Goal: Task Accomplishment & Management: Manage account settings

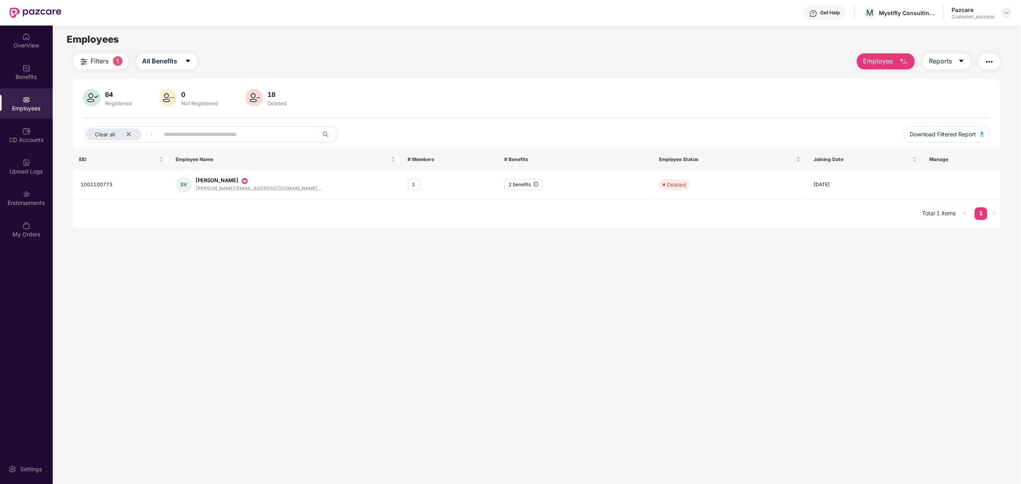
click at [1007, 15] on img at bounding box center [1006, 13] width 6 height 6
click at [963, 29] on div "Switch to partner view" at bounding box center [969, 32] width 104 height 16
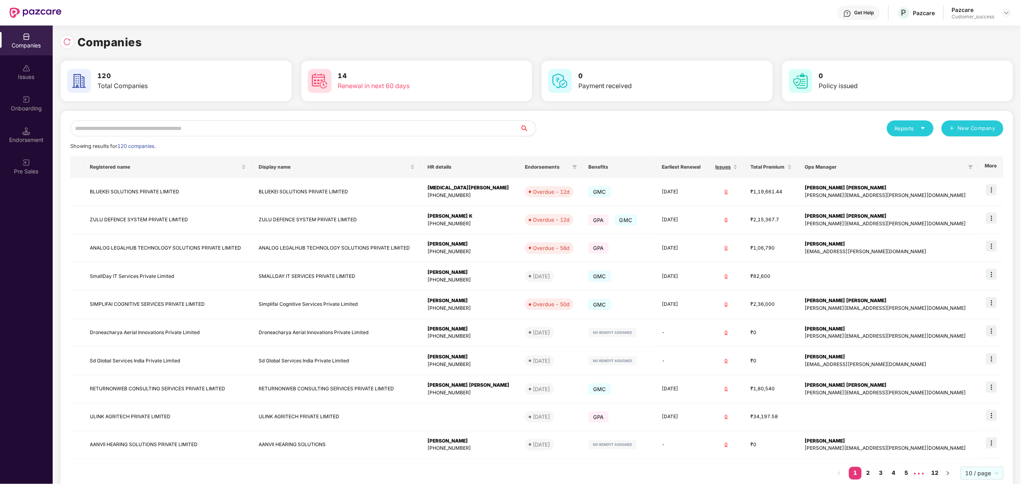
click at [465, 124] on input "text" at bounding box center [295, 129] width 450 height 16
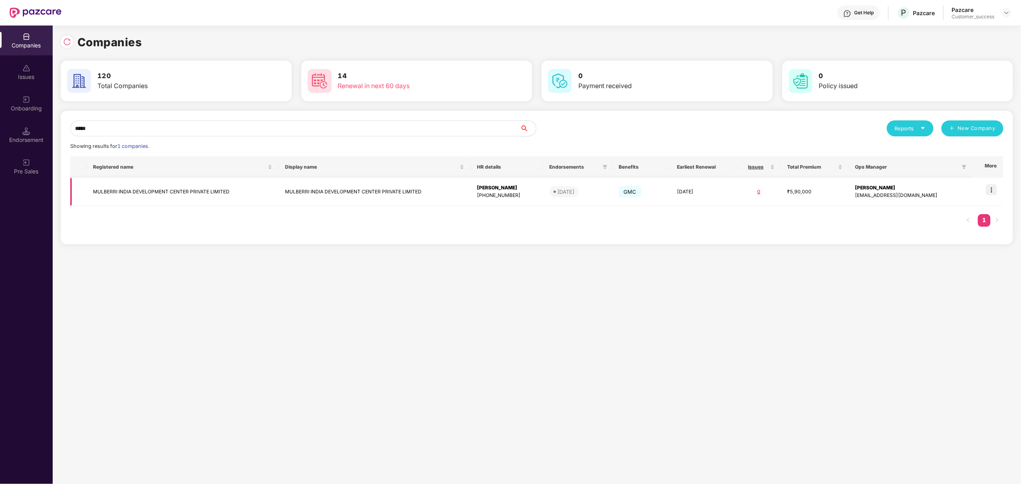
type input "*****"
click at [161, 195] on td "MULBERRI INDIA DEVELOPMENT CENTER PRIVATE LIMITED" at bounding box center [183, 192] width 192 height 28
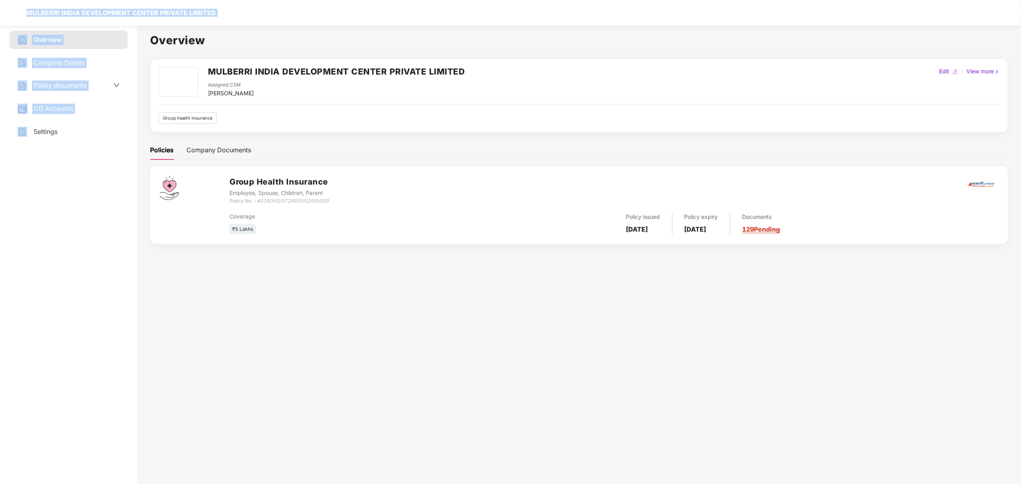
drag, startPoint x: 15, startPoint y: 10, endPoint x: 0, endPoint y: 417, distance: 407.7
click at [0, 417] on section "MULBERRI INDIA DEVELOPMENT CENTER PRIVATE LIMITED Overview Company Details Poli…" at bounding box center [510, 242] width 1021 height 484
click at [16, 10] on div at bounding box center [15, 12] width 13 height 13
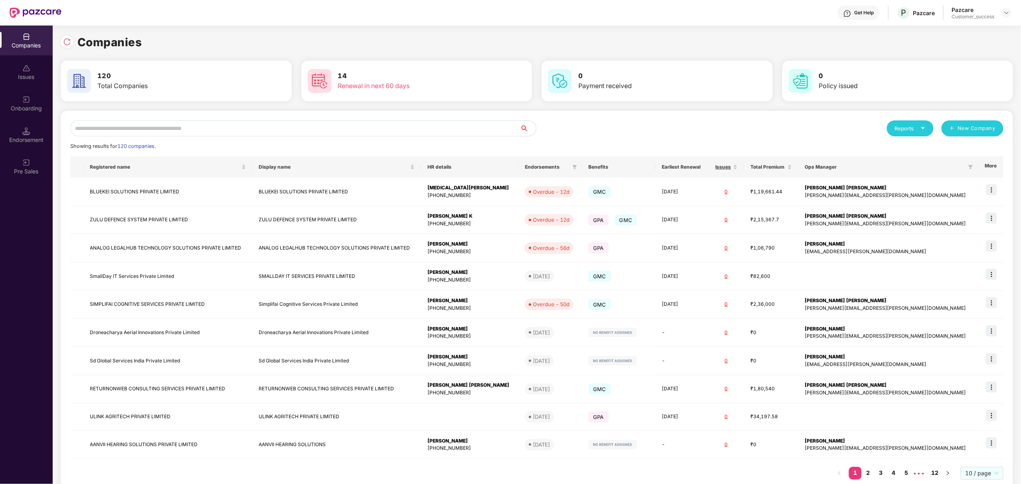
click at [188, 124] on input "text" at bounding box center [295, 129] width 450 height 16
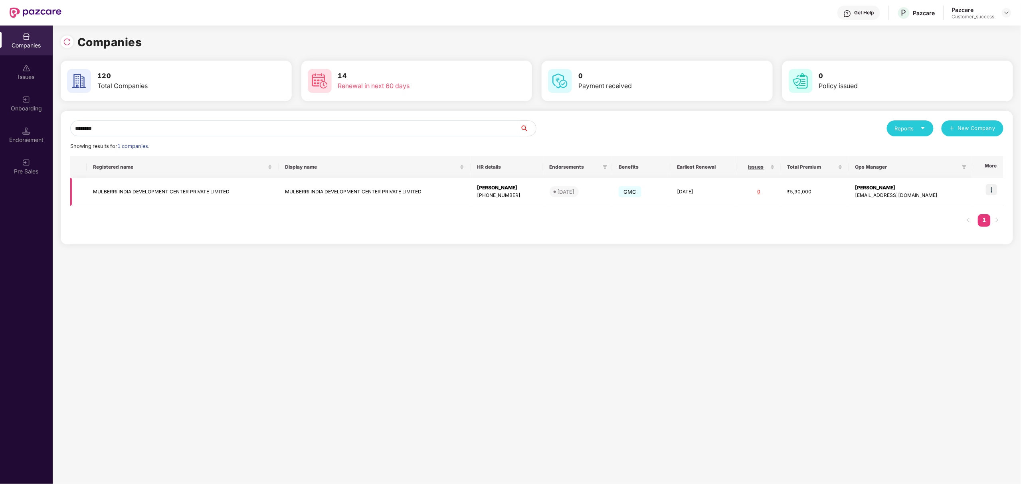
type input "********"
click at [990, 190] on img at bounding box center [991, 189] width 11 height 11
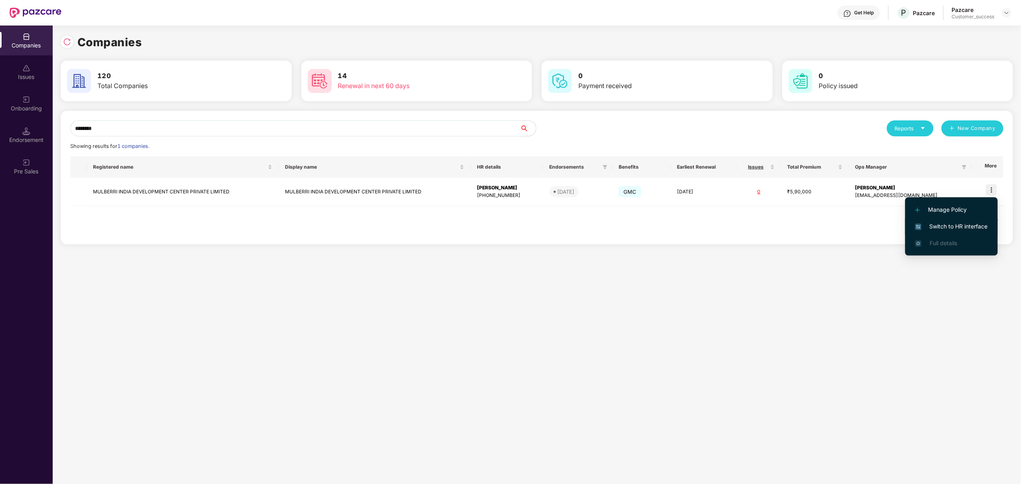
click at [941, 222] on span "Switch to HR interface" at bounding box center [951, 226] width 73 height 9
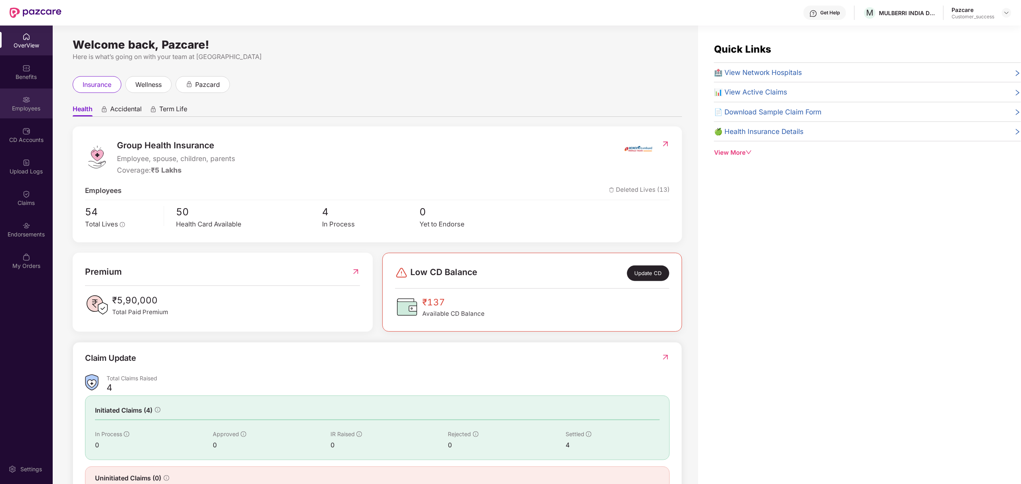
click at [31, 97] on div "Employees" at bounding box center [26, 104] width 53 height 30
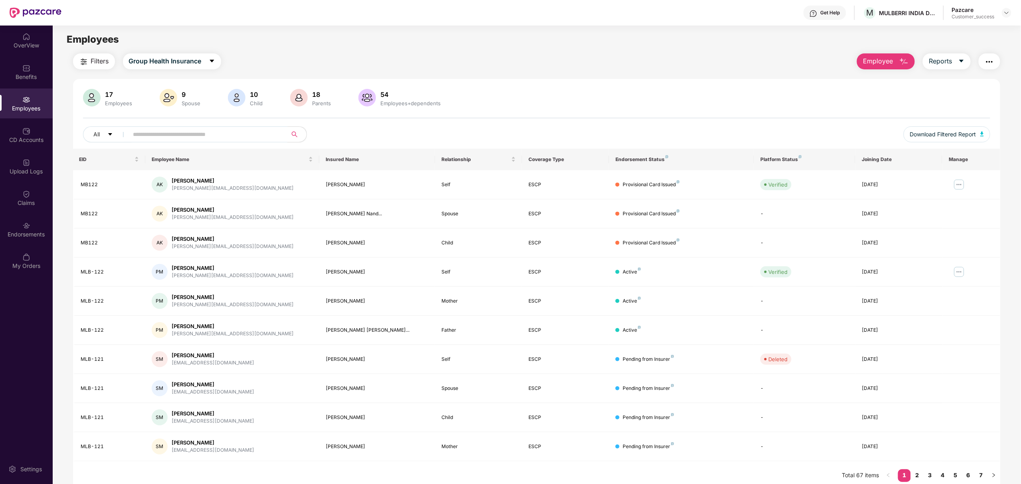
click at [163, 133] on input "text" at bounding box center [204, 134] width 143 height 12
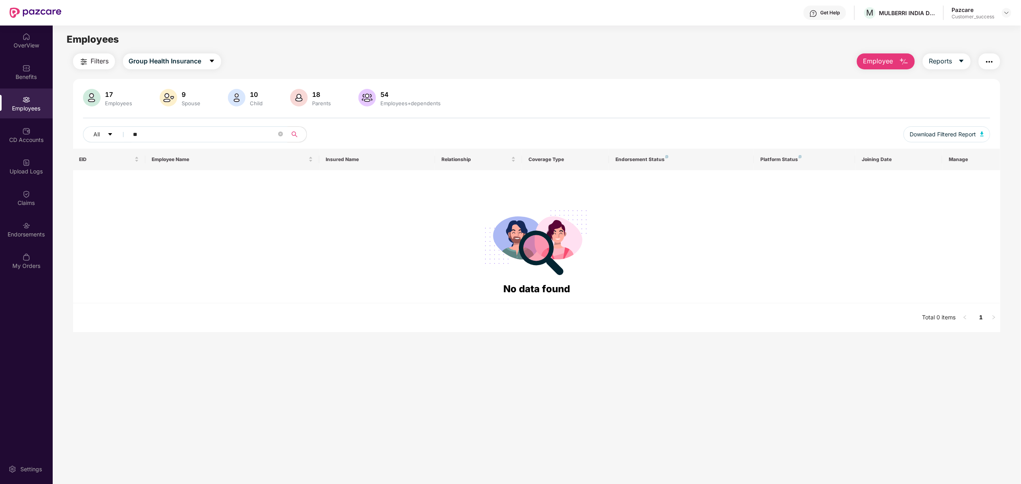
type input "*"
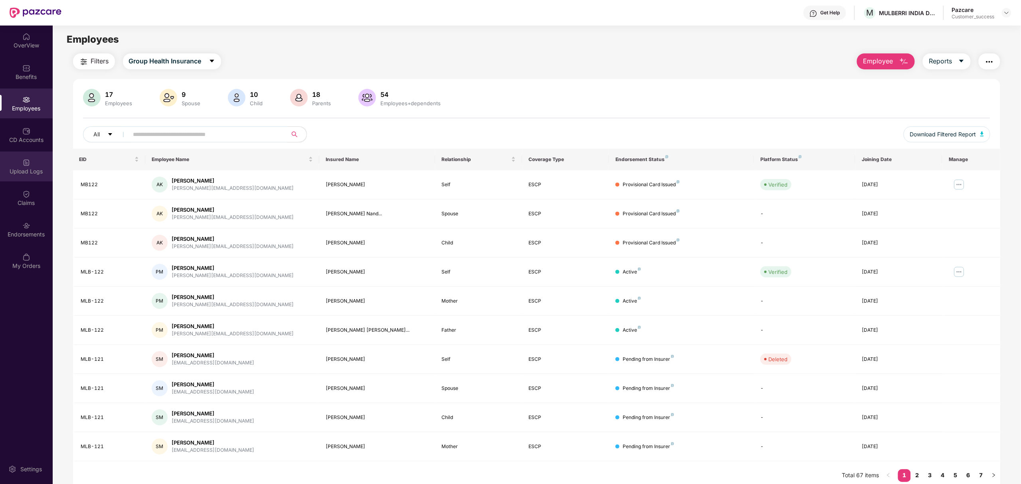
click at [29, 156] on div "Upload Logs" at bounding box center [26, 167] width 53 height 30
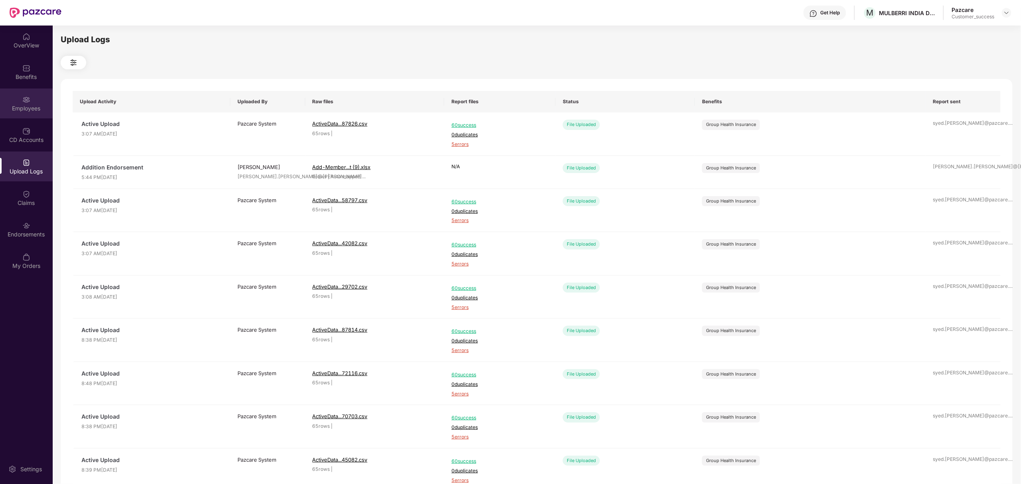
click at [34, 99] on div "Employees" at bounding box center [26, 104] width 53 height 30
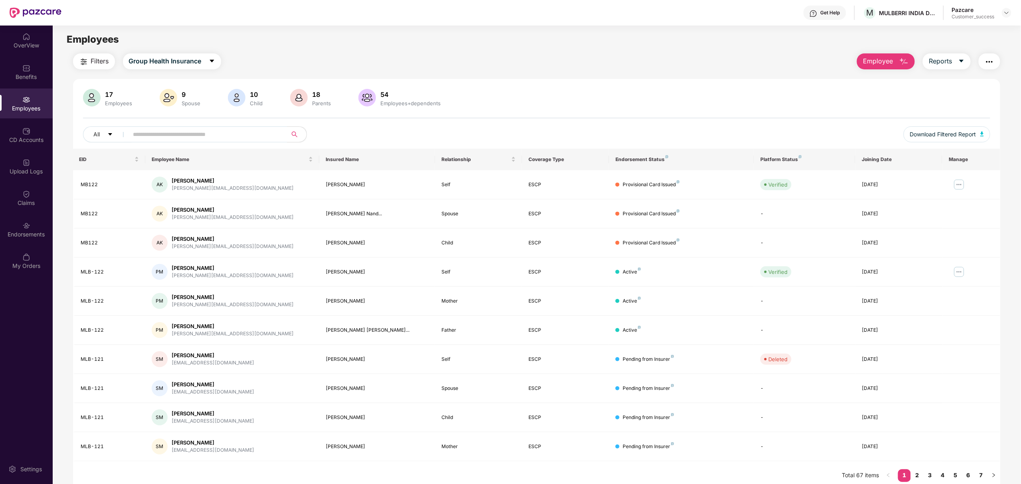
click at [83, 65] on img "button" at bounding box center [84, 62] width 10 height 10
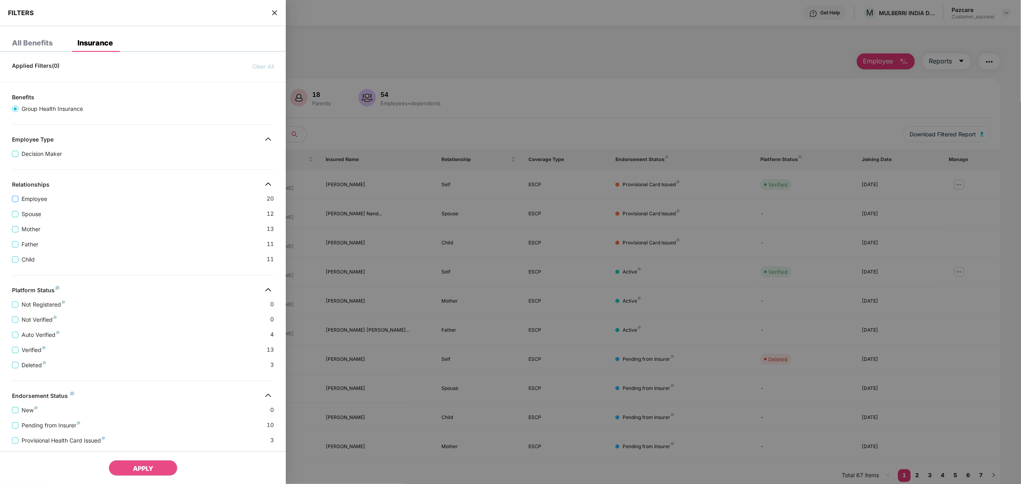
scroll to position [61, 0]
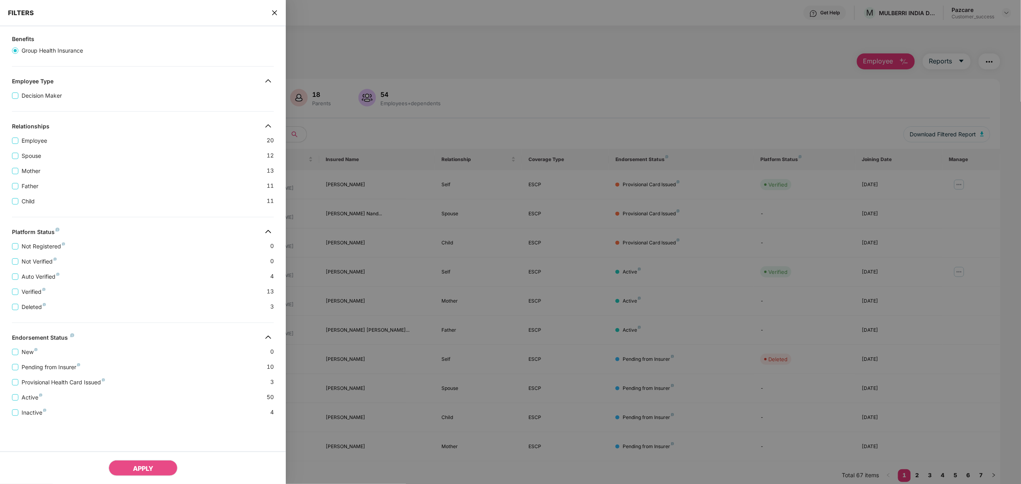
click at [275, 16] on span "close" at bounding box center [274, 13] width 6 height 8
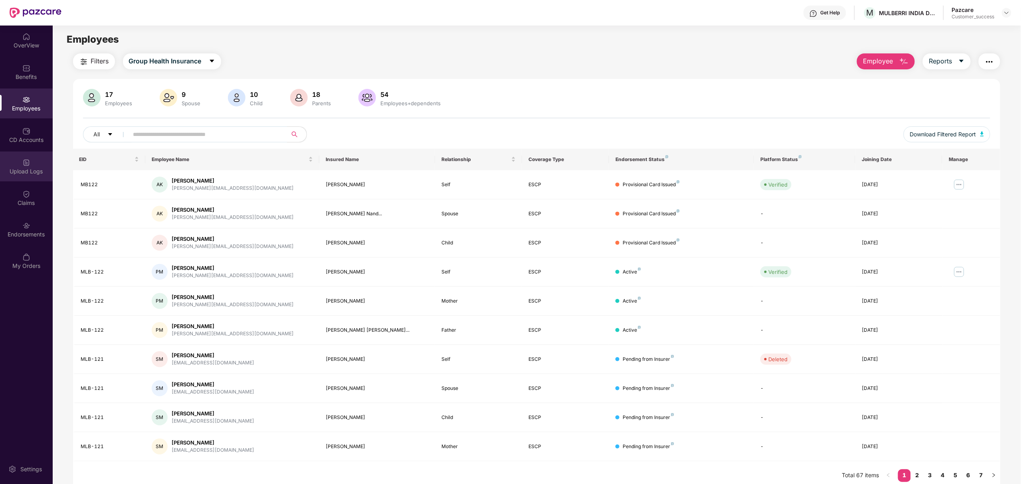
click at [30, 158] on div at bounding box center [26, 162] width 8 height 8
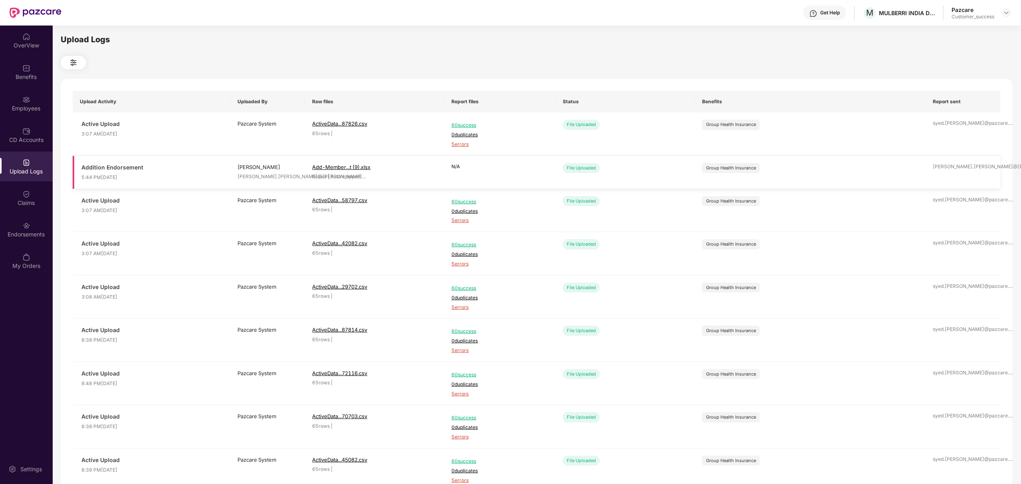
click at [344, 163] on span "Add-Member...t (9).xlsx" at bounding box center [374, 167] width 125 height 8
click at [15, 97] on div "Employees" at bounding box center [26, 104] width 53 height 30
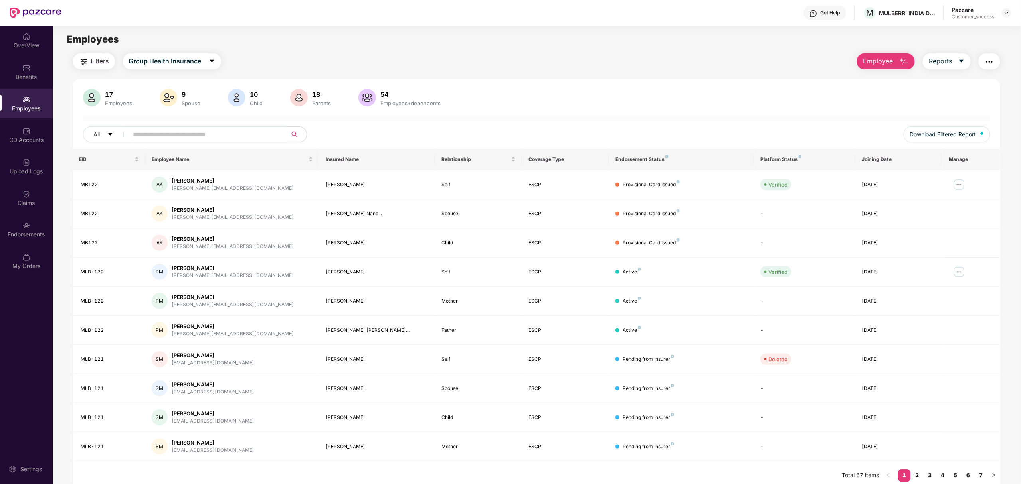
click at [873, 62] on span "Employee" at bounding box center [878, 61] width 30 height 10
click at [884, 80] on div "Add Employee(s)" at bounding box center [891, 83] width 45 height 10
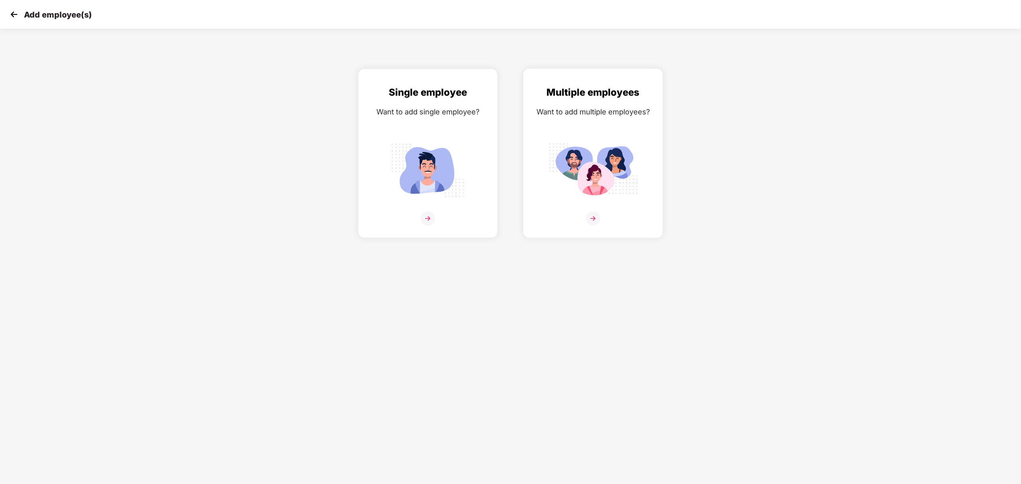
click at [578, 133] on div "Multiple employees Want to add multiple employees?" at bounding box center [593, 160] width 123 height 151
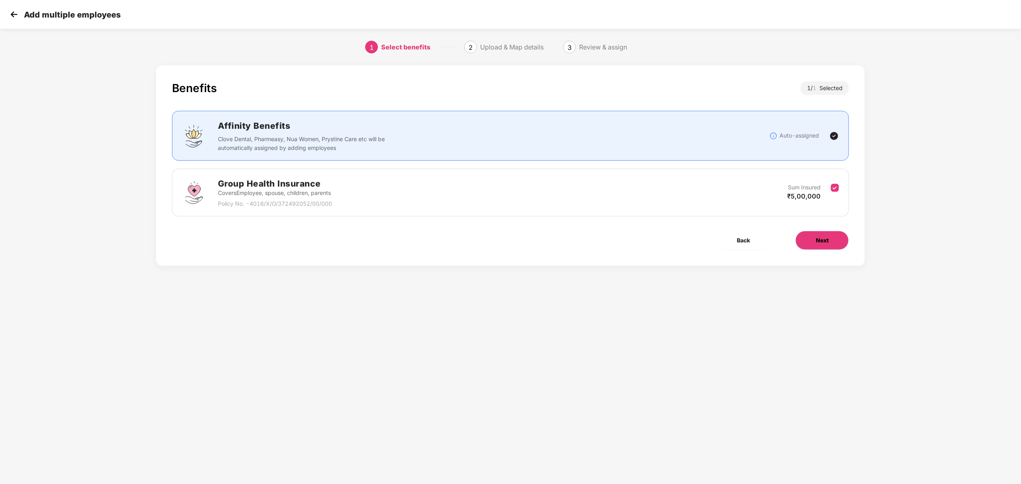
click at [812, 239] on button "Next" at bounding box center [821, 240] width 53 height 19
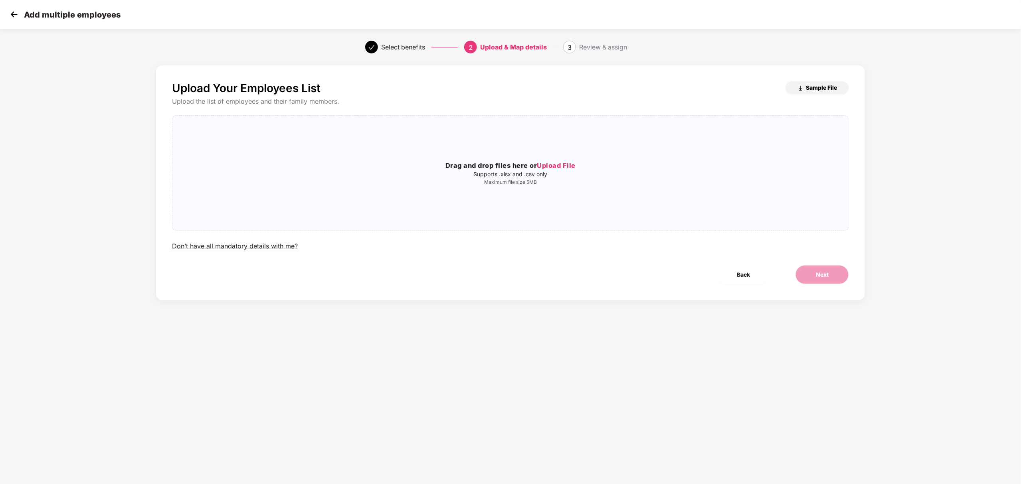
click at [808, 84] on span "Sample File" at bounding box center [821, 88] width 31 height 8
click at [605, 163] on h3 "Drag and drop files here or Upload File" at bounding box center [510, 166] width 676 height 10
click at [607, 171] on icon "close" at bounding box center [607, 173] width 6 height 6
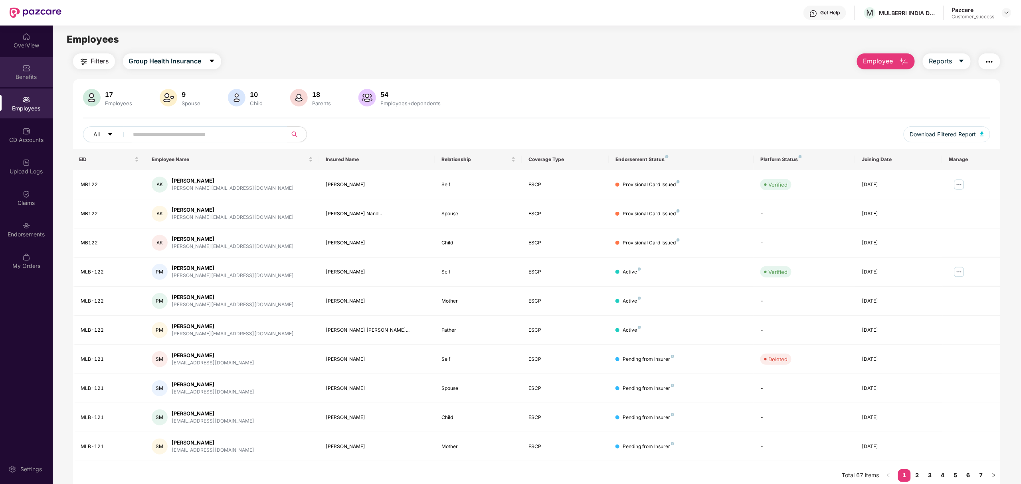
click at [20, 79] on div "Benefits" at bounding box center [26, 77] width 53 height 8
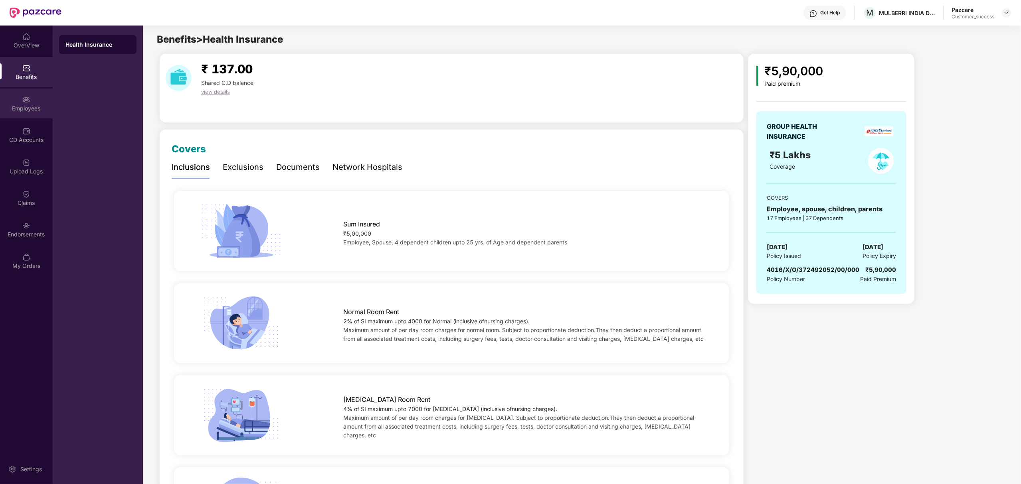
click at [19, 103] on div "Employees" at bounding box center [26, 104] width 53 height 30
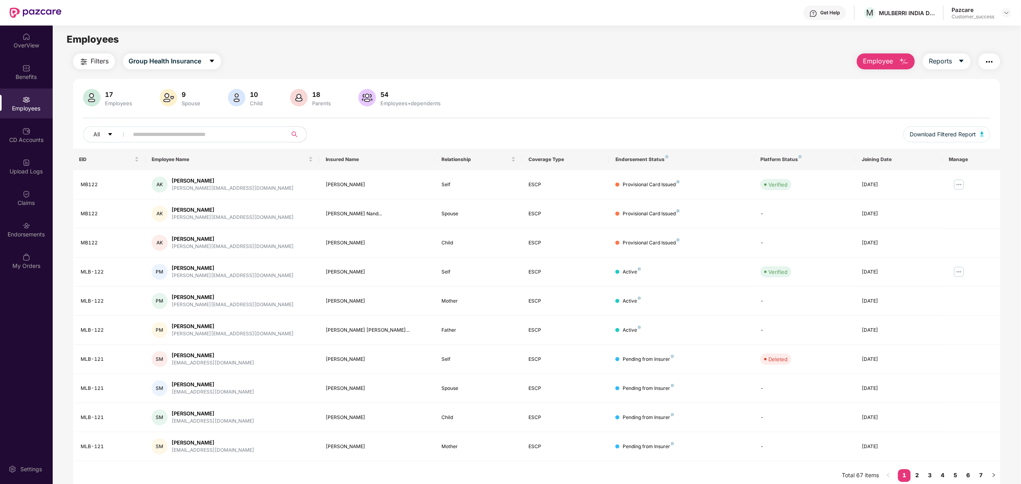
click at [200, 137] on input "text" at bounding box center [204, 134] width 143 height 12
click at [878, 62] on span "Employee" at bounding box center [878, 61] width 30 height 10
click at [39, 215] on div "Endorsements" at bounding box center [26, 230] width 53 height 30
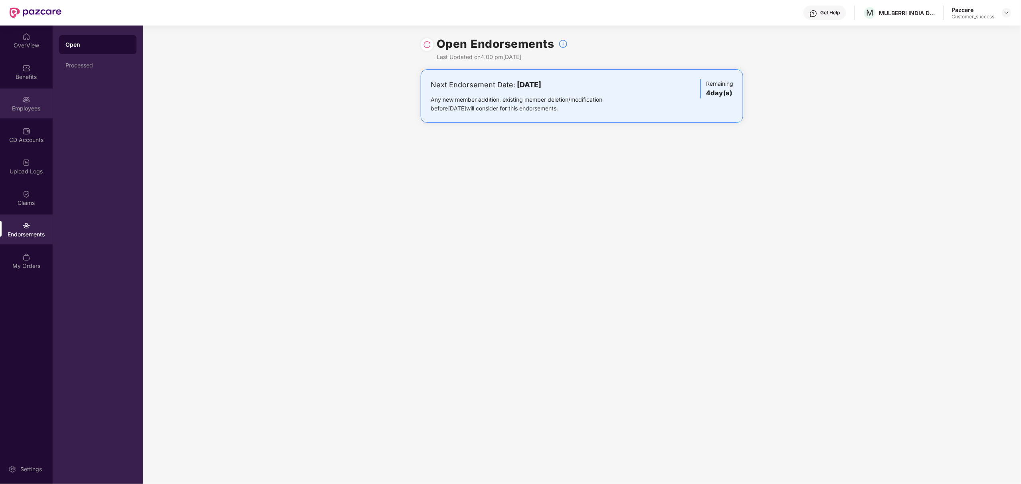
click at [23, 107] on div "Employees" at bounding box center [26, 109] width 53 height 8
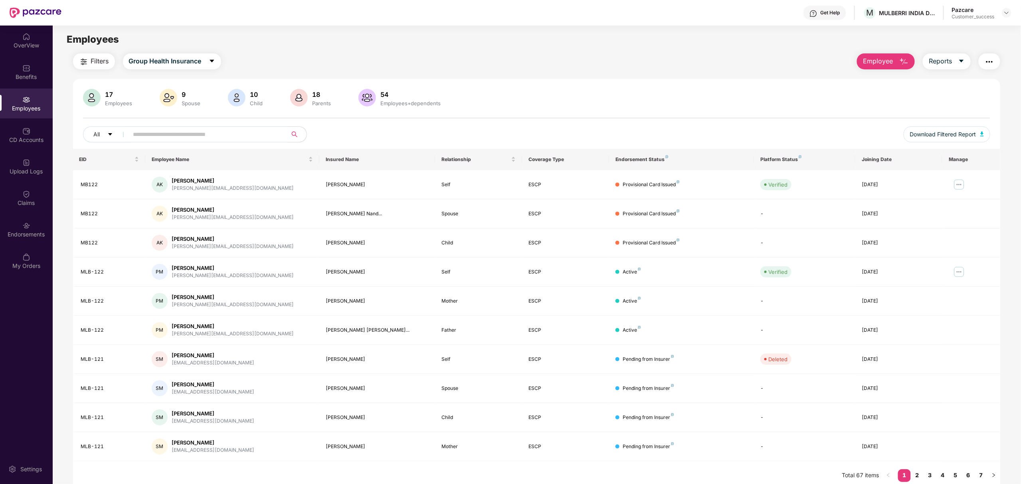
click at [864, 64] on span "Employee" at bounding box center [878, 61] width 30 height 10
click at [877, 83] on div "Add Employee(s)" at bounding box center [891, 83] width 45 height 10
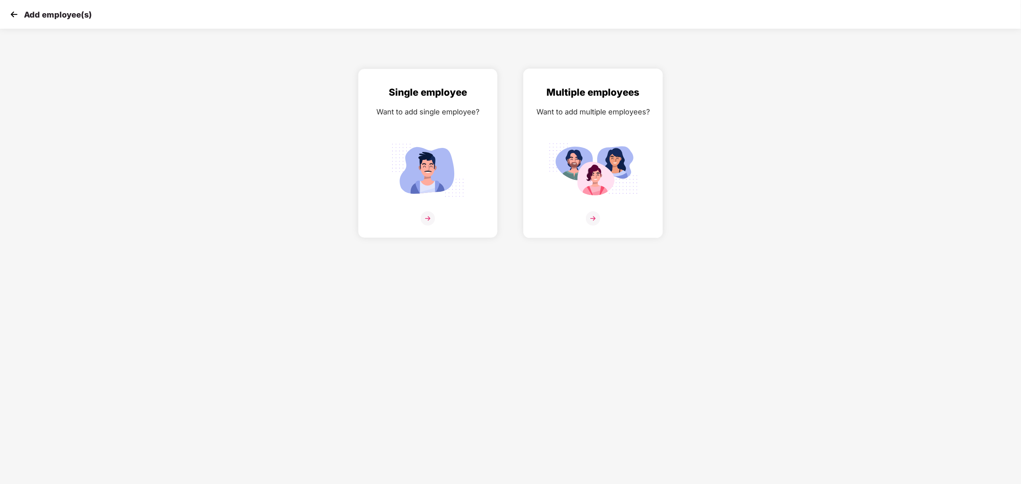
click at [566, 203] on div "Multiple employees Want to add multiple employees?" at bounding box center [593, 160] width 123 height 151
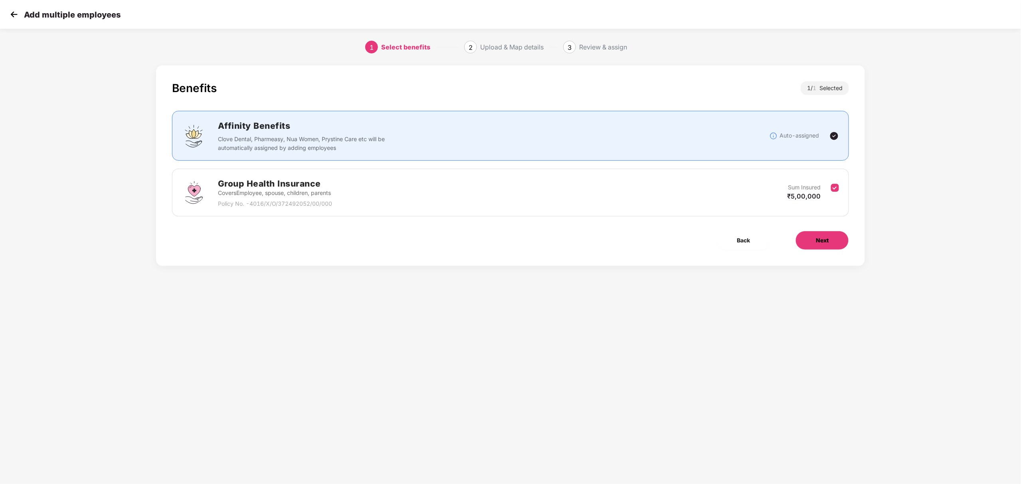
click at [832, 248] on button "Next" at bounding box center [821, 240] width 53 height 19
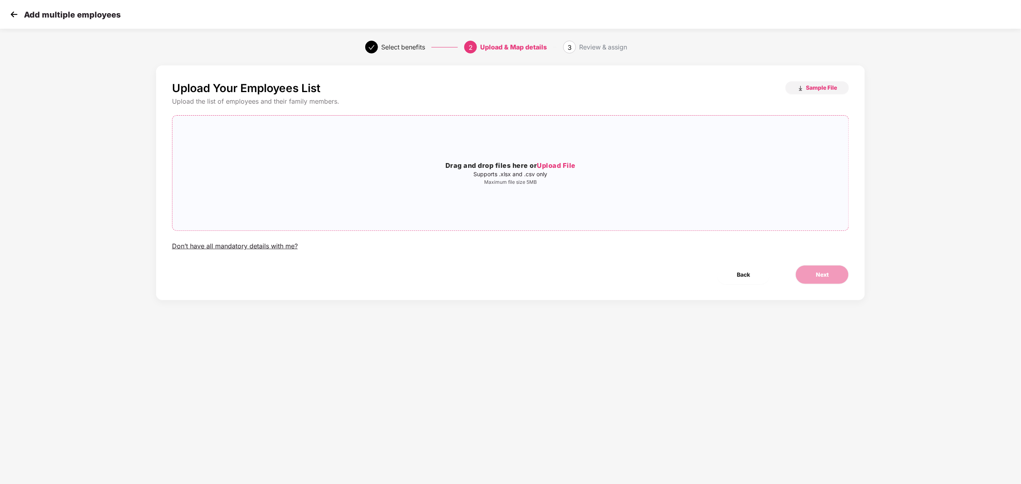
click at [484, 161] on h3 "Drag and drop files here or Upload File" at bounding box center [510, 166] width 676 height 10
click at [818, 269] on button "Next" at bounding box center [821, 274] width 53 height 19
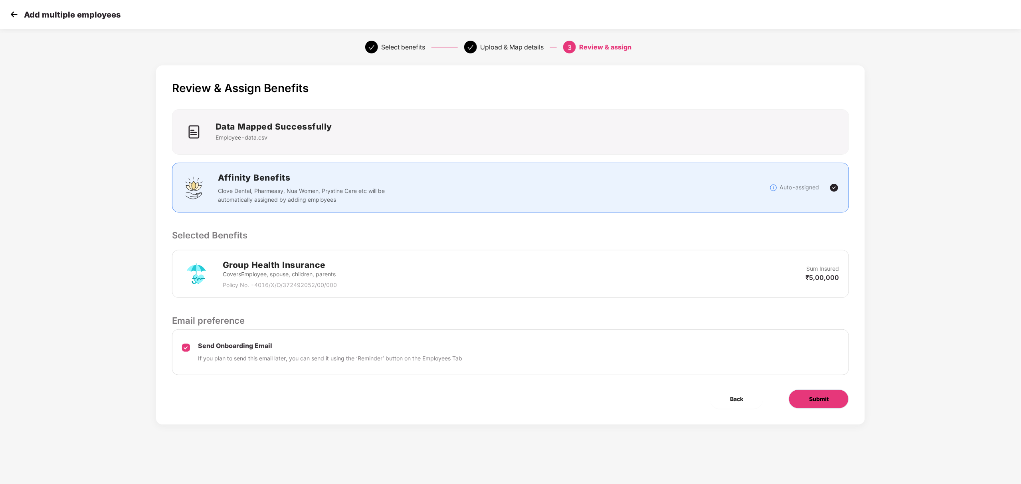
click at [810, 396] on span "Submit" at bounding box center [819, 399] width 20 height 9
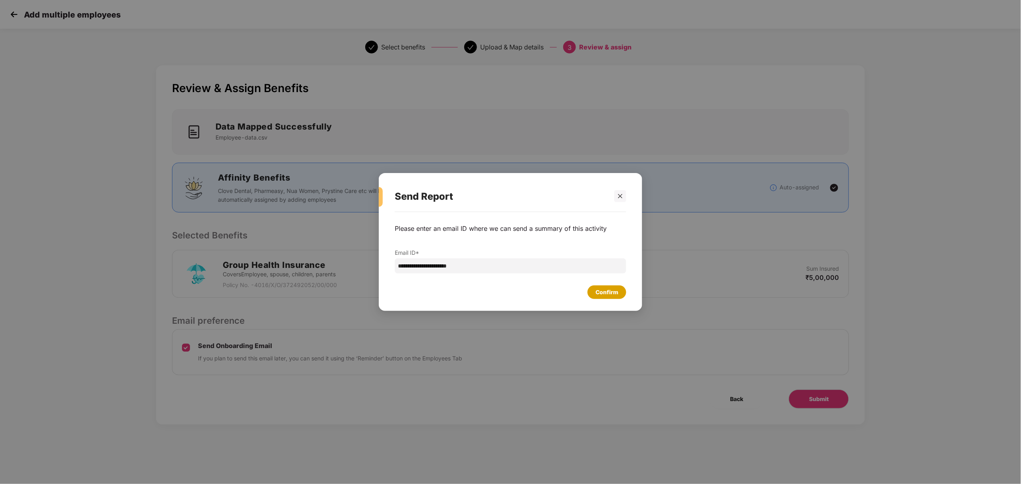
click at [607, 292] on div "Confirm" at bounding box center [606, 292] width 23 height 9
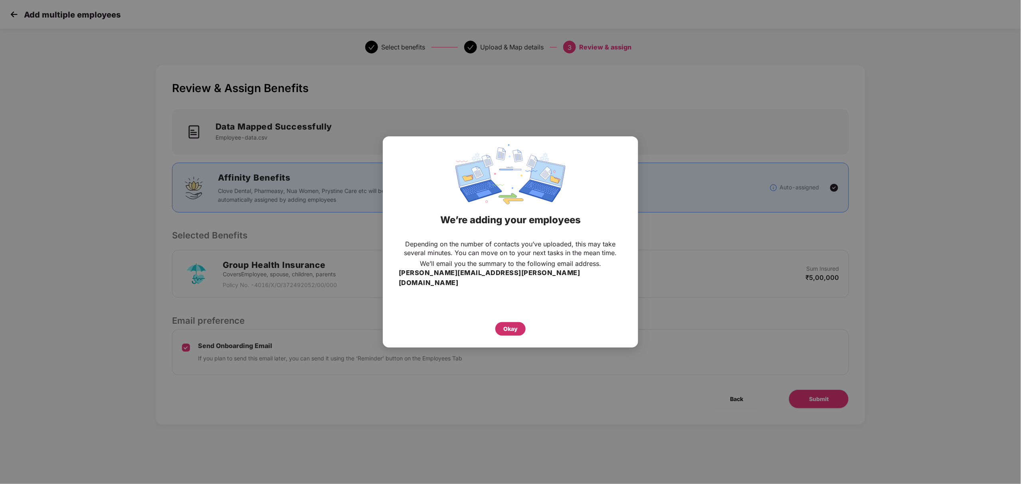
click at [516, 325] on div "Okay" at bounding box center [510, 329] width 14 height 9
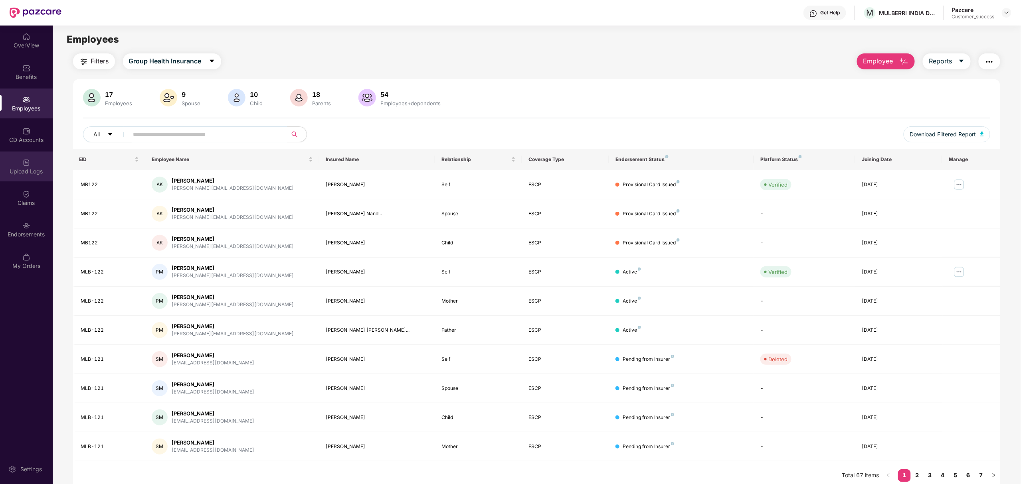
click at [27, 178] on div "Upload Logs" at bounding box center [26, 167] width 53 height 30
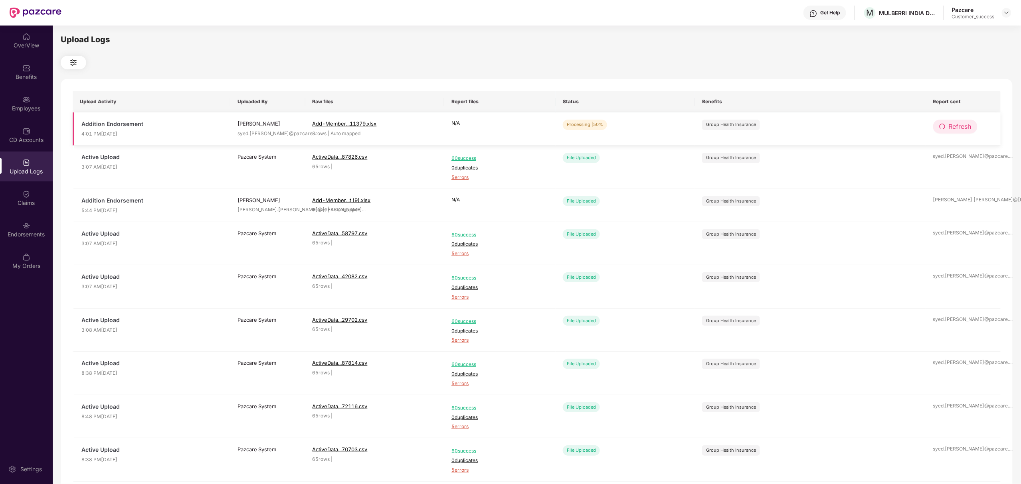
click at [939, 127] on icon "redo" at bounding box center [942, 126] width 6 height 6
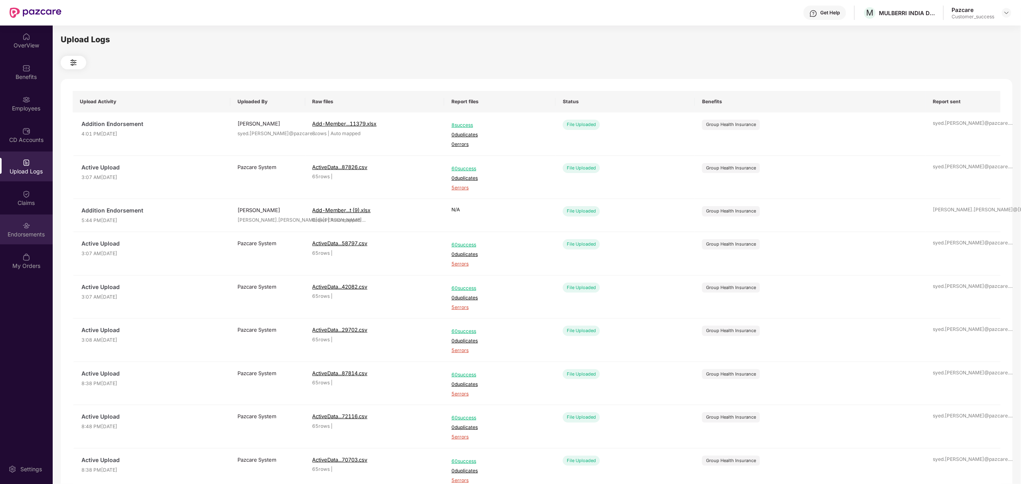
click at [15, 225] on div "Endorsements" at bounding box center [26, 230] width 53 height 30
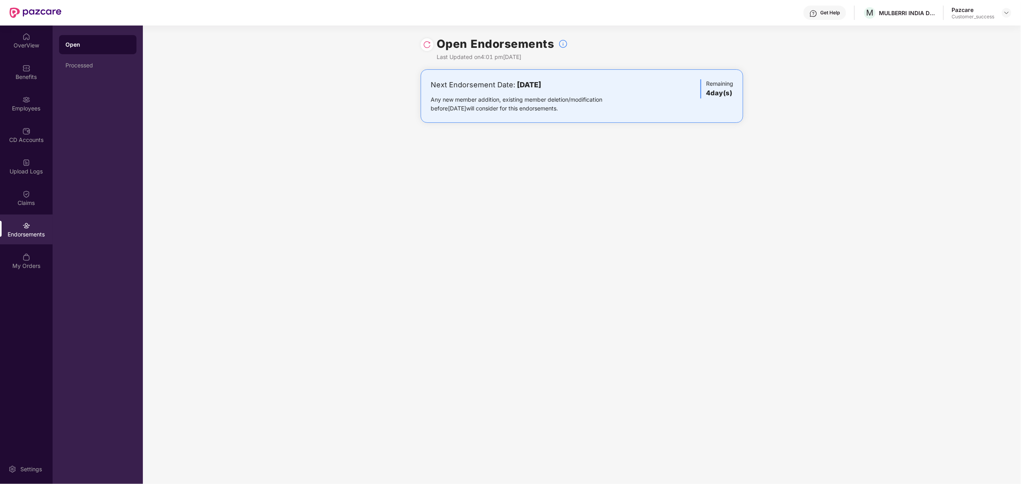
click at [425, 45] on img at bounding box center [427, 45] width 8 height 8
click at [26, 168] on div "Upload Logs" at bounding box center [26, 172] width 53 height 8
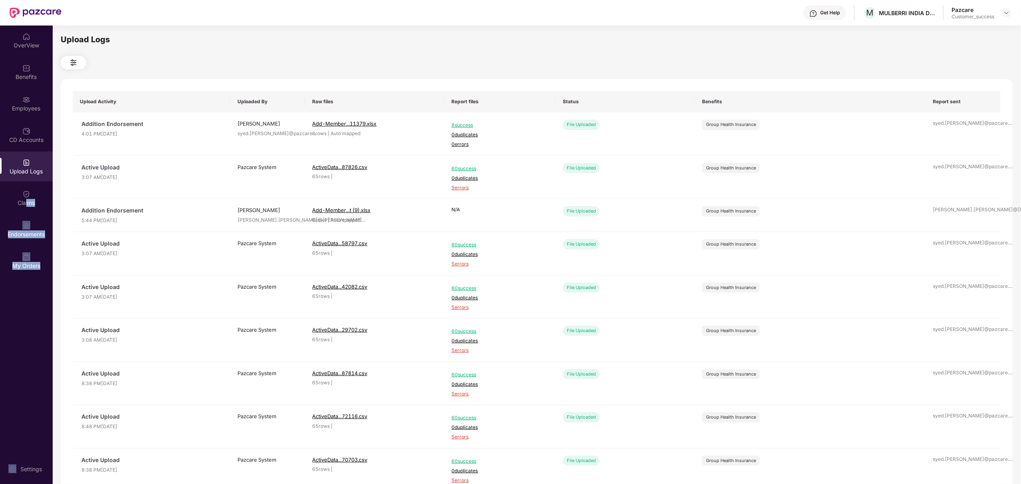
drag, startPoint x: 24, startPoint y: 200, endPoint x: 0, endPoint y: 430, distance: 231.1
click at [0, 430] on div "OverView Benefits Employees CD Accounts Upload Logs Claims Endorsements My Orde…" at bounding box center [26, 255] width 53 height 459
click at [10, 184] on div "Claims" at bounding box center [26, 198] width 53 height 30
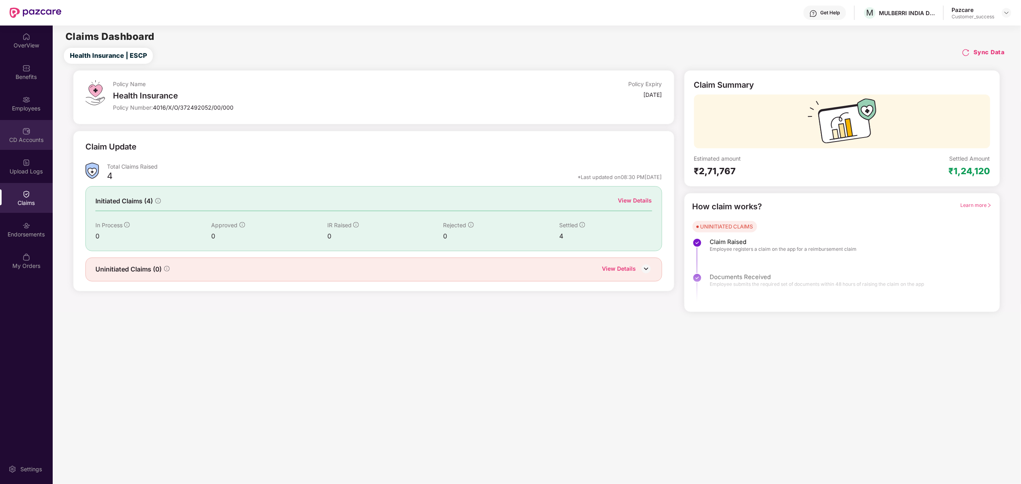
click at [21, 133] on div "CD Accounts" at bounding box center [26, 135] width 53 height 30
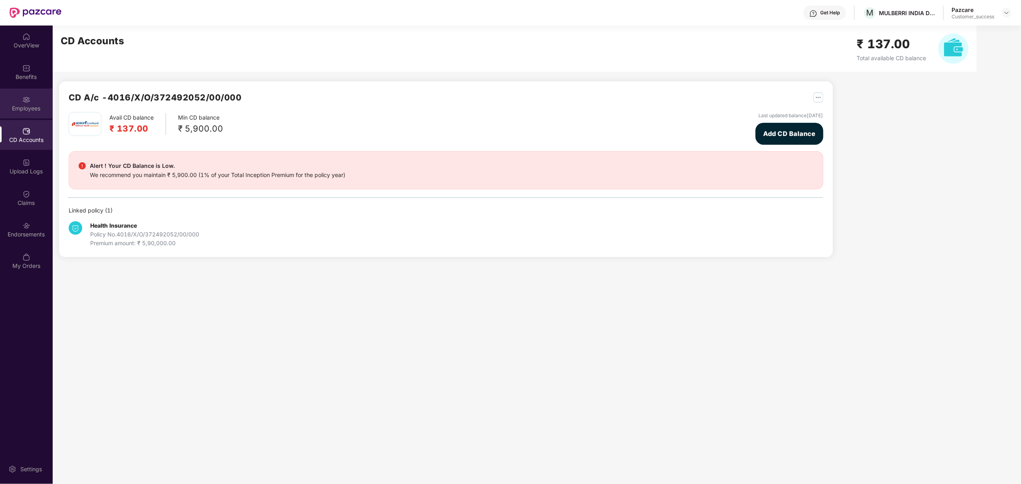
click at [26, 99] on img at bounding box center [26, 100] width 8 height 8
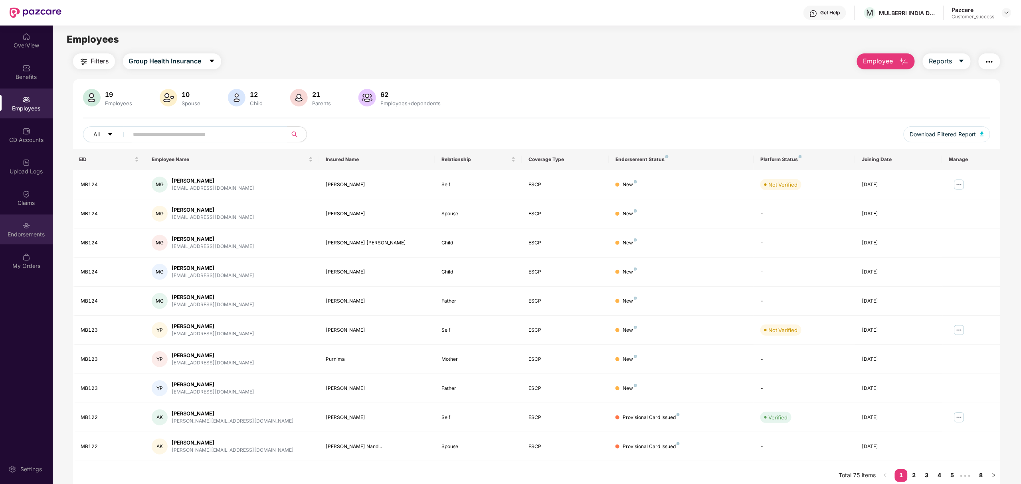
click at [29, 235] on div "Endorsements" at bounding box center [26, 235] width 53 height 8
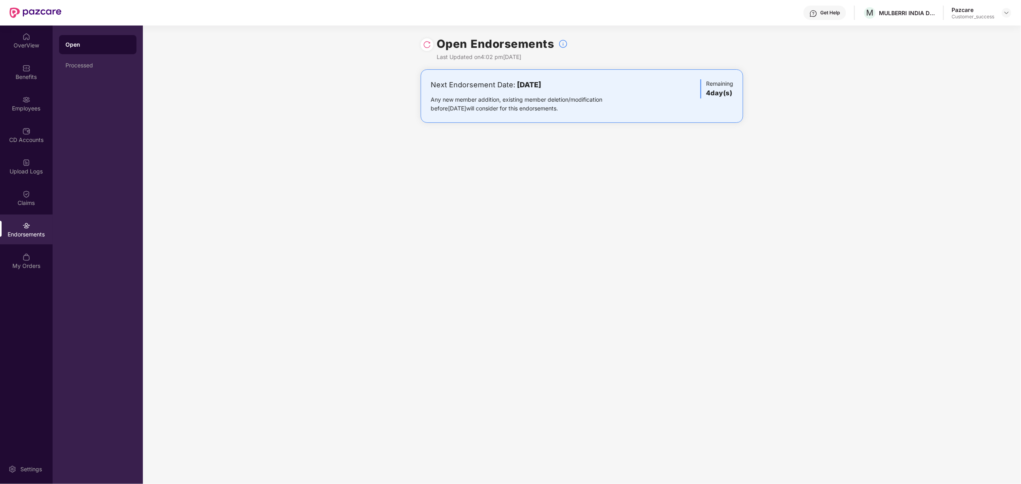
click at [425, 46] on img at bounding box center [427, 45] width 8 height 8
click at [82, 67] on div "Processed" at bounding box center [97, 65] width 65 height 6
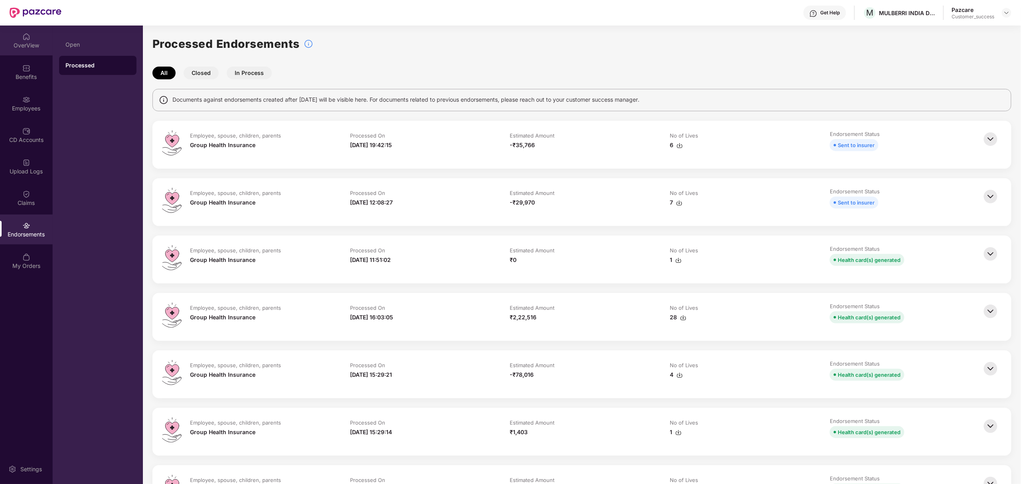
click at [25, 39] on img at bounding box center [26, 37] width 8 height 8
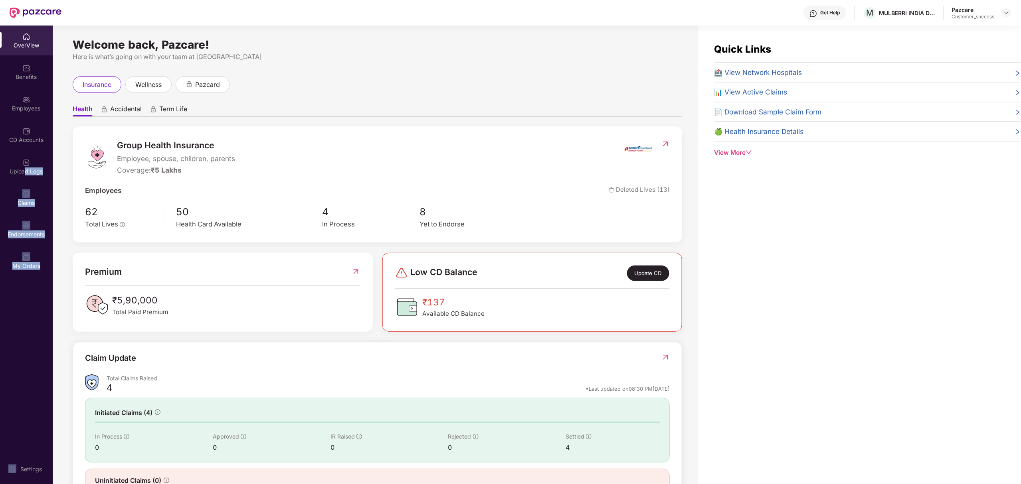
drag, startPoint x: 26, startPoint y: 173, endPoint x: 0, endPoint y: 397, distance: 225.4
click at [0, 397] on div "OverView Benefits Employees CD Accounts Upload Logs Claims Endorsements My Orde…" at bounding box center [26, 255] width 53 height 459
click at [21, 229] on div "Endorsements" at bounding box center [26, 230] width 53 height 30
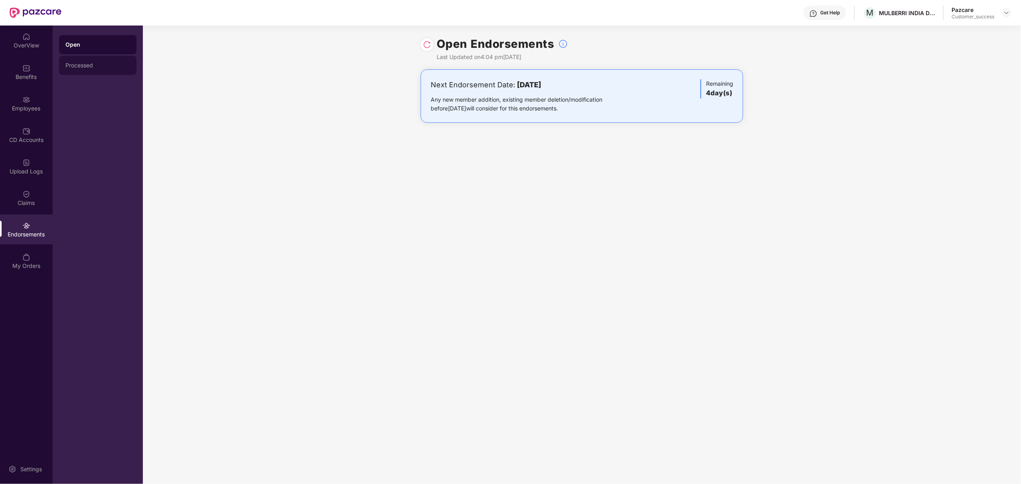
click at [85, 68] on div "Processed" at bounding box center [97, 65] width 65 height 6
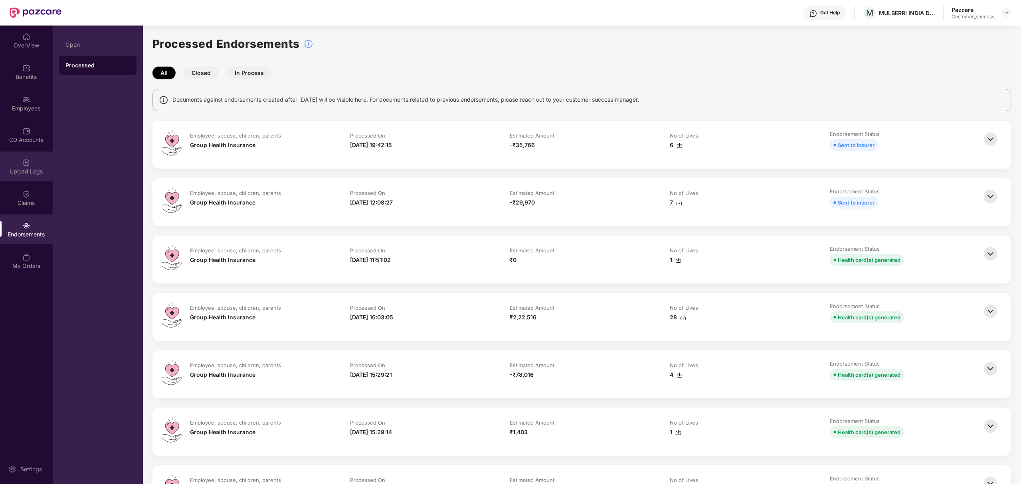
click at [12, 158] on div "Upload Logs" at bounding box center [26, 167] width 53 height 30
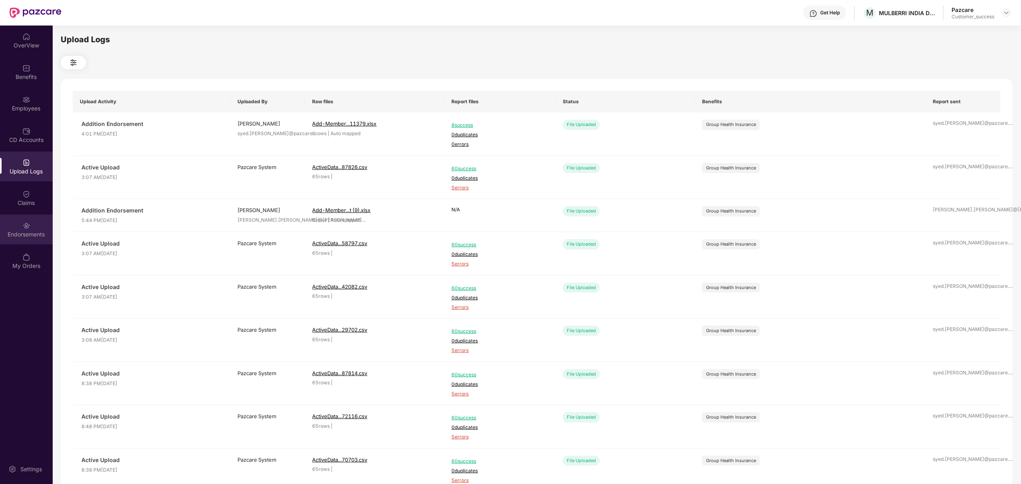
click at [43, 218] on div "Endorsements" at bounding box center [26, 230] width 53 height 30
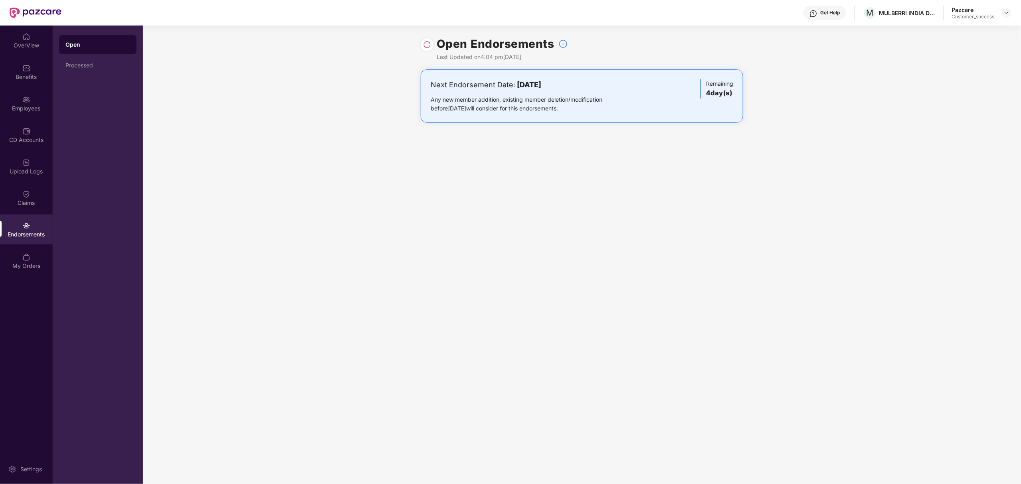
click at [430, 47] on img at bounding box center [427, 45] width 8 height 8
click at [427, 45] on img at bounding box center [427, 45] width 8 height 8
click at [39, 102] on div "Employees" at bounding box center [26, 104] width 53 height 30
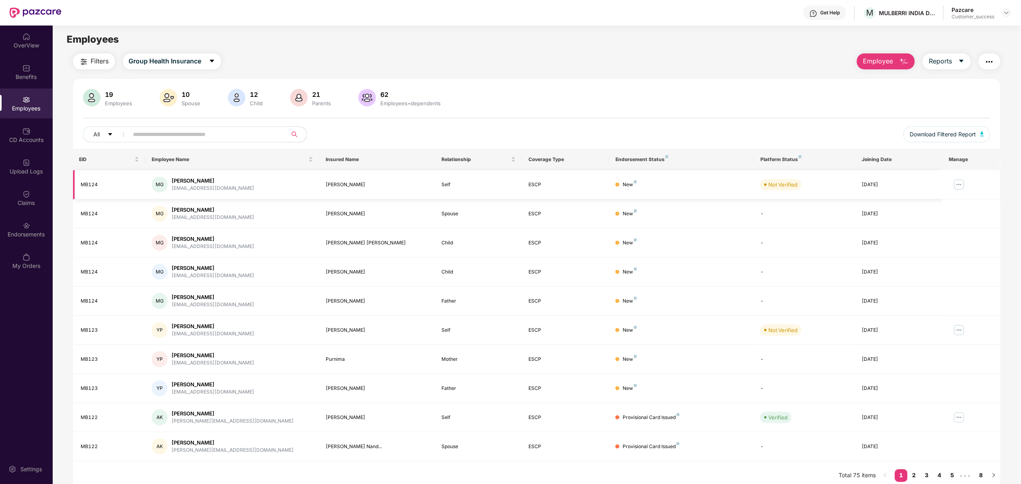
click at [958, 184] on img at bounding box center [959, 184] width 13 height 13
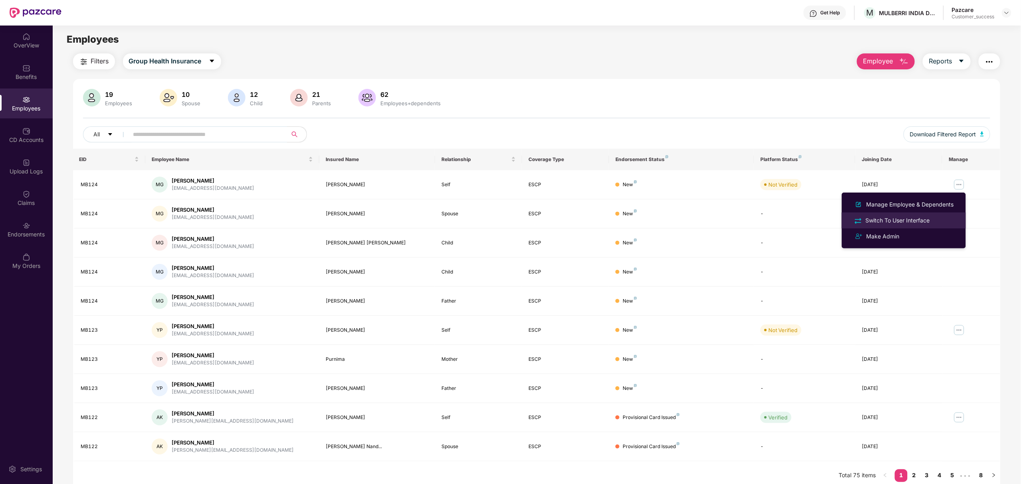
click at [885, 215] on li "Switch To User Interface" at bounding box center [904, 221] width 124 height 16
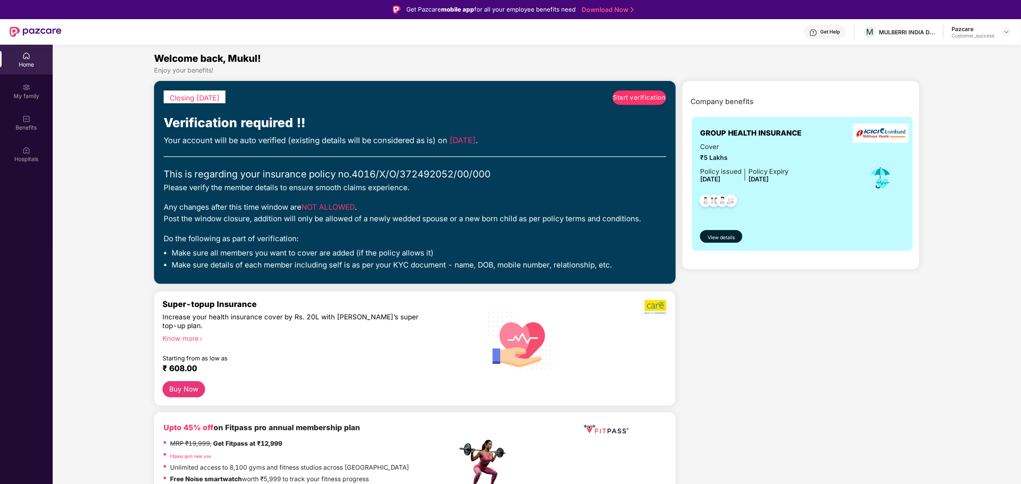
drag, startPoint x: 642, startPoint y: 105, endPoint x: 641, endPoint y: 94, distance: 11.2
click at [641, 94] on div "Start verification" at bounding box center [639, 102] width 53 height 22
click at [641, 94] on span "Start verification" at bounding box center [639, 98] width 52 height 10
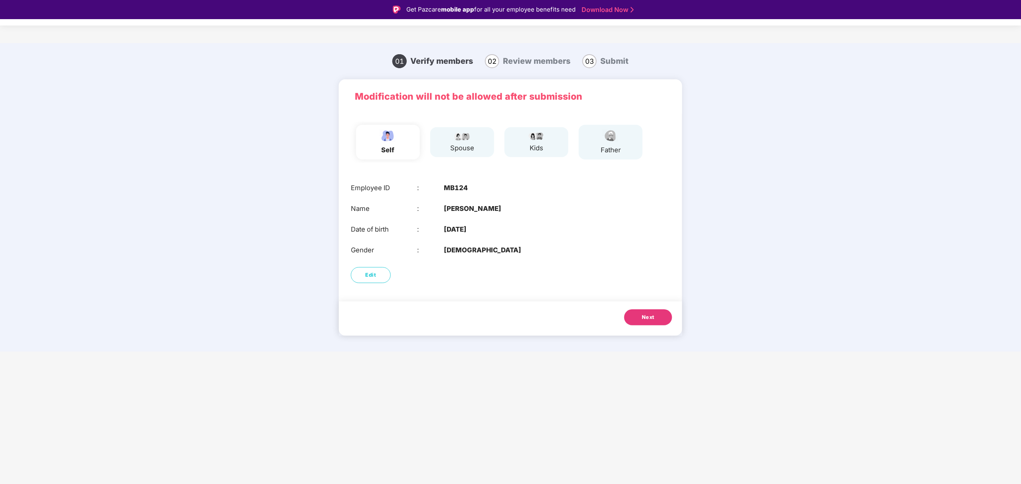
click at [652, 323] on button "Next" at bounding box center [648, 318] width 48 height 16
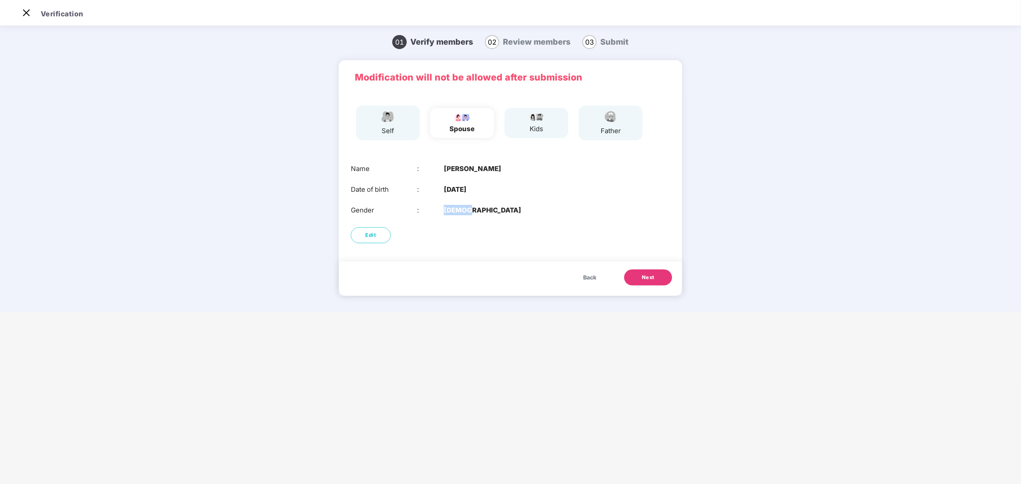
click at [652, 323] on main "Verification 01 Verify members 02 Review members 03 Submit Modification will no…" at bounding box center [510, 242] width 1021 height 484
click at [650, 281] on span "Next" at bounding box center [648, 278] width 13 height 8
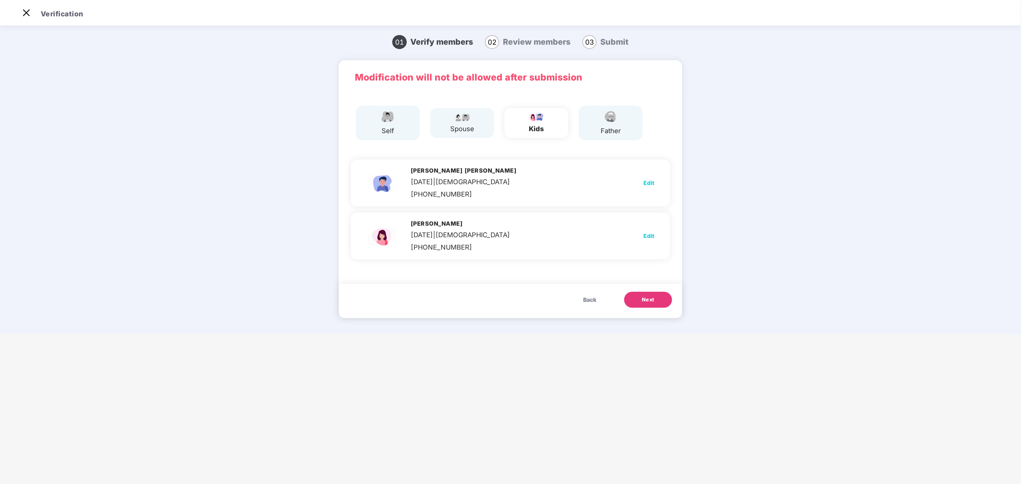
click at [642, 302] on span "Next" at bounding box center [648, 300] width 13 height 8
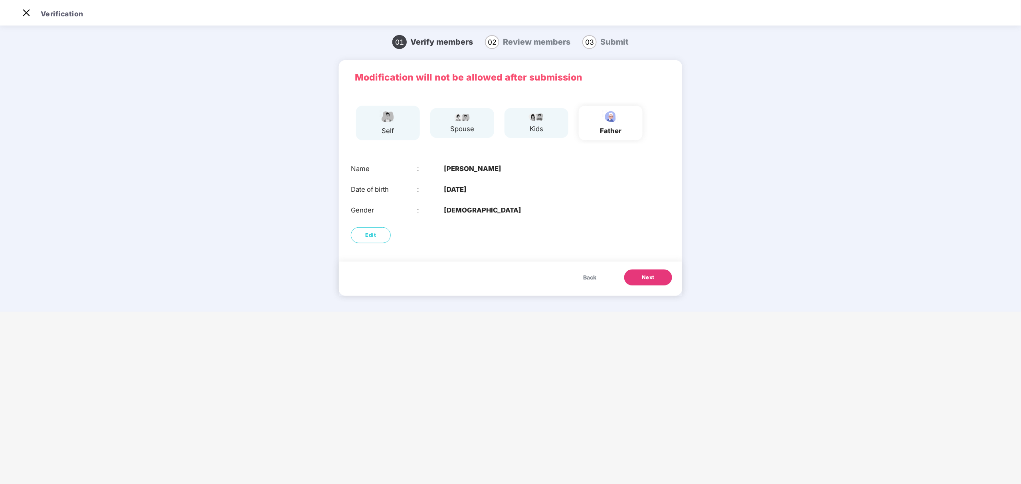
click at [647, 283] on button "Next" at bounding box center [648, 278] width 48 height 16
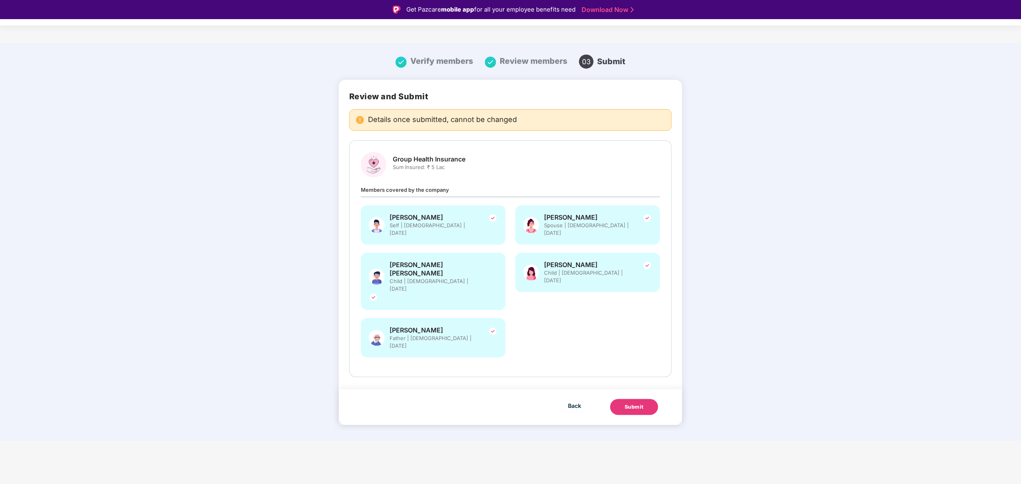
click at [631, 399] on button "Submit" at bounding box center [634, 407] width 48 height 16
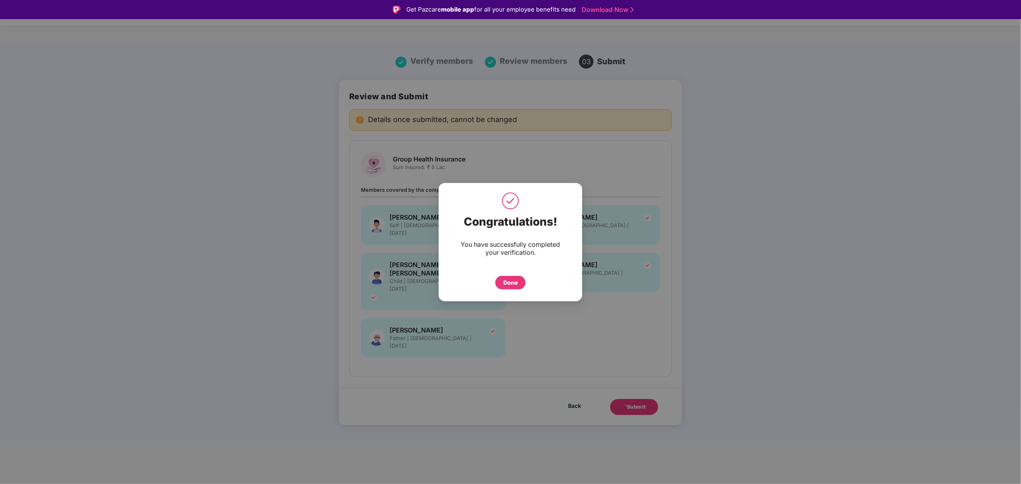
click at [506, 294] on div "Congratulations! You have successfully completed your verification. Done" at bounding box center [511, 242] width 144 height 119
click at [512, 282] on div "Done" at bounding box center [510, 283] width 14 height 9
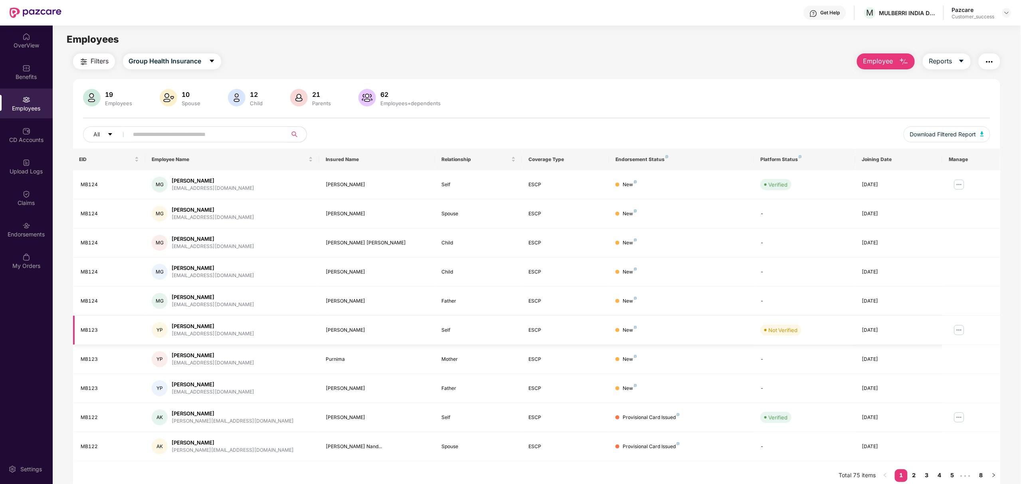
click at [958, 332] on img at bounding box center [959, 330] width 13 height 13
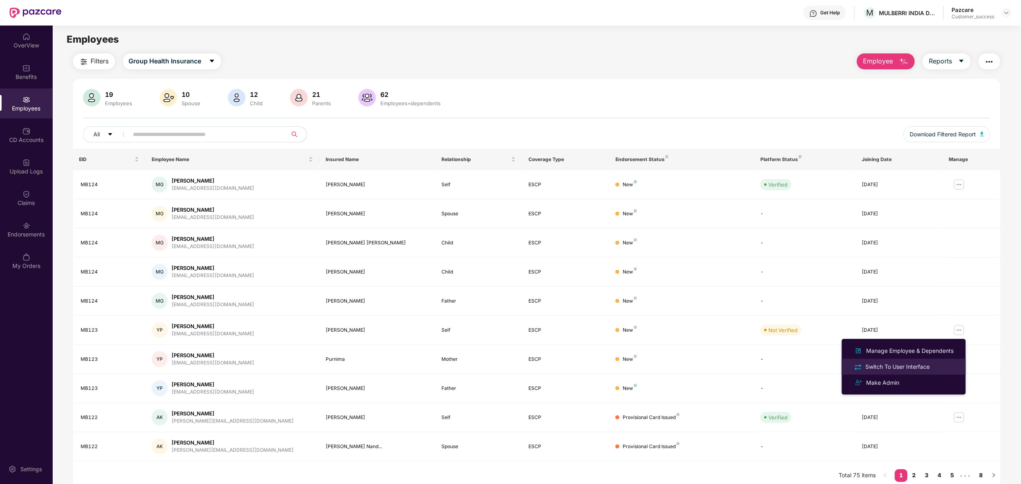
click at [888, 363] on div "Switch To User Interface" at bounding box center [897, 367] width 67 height 9
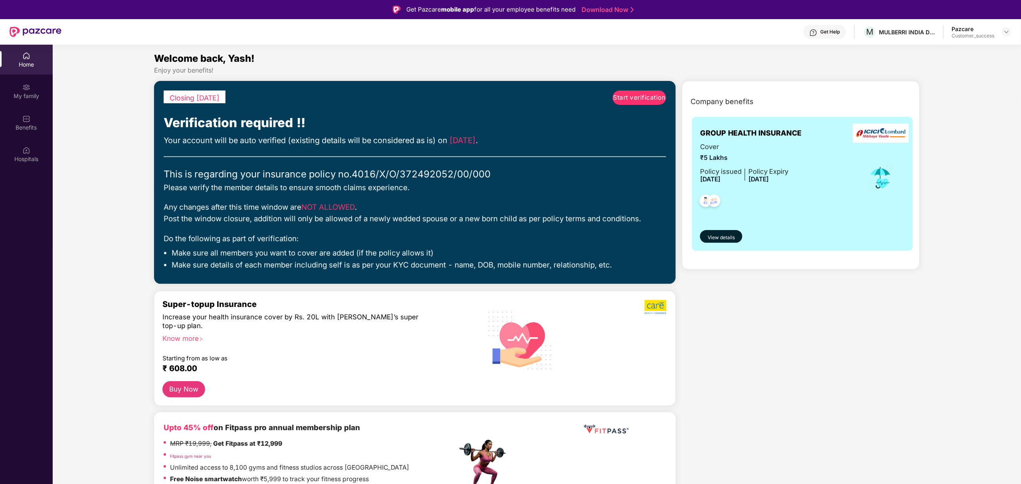
click at [621, 91] on link "Start verification" at bounding box center [639, 98] width 53 height 14
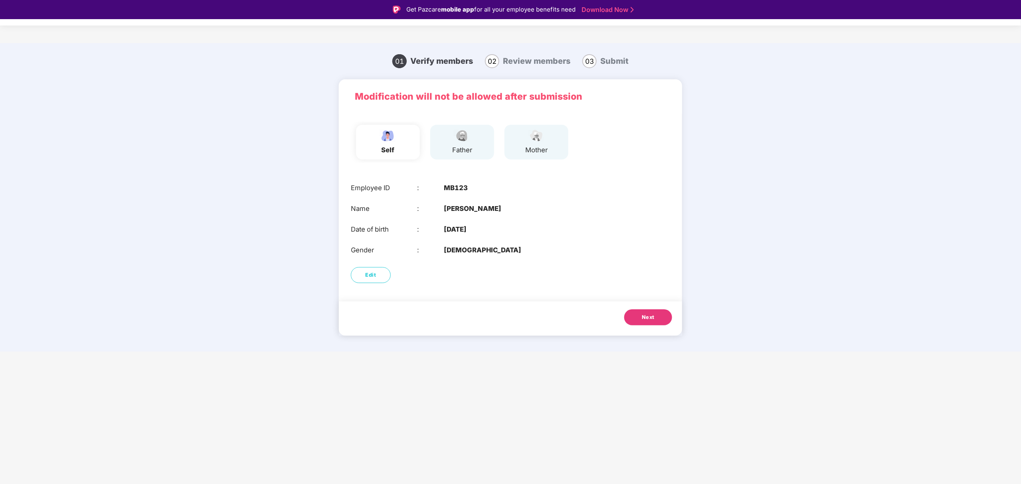
click at [650, 310] on button "Next" at bounding box center [648, 318] width 48 height 16
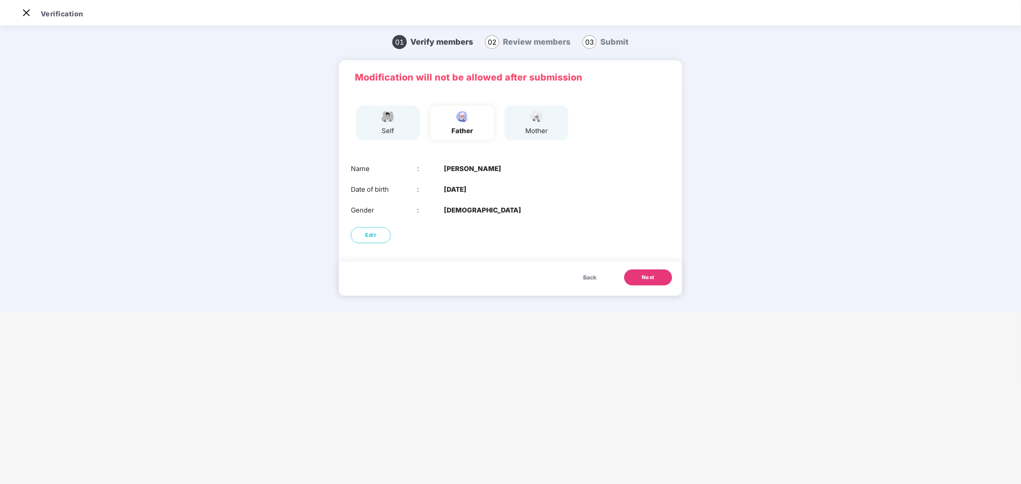
click at [642, 269] on div "Back Next" at bounding box center [510, 279] width 343 height 34
click at [642, 271] on button "Next" at bounding box center [648, 278] width 48 height 16
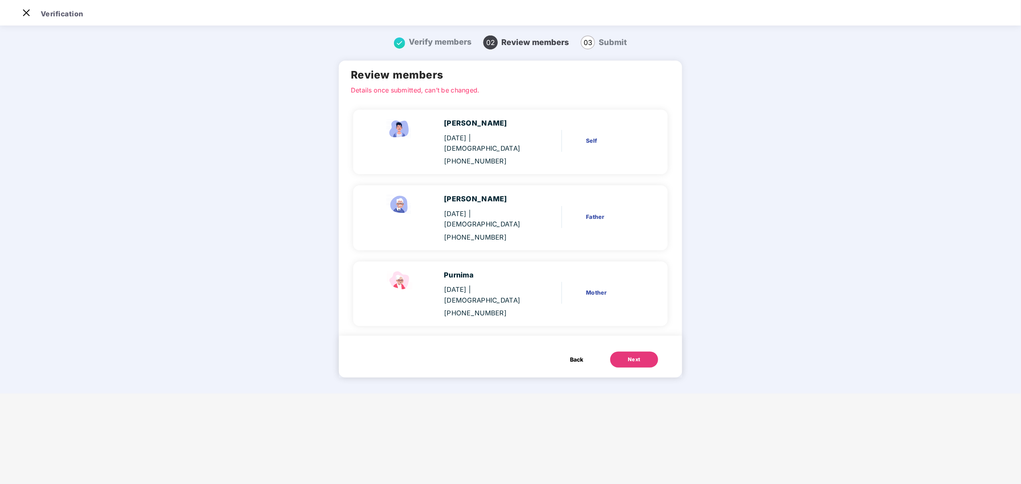
click at [635, 352] on button "Next" at bounding box center [634, 360] width 48 height 16
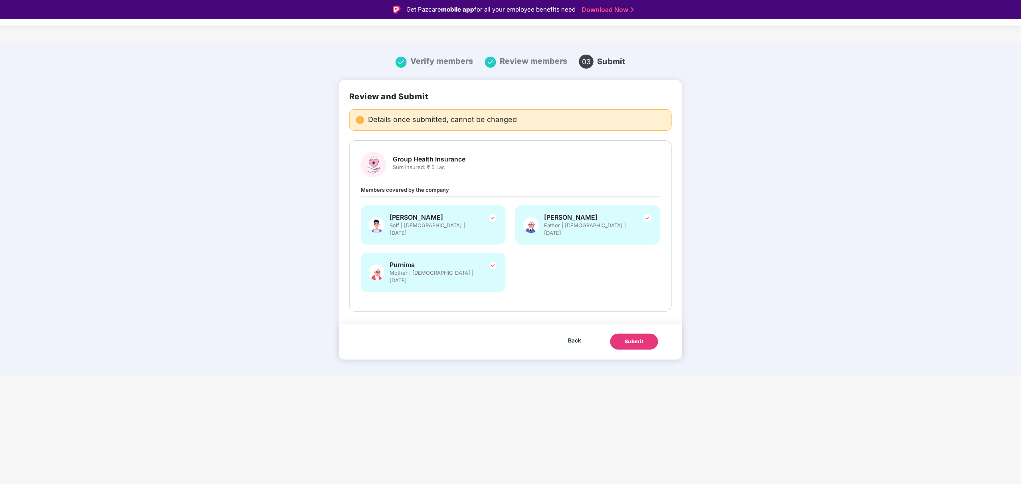
click at [644, 334] on button "Submit" at bounding box center [634, 342] width 48 height 16
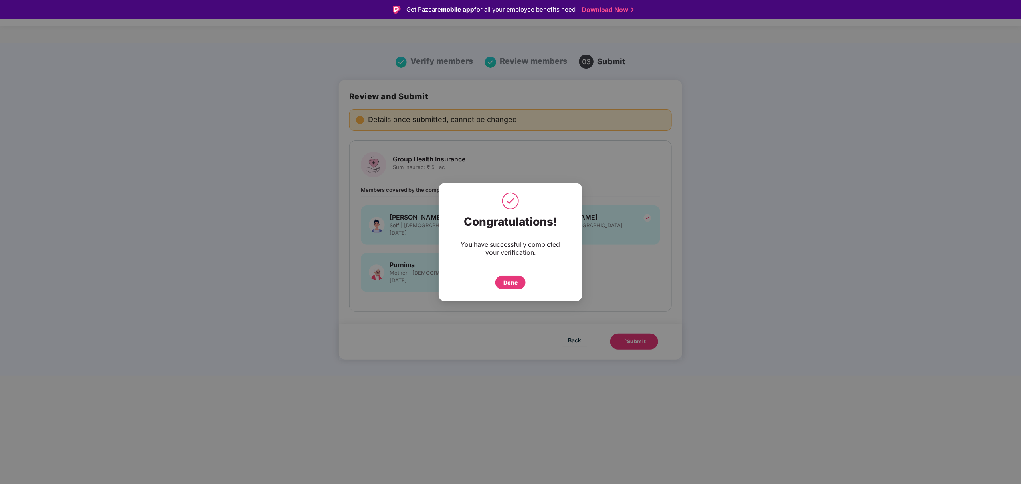
click at [516, 283] on div "Done" at bounding box center [510, 283] width 14 height 9
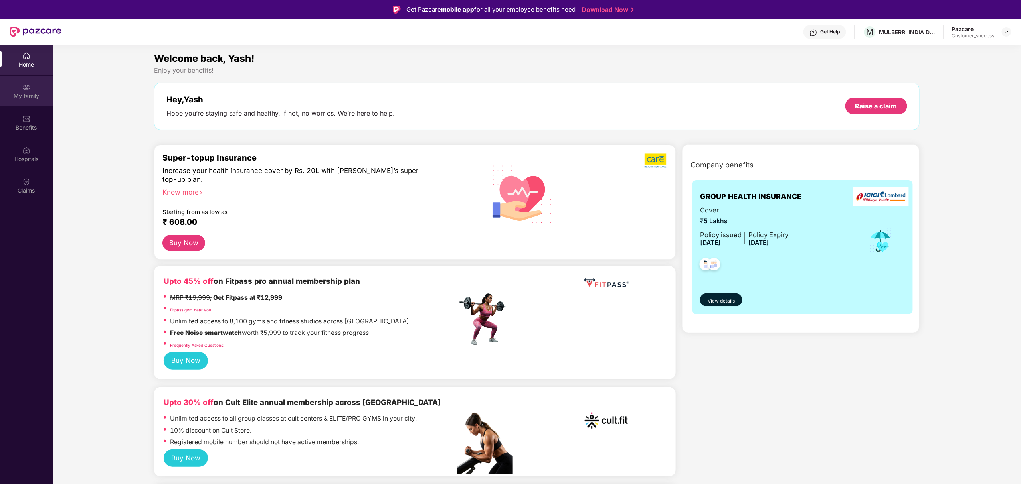
click at [30, 93] on div "My family" at bounding box center [26, 96] width 53 height 8
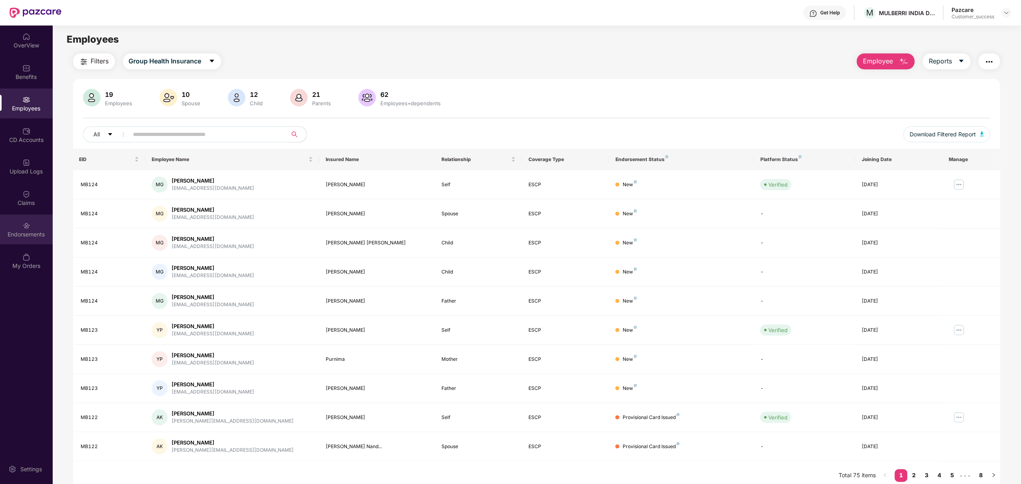
click at [33, 227] on div "Endorsements" at bounding box center [26, 230] width 53 height 30
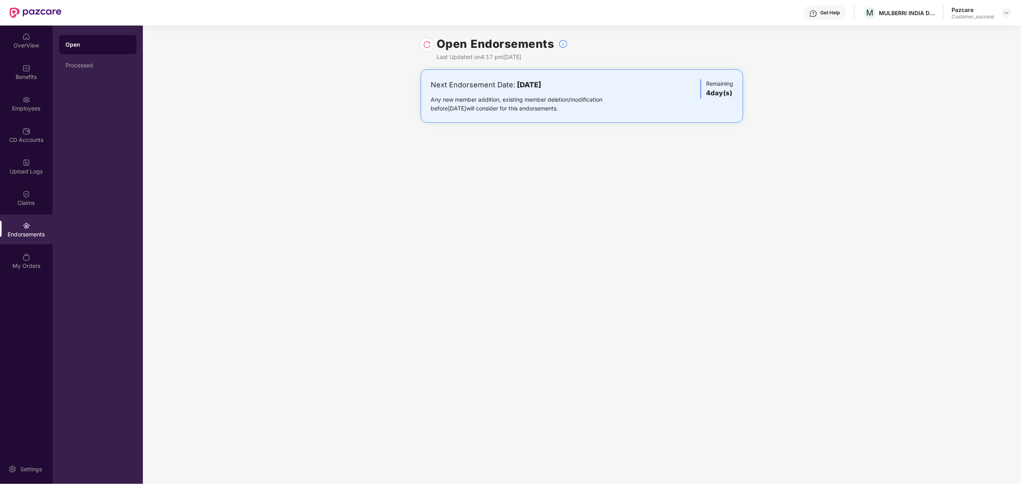
click at [427, 48] on img at bounding box center [427, 45] width 8 height 8
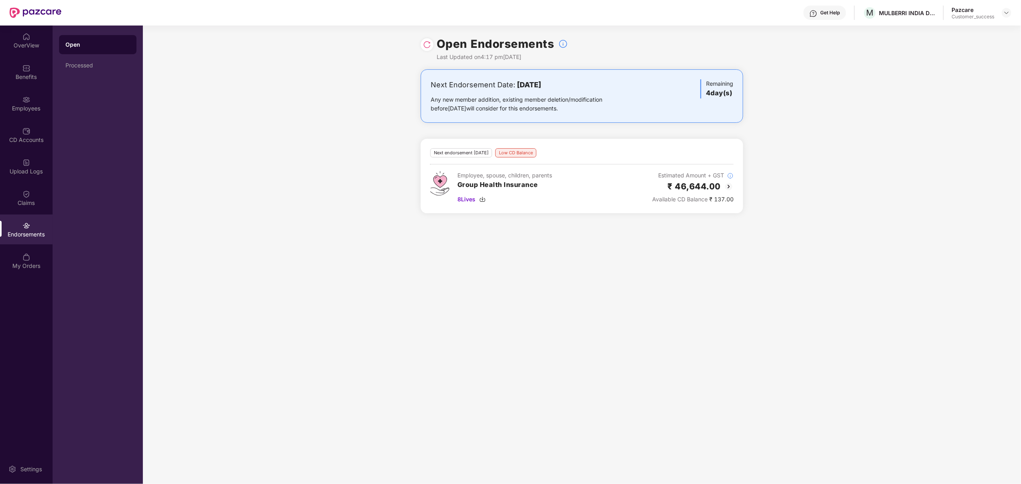
click at [726, 188] on img at bounding box center [729, 187] width 10 height 10
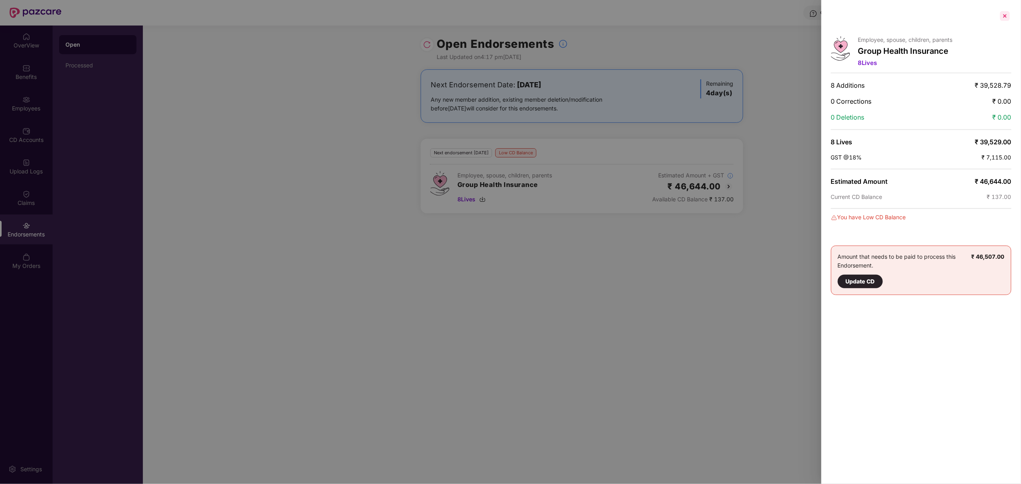
click at [1002, 16] on div at bounding box center [1004, 16] width 13 height 13
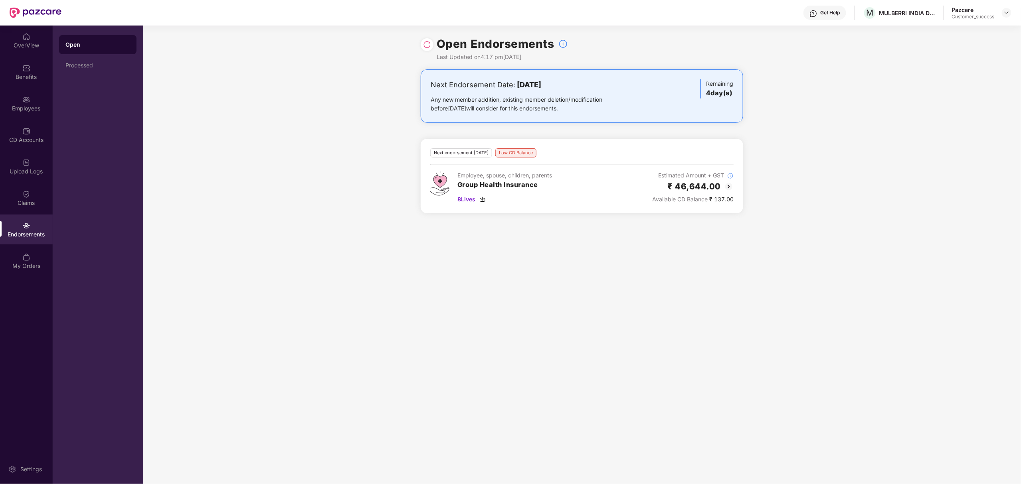
click at [1008, 7] on div "Pazcare Customer_success" at bounding box center [981, 13] width 59 height 14
click at [1008, 10] on img at bounding box center [1006, 13] width 6 height 6
click at [965, 29] on div "Switch to partner view" at bounding box center [969, 32] width 104 height 16
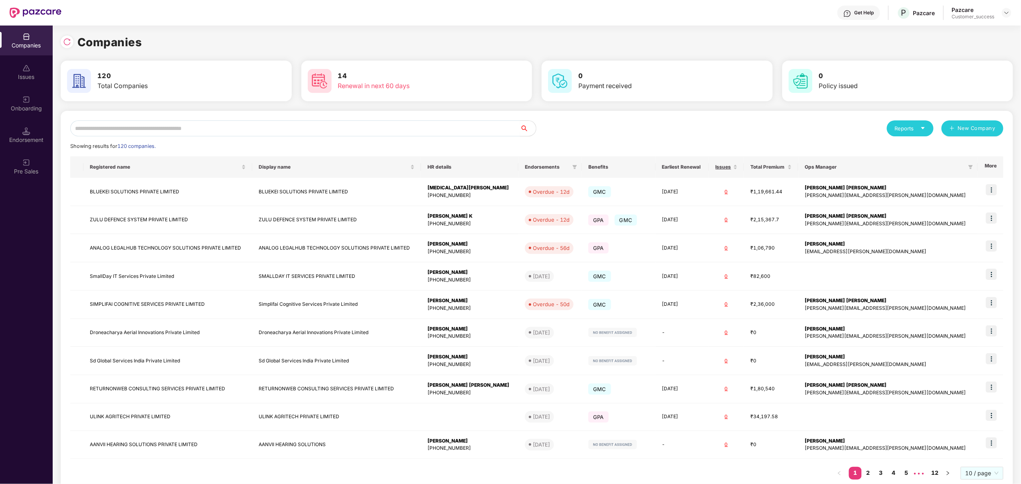
click at [379, 130] on input "text" at bounding box center [295, 129] width 450 height 16
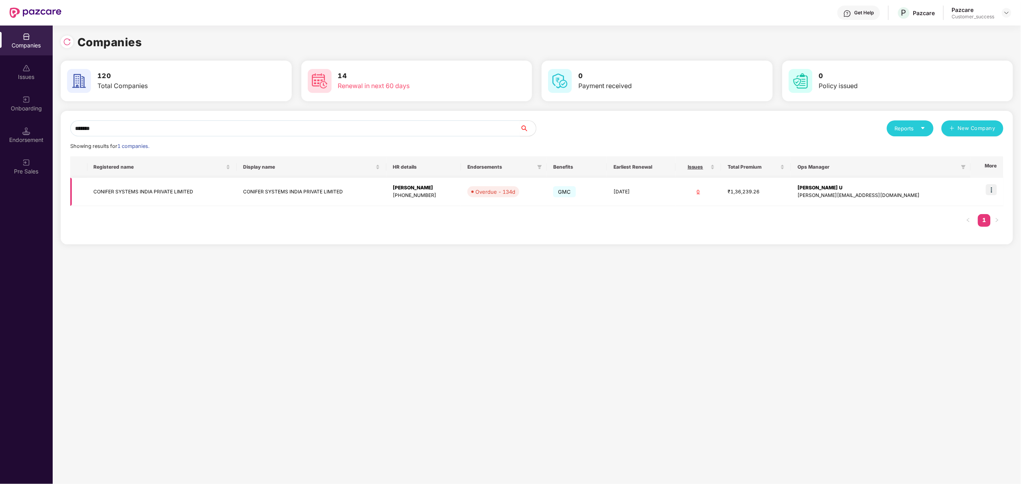
type input "*******"
click at [992, 190] on img at bounding box center [991, 189] width 11 height 11
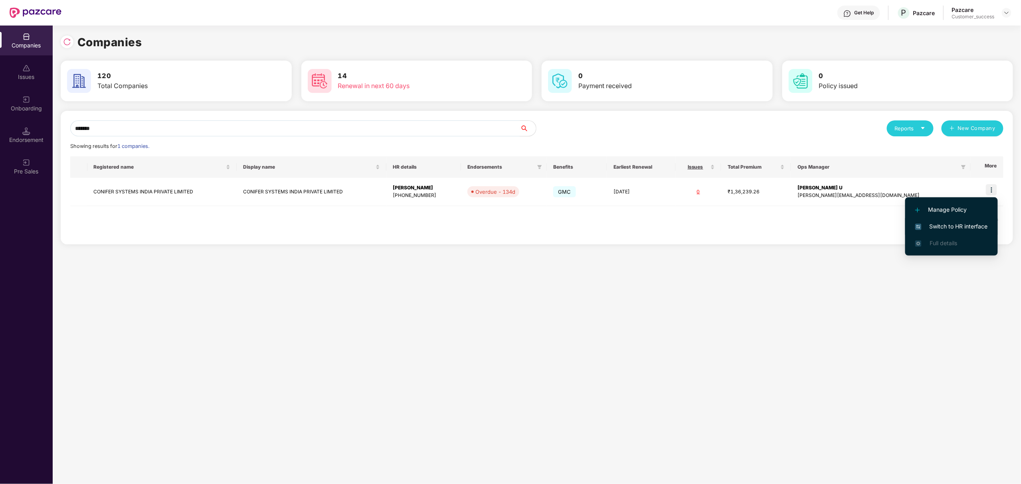
click at [952, 224] on span "Switch to HR interface" at bounding box center [951, 226] width 73 height 9
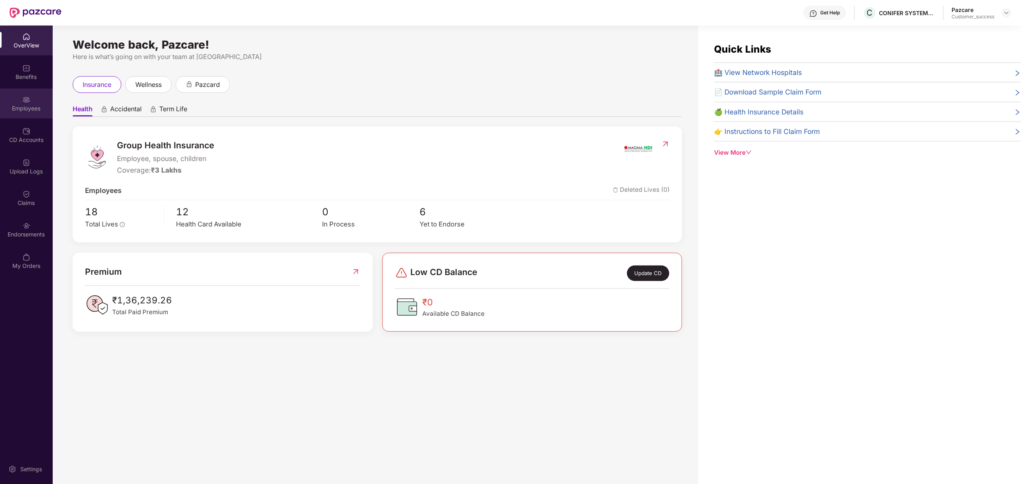
click at [23, 99] on img at bounding box center [26, 100] width 8 height 8
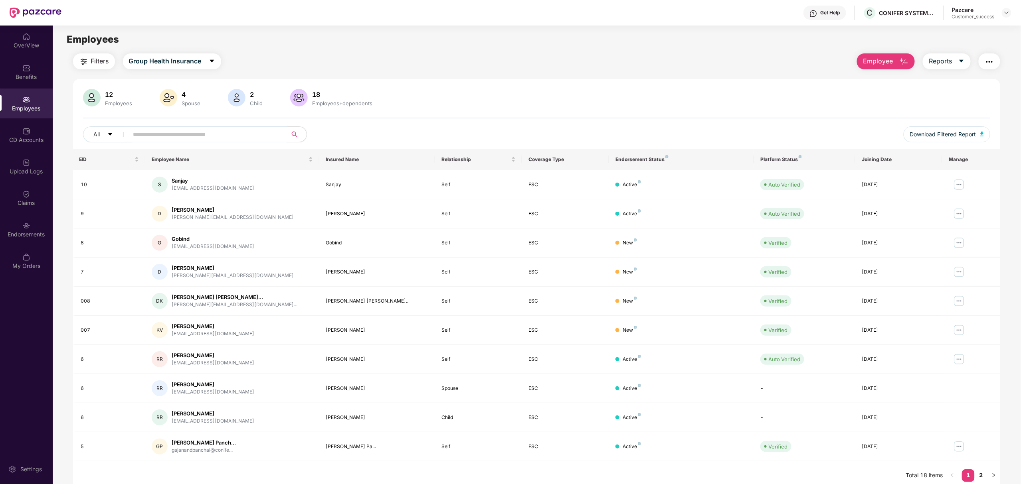
click at [219, 133] on input "text" at bounding box center [204, 134] width 143 height 12
type input "*"
click at [872, 72] on div "Filters Group Health Insurance Employee Reports 12 Employees 4 Spouse 2 Child 1…" at bounding box center [536, 271] width 927 height 437
click at [877, 65] on span "Employee" at bounding box center [878, 61] width 30 height 10
click at [892, 79] on div "Add Employee(s)" at bounding box center [891, 83] width 45 height 10
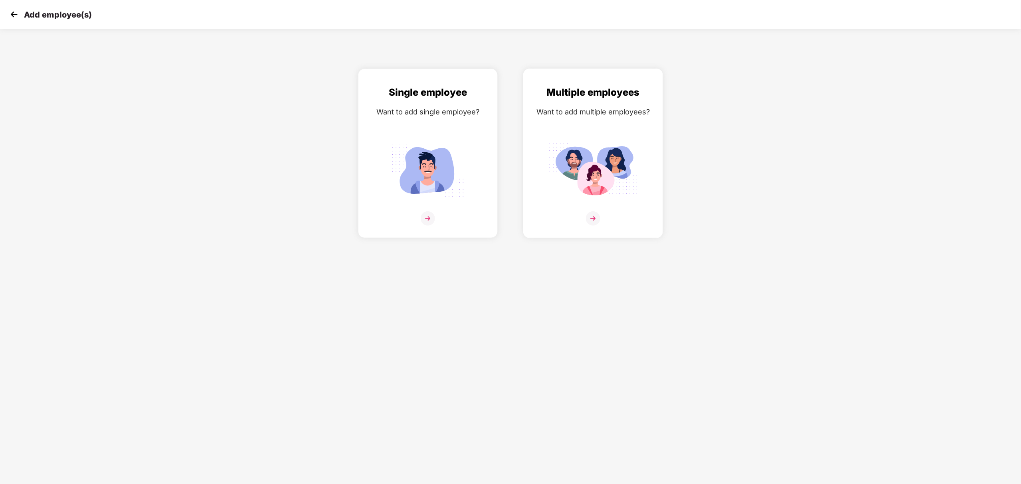
click at [605, 227] on div at bounding box center [593, 224] width 123 height 24
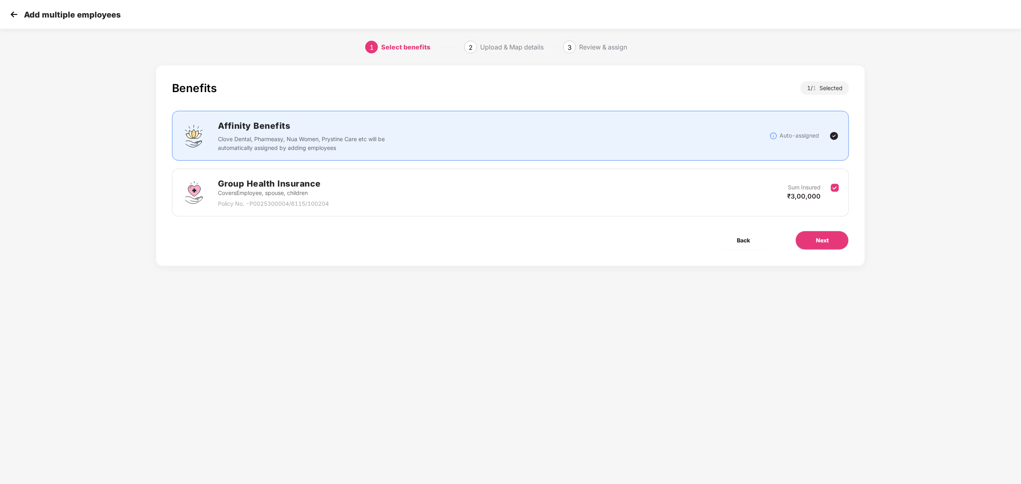
click at [13, 15] on img at bounding box center [14, 14] width 12 height 12
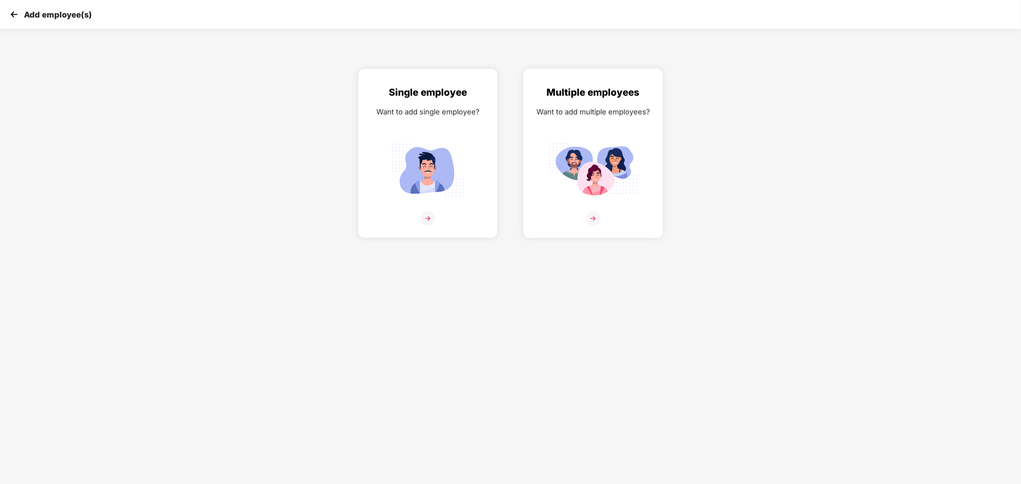
click at [570, 206] on div "Multiple employees Want to add multiple employees?" at bounding box center [593, 160] width 123 height 151
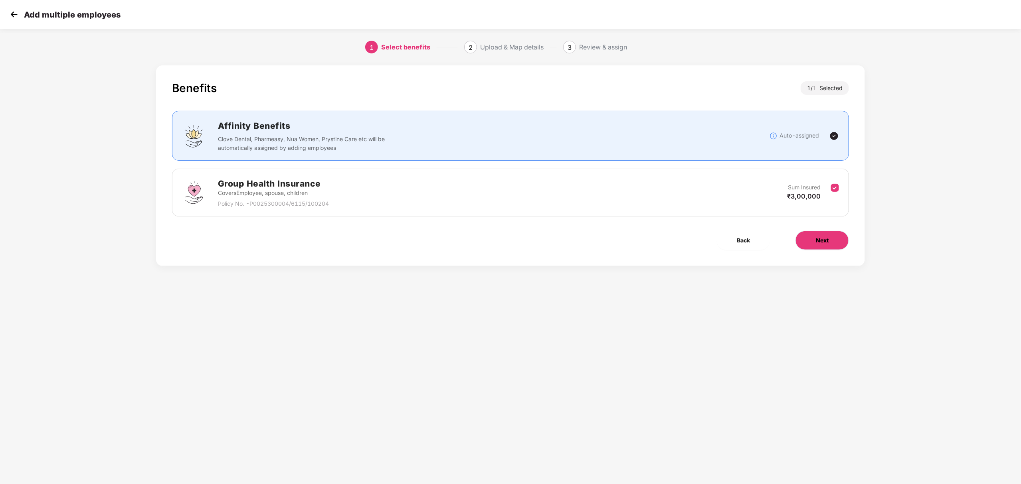
click at [825, 239] on span "Next" at bounding box center [822, 240] width 13 height 9
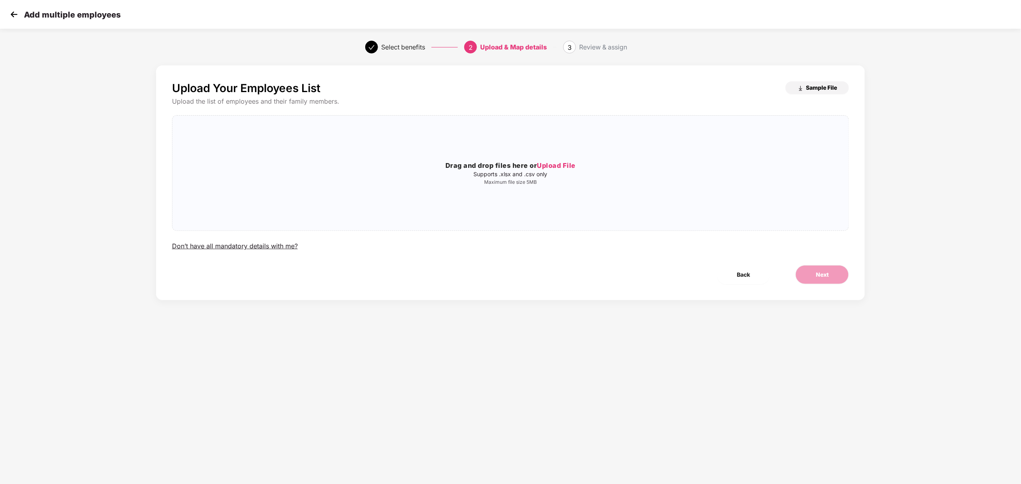
click at [808, 90] on span "Sample File" at bounding box center [821, 88] width 31 height 8
click at [462, 168] on h3 "Drag and drop files here or Upload File" at bounding box center [510, 166] width 676 height 10
click at [449, 158] on div "Drag and drop files here or Upload File Supports .xlsx and .csv only Maximum fi…" at bounding box center [510, 173] width 676 height 102
click at [814, 275] on button "Next" at bounding box center [821, 274] width 53 height 19
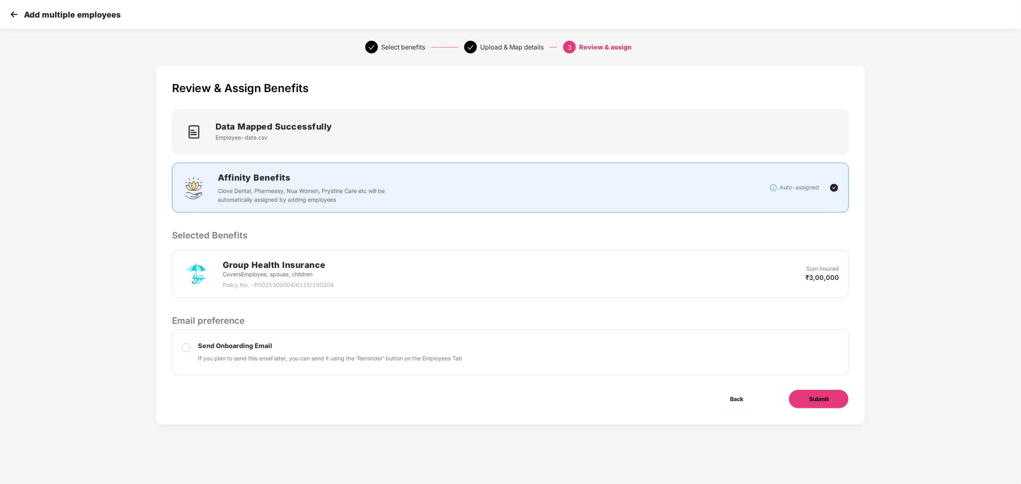
click at [829, 399] on button "Submit" at bounding box center [819, 399] width 60 height 19
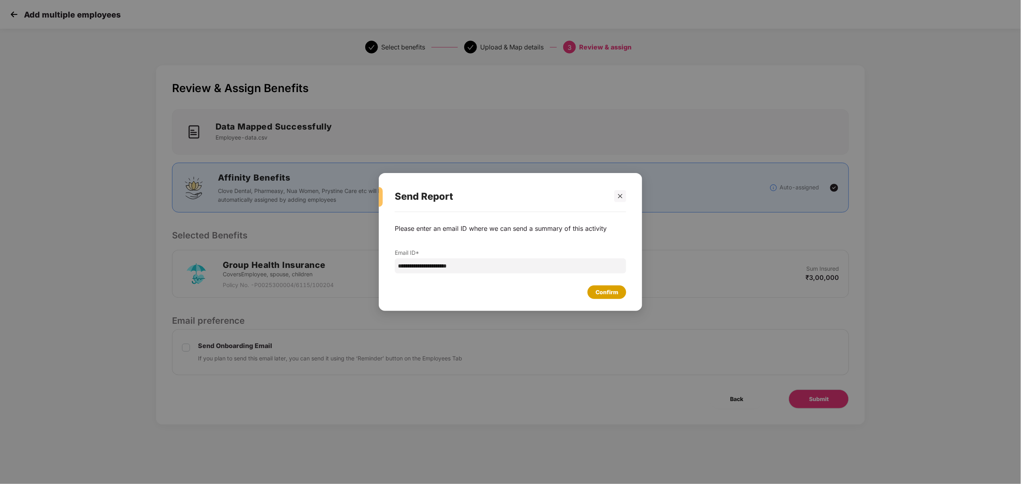
click at [608, 291] on div "Confirm" at bounding box center [606, 292] width 23 height 9
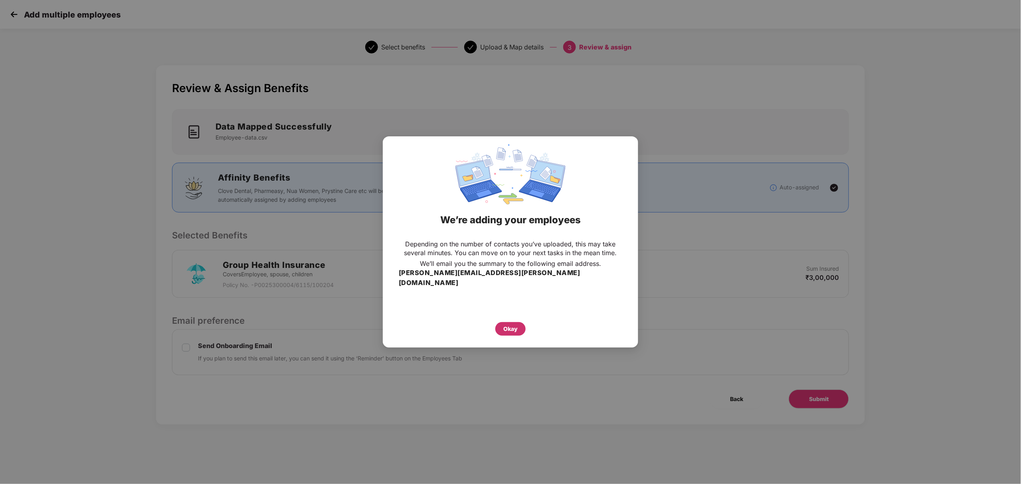
click at [516, 322] on div "Okay" at bounding box center [510, 329] width 30 height 14
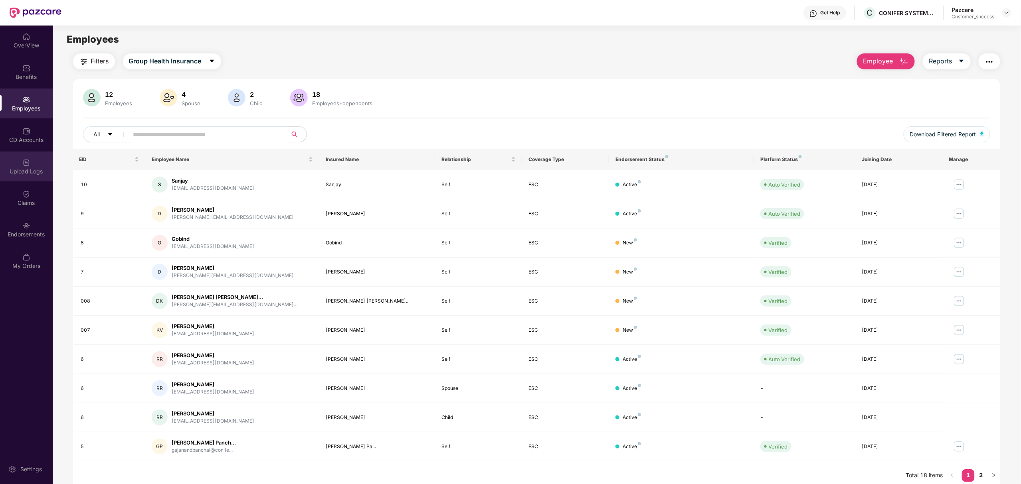
click at [29, 171] on div "Upload Logs" at bounding box center [26, 172] width 53 height 8
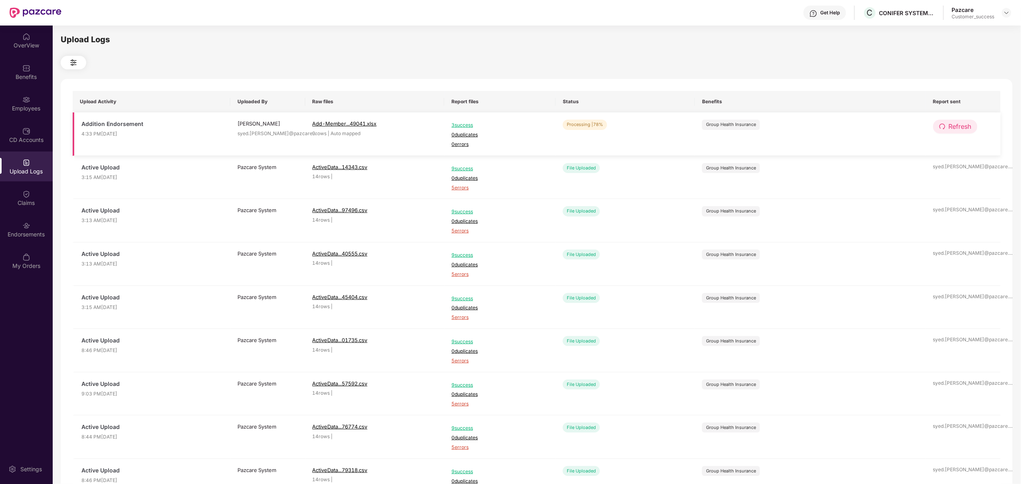
click at [949, 128] on span "Refresh" at bounding box center [960, 127] width 23 height 10
click at [460, 144] on span "11 errors" at bounding box center [499, 145] width 97 height 8
click at [24, 103] on img at bounding box center [26, 100] width 8 height 8
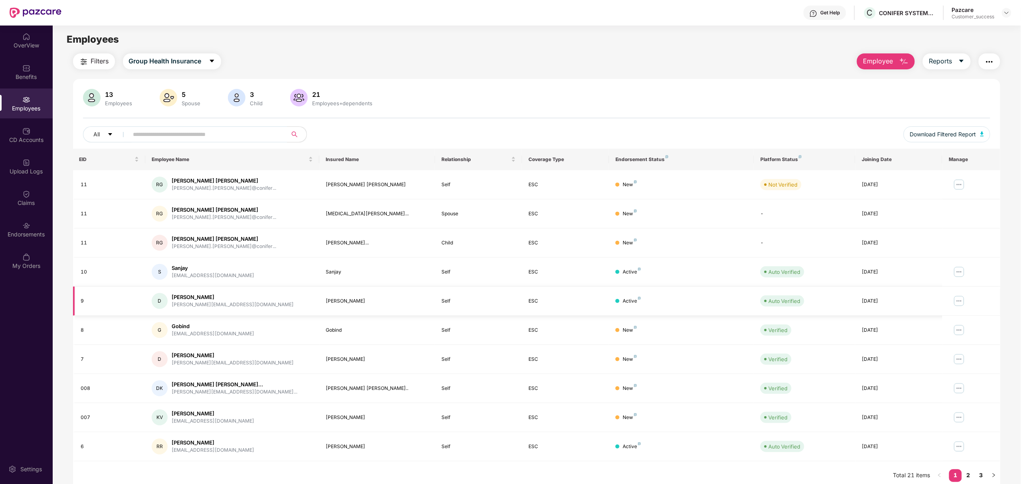
click at [955, 303] on img at bounding box center [959, 301] width 13 height 13
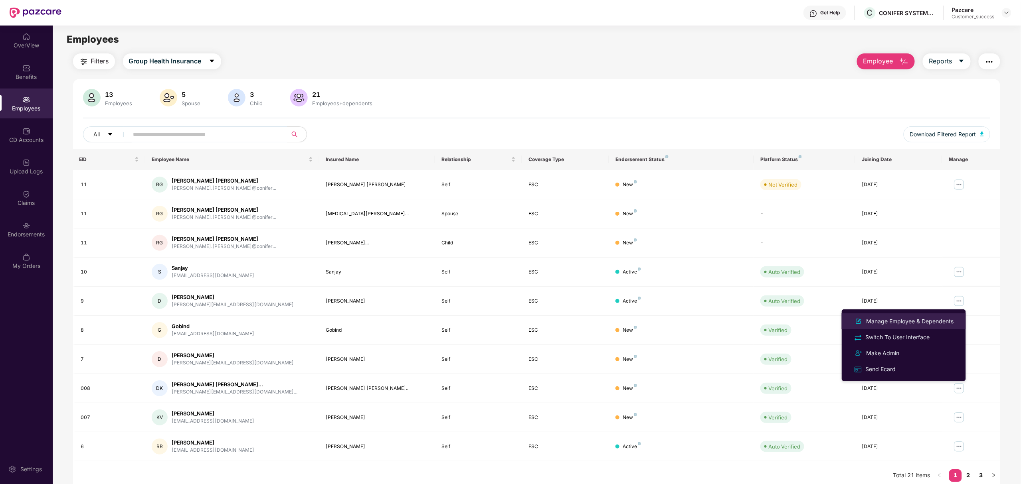
click at [878, 321] on div "Manage Employee & Dependents" at bounding box center [910, 321] width 91 height 9
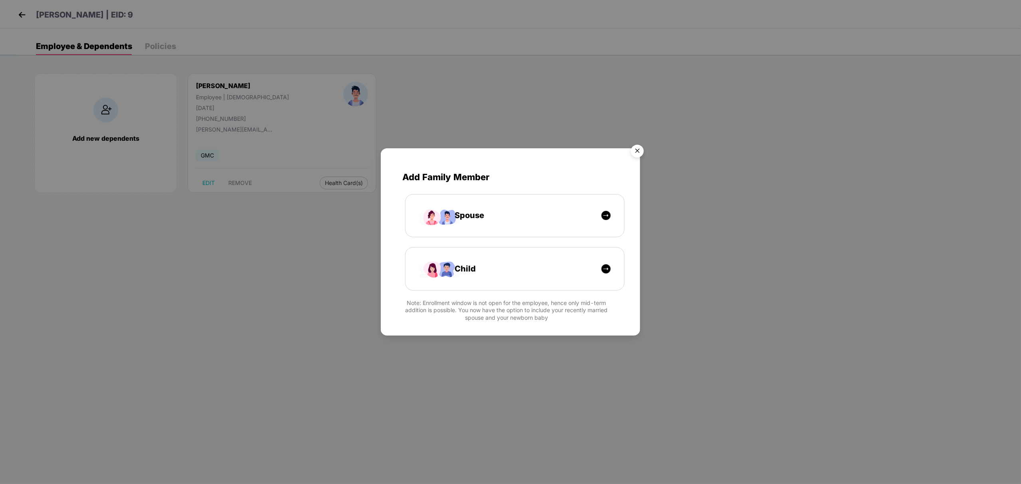
click at [635, 155] on img "Close" at bounding box center [637, 152] width 22 height 22
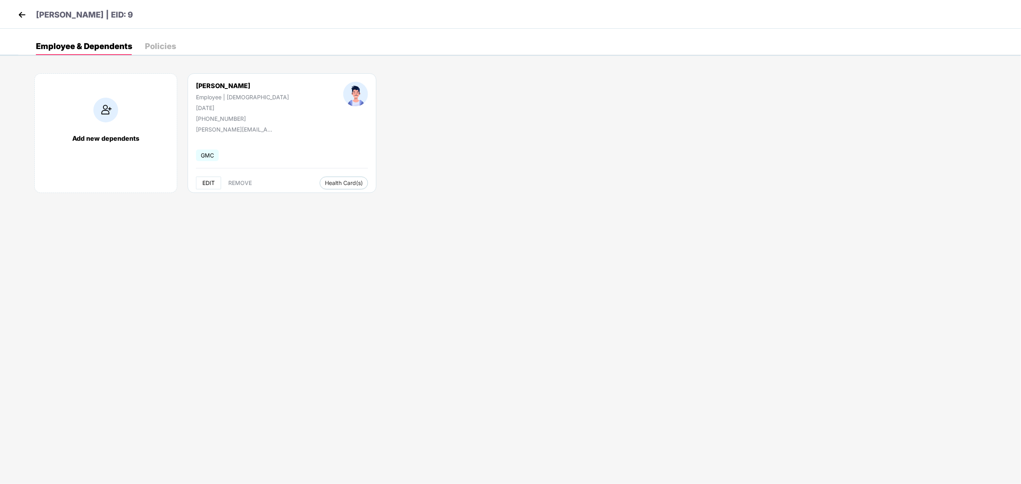
click at [210, 184] on span "EDIT" at bounding box center [208, 183] width 12 height 6
select select "****"
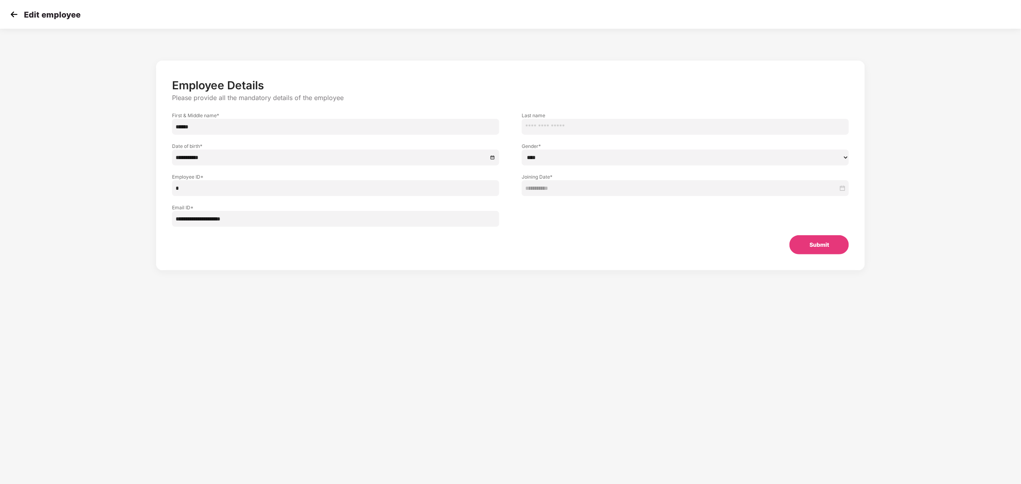
click at [227, 184] on input "*" at bounding box center [335, 188] width 327 height 16
click at [16, 21] on div "Edit employee" at bounding box center [510, 14] width 1021 height 29
click at [16, 14] on img at bounding box center [14, 14] width 12 height 12
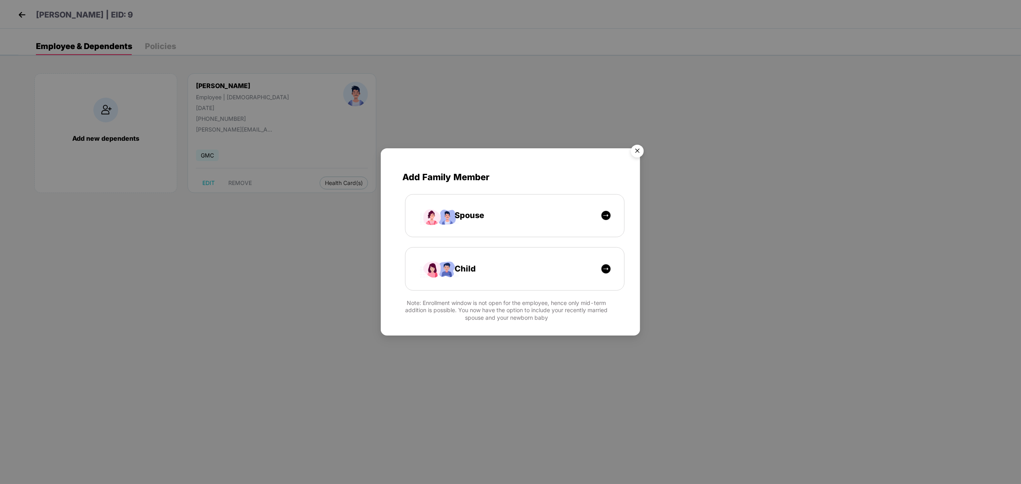
click at [636, 152] on img "Close" at bounding box center [637, 152] width 22 height 22
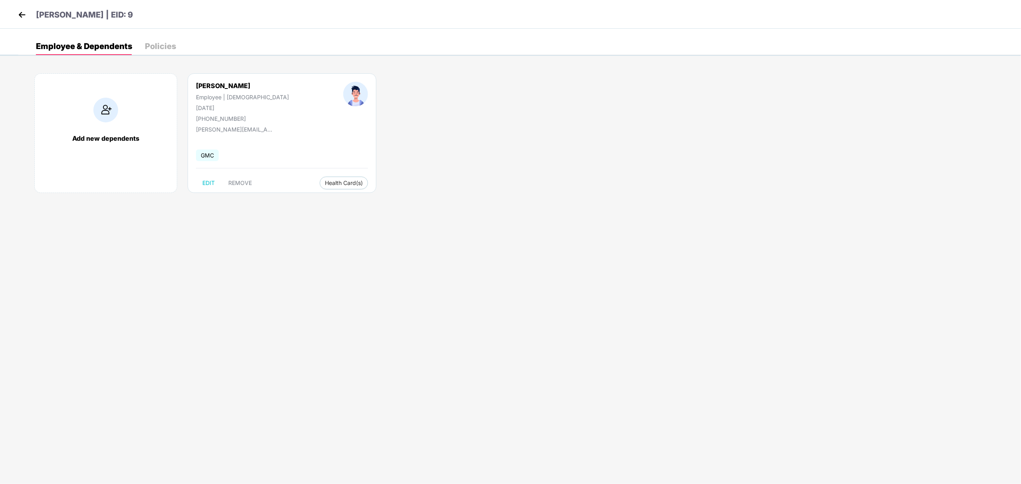
click at [18, 20] on img at bounding box center [22, 15] width 12 height 12
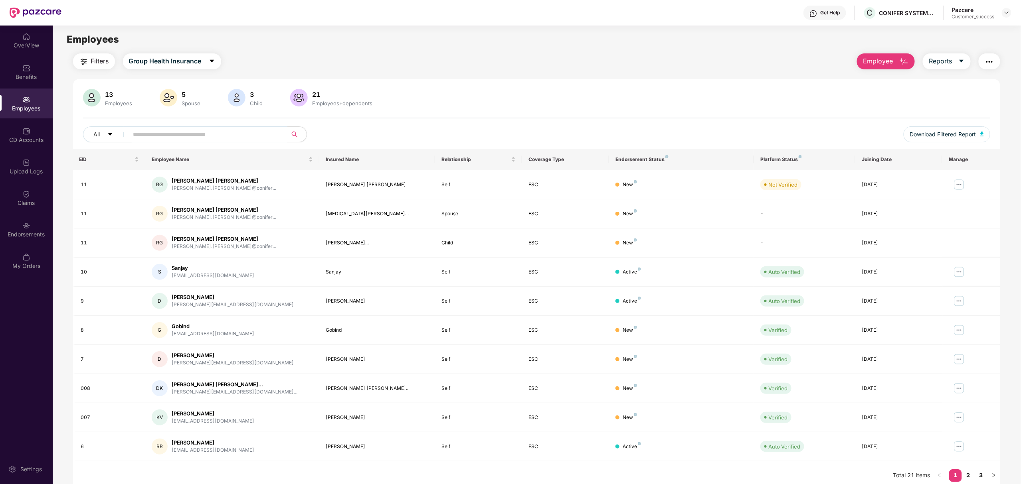
click at [211, 136] on input "text" at bounding box center [204, 134] width 143 height 12
type input "*"
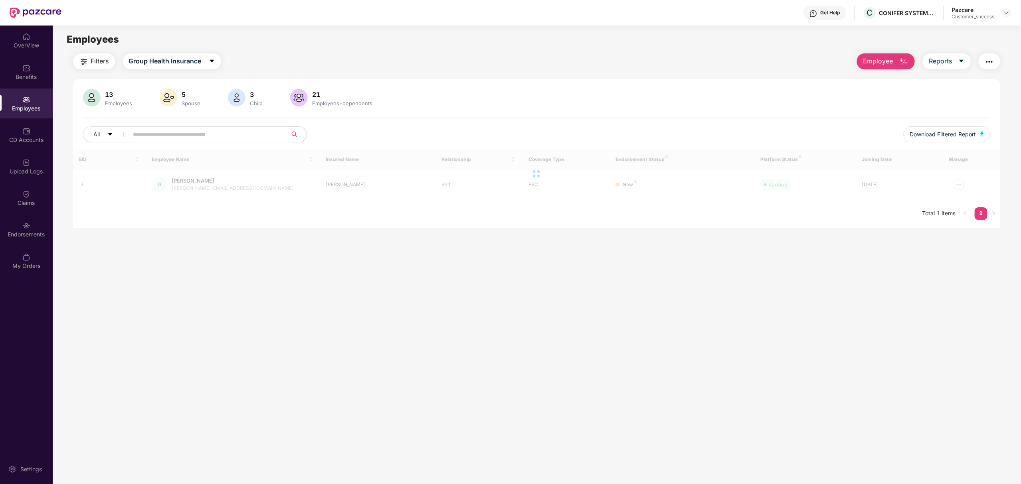
type input "*"
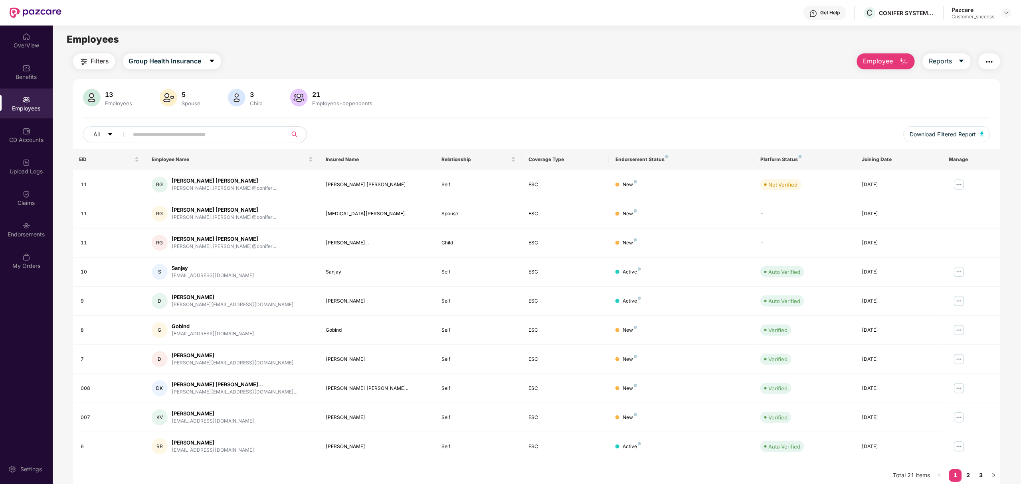
drag, startPoint x: 87, startPoint y: 66, endPoint x: 82, endPoint y: 62, distance: 6.0
click at [82, 62] on img "button" at bounding box center [84, 62] width 10 height 10
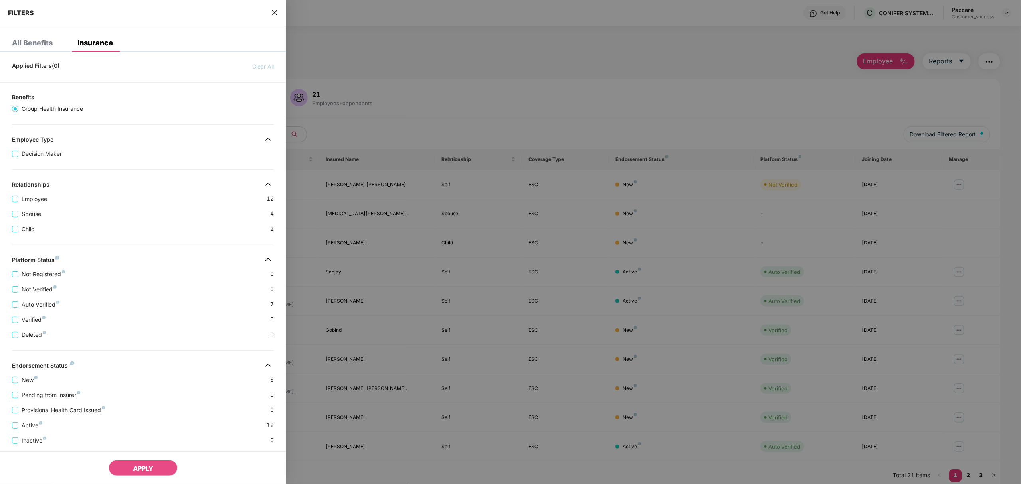
click at [82, 62] on div "Applied Filters(0) Clear All" at bounding box center [143, 64] width 286 height 13
click at [274, 8] on div "FILTERS" at bounding box center [143, 13] width 286 height 26
click at [277, 20] on div "FILTERS" at bounding box center [143, 13] width 286 height 26
click at [275, 12] on icon "close" at bounding box center [274, 13] width 6 height 6
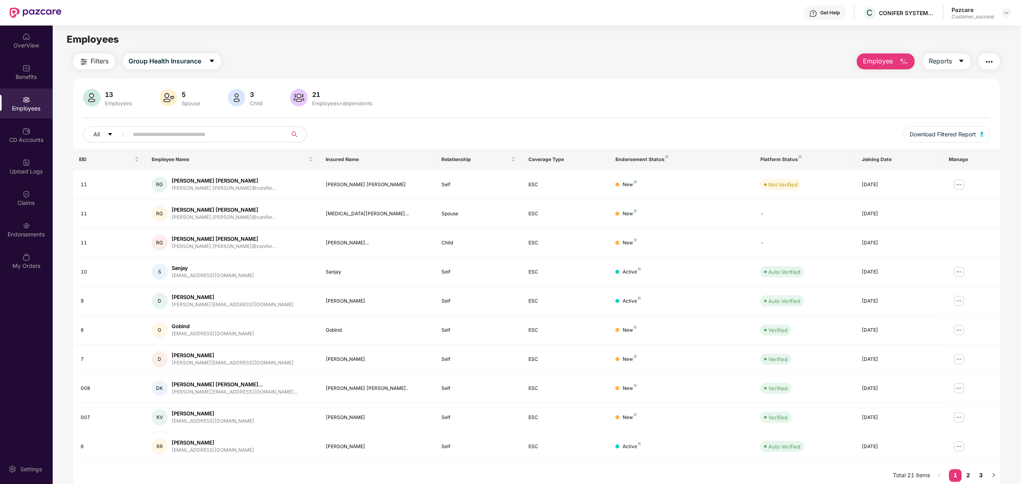
click at [885, 61] on span "Employee" at bounding box center [878, 61] width 30 height 10
click at [874, 80] on div "Add Employee(s)" at bounding box center [891, 83] width 45 height 10
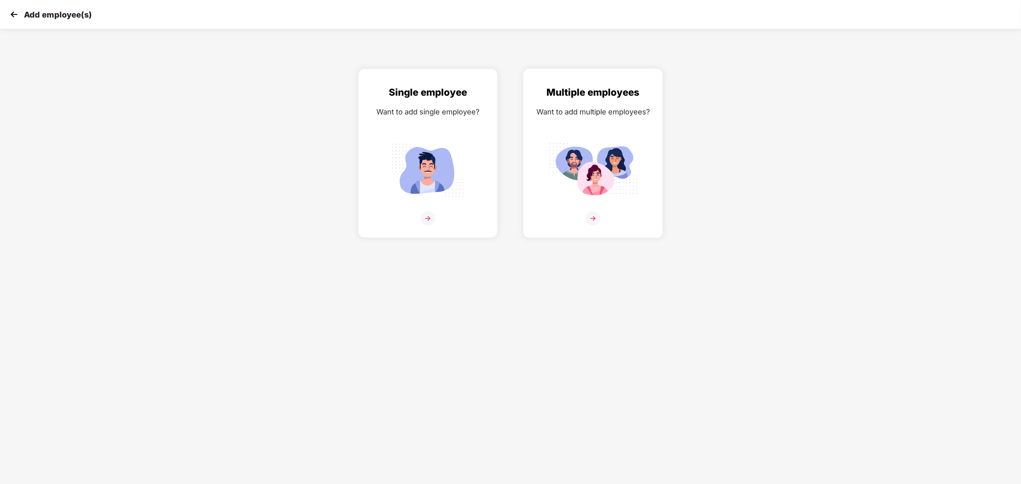
click at [567, 219] on div at bounding box center [593, 224] width 123 height 24
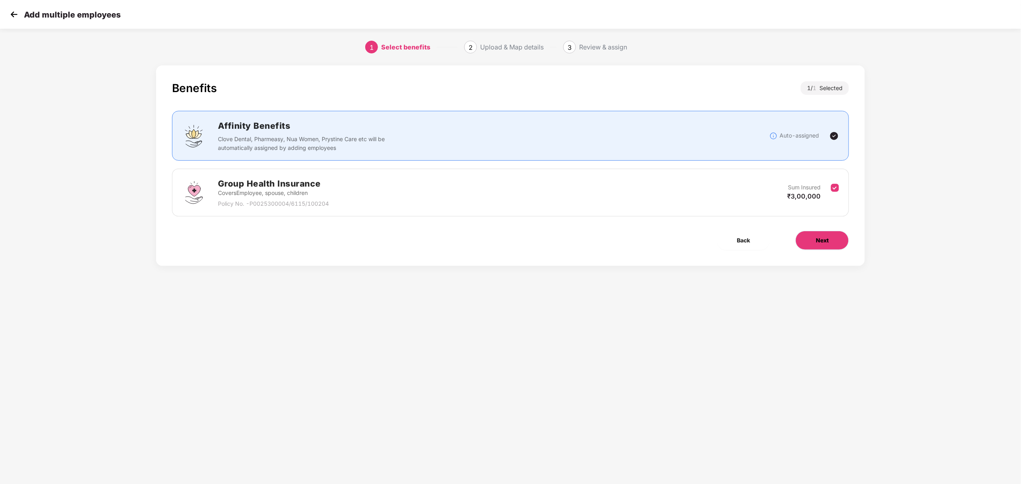
click at [827, 238] on span "Next" at bounding box center [822, 240] width 13 height 9
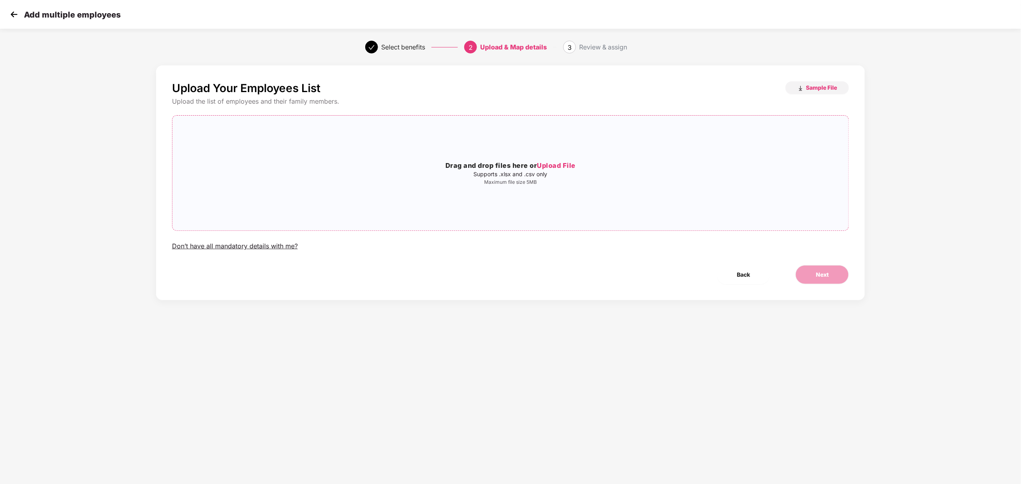
click at [742, 166] on h3 "Drag and drop files here or Upload File" at bounding box center [510, 166] width 676 height 10
click at [831, 272] on button "Next" at bounding box center [821, 274] width 53 height 19
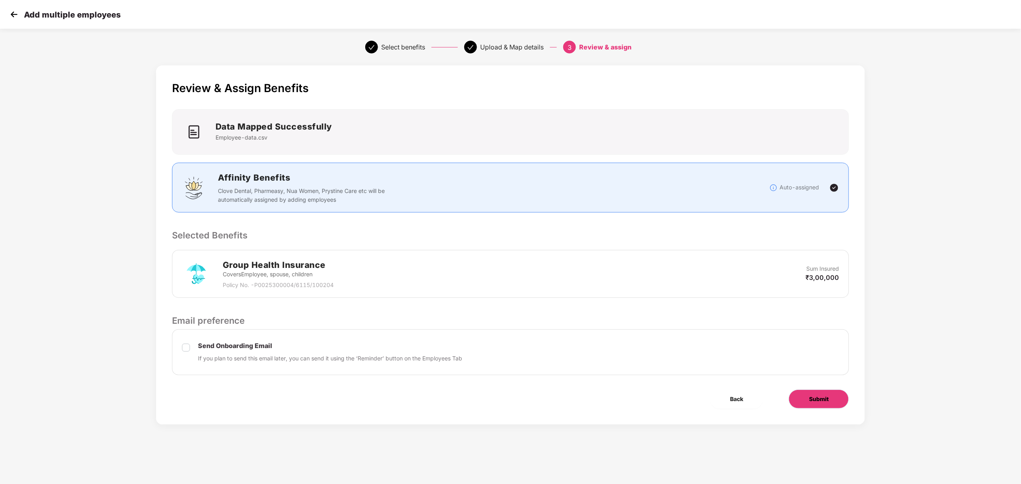
click at [828, 401] on span "Submit" at bounding box center [819, 399] width 20 height 9
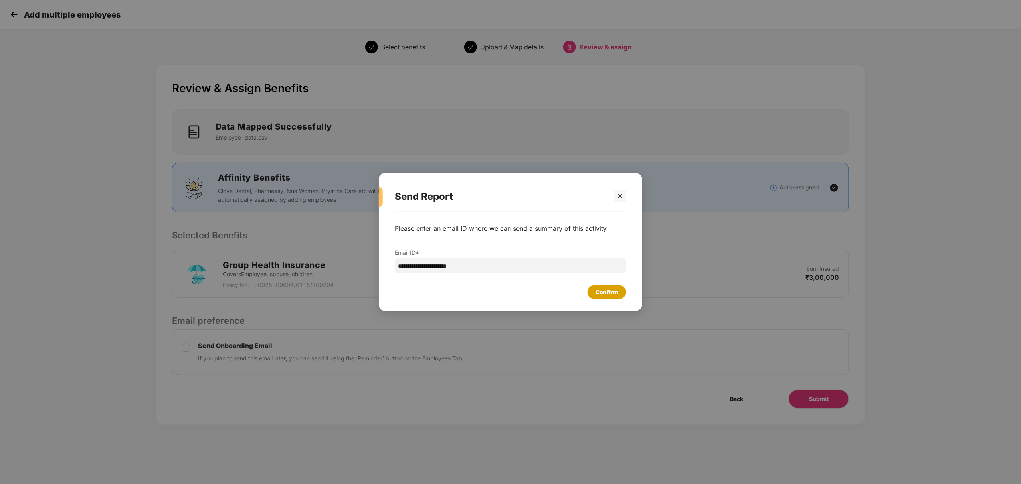
click at [594, 288] on div "Confirm" at bounding box center [606, 293] width 39 height 14
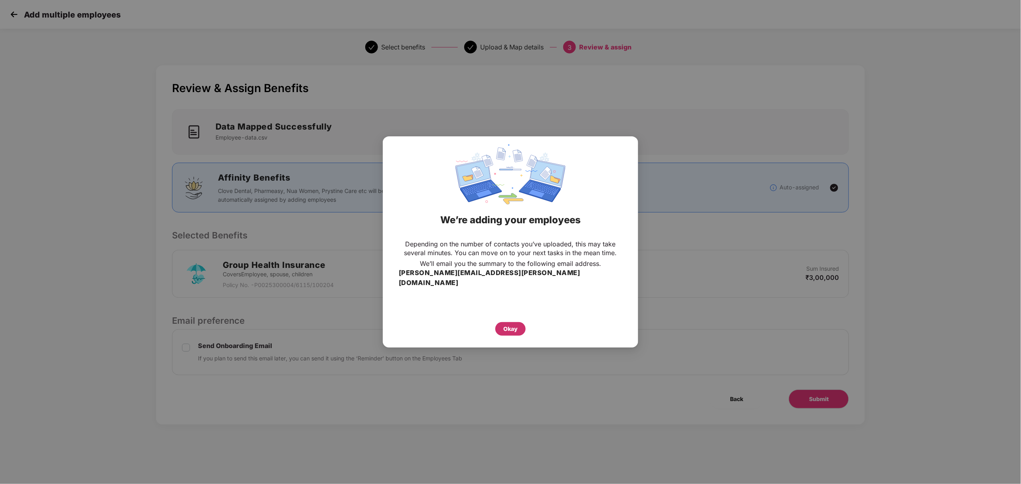
click at [504, 325] on div "Okay" at bounding box center [510, 329] width 14 height 9
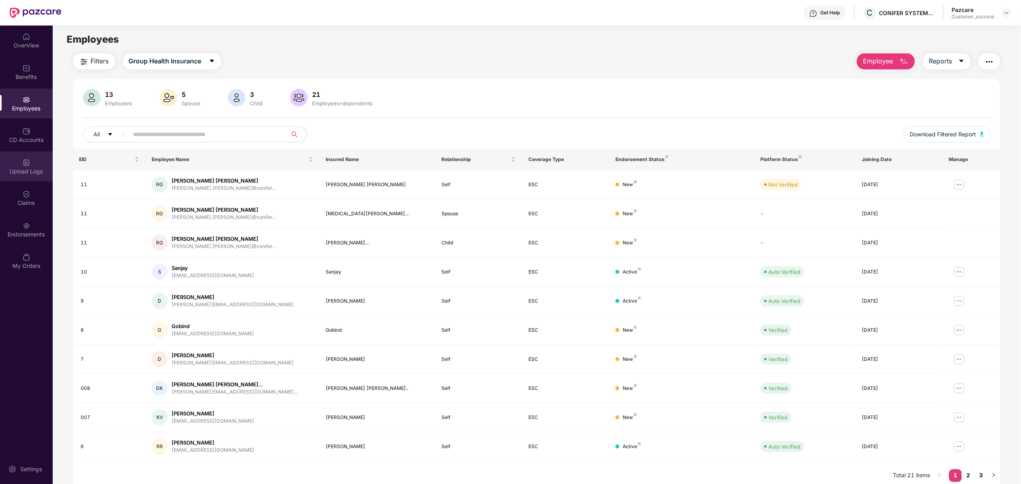
click at [29, 170] on div "Upload Logs" at bounding box center [26, 172] width 53 height 8
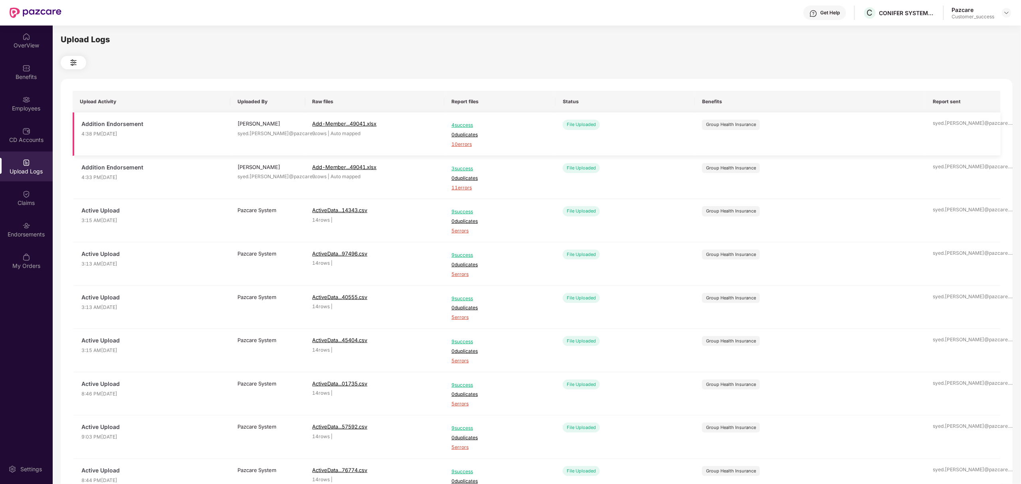
click at [463, 144] on span "10 errors" at bounding box center [499, 145] width 97 height 8
click at [20, 103] on div "Employees" at bounding box center [26, 104] width 53 height 30
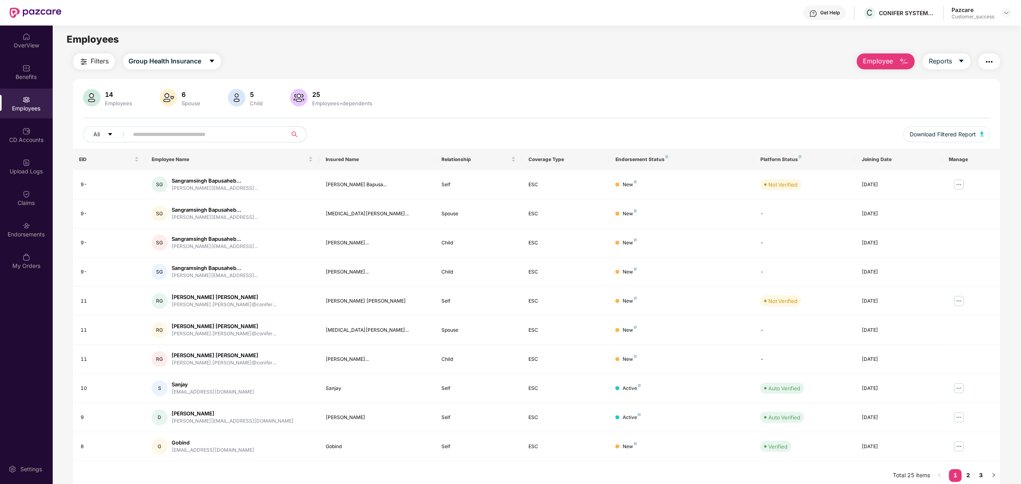
click at [192, 133] on input "text" at bounding box center [204, 134] width 143 height 12
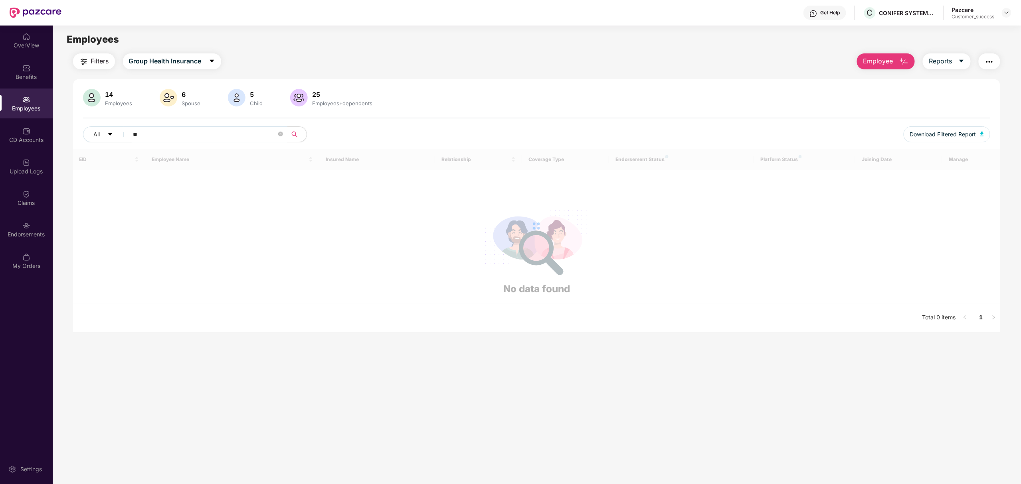
type input "*"
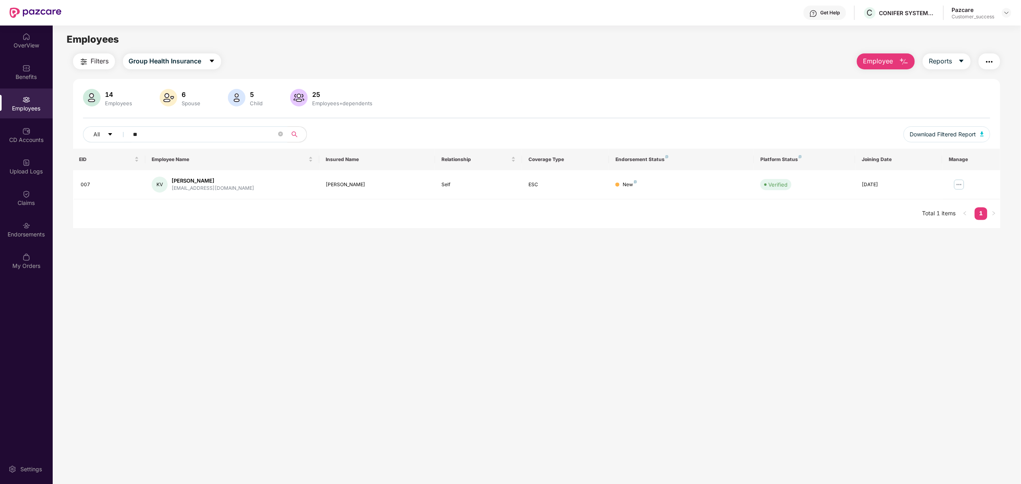
type input "*"
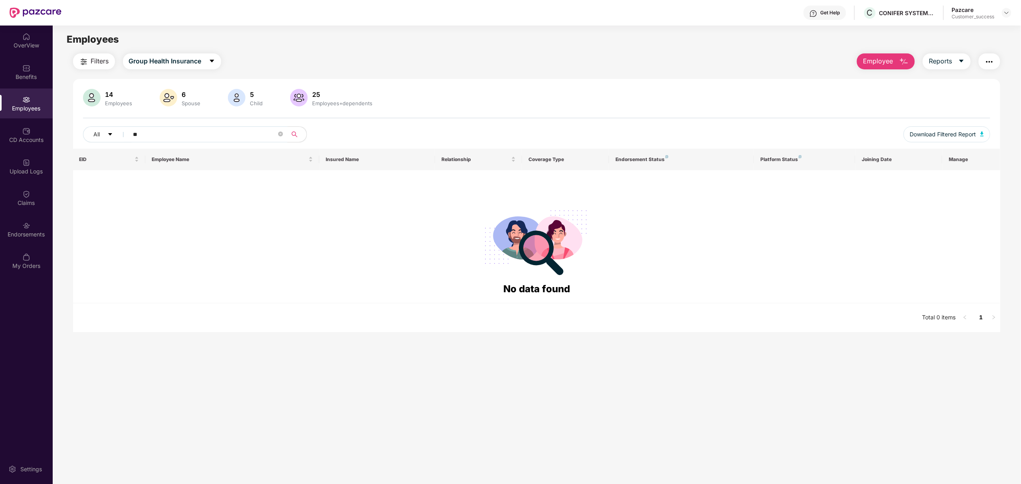
type input "*"
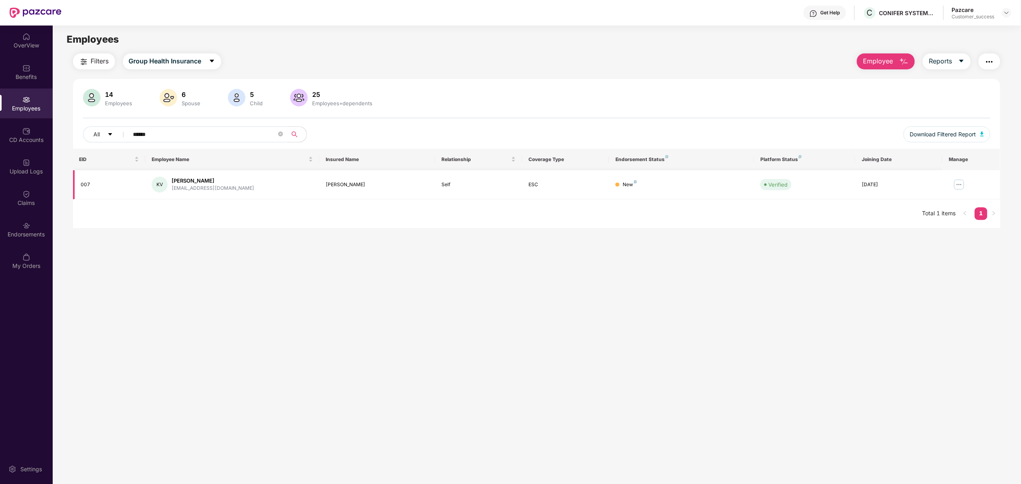
type input "******"
click at [961, 186] on img at bounding box center [959, 184] width 13 height 13
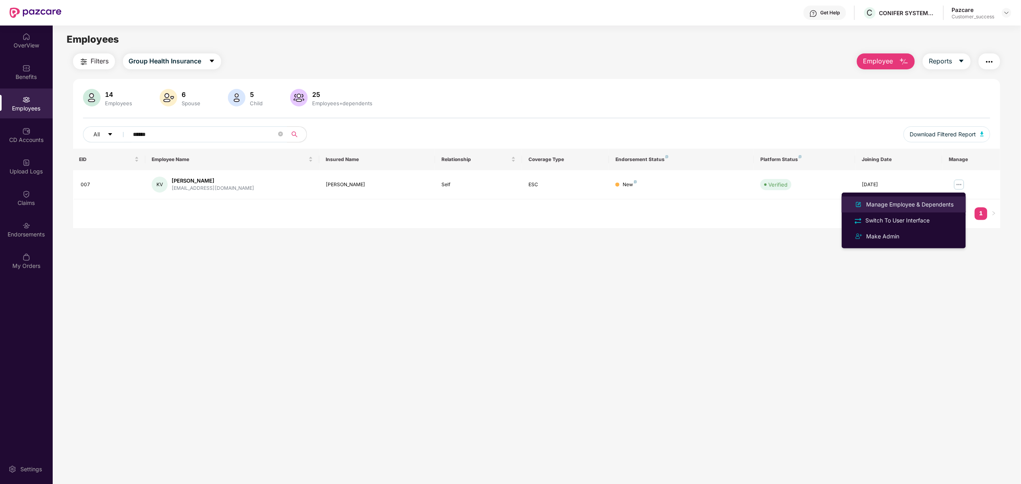
click at [874, 203] on div "Manage Employee & Dependents" at bounding box center [910, 204] width 91 height 9
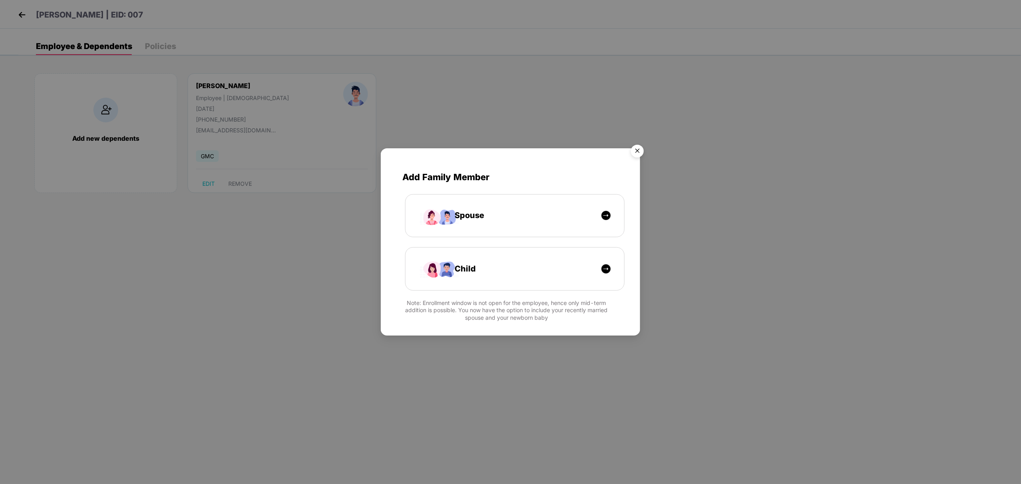
click at [642, 154] on img "Close" at bounding box center [637, 152] width 22 height 22
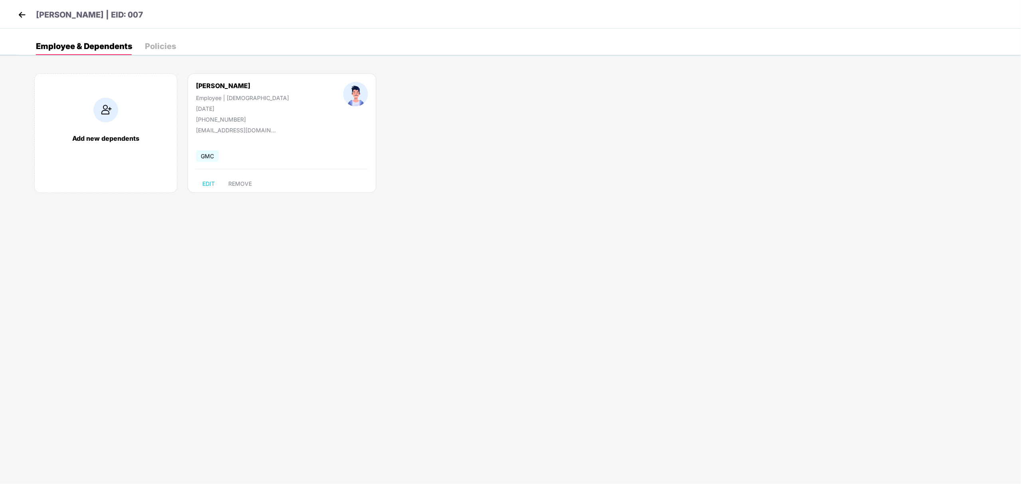
click at [21, 15] on img at bounding box center [22, 15] width 12 height 12
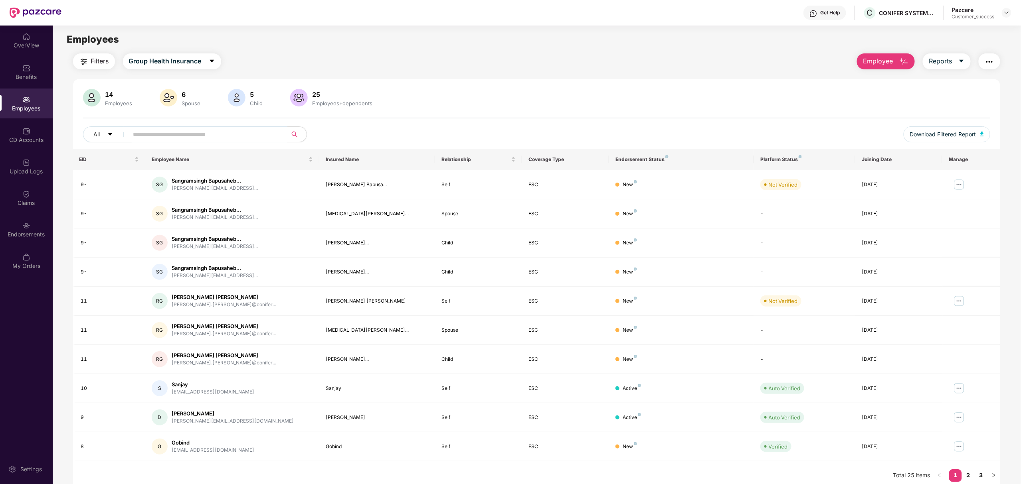
click at [237, 134] on input "text" at bounding box center [204, 134] width 143 height 12
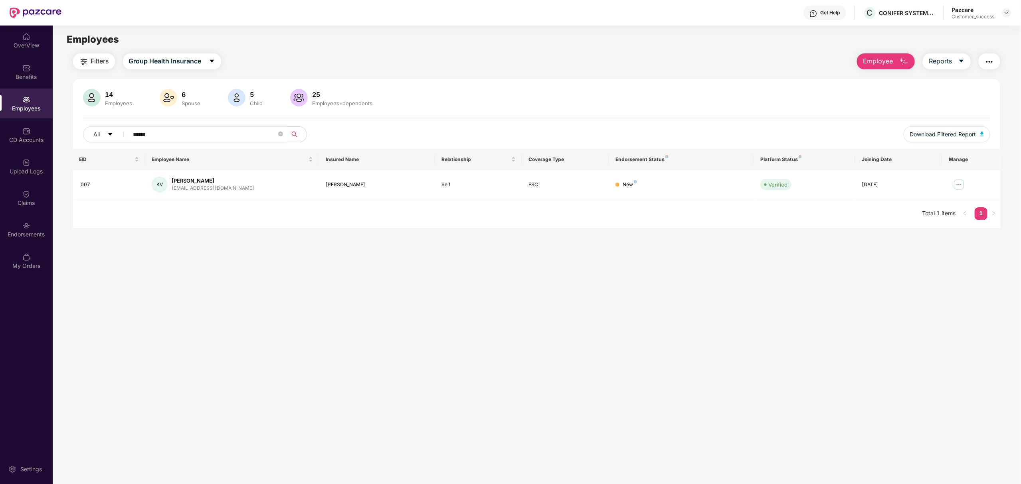
type input "******"
click at [278, 133] on span "******" at bounding box center [206, 135] width 164 height 16
click at [280, 133] on icon "close-circle" at bounding box center [280, 134] width 5 height 5
type input "*"
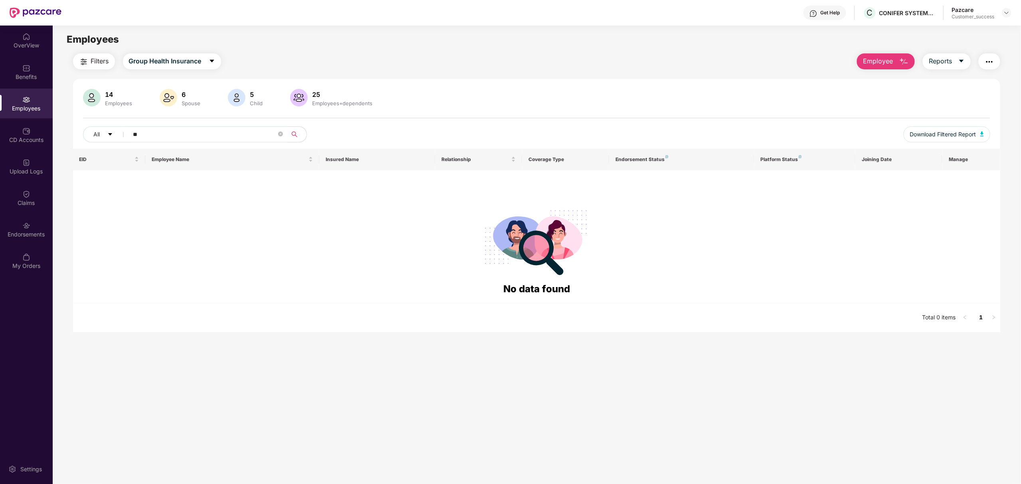
type input "*"
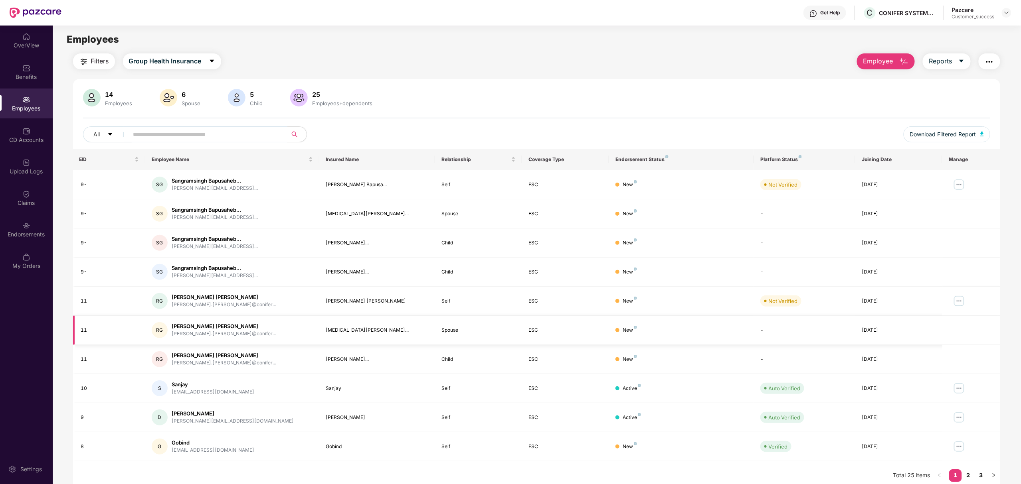
scroll to position [26, 0]
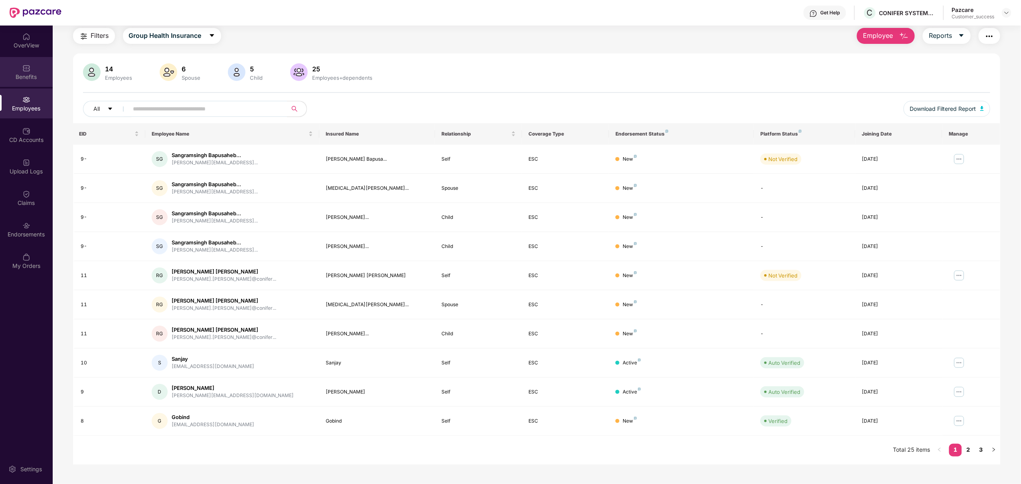
click at [26, 70] on img at bounding box center [26, 68] width 8 height 8
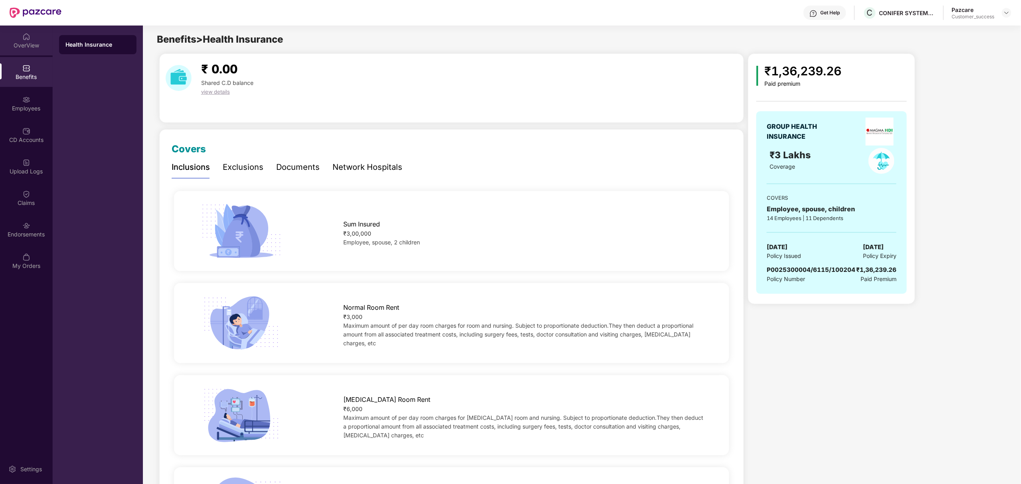
click at [18, 42] on div "OverView" at bounding box center [26, 46] width 53 height 8
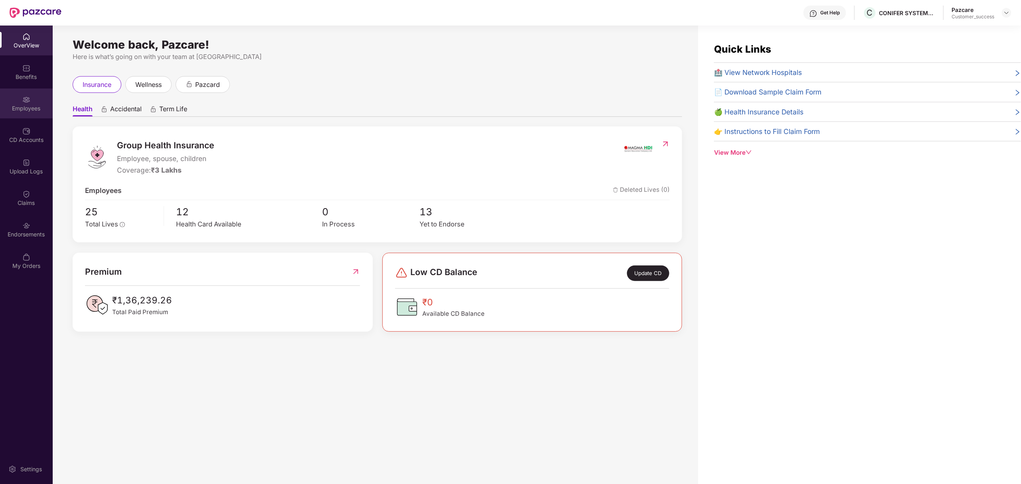
click at [16, 106] on div "Employees" at bounding box center [26, 109] width 53 height 8
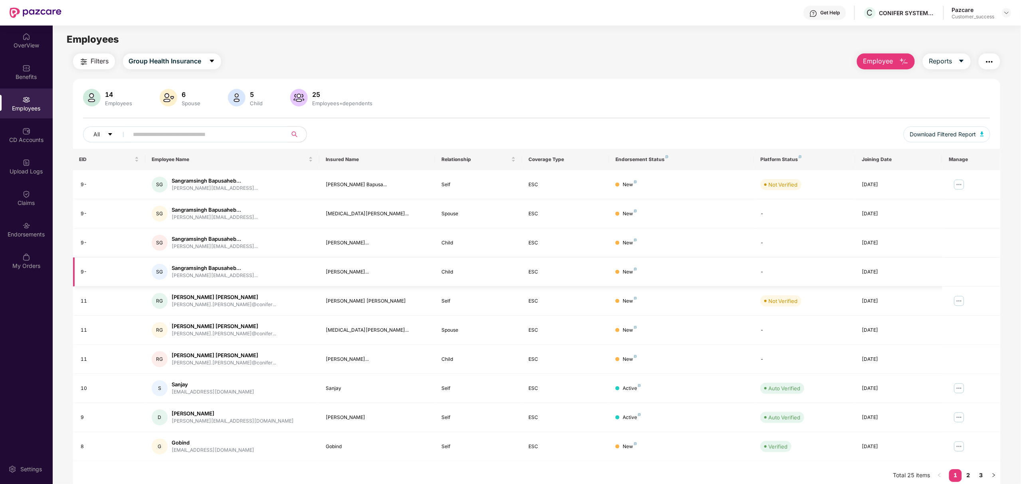
scroll to position [26, 0]
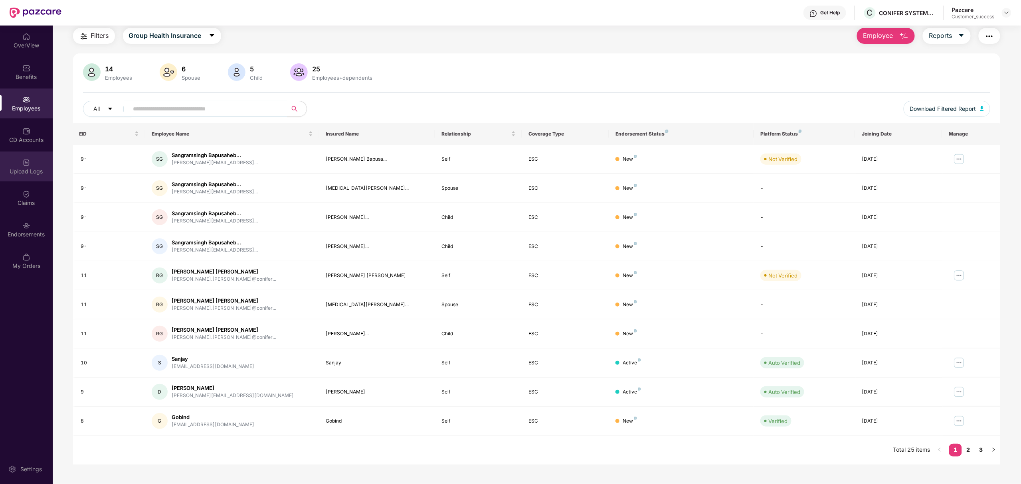
click at [24, 155] on div "Upload Logs" at bounding box center [26, 167] width 53 height 30
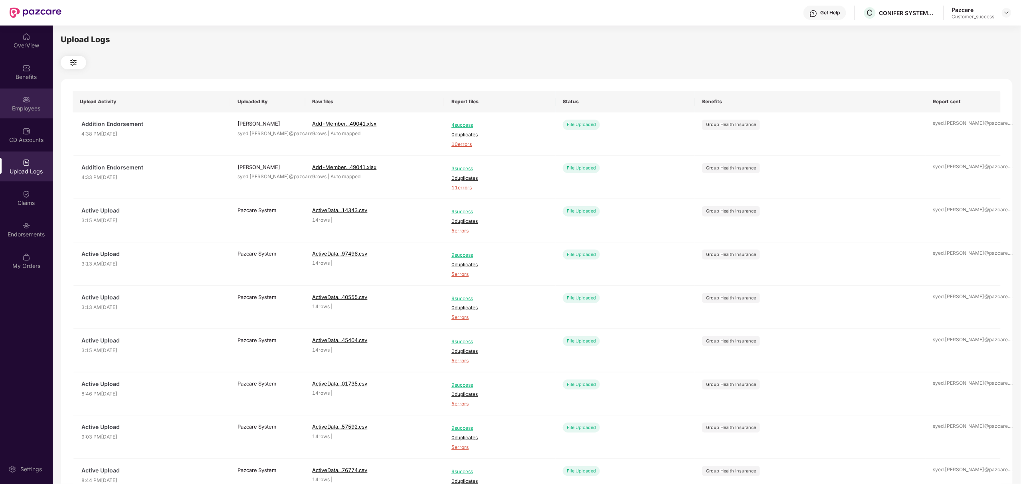
click at [34, 112] on div "Employees" at bounding box center [26, 109] width 53 height 8
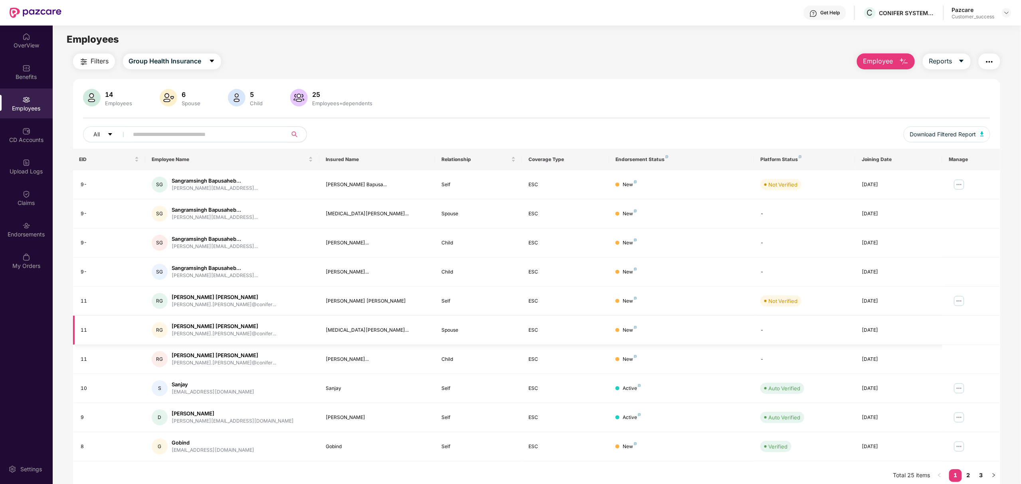
scroll to position [26, 0]
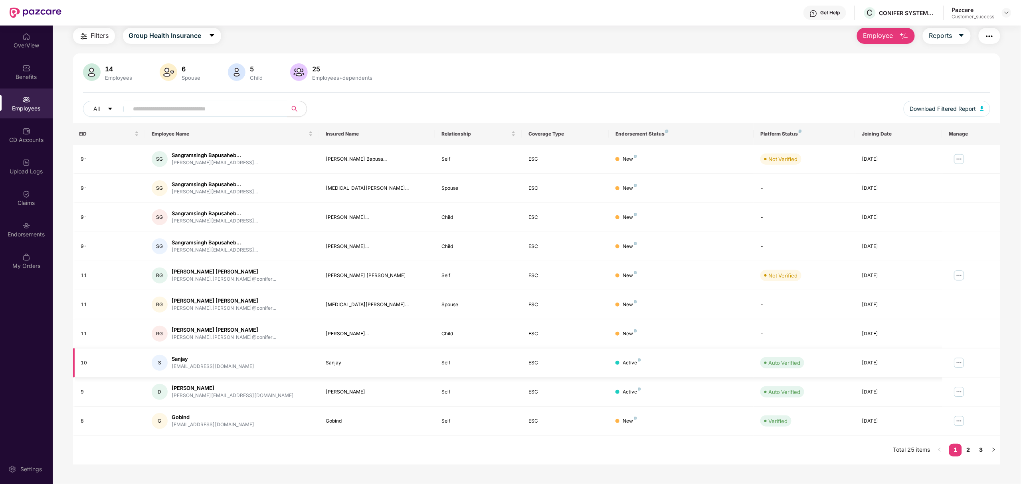
click at [957, 361] on img at bounding box center [959, 363] width 13 height 13
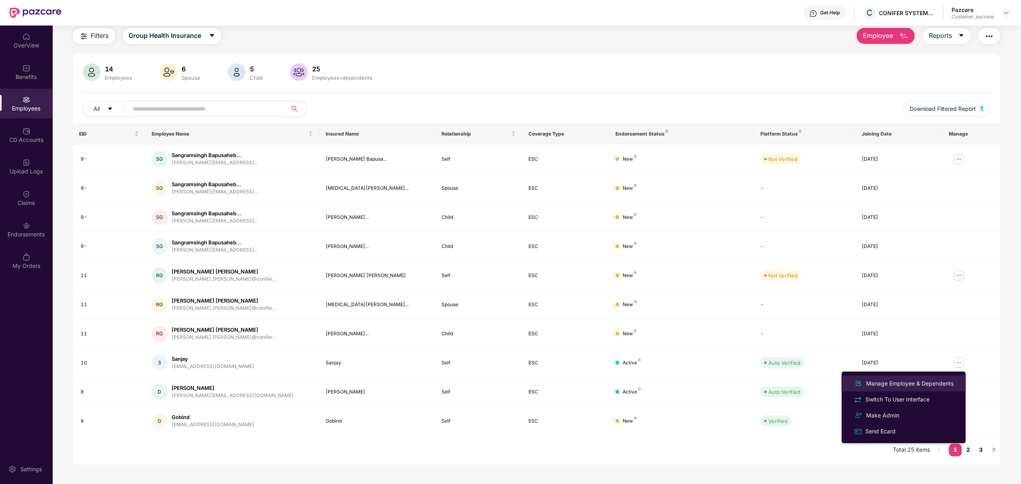
click at [867, 382] on div "Manage Employee & Dependents" at bounding box center [910, 384] width 91 height 9
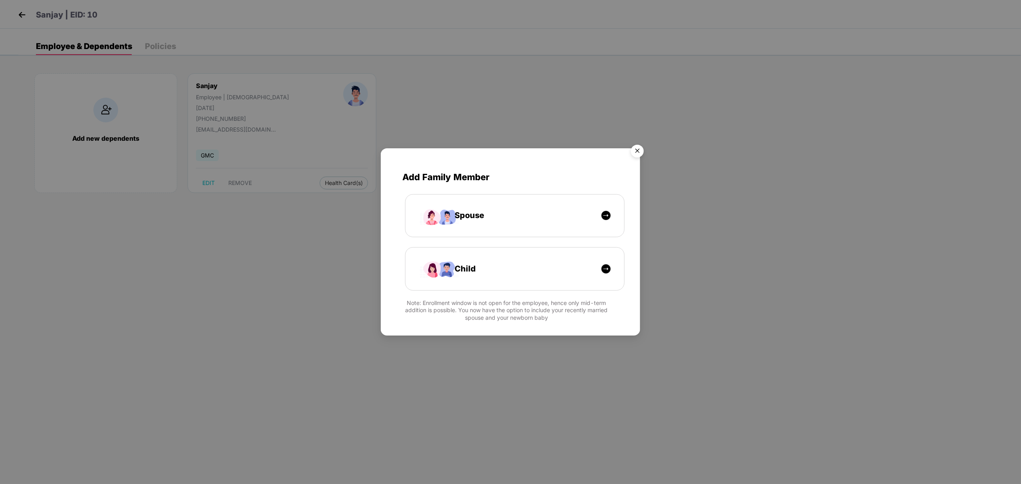
click at [641, 146] on img "Close" at bounding box center [637, 152] width 22 height 22
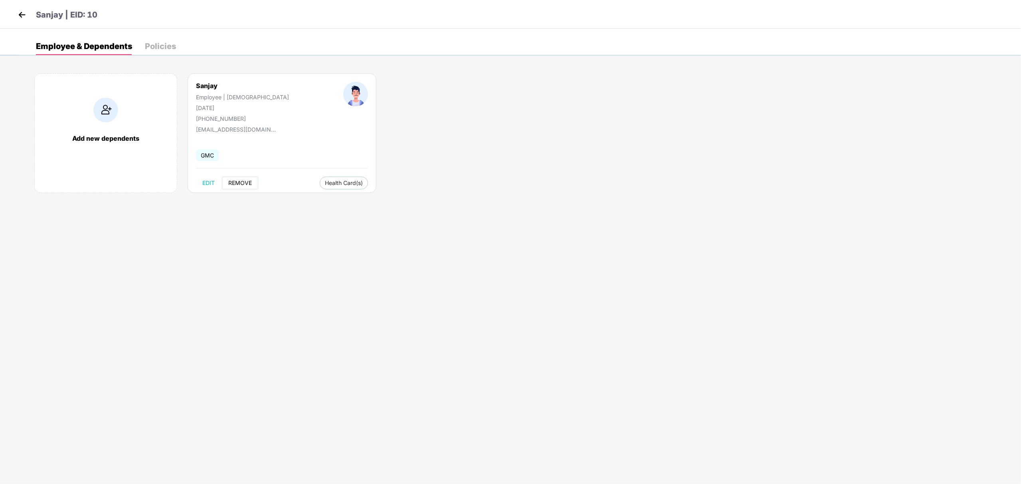
click at [238, 184] on span "REMOVE" at bounding box center [240, 183] width 24 height 6
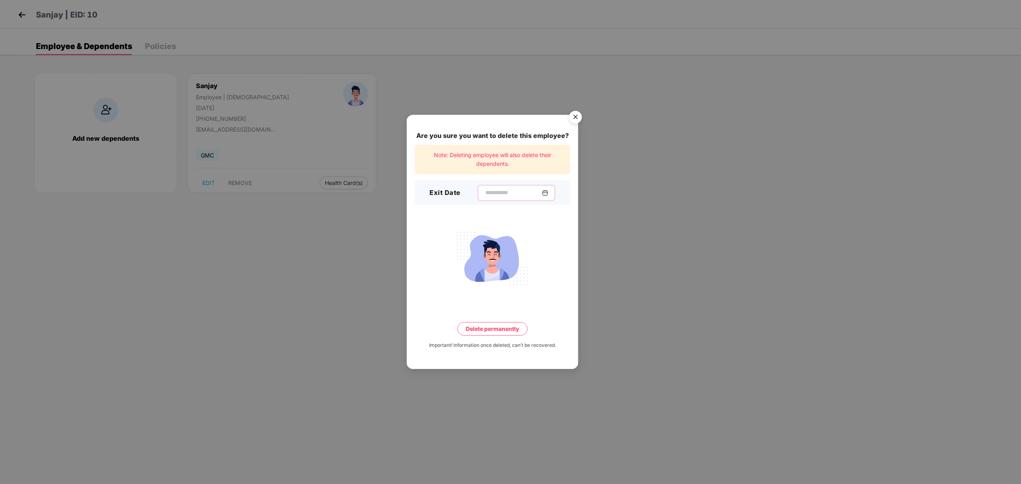
click at [484, 189] on input at bounding box center [512, 193] width 57 height 8
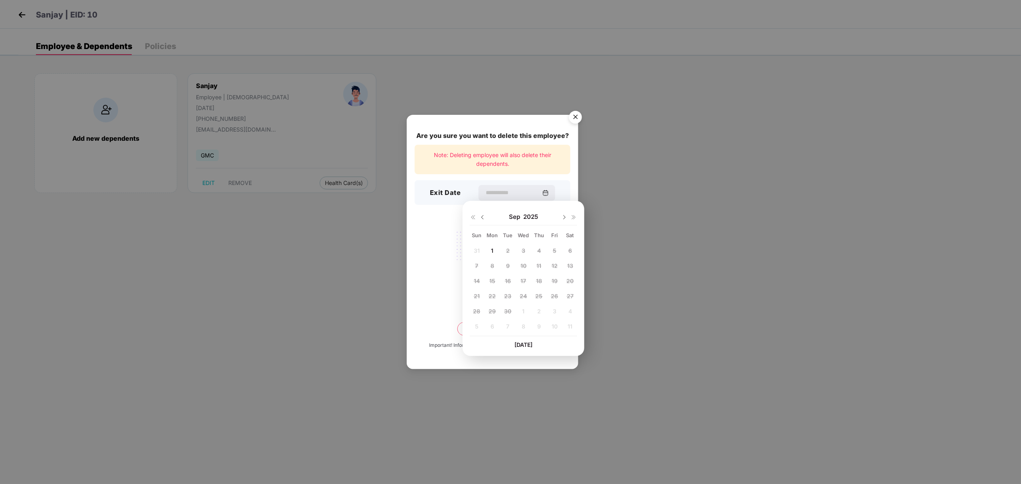
click at [480, 214] on img at bounding box center [482, 217] width 6 height 6
click at [491, 259] on div "27 28 29 30 31 1 2 3 4 5 6 7 8 9 10 11 12 13 14 15 16 17 18 19 20 21 22 23 24 2…" at bounding box center [523, 290] width 107 height 91
click at [482, 266] on div "3" at bounding box center [477, 266] width 12 height 12
type input "**********"
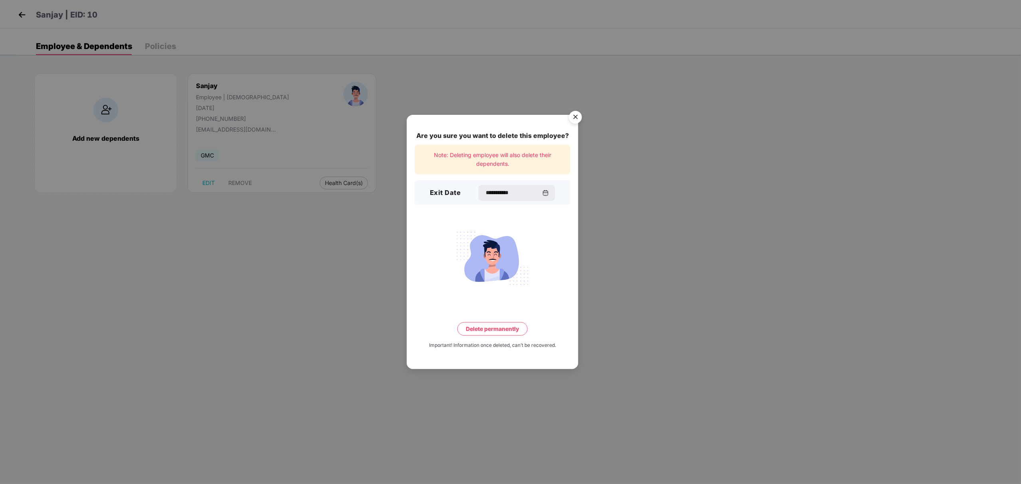
click at [496, 329] on button "Delete permanently" at bounding box center [492, 329] width 70 height 14
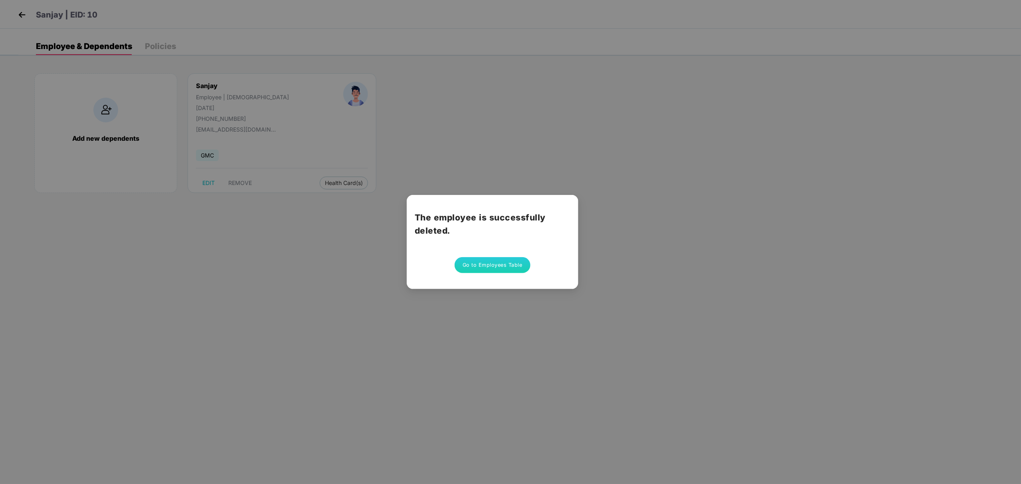
click at [20, 11] on div "The employee is successfully deleted. Go to Employees Table" at bounding box center [510, 242] width 1021 height 484
click at [490, 256] on div "The employee is successfully deleted. Go to Employees Table" at bounding box center [493, 242] width 172 height 94
click at [493, 262] on button "Go to Employees Table" at bounding box center [493, 265] width 76 height 16
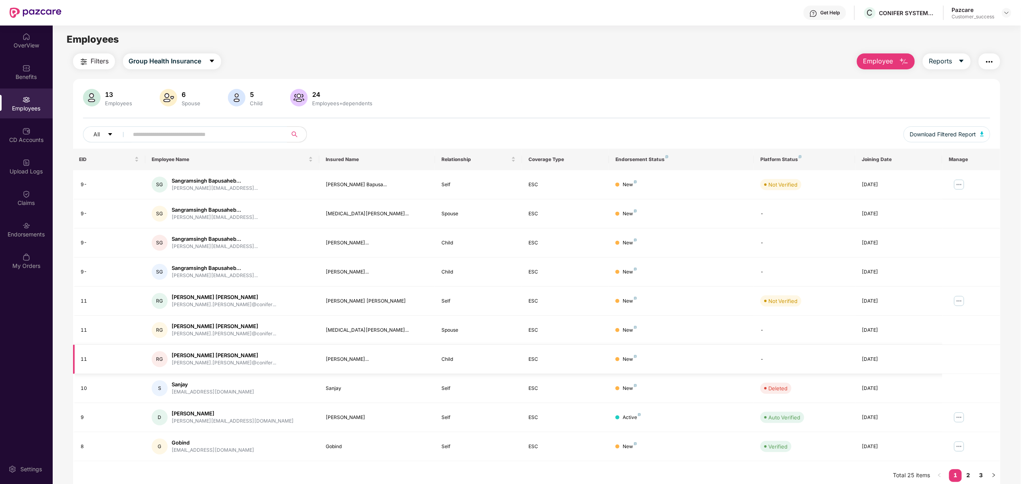
scroll to position [26, 0]
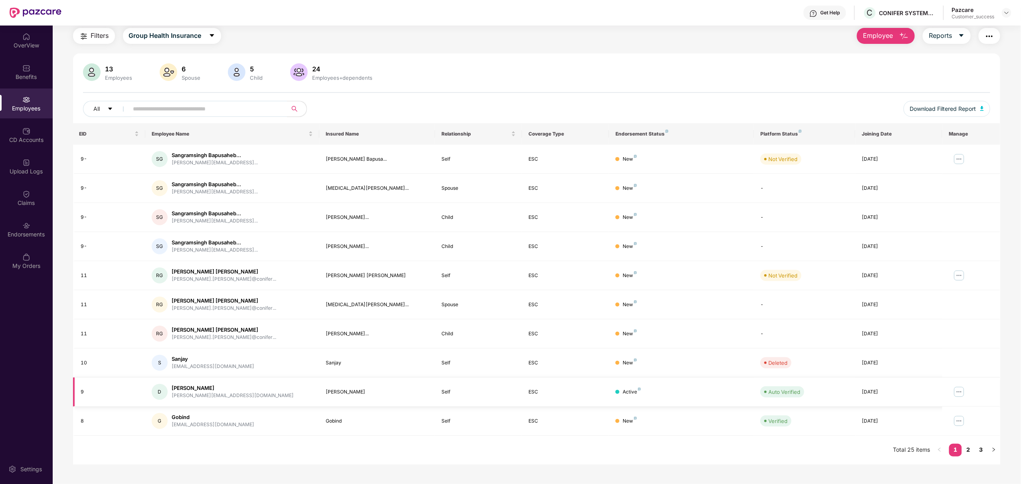
click at [954, 393] on img at bounding box center [959, 392] width 13 height 13
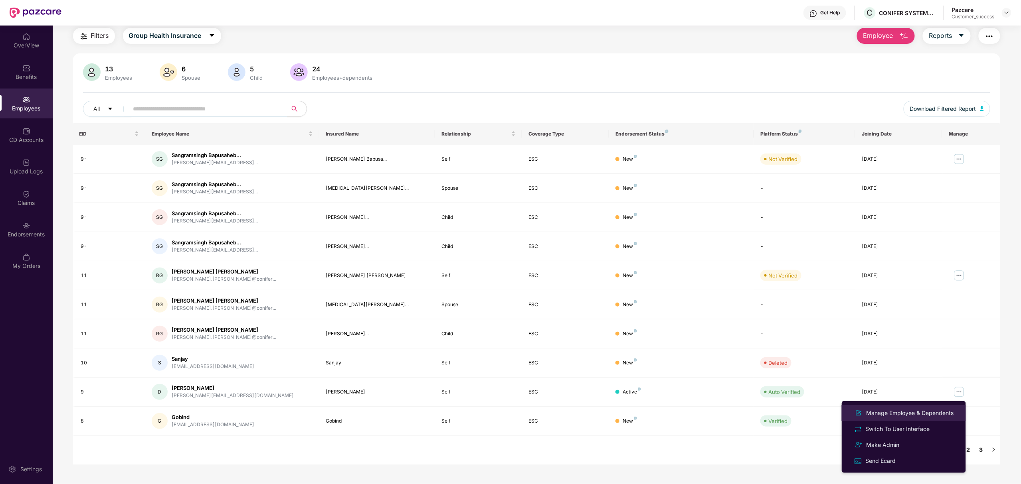
click at [870, 410] on div "Manage Employee & Dependents" at bounding box center [910, 413] width 91 height 9
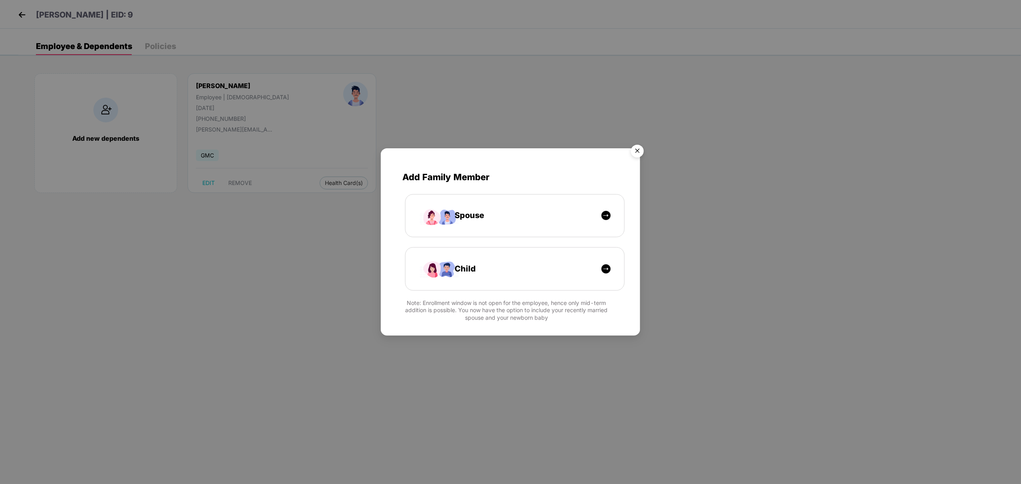
click at [637, 149] on img "Close" at bounding box center [637, 152] width 22 height 22
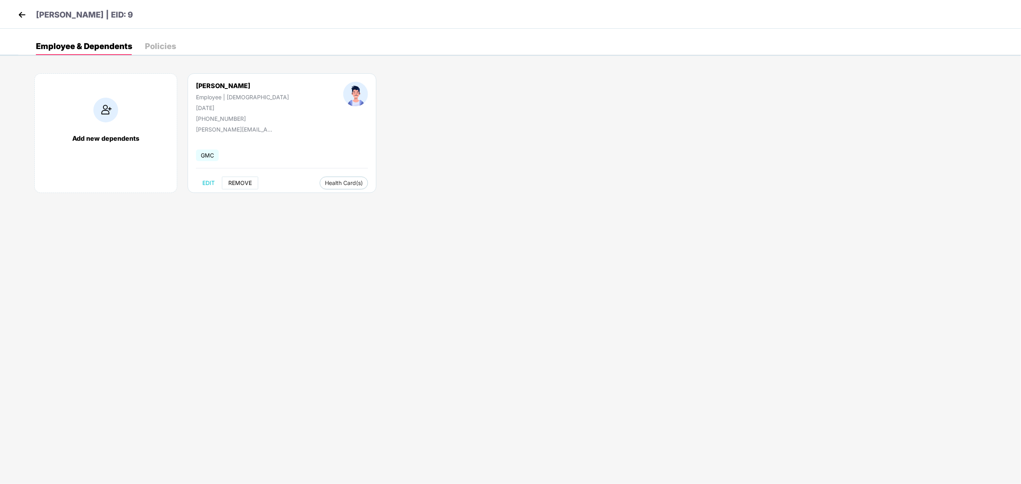
click at [236, 184] on span "REMOVE" at bounding box center [240, 183] width 24 height 6
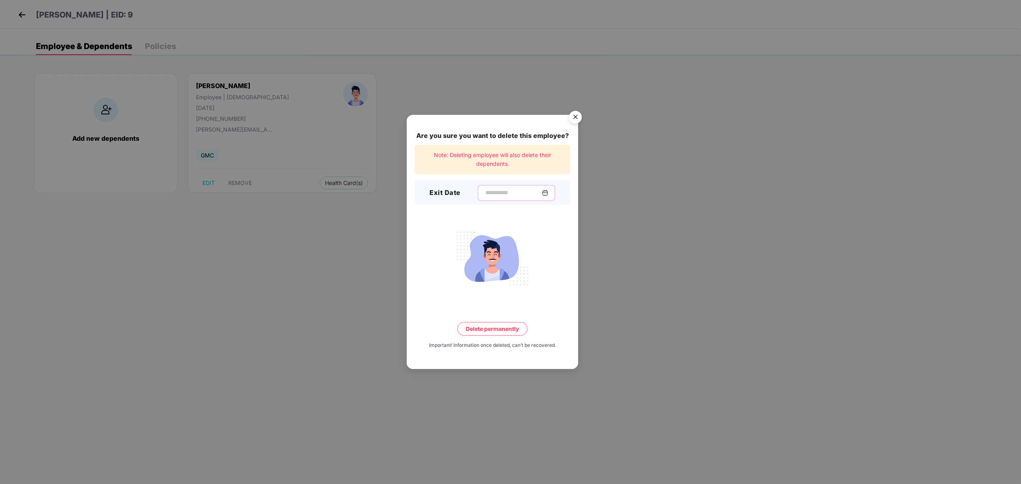
click at [486, 190] on input at bounding box center [512, 193] width 57 height 8
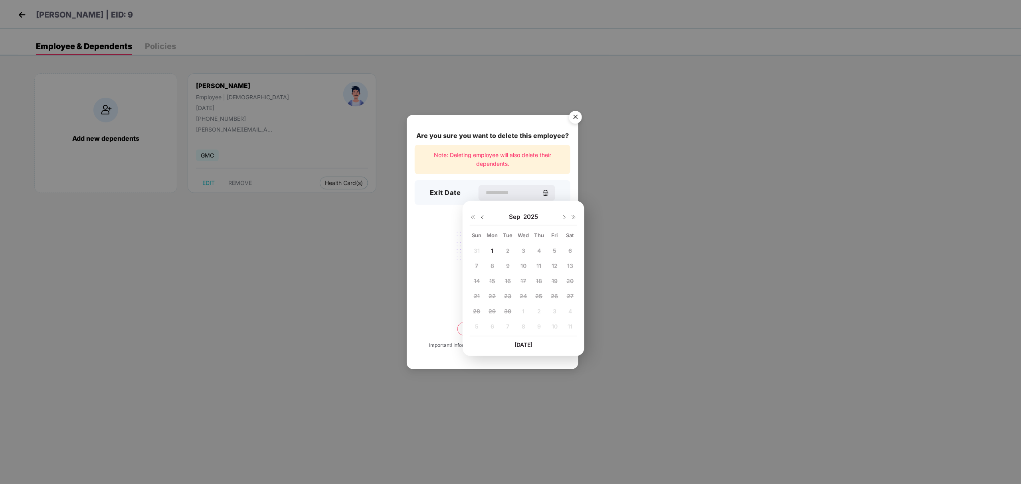
click at [484, 215] on img at bounding box center [482, 217] width 6 height 6
click at [465, 267] on div "Aug 2025 Sun Mon Tue Wed Thu Fri Sat 27 28 29 30 31 1 2 3 4 5 6 7 8 9 10 11 12 …" at bounding box center [524, 278] width 122 height 155
click at [478, 267] on span "3" at bounding box center [477, 266] width 4 height 7
type input "**********"
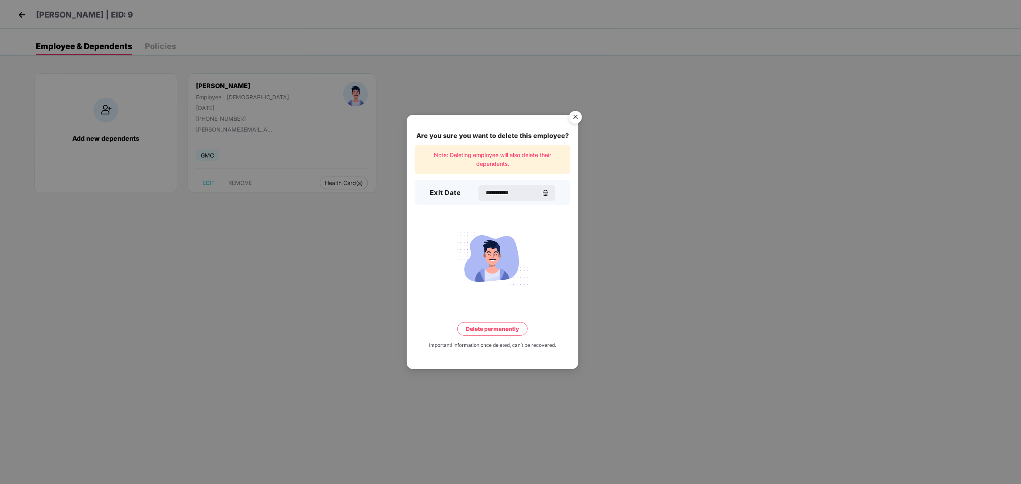
click at [512, 326] on button "Delete permanently" at bounding box center [492, 329] width 70 height 14
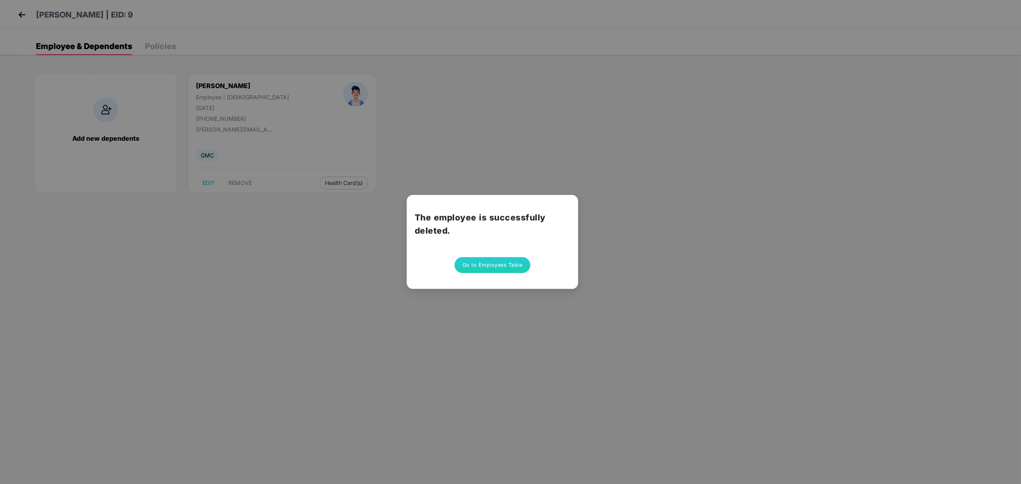
click at [494, 270] on button "Go to Employees Table" at bounding box center [493, 265] width 76 height 16
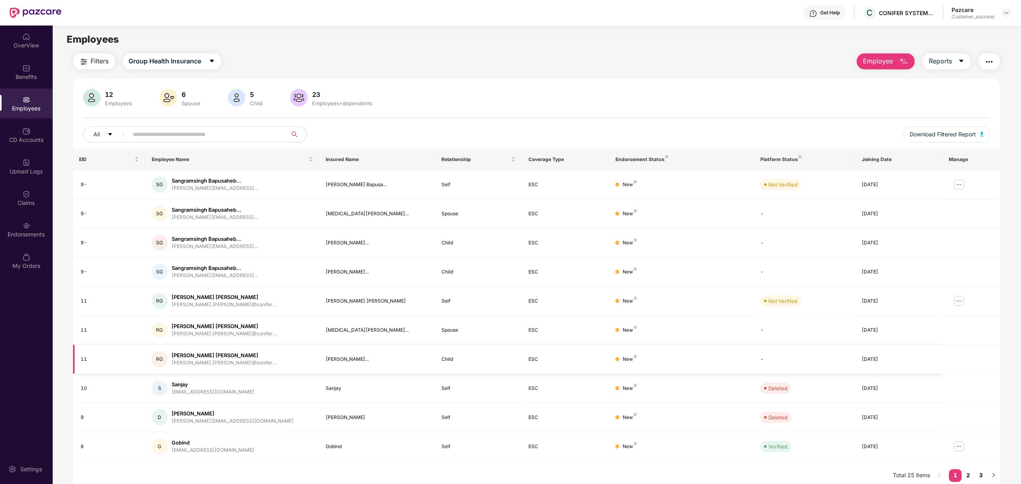
scroll to position [26, 0]
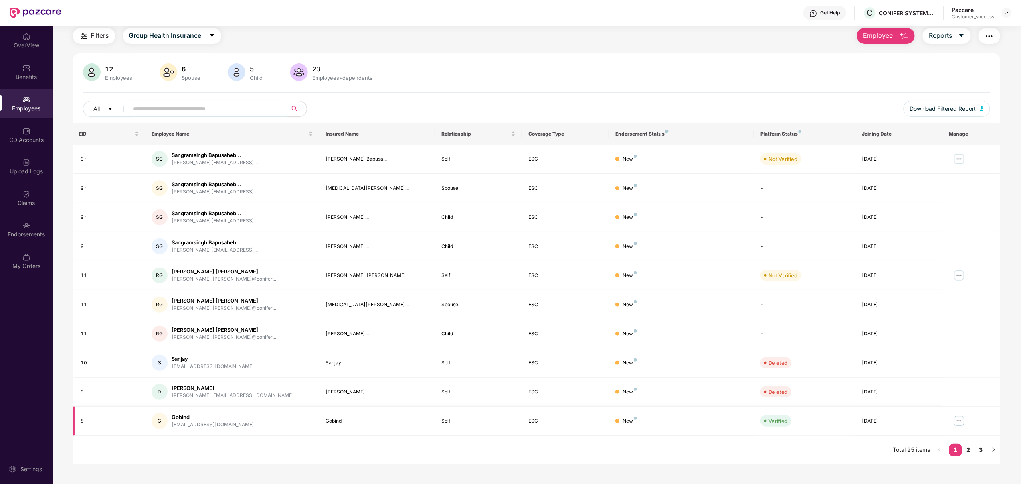
click at [955, 426] on img at bounding box center [959, 421] width 13 height 13
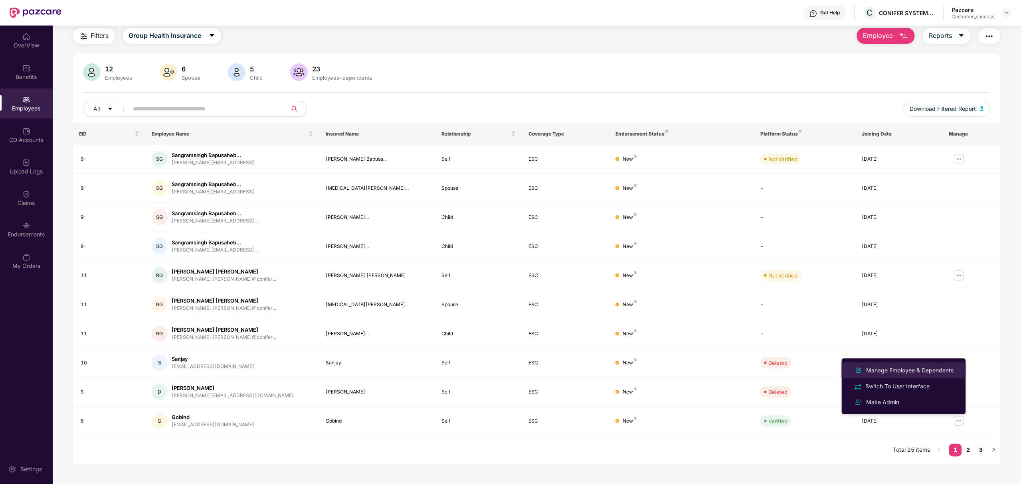
click at [877, 369] on div "Manage Employee & Dependents" at bounding box center [910, 370] width 91 height 9
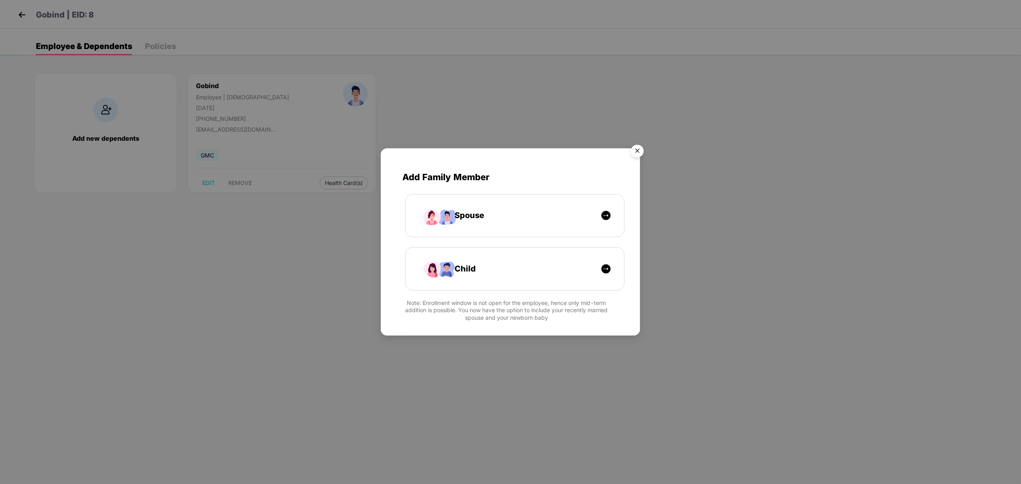
click at [642, 147] on img "Close" at bounding box center [637, 152] width 22 height 22
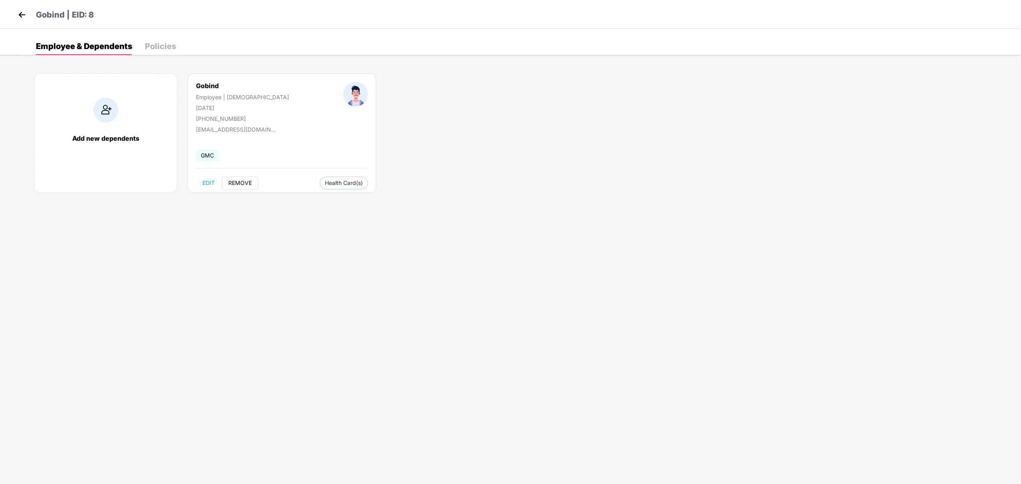
click at [235, 179] on button "REMOVE" at bounding box center [240, 183] width 36 height 13
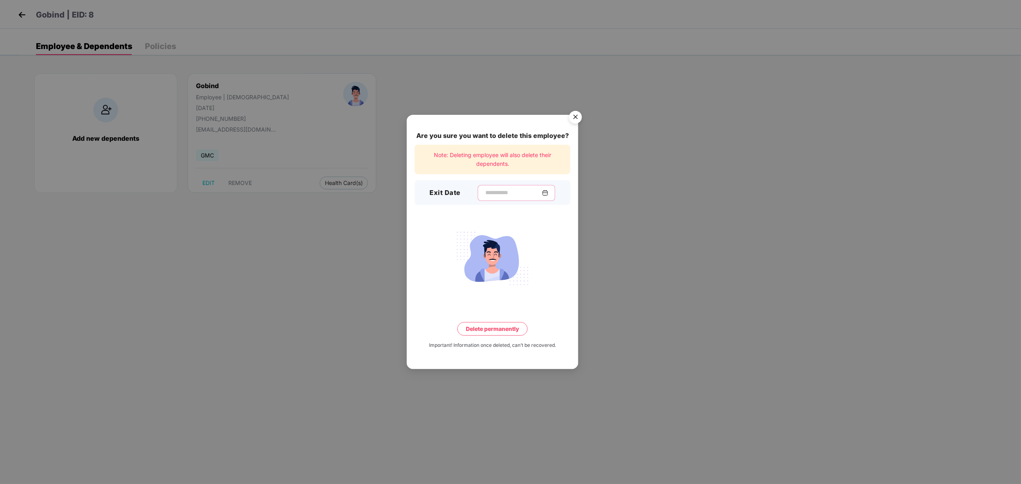
click at [484, 194] on input at bounding box center [512, 193] width 57 height 8
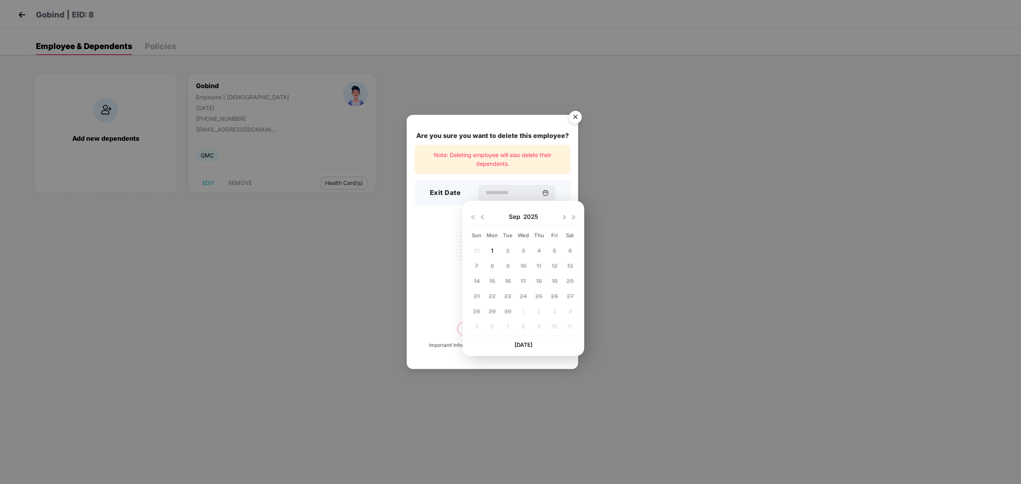
click at [482, 219] on img at bounding box center [482, 217] width 6 height 6
click at [475, 265] on span "3" at bounding box center [477, 266] width 4 height 7
type input "**********"
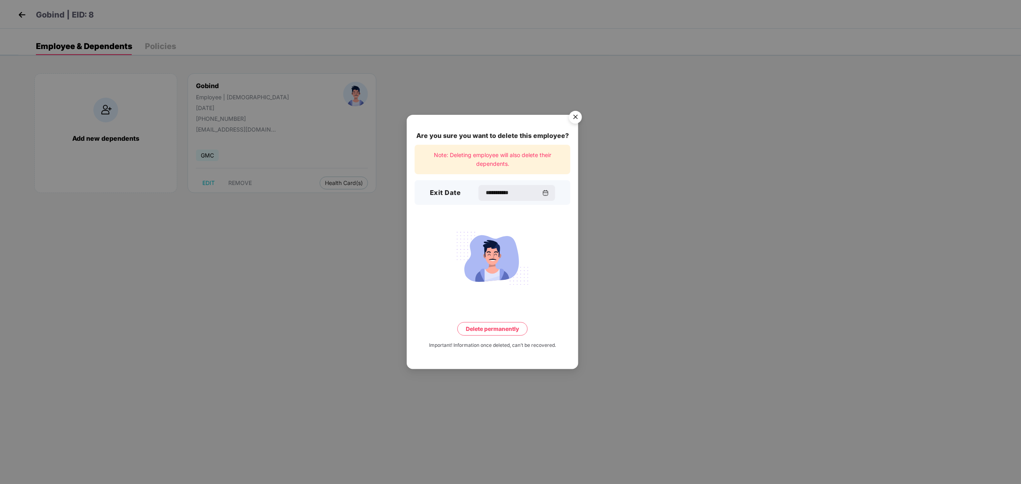
click at [500, 331] on button "Delete permanently" at bounding box center [492, 329] width 70 height 14
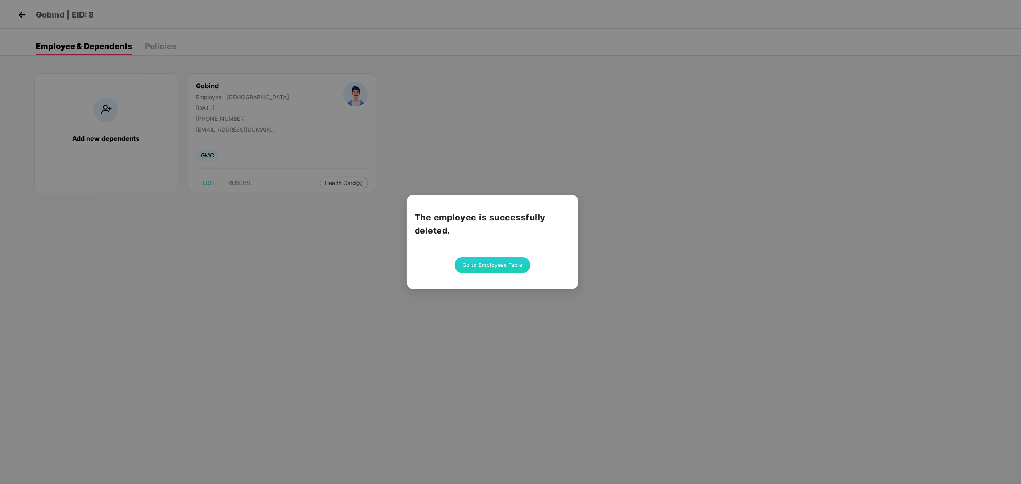
click at [492, 268] on button "Go to Employees Table" at bounding box center [493, 265] width 76 height 16
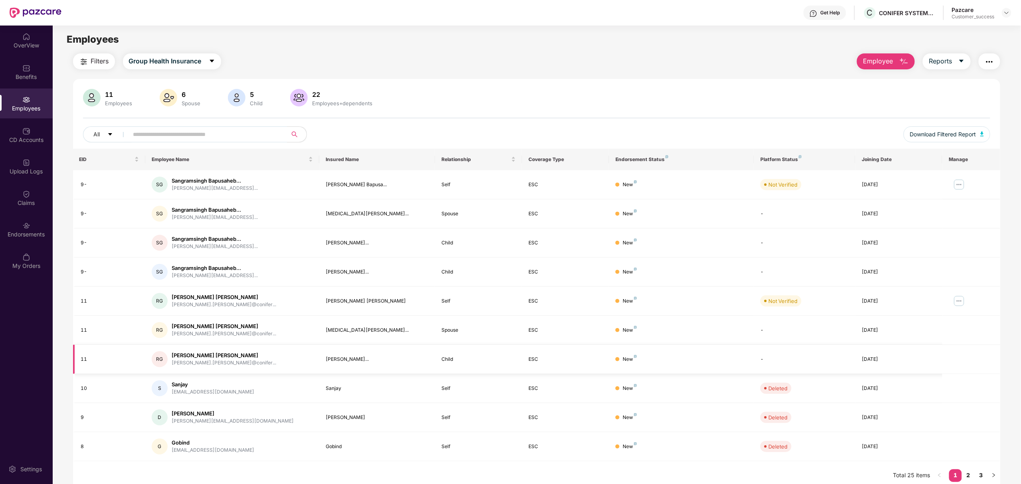
scroll to position [26, 0]
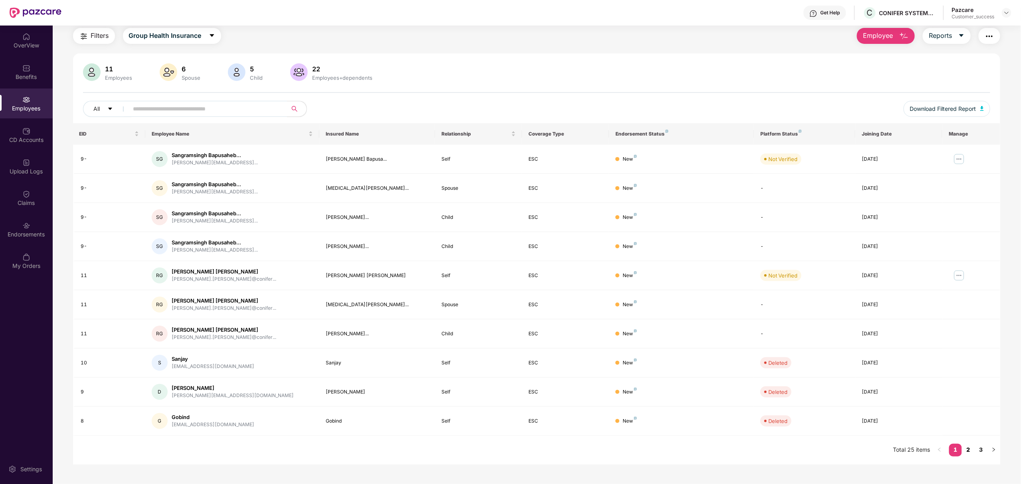
click at [966, 454] on link "2" at bounding box center [968, 450] width 13 height 12
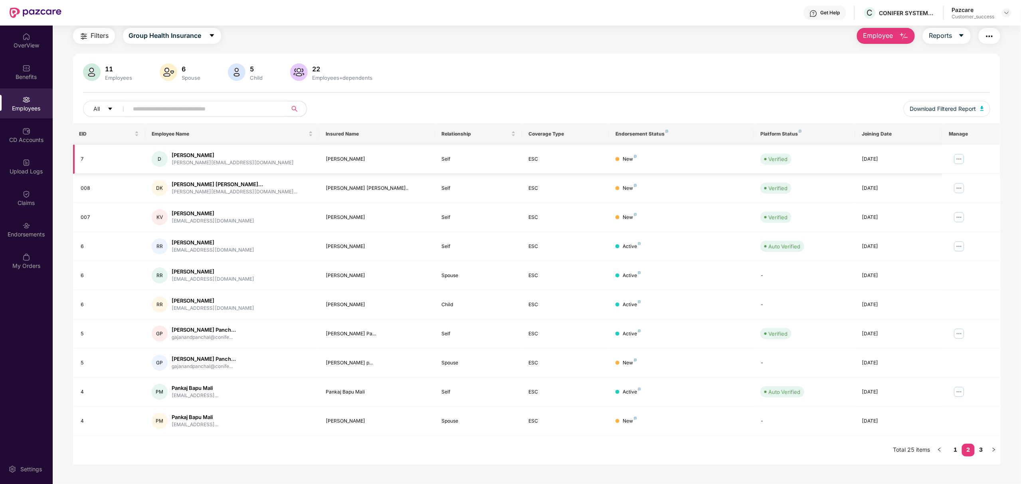
click at [957, 155] on img at bounding box center [959, 159] width 13 height 13
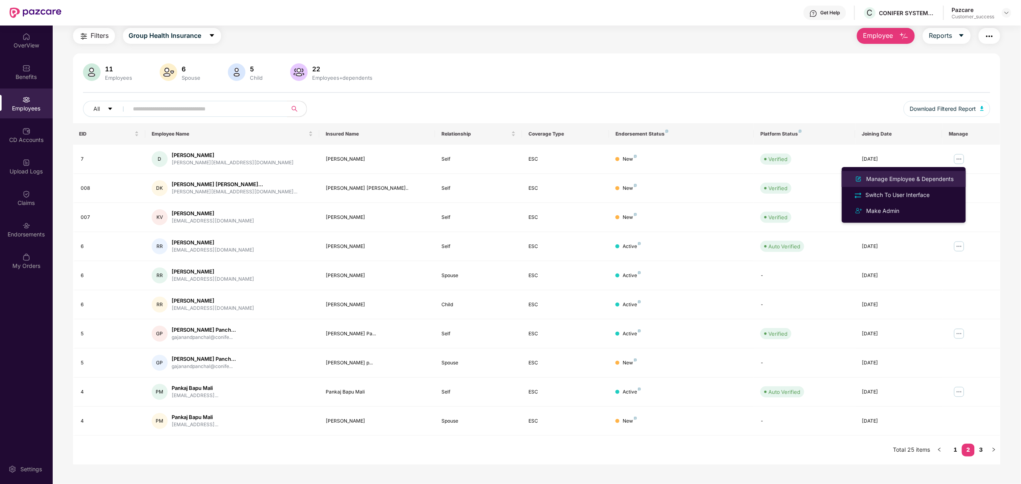
click at [872, 182] on div "Manage Employee & Dependents" at bounding box center [910, 179] width 91 height 9
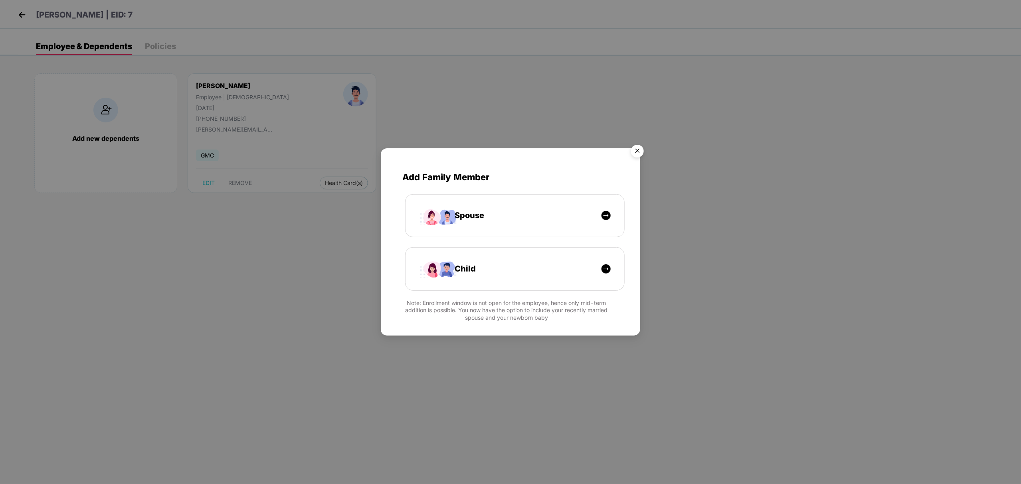
click at [639, 154] on img "Close" at bounding box center [637, 152] width 22 height 22
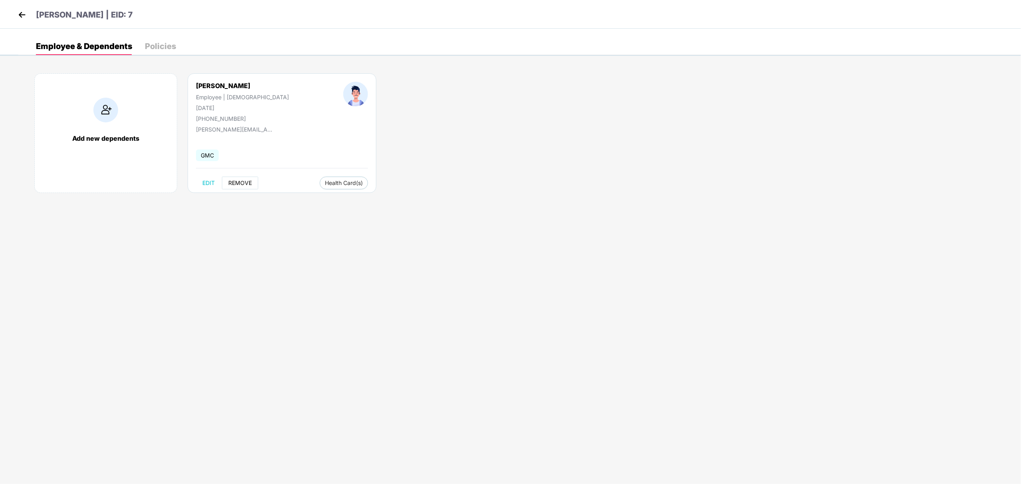
click at [240, 184] on span "REMOVE" at bounding box center [240, 183] width 24 height 6
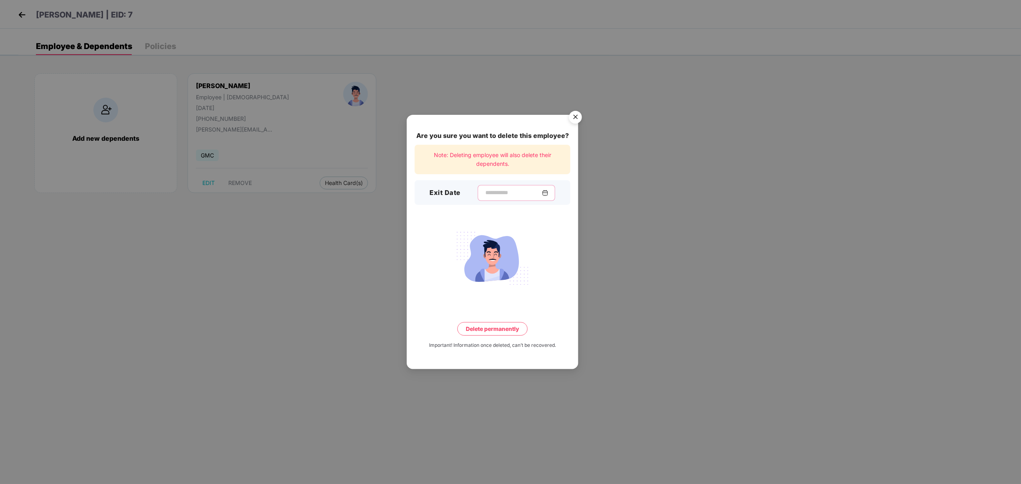
click at [504, 190] on input at bounding box center [512, 193] width 57 height 8
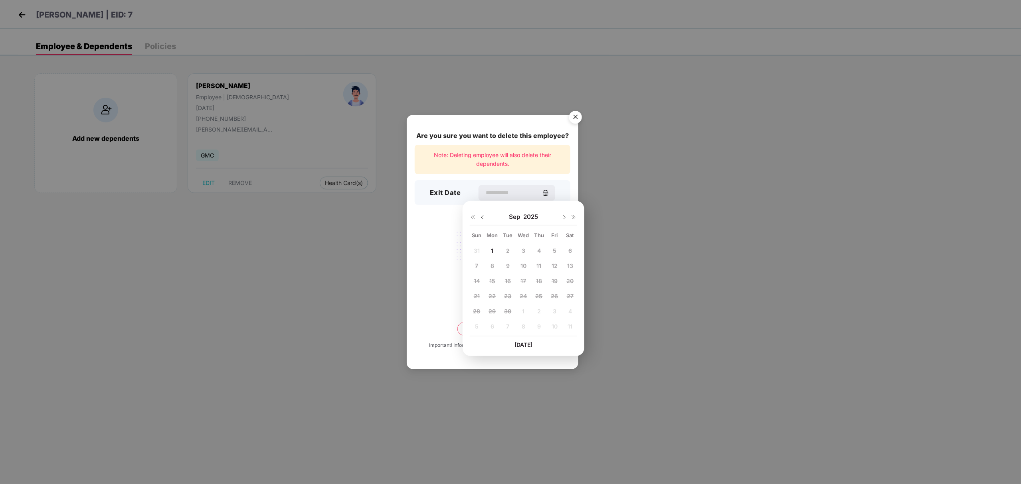
click at [474, 218] on img at bounding box center [473, 217] width 6 height 6
click at [483, 219] on img at bounding box center [482, 217] width 6 height 6
click at [564, 217] on img at bounding box center [564, 217] width 6 height 6
click at [564, 216] on img at bounding box center [564, 217] width 6 height 6
click at [500, 194] on input at bounding box center [512, 193] width 57 height 8
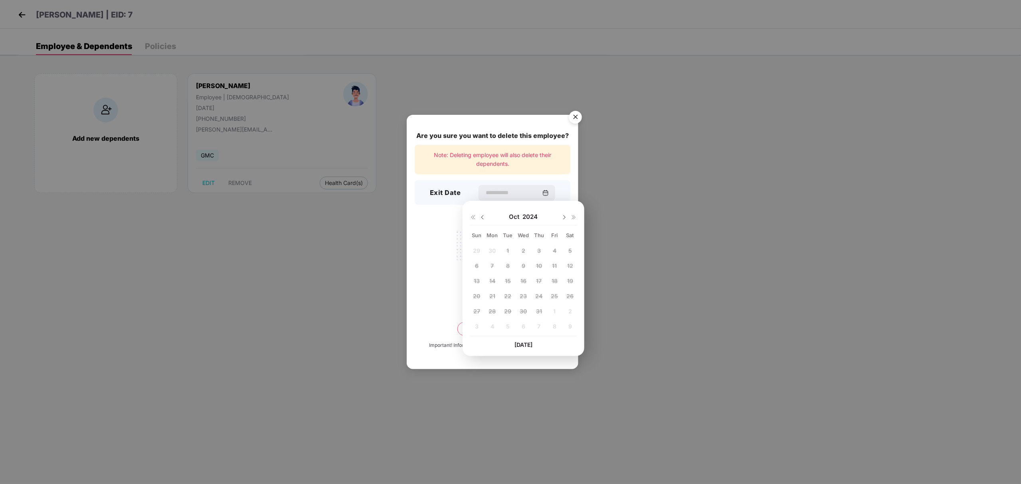
click at [536, 216] on span "2024" at bounding box center [530, 217] width 15 height 8
click at [489, 284] on div "2025" at bounding box center [488, 281] width 36 height 11
click at [483, 219] on img at bounding box center [482, 217] width 6 height 6
click at [478, 261] on div "3" at bounding box center [477, 266] width 12 height 12
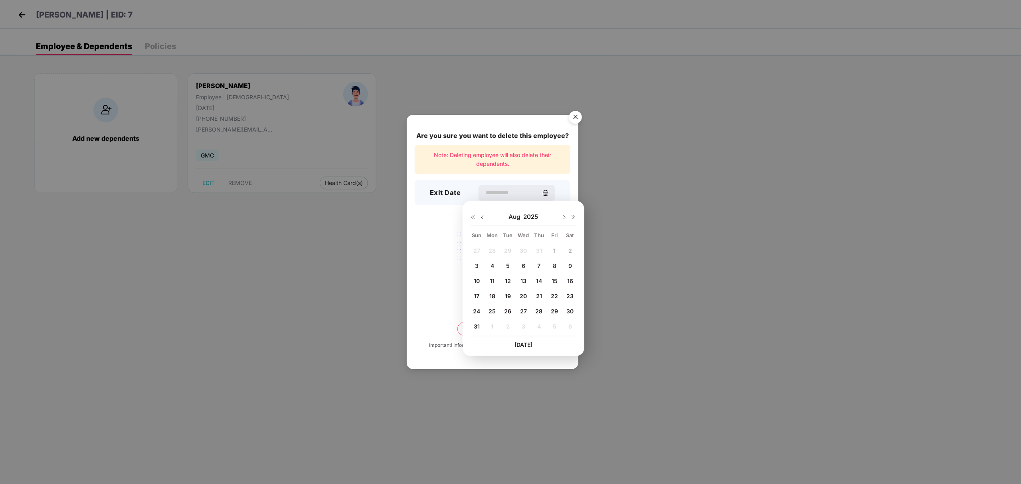
type input "**********"
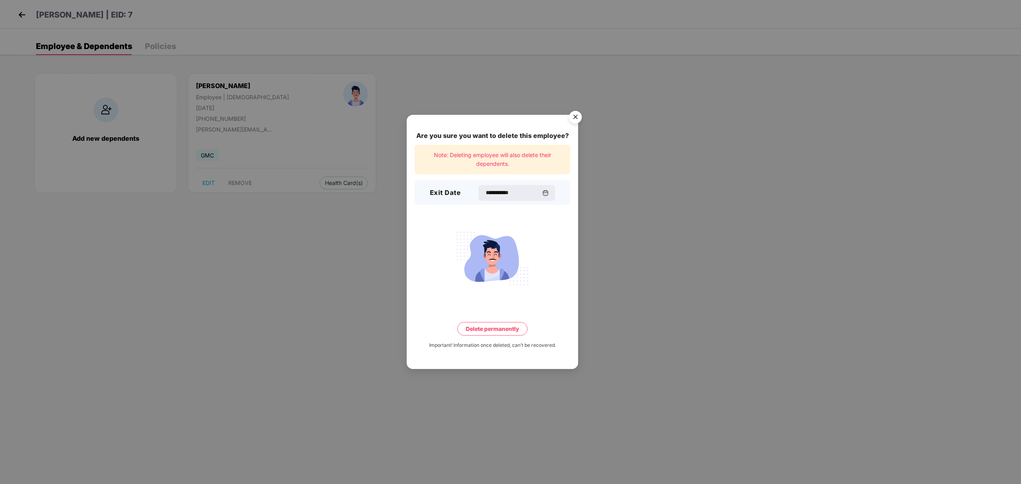
click at [500, 326] on button "Delete permanently" at bounding box center [492, 329] width 70 height 14
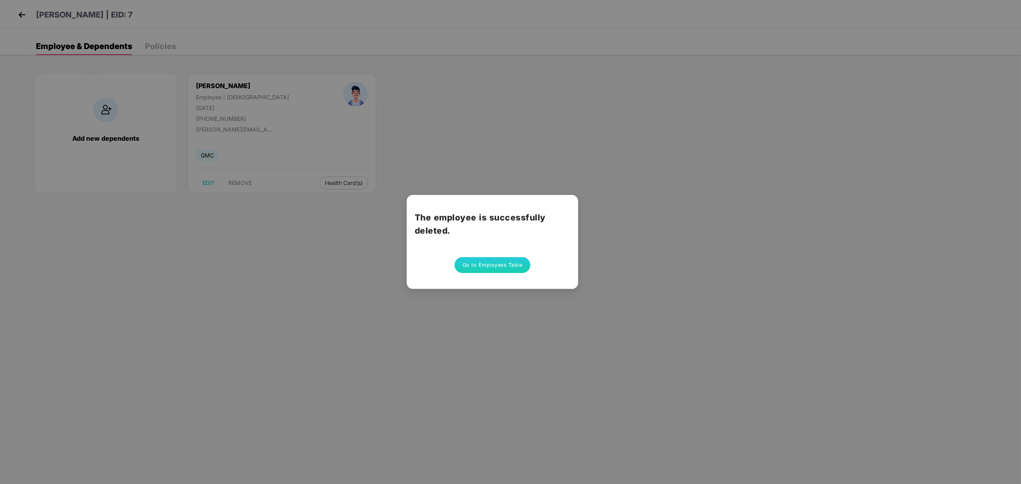
click at [489, 269] on button "Go to Employees Table" at bounding box center [493, 265] width 76 height 16
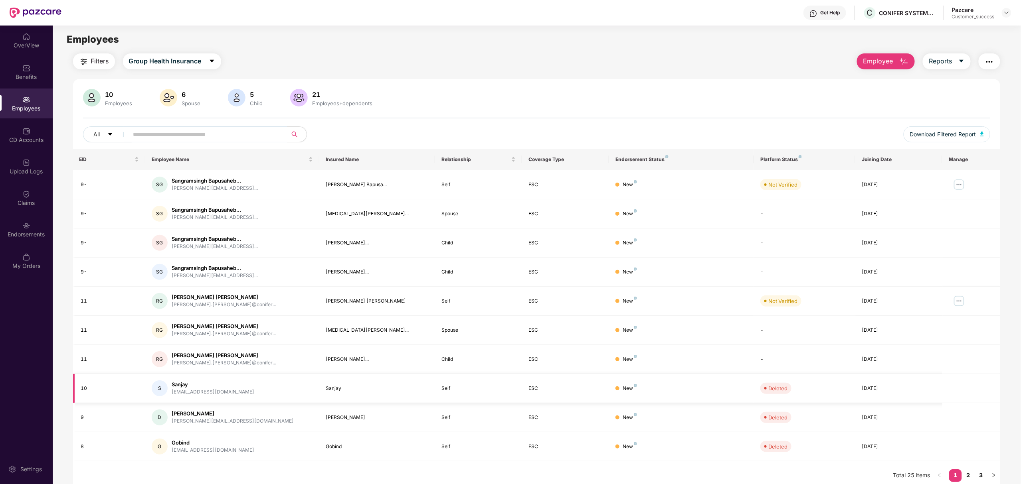
scroll to position [26, 0]
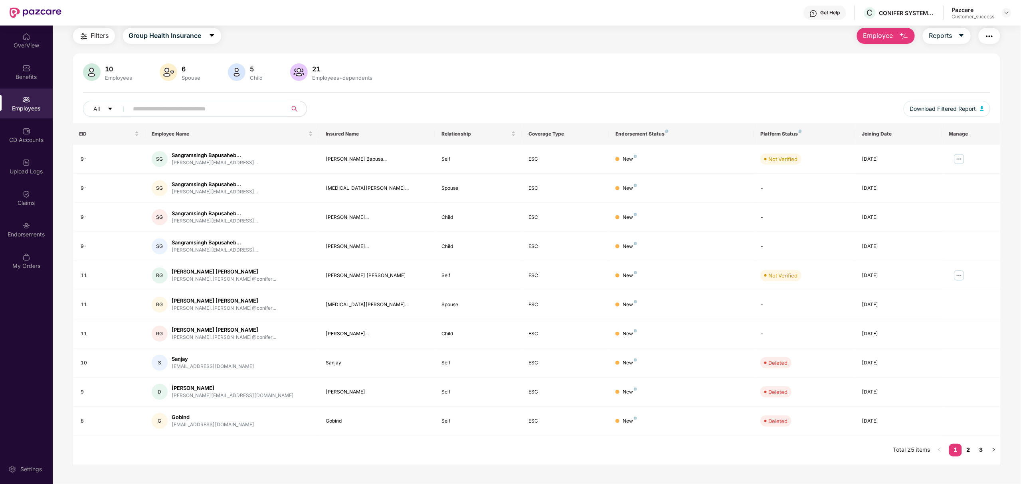
click at [966, 451] on link "2" at bounding box center [968, 450] width 13 height 12
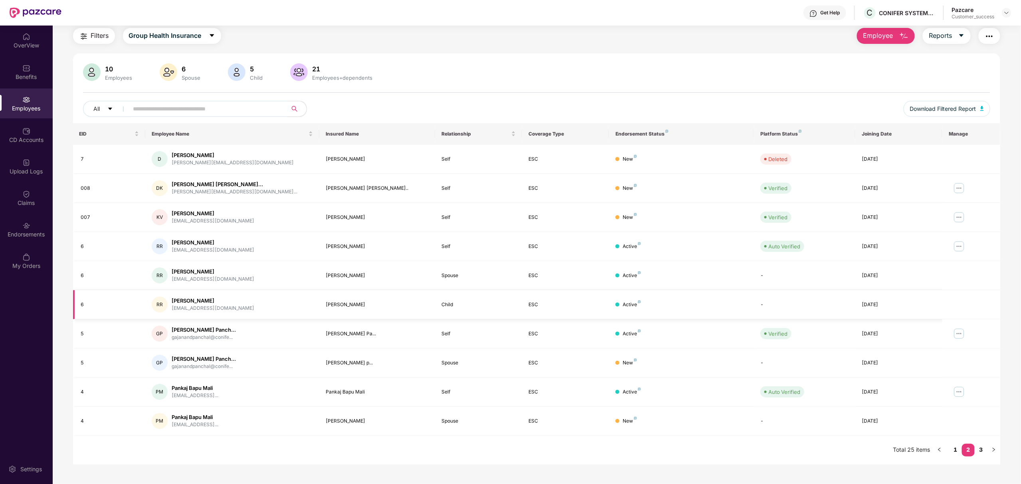
scroll to position [0, 0]
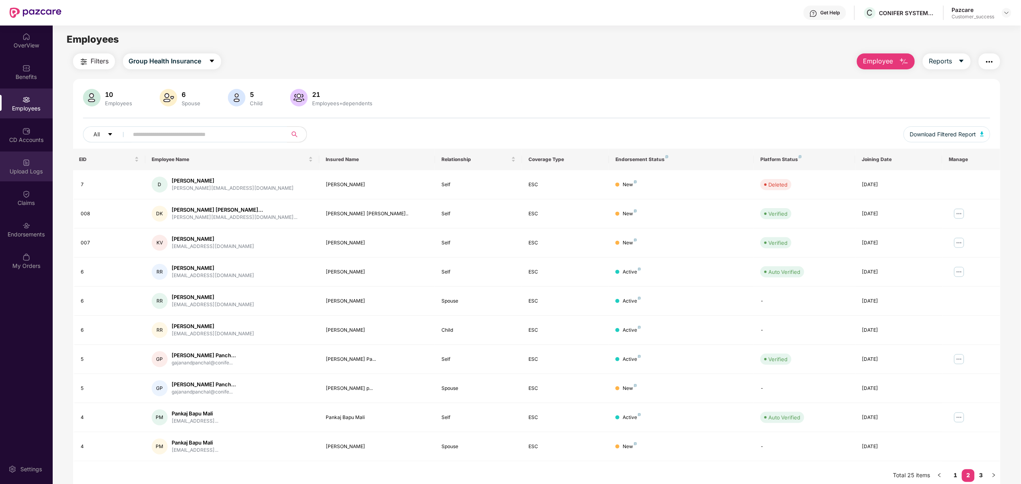
click at [26, 165] on img at bounding box center [26, 163] width 8 height 8
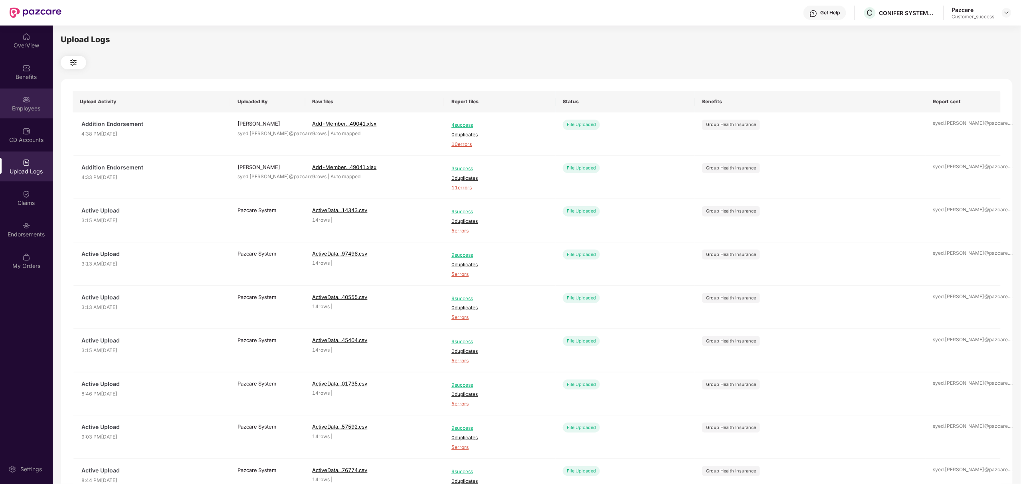
click at [25, 106] on div "Employees" at bounding box center [26, 109] width 53 height 8
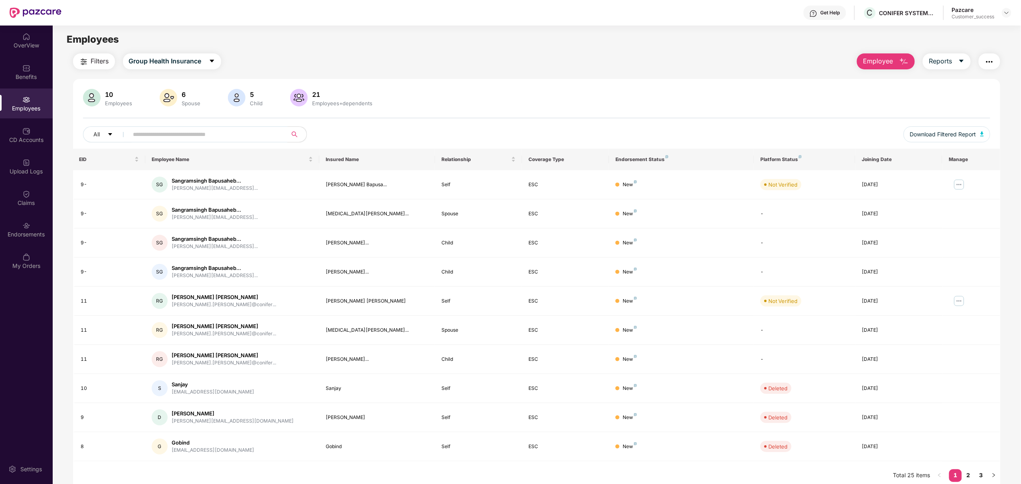
click at [178, 127] on span at bounding box center [206, 135] width 164 height 16
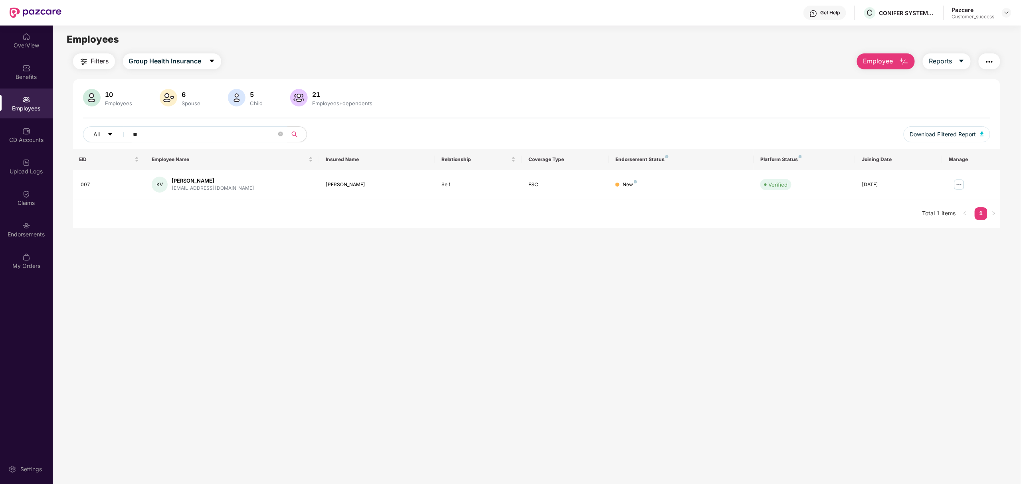
type input "*"
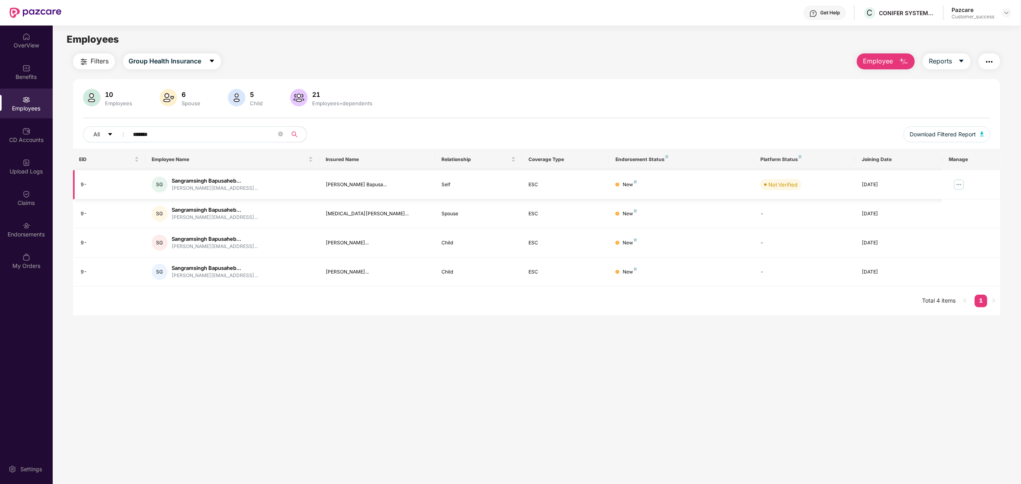
type input "*******"
click at [962, 181] on img at bounding box center [959, 184] width 13 height 13
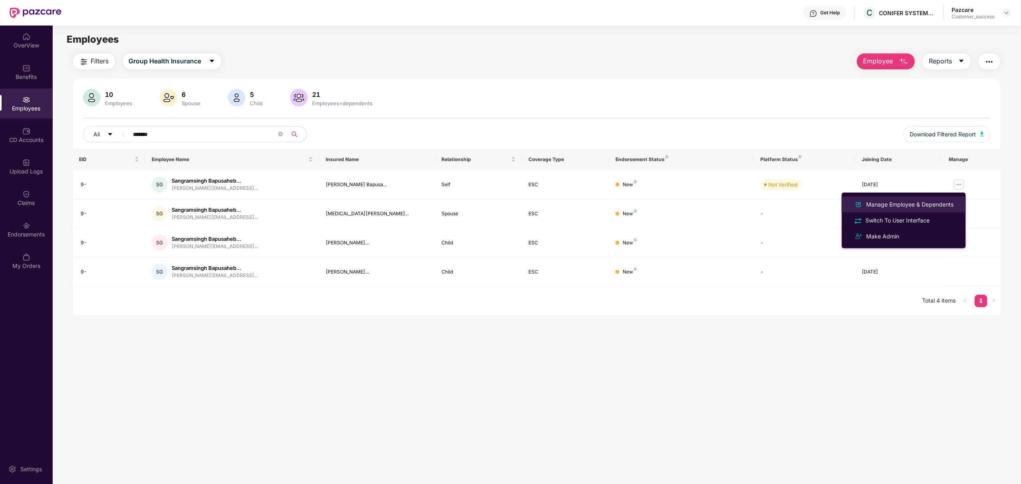
click at [857, 203] on img at bounding box center [859, 205] width 10 height 10
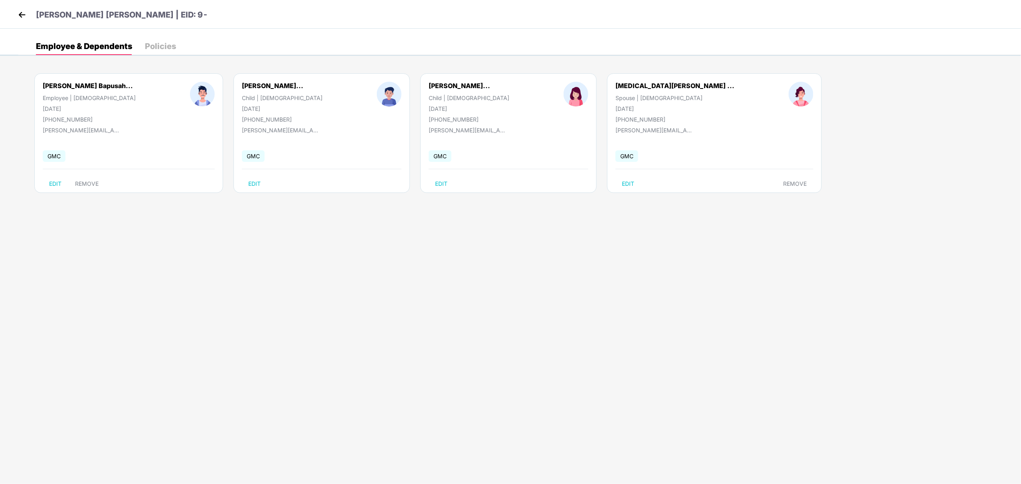
click at [27, 17] on img at bounding box center [22, 15] width 12 height 12
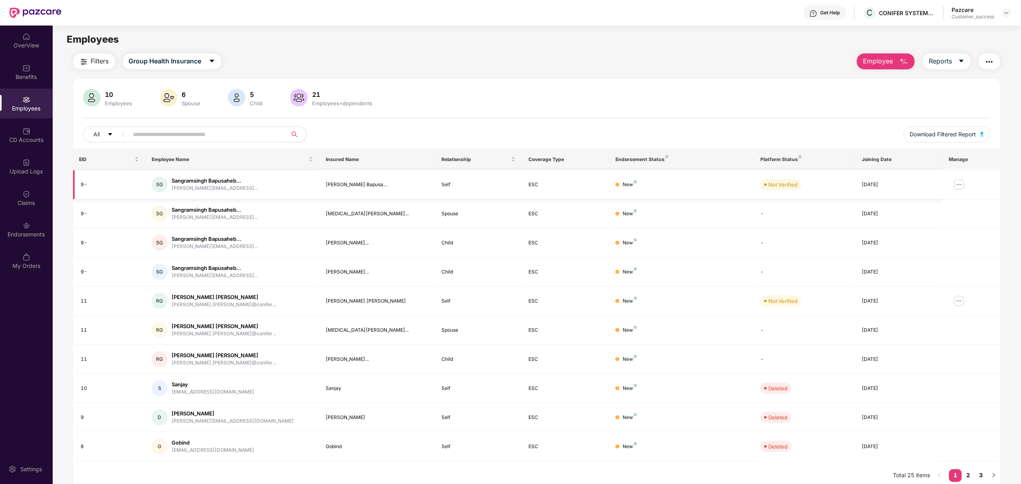
click at [963, 183] on img at bounding box center [959, 184] width 13 height 13
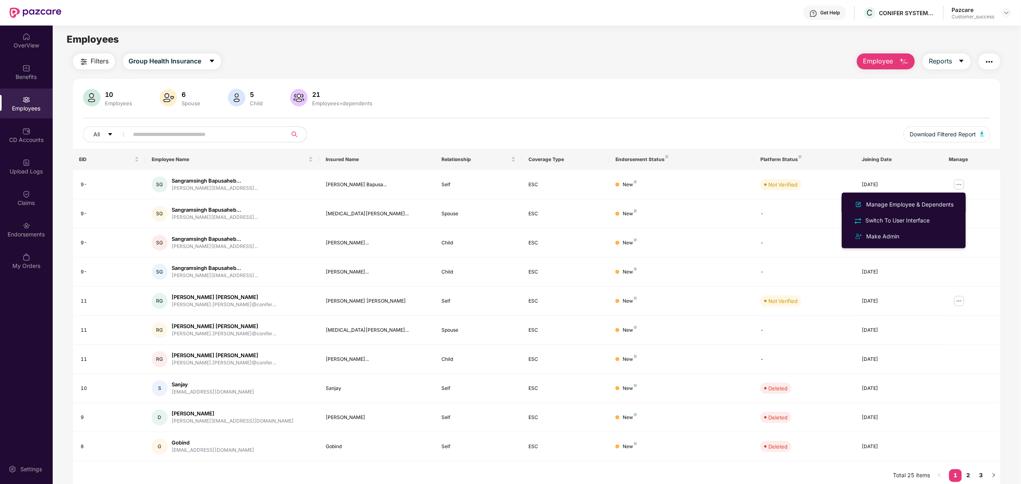
click at [885, 195] on ul "Manage Employee & Dependents Switch To User Interface Make Admin" at bounding box center [904, 221] width 124 height 56
click at [861, 204] on img at bounding box center [859, 205] width 10 height 10
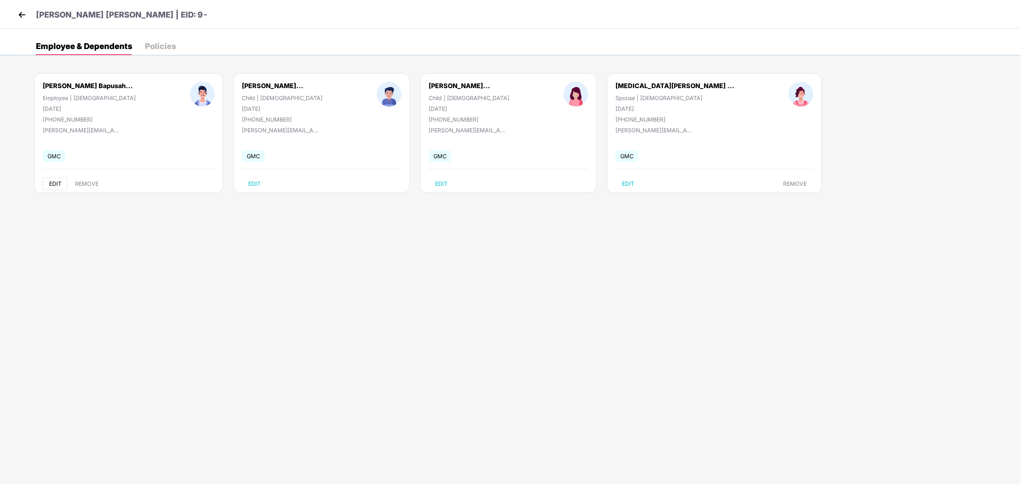
click at [49, 182] on span "EDIT" at bounding box center [55, 184] width 12 height 6
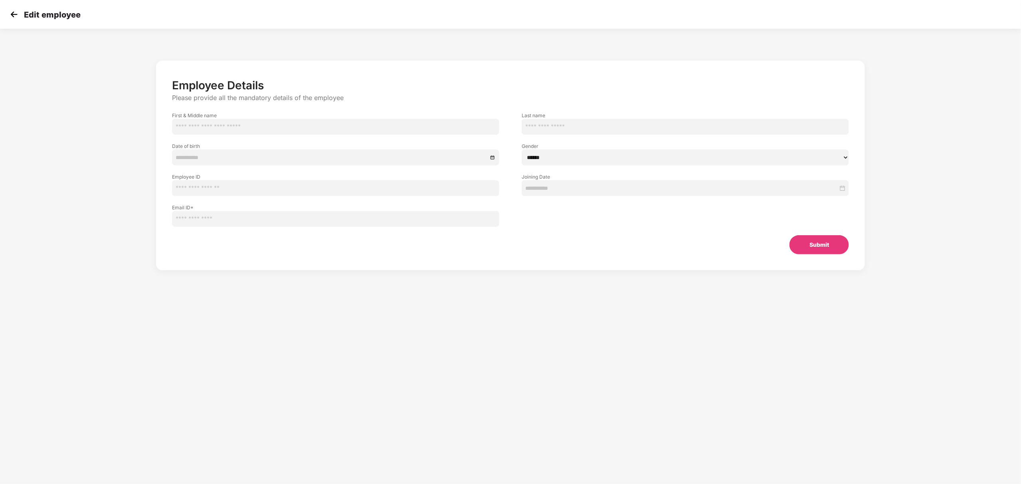
type input "**********"
select select "****"
type input "**"
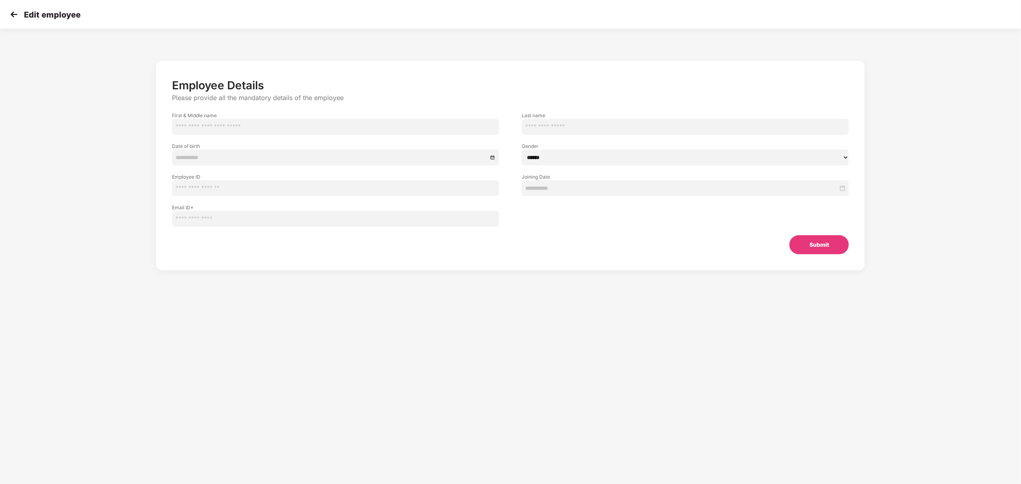
type input "**********"
click at [195, 189] on input "**" at bounding box center [335, 188] width 327 height 16
type input "*"
type input "***"
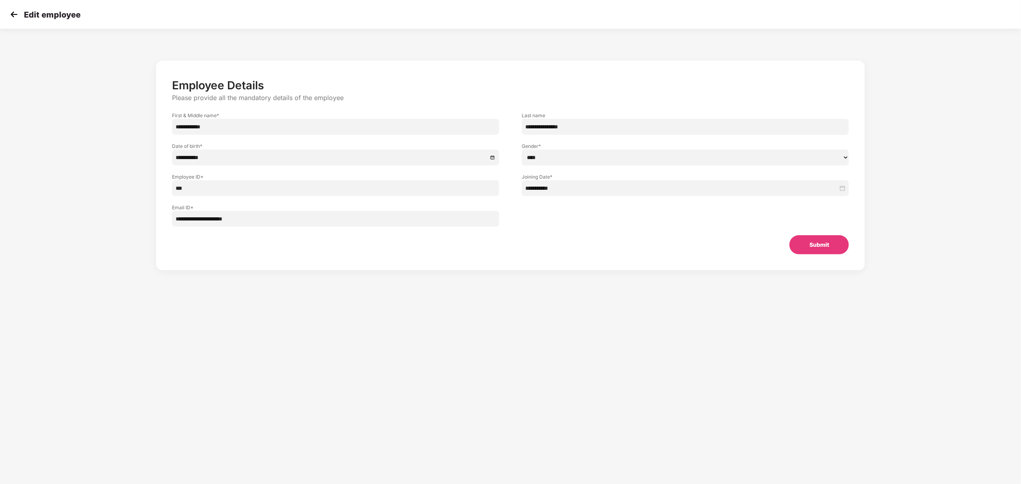
click at [814, 243] on button "Submit" at bounding box center [818, 244] width 59 height 19
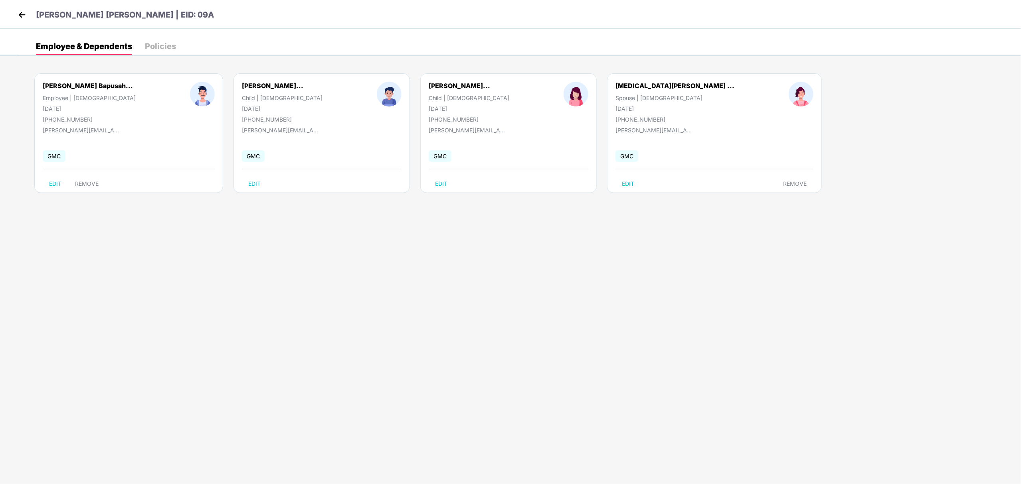
click at [15, 14] on div "Sangramsingh Bapusaheb Ghemud | EID: 09A" at bounding box center [510, 14] width 1021 height 29
click at [24, 14] on img at bounding box center [22, 15] width 12 height 12
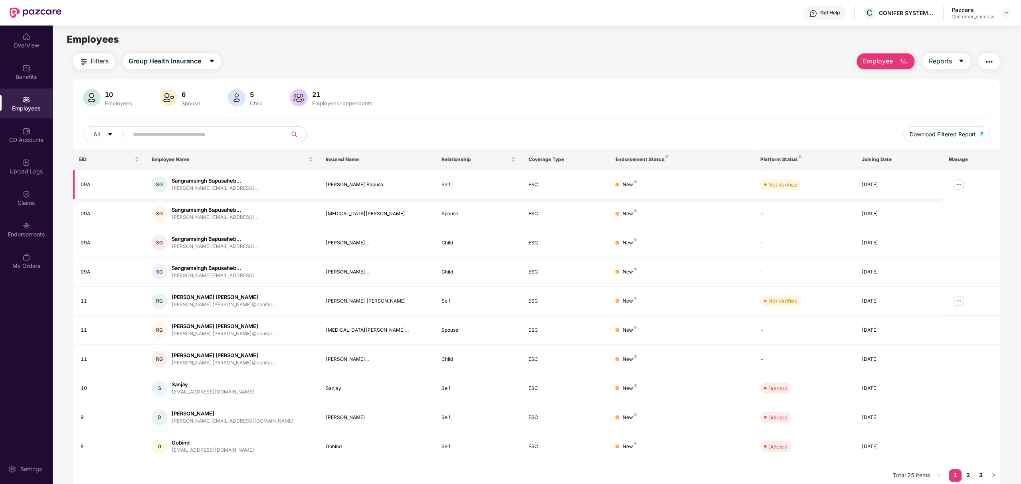
click at [958, 186] on img at bounding box center [959, 184] width 13 height 13
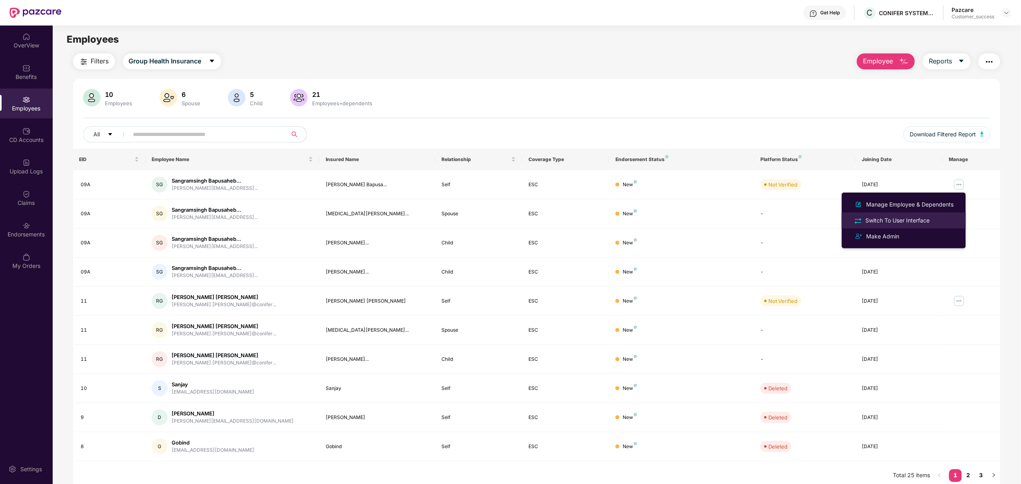
click at [887, 220] on div "Switch To User Interface" at bounding box center [897, 220] width 67 height 9
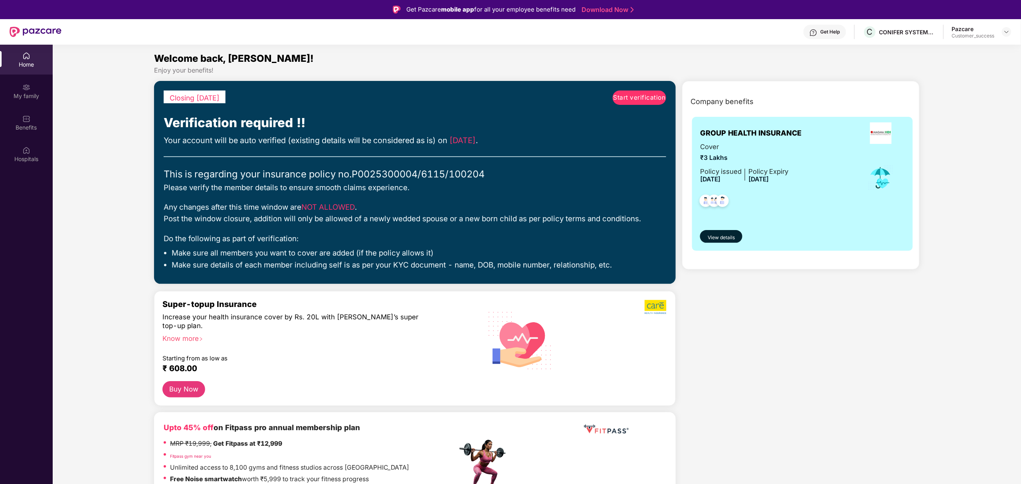
click at [627, 97] on span "Start verification" at bounding box center [639, 98] width 52 height 10
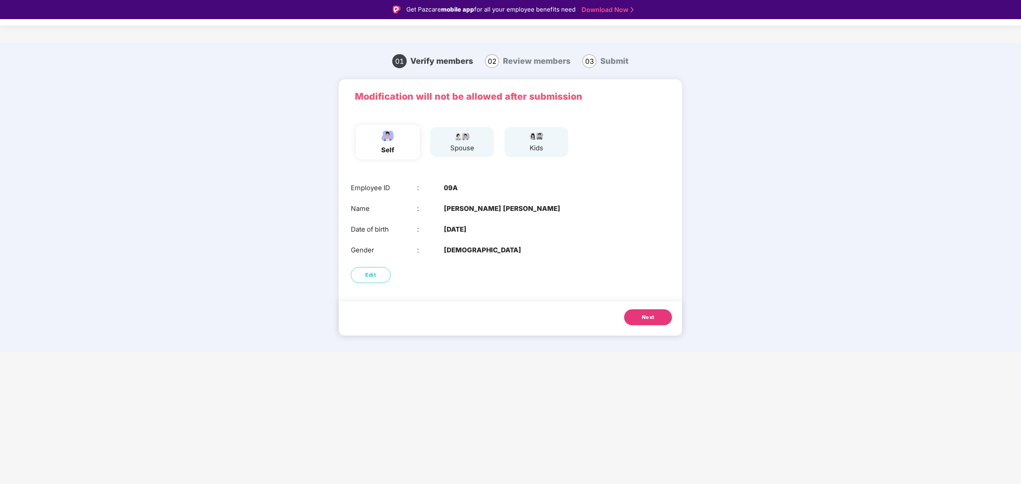
click at [636, 307] on div "Next" at bounding box center [510, 319] width 343 height 34
click at [641, 313] on button "Next" at bounding box center [648, 318] width 48 height 16
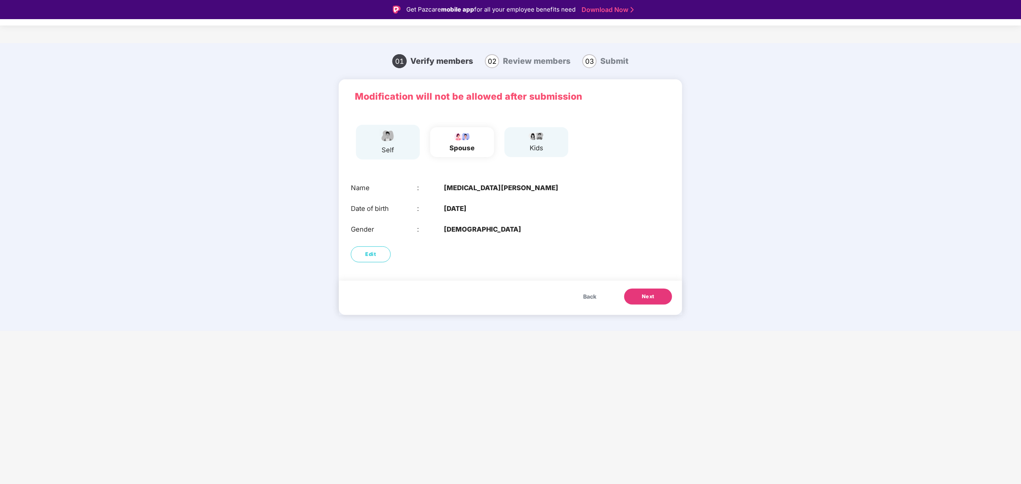
scroll to position [19, 0]
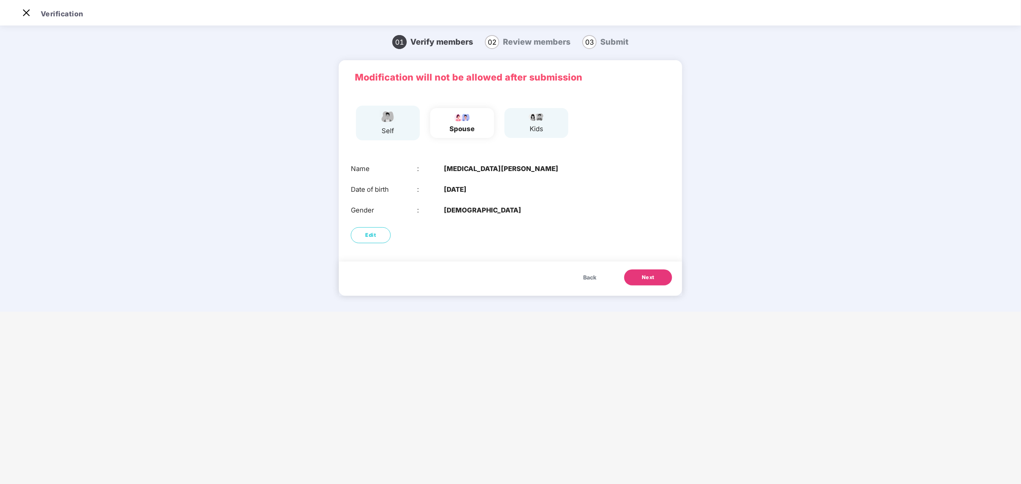
click at [636, 272] on button "Next" at bounding box center [648, 278] width 48 height 16
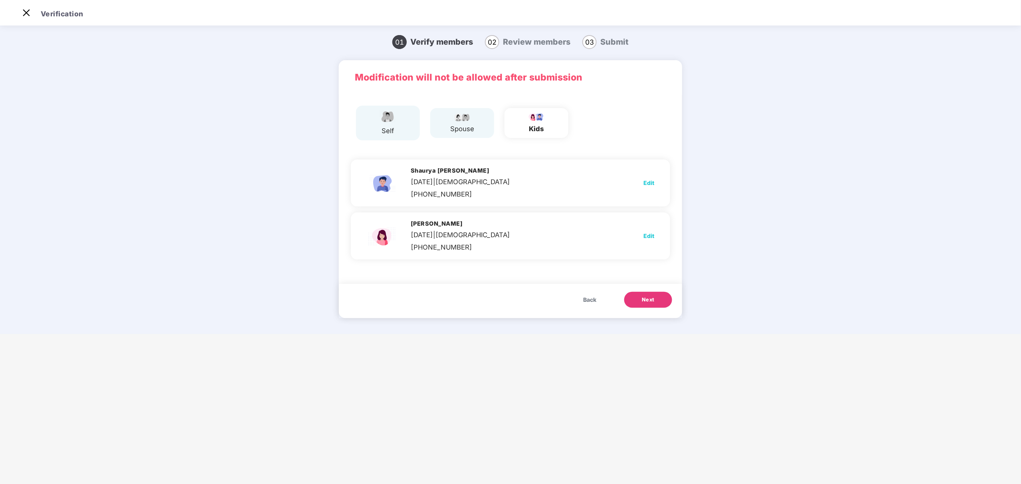
click at [646, 297] on span "Next" at bounding box center [648, 300] width 13 height 8
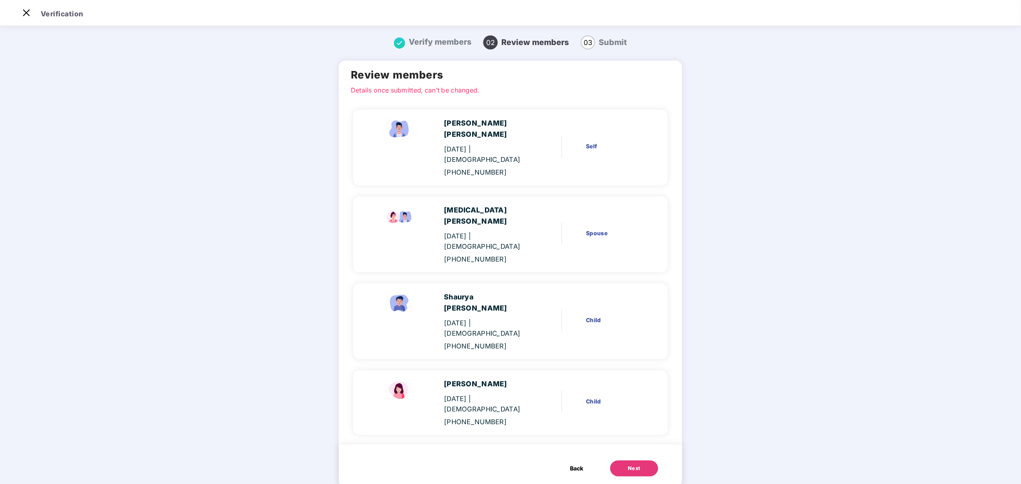
click at [634, 465] on div "Next" at bounding box center [634, 469] width 13 height 8
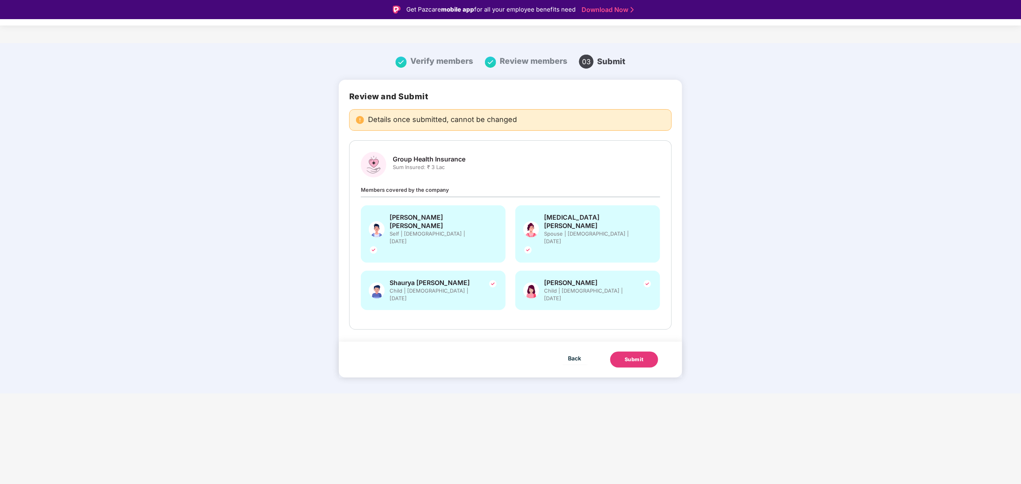
click at [645, 360] on button "Submit" at bounding box center [634, 360] width 48 height 16
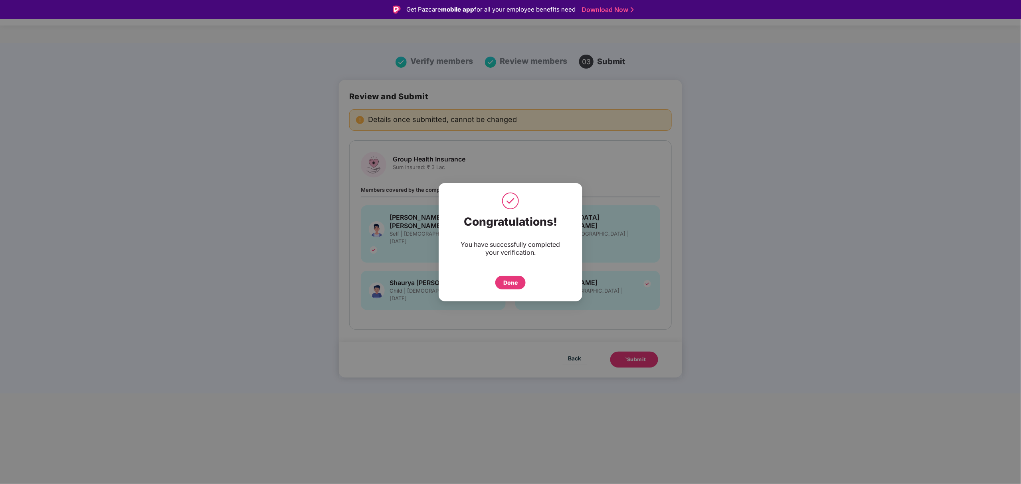
click at [500, 275] on div "Done" at bounding box center [511, 281] width 112 height 18
click at [513, 282] on div "Done" at bounding box center [510, 283] width 14 height 9
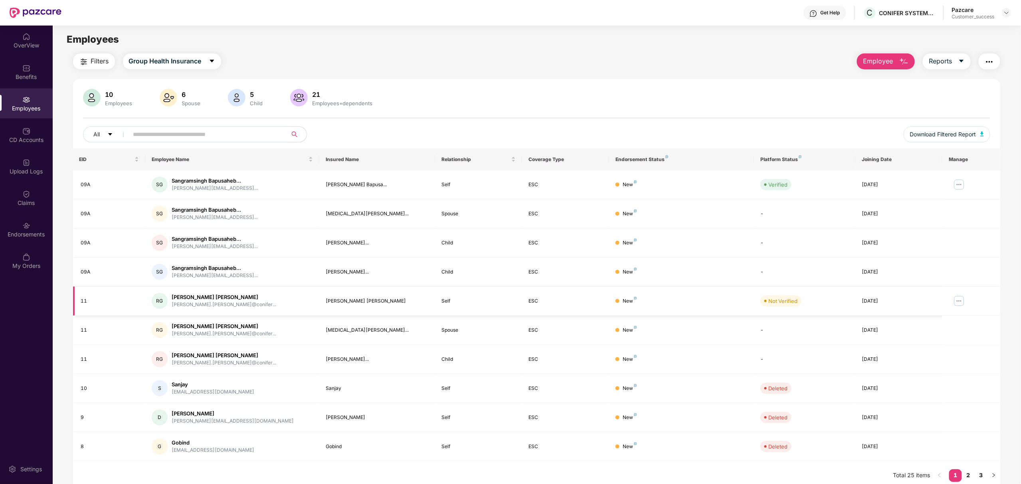
click at [958, 302] on img at bounding box center [959, 301] width 13 height 13
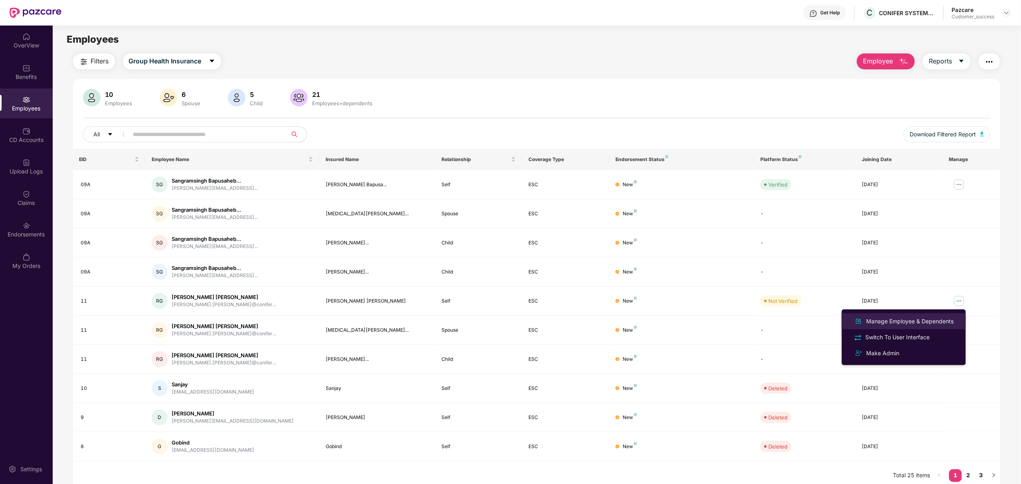
click at [870, 318] on div "Manage Employee & Dependents" at bounding box center [910, 321] width 91 height 9
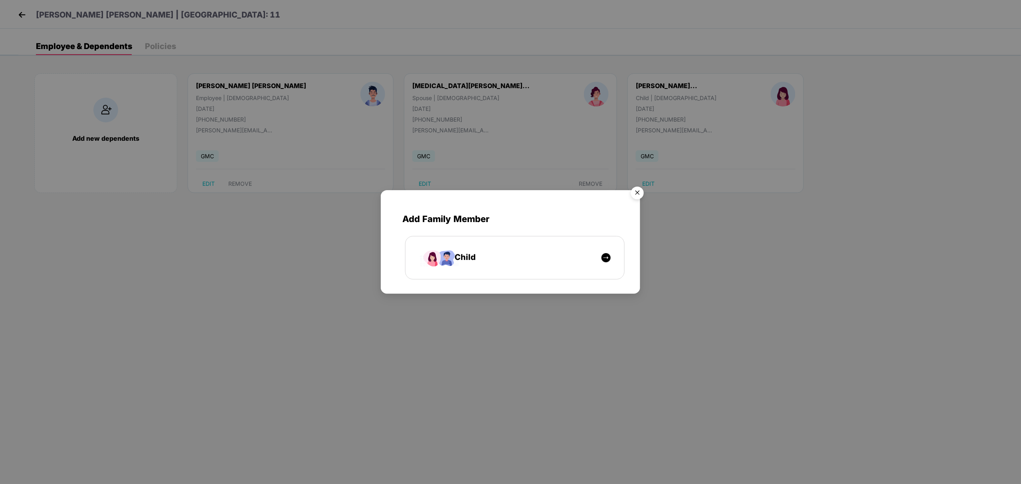
click at [639, 197] on img "Close" at bounding box center [637, 194] width 22 height 22
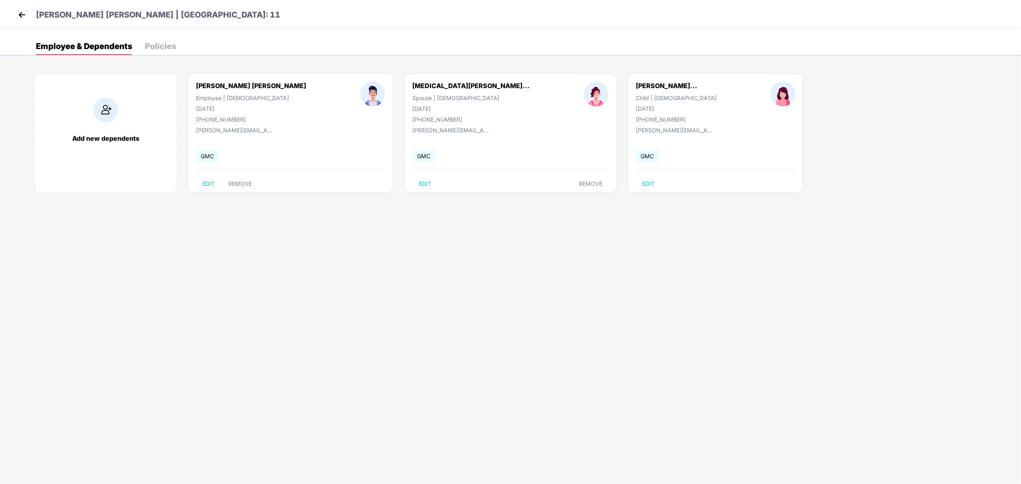
click at [20, 16] on img at bounding box center [22, 15] width 12 height 12
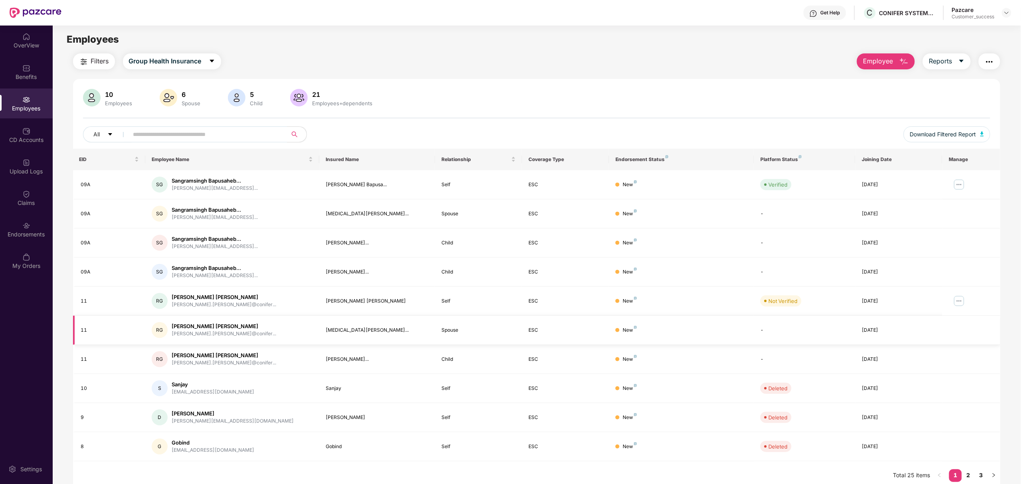
scroll to position [26, 0]
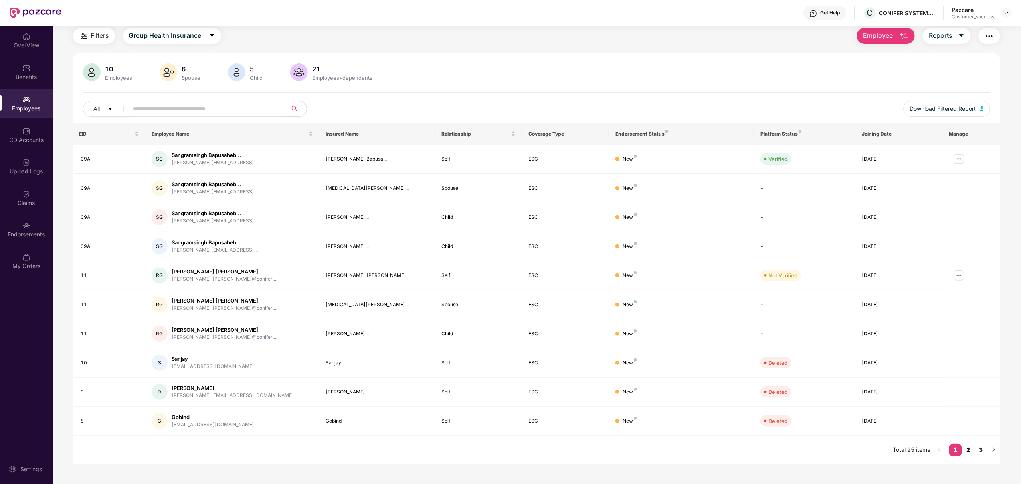
click at [968, 449] on link "2" at bounding box center [968, 450] width 13 height 12
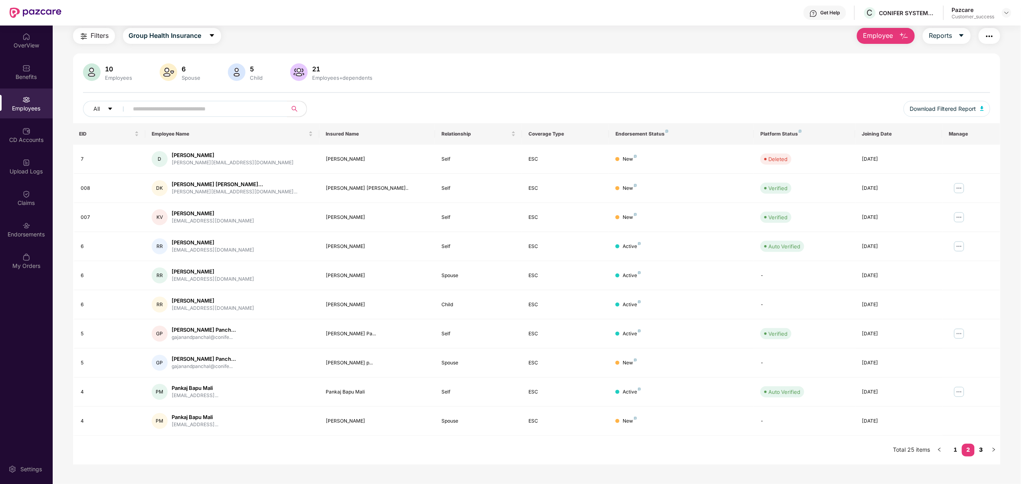
click at [979, 452] on link "3" at bounding box center [981, 450] width 13 height 12
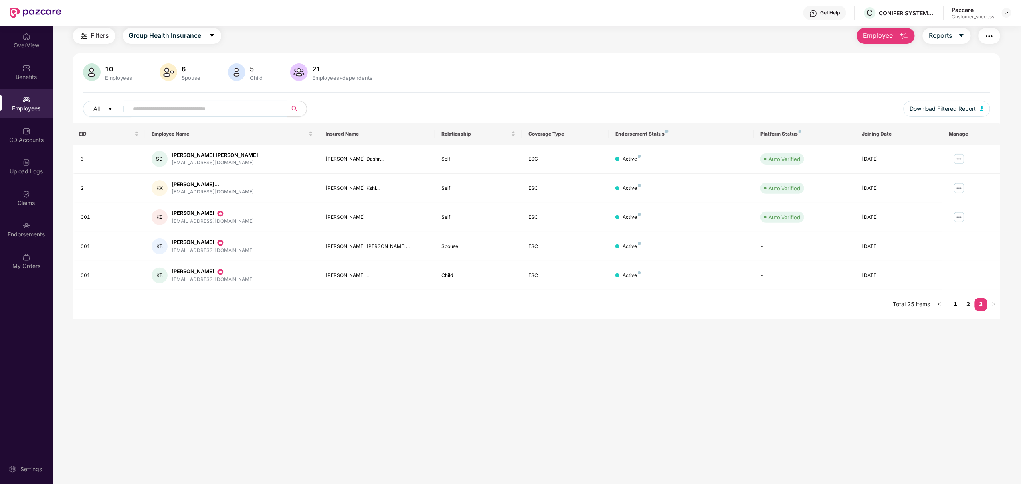
click at [958, 305] on link "1" at bounding box center [955, 305] width 13 height 12
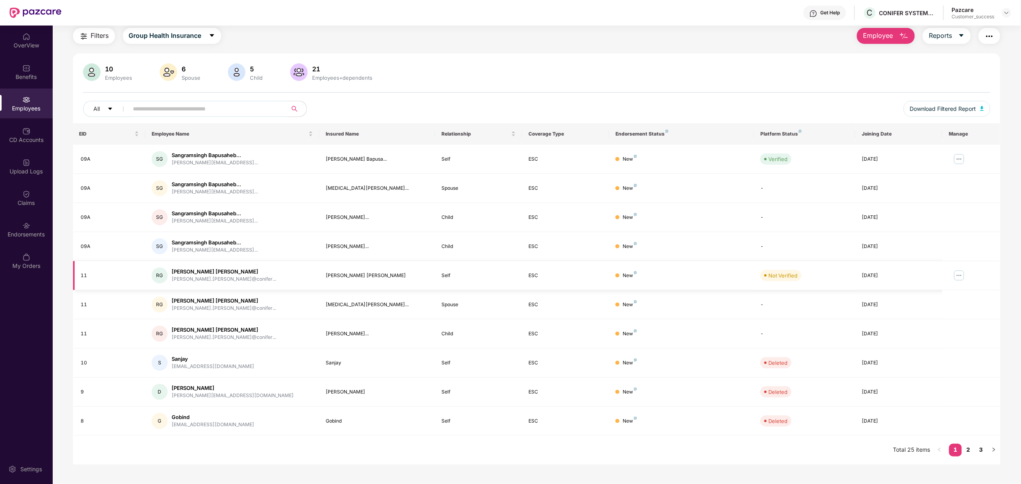
click at [964, 277] on img at bounding box center [959, 275] width 13 height 13
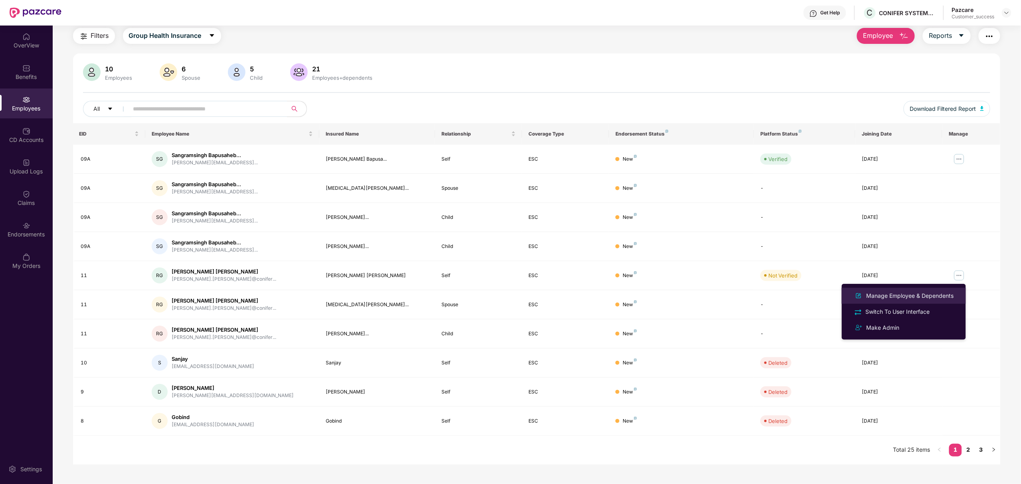
click at [880, 295] on div "Manage Employee & Dependents" at bounding box center [910, 296] width 91 height 9
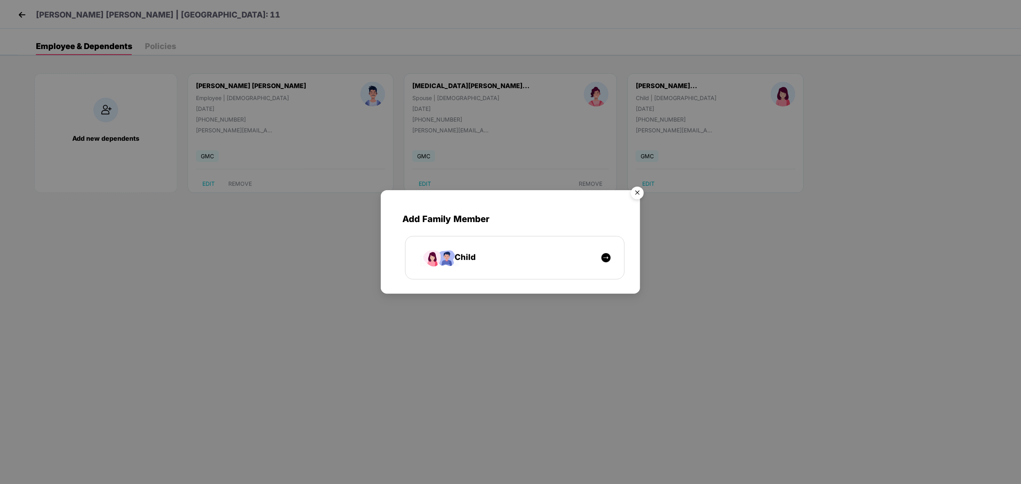
click at [634, 196] on img "Close" at bounding box center [637, 194] width 22 height 22
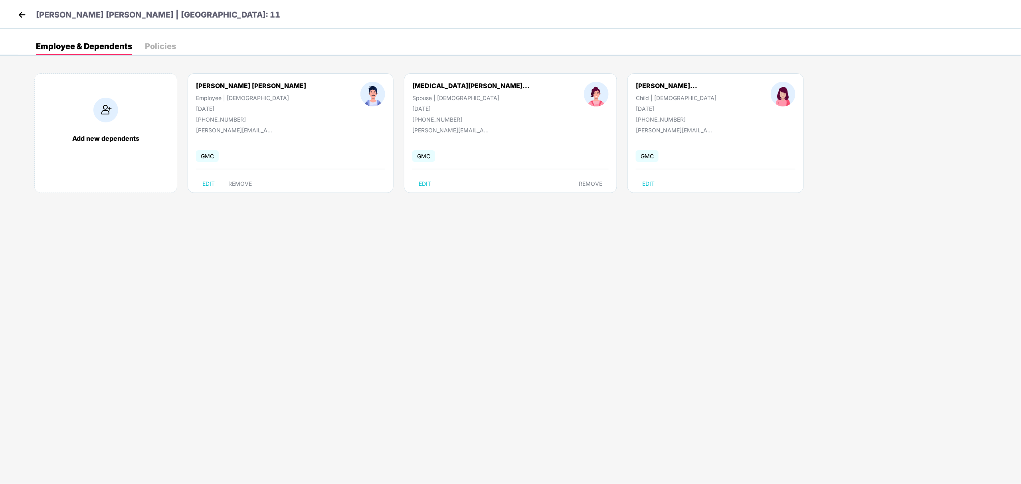
click at [25, 10] on img at bounding box center [22, 15] width 12 height 12
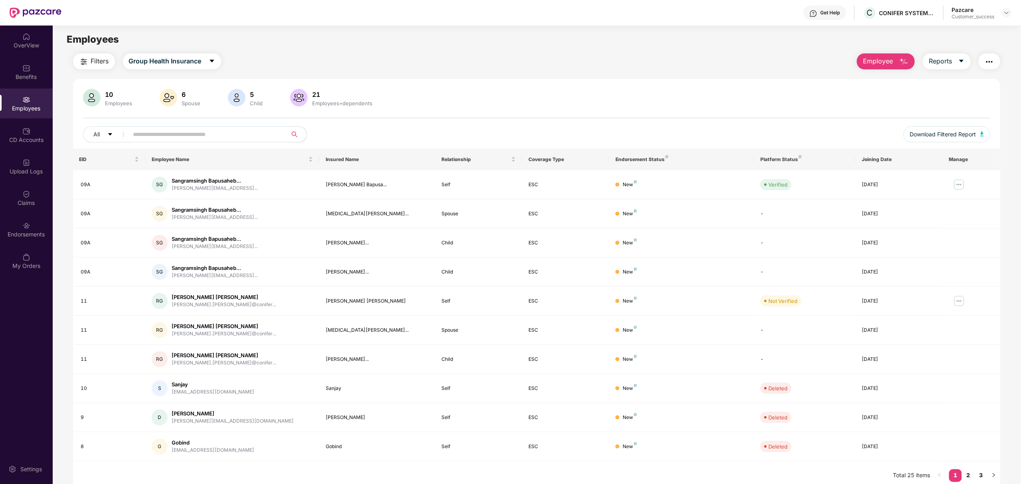
click at [272, 135] on input "text" at bounding box center [204, 134] width 143 height 12
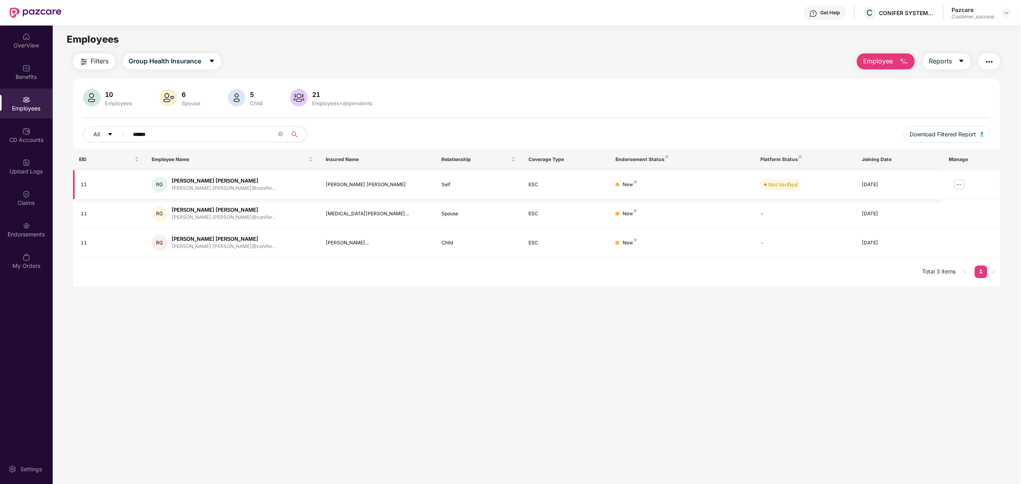
type input "******"
click at [957, 190] on img at bounding box center [959, 184] width 13 height 13
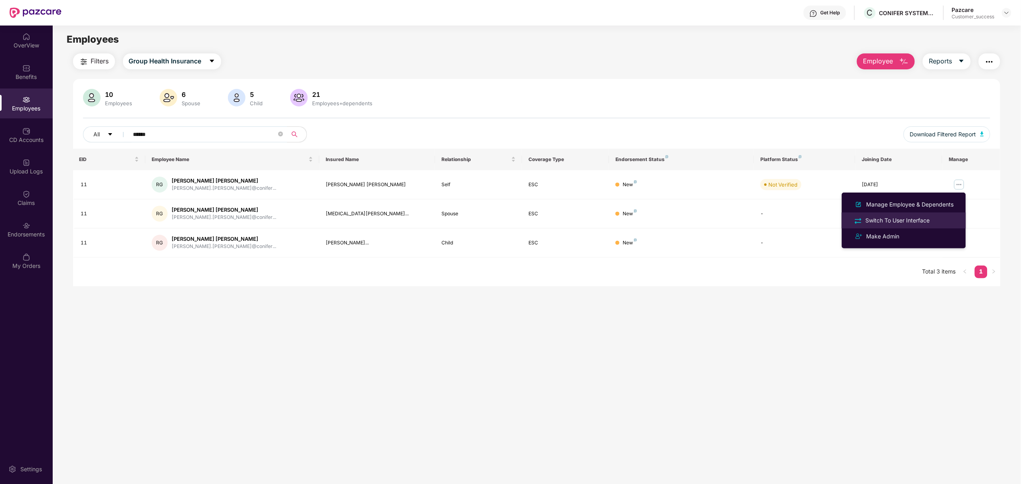
click at [931, 224] on div "Switch To User Interface" at bounding box center [897, 220] width 67 height 9
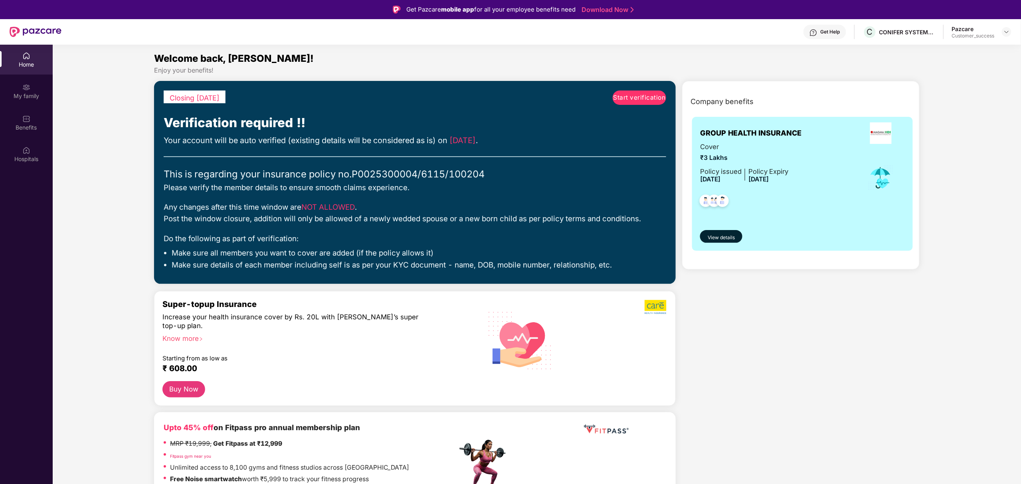
click at [633, 89] on div "Closing in 7 days Start verification Verification required !! Your account will…" at bounding box center [415, 182] width 522 height 203
click at [634, 91] on link "Start verification" at bounding box center [639, 98] width 53 height 14
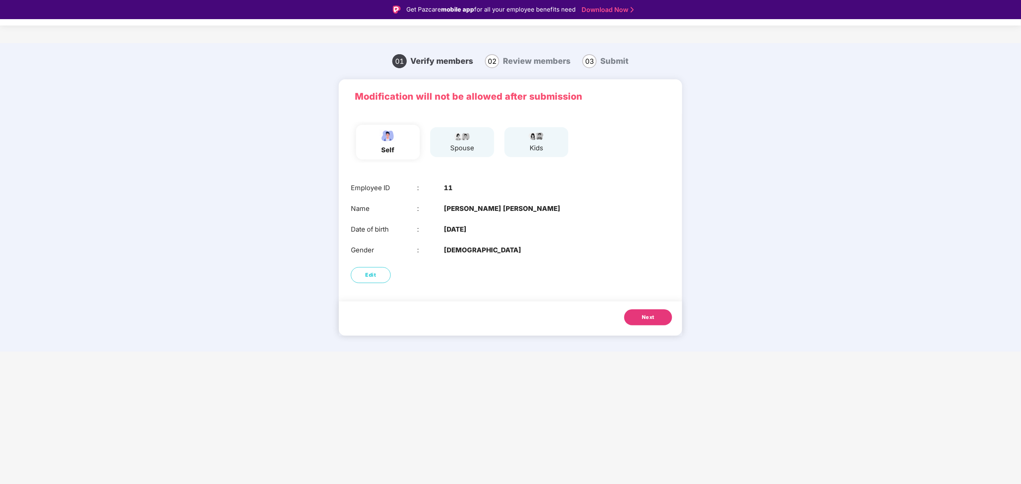
click at [639, 319] on button "Next" at bounding box center [648, 318] width 48 height 16
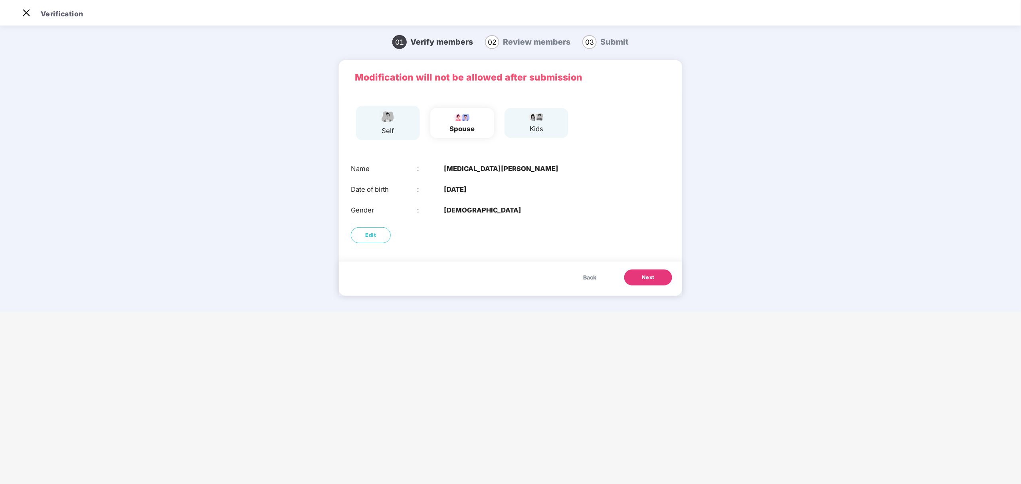
click at [648, 279] on span "Next" at bounding box center [648, 278] width 13 height 8
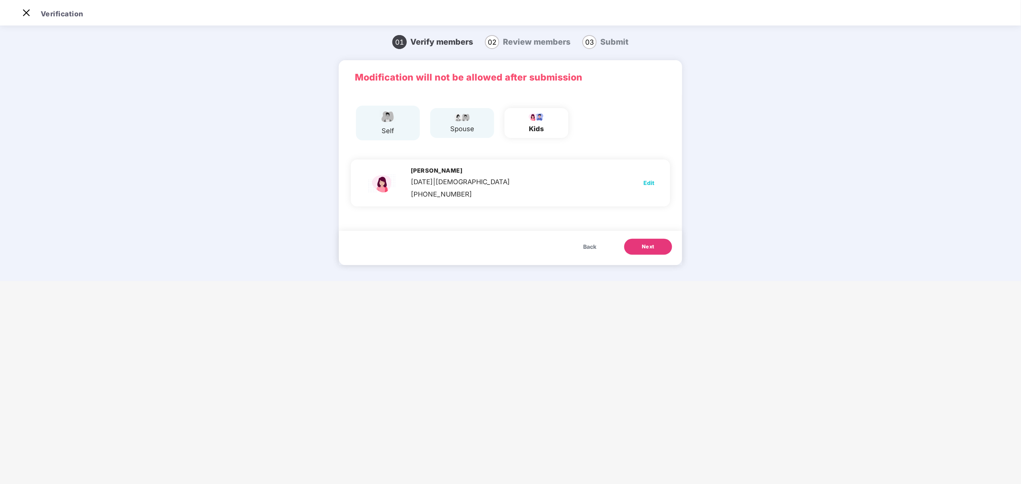
click at [650, 247] on span "Next" at bounding box center [648, 247] width 13 height 8
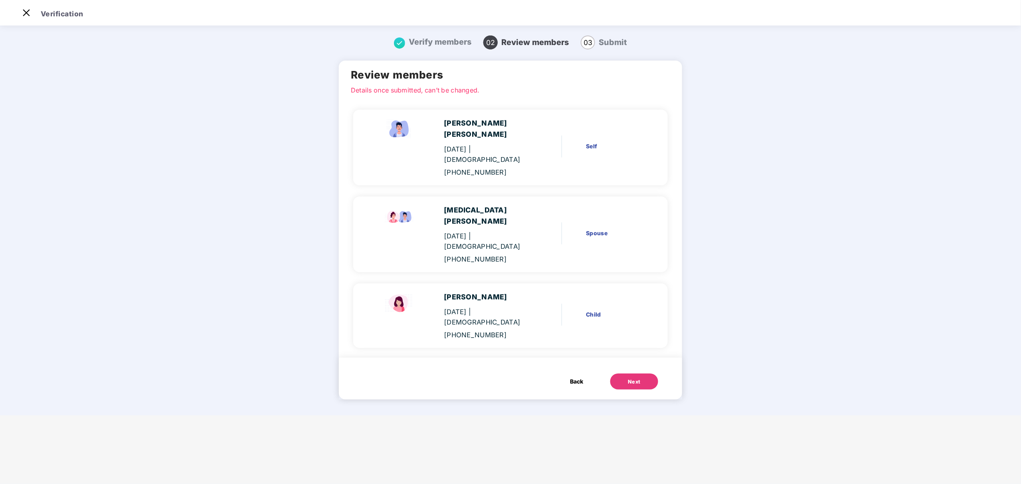
click at [634, 378] on div "Next" at bounding box center [634, 382] width 13 height 8
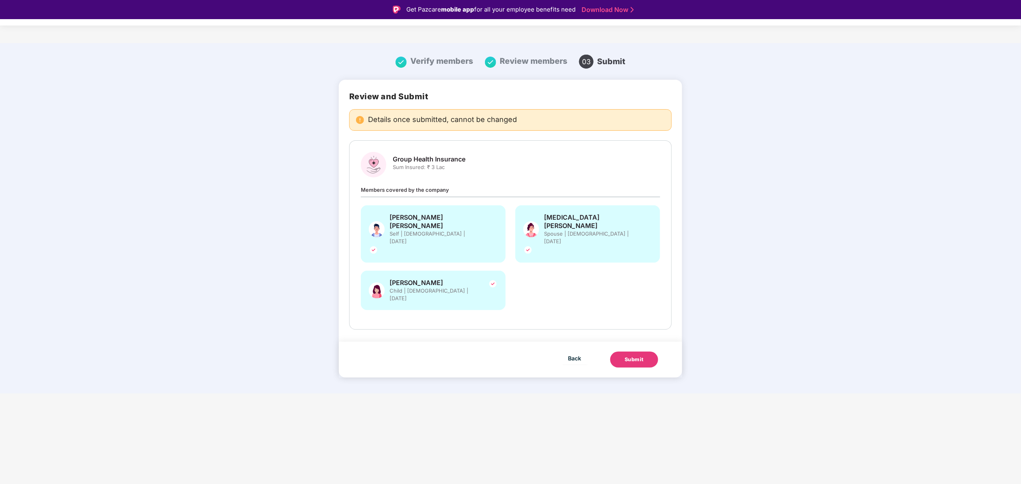
click at [636, 356] on div "Submit" at bounding box center [634, 360] width 19 height 8
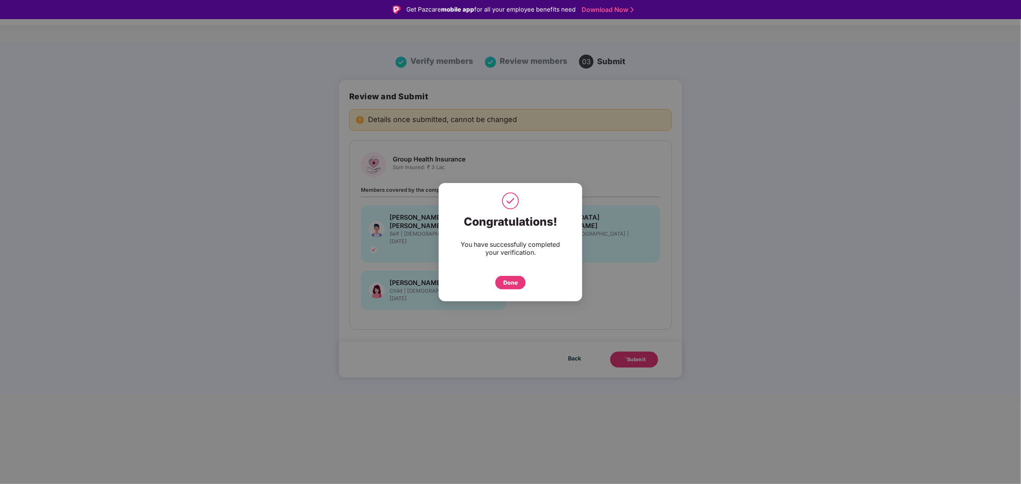
click at [505, 281] on div "Done" at bounding box center [510, 283] width 14 height 9
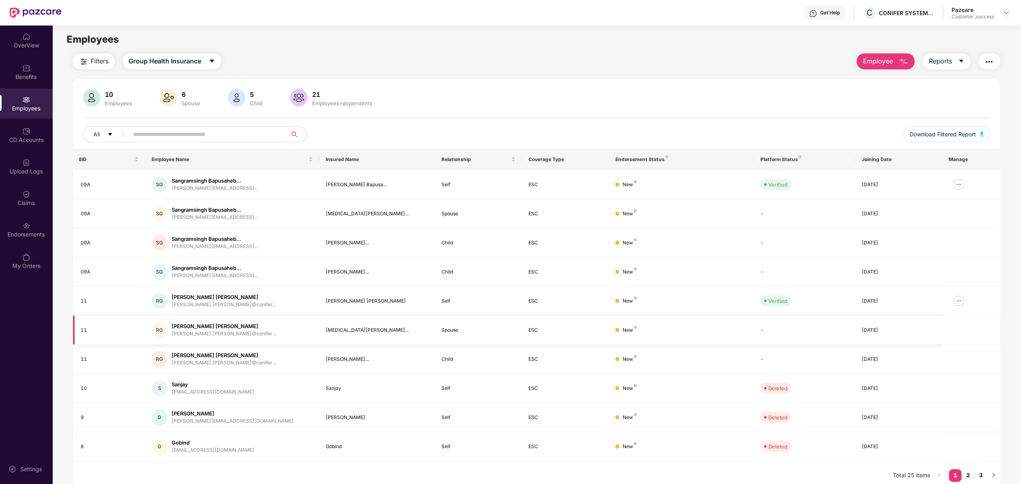
scroll to position [26, 0]
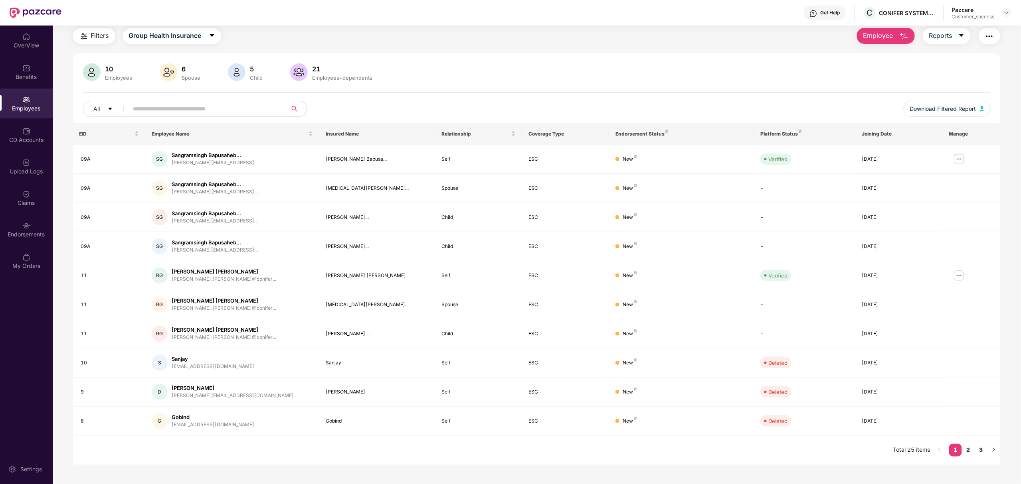
click at [966, 444] on div "EID Employee Name Insured Name Relationship Coverage Type Endorsement Status Pl…" at bounding box center [536, 294] width 927 height 342
click at [967, 450] on link "2" at bounding box center [968, 450] width 13 height 12
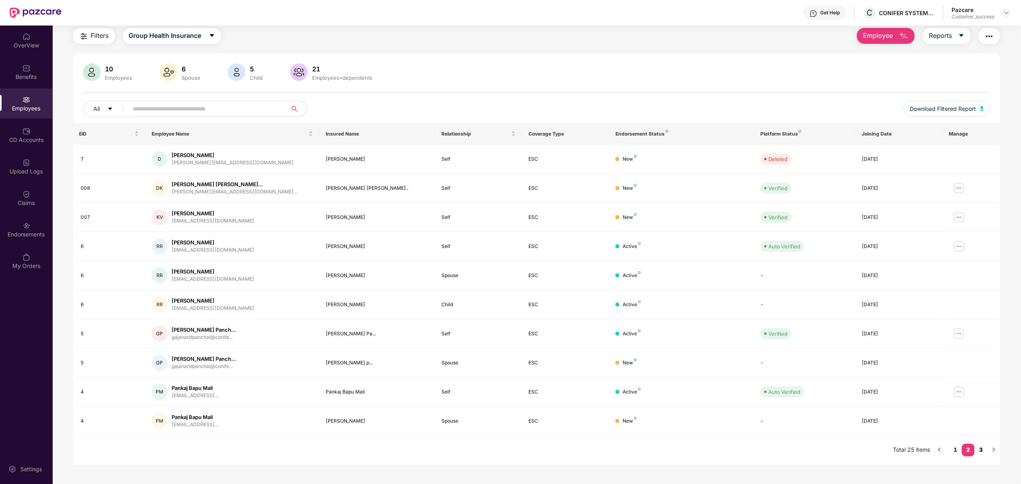
click at [982, 450] on link "3" at bounding box center [981, 450] width 13 height 12
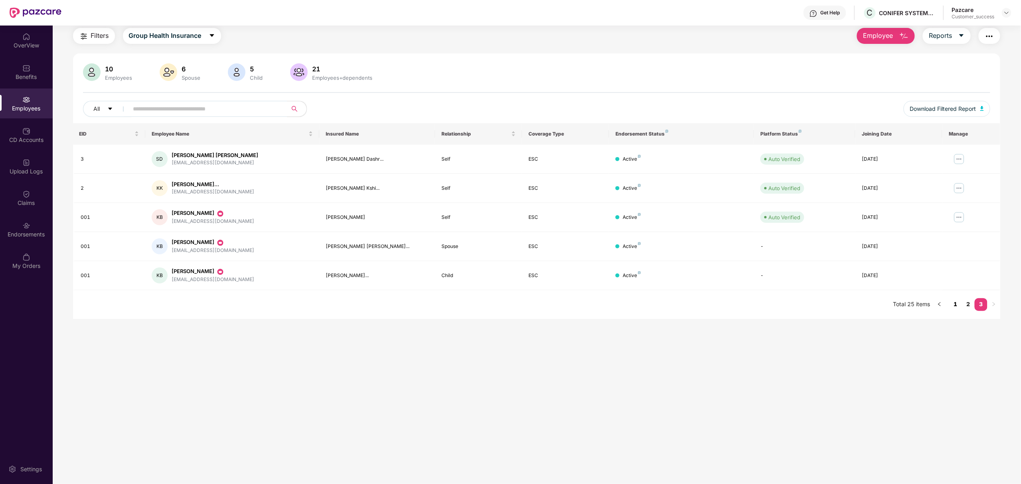
click at [955, 304] on link "1" at bounding box center [955, 305] width 13 height 12
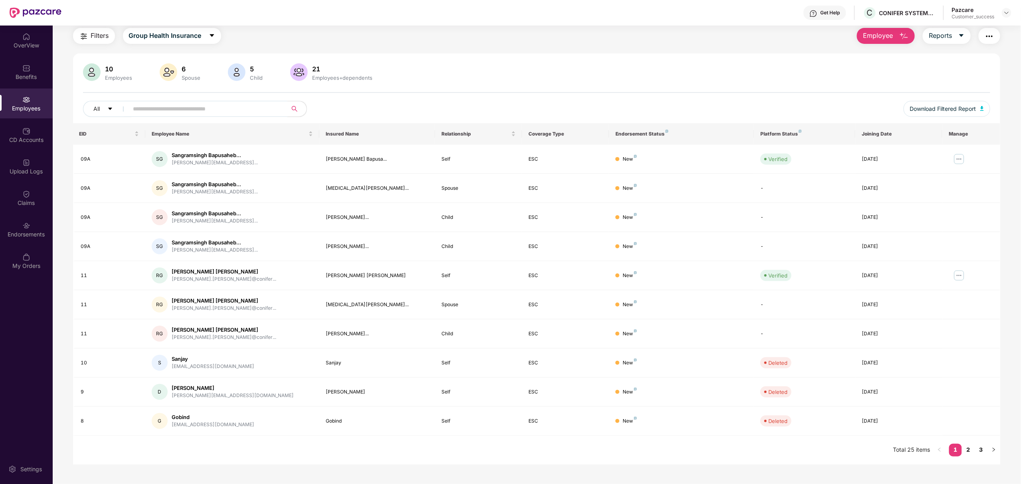
click at [211, 110] on input "text" at bounding box center [204, 109] width 143 height 12
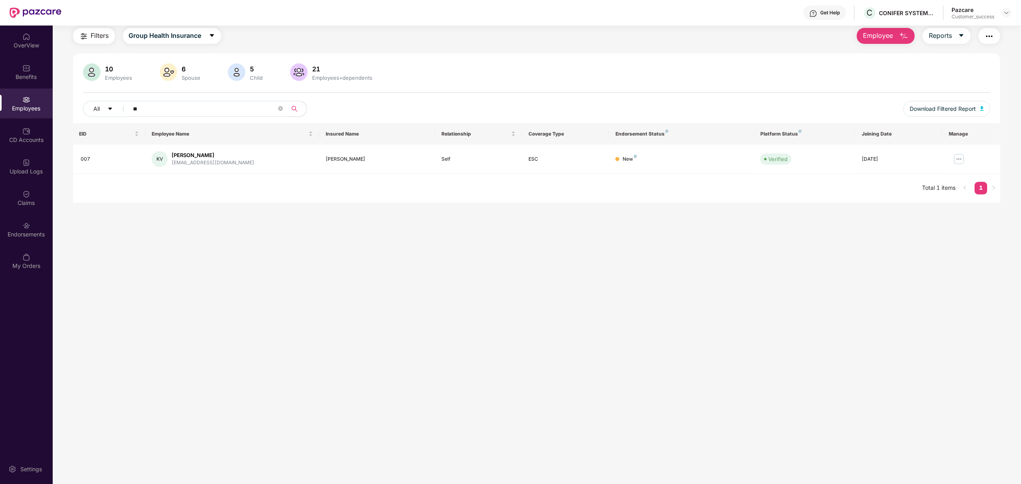
type input "*"
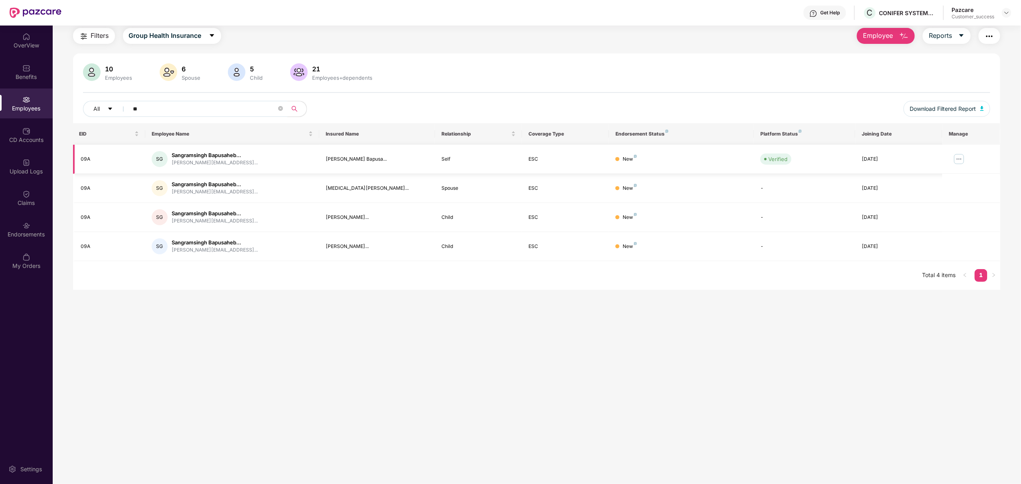
type input "*"
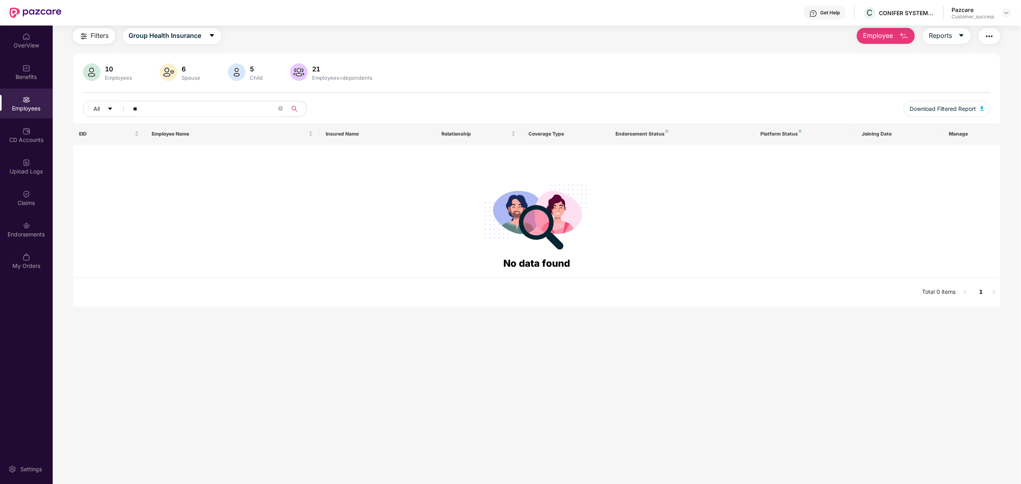
type input "*"
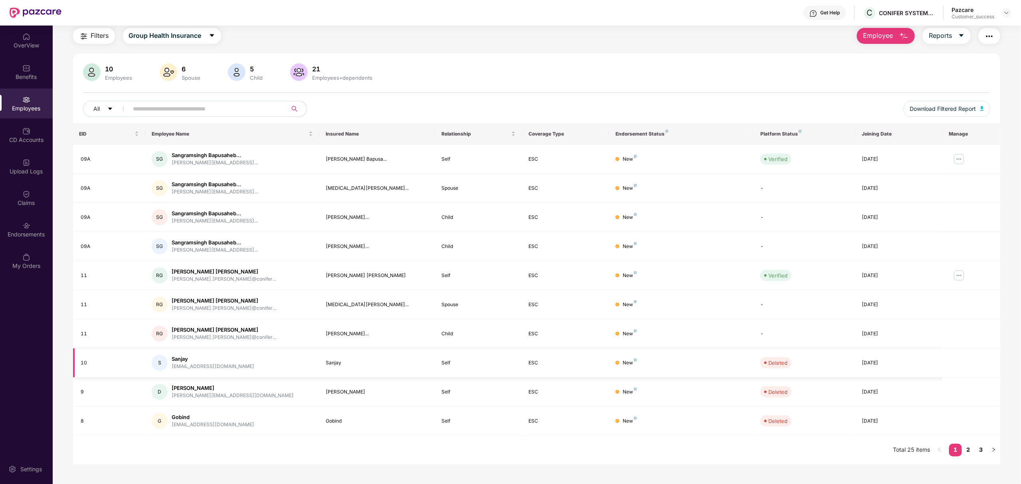
click at [695, 366] on div "New" at bounding box center [681, 364] width 132 height 8
click at [148, 107] on input "text" at bounding box center [204, 109] width 143 height 12
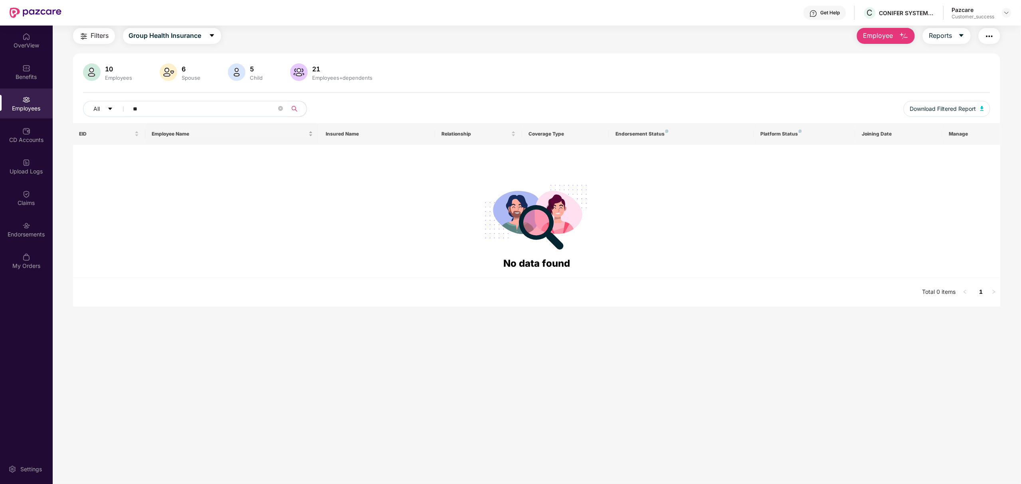
type input "*"
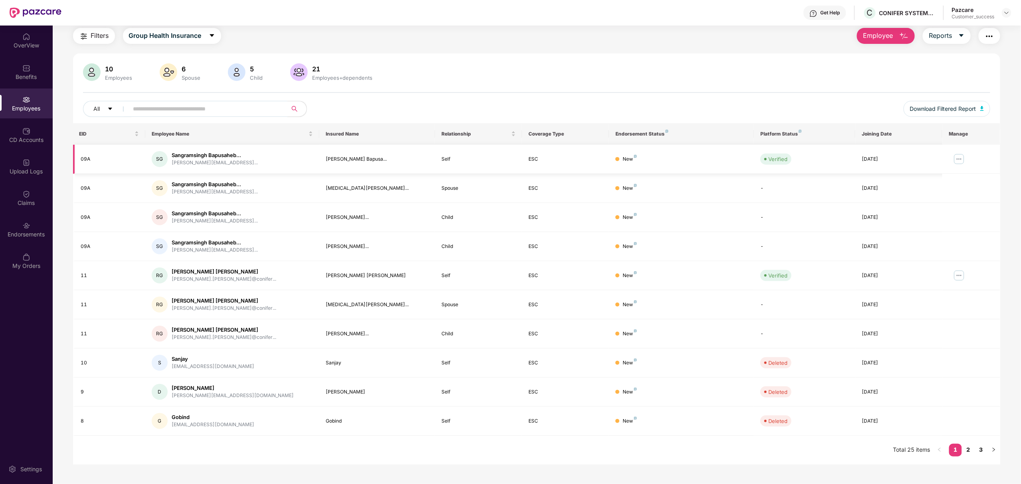
scroll to position [0, 0]
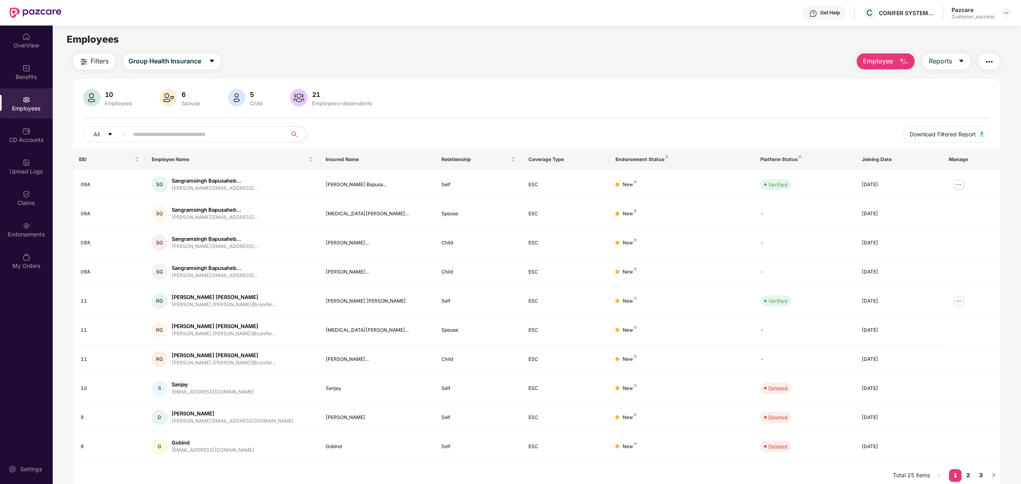
click at [882, 63] on span "Employee" at bounding box center [878, 61] width 30 height 10
click at [881, 83] on div "Add Employee(s)" at bounding box center [891, 83] width 45 height 10
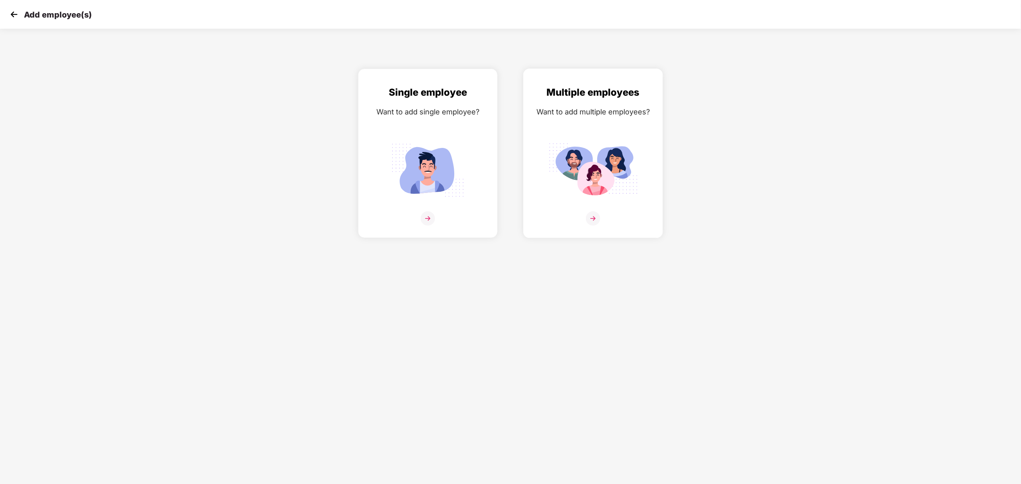
click at [570, 204] on div "Multiple employees Want to add multiple employees?" at bounding box center [593, 160] width 123 height 151
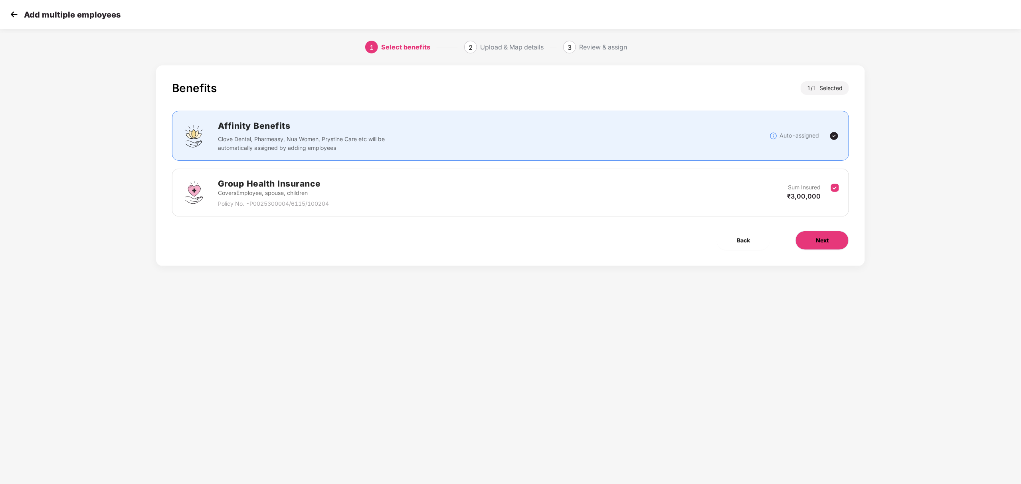
click at [806, 239] on button "Next" at bounding box center [821, 240] width 53 height 19
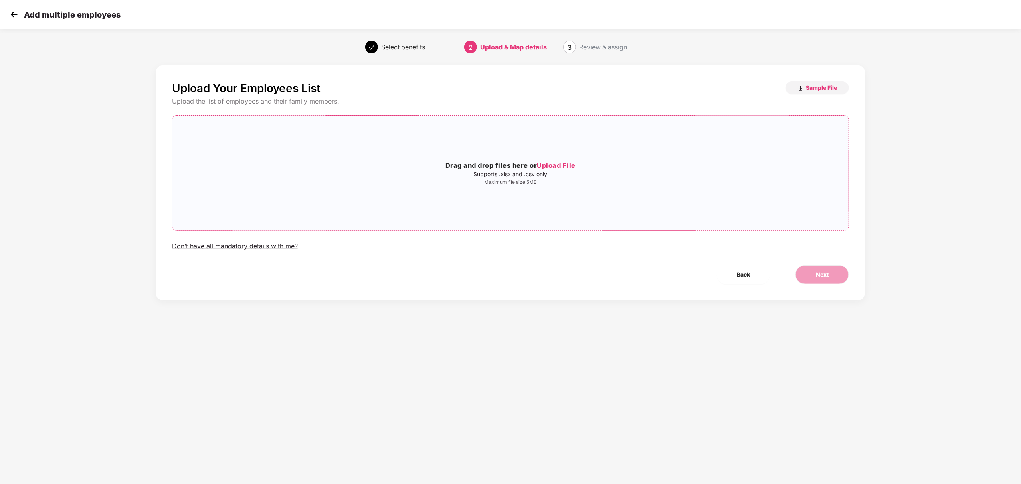
click at [495, 160] on div "Drag and drop files here or Upload File Supports .xlsx and .csv only Maximum fi…" at bounding box center [510, 173] width 676 height 102
click at [825, 275] on span "Next" at bounding box center [822, 275] width 13 height 9
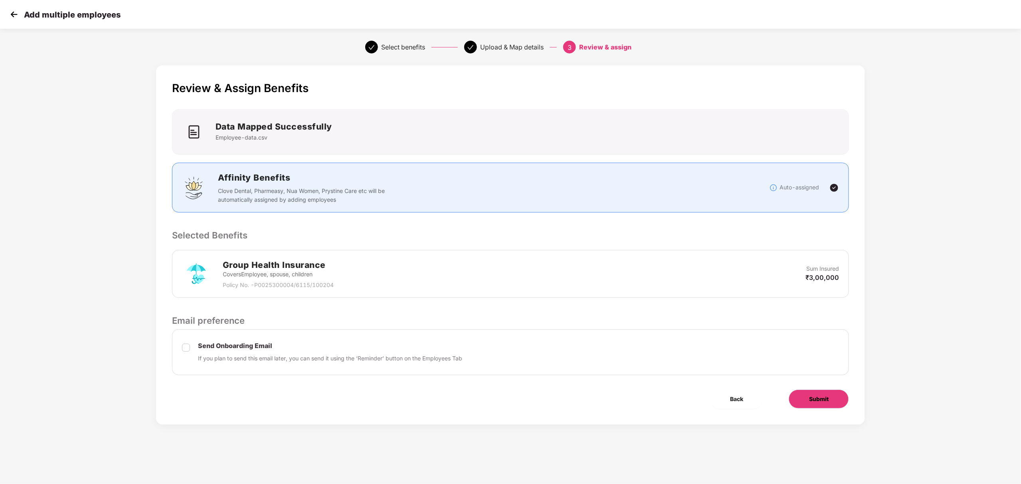
click at [830, 399] on button "Submit" at bounding box center [819, 399] width 60 height 19
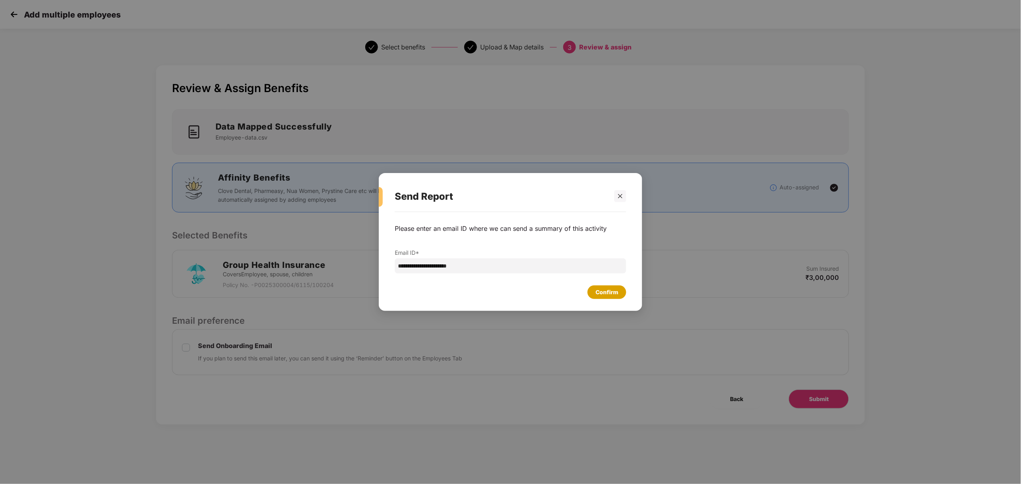
click at [610, 291] on div "Confirm" at bounding box center [606, 292] width 23 height 9
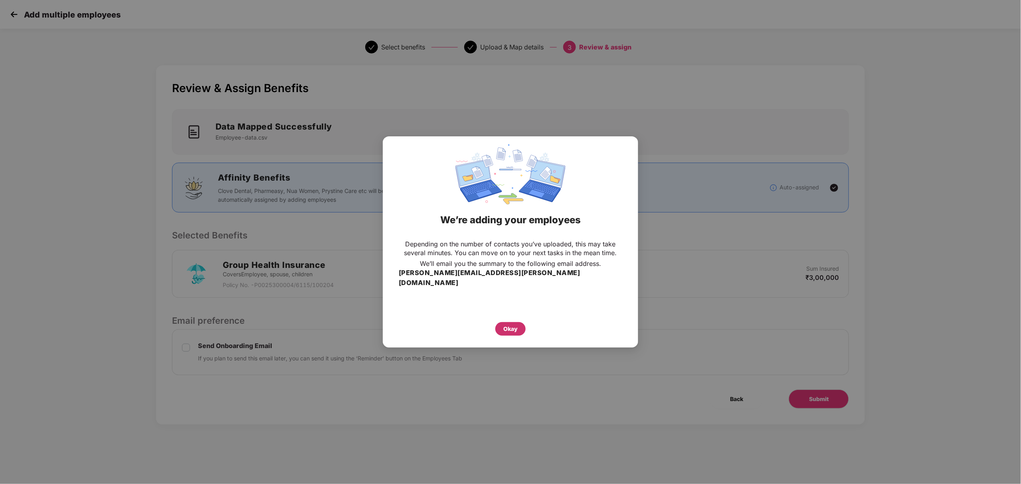
click at [510, 322] on div "Okay" at bounding box center [510, 329] width 30 height 14
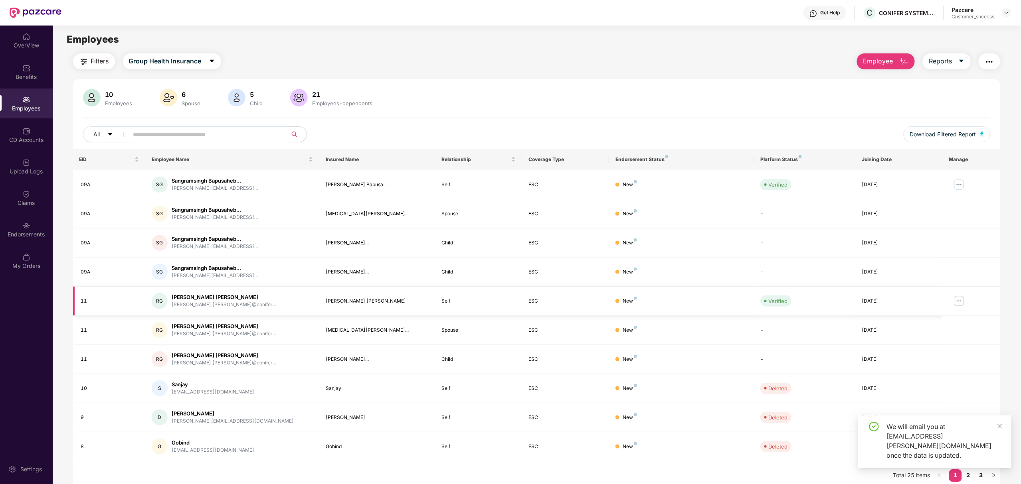
scroll to position [26, 0]
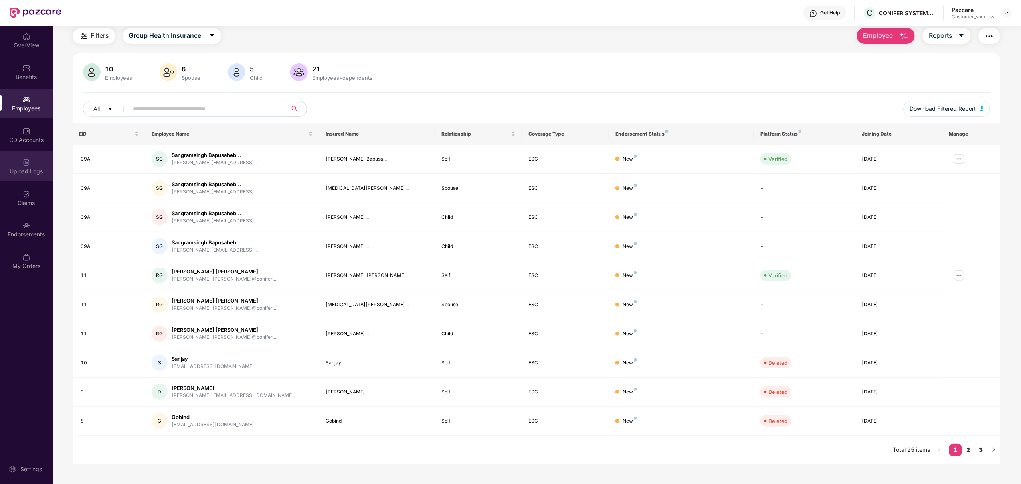
click at [29, 168] on div "Upload Logs" at bounding box center [26, 172] width 53 height 8
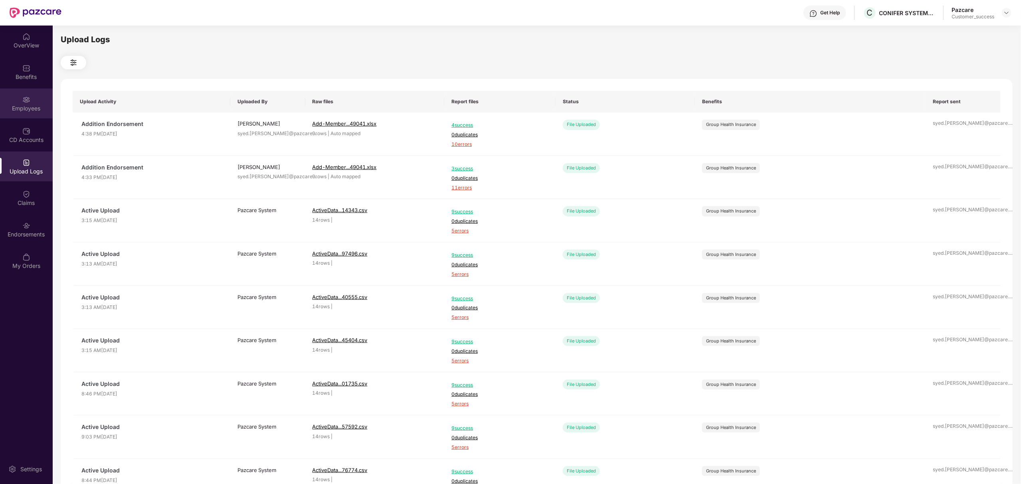
click at [30, 104] on div "Employees" at bounding box center [26, 104] width 53 height 30
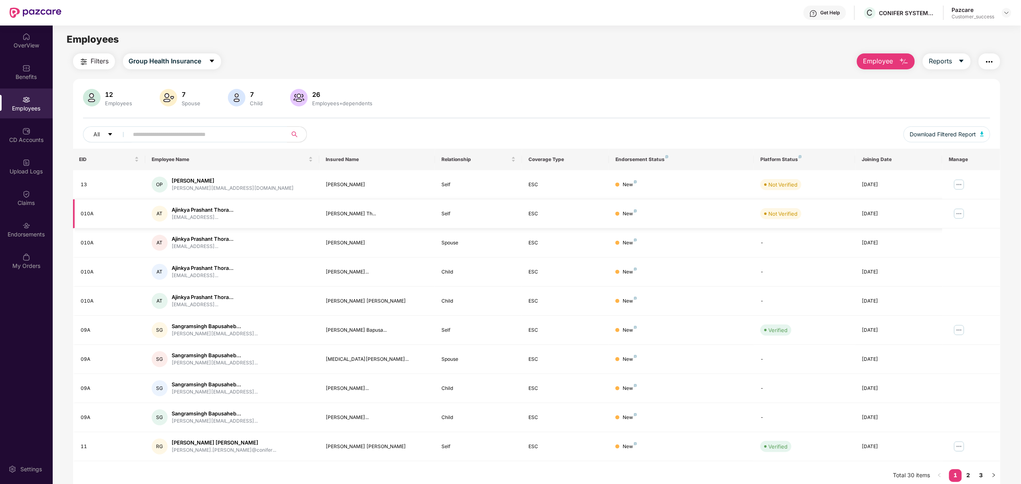
click at [961, 212] on img at bounding box center [959, 214] width 13 height 13
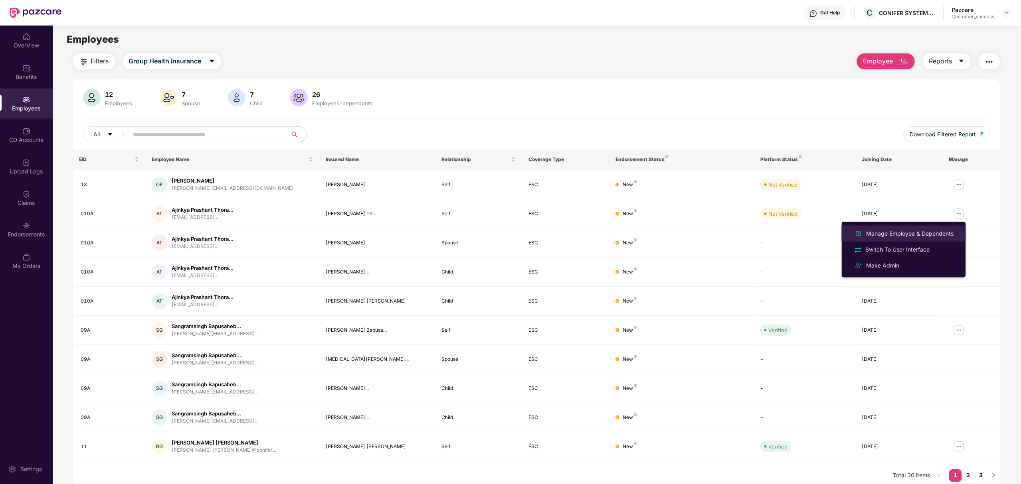
click at [880, 230] on div "Manage Employee & Dependents" at bounding box center [910, 233] width 91 height 9
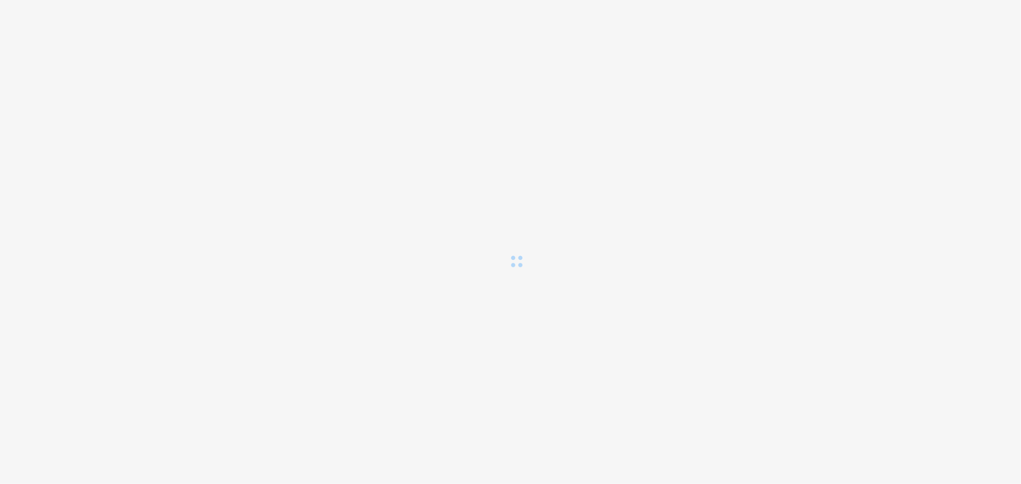
click at [880, 230] on div at bounding box center [510, 134] width 1021 height 268
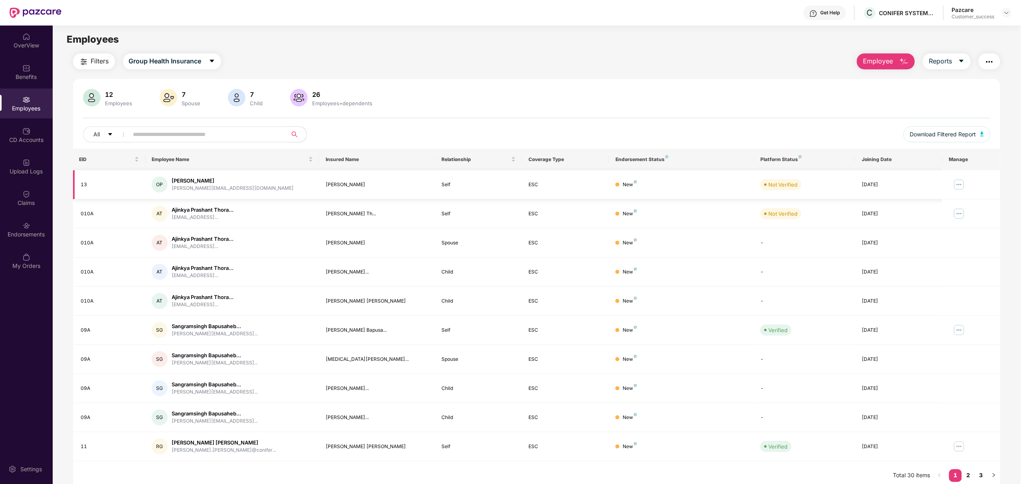
click at [957, 181] on img at bounding box center [959, 184] width 13 height 13
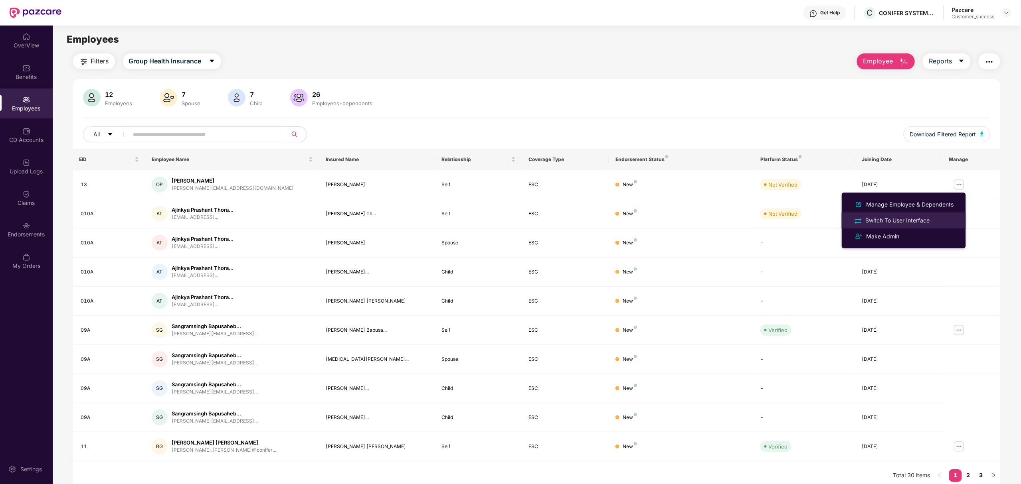
click at [888, 216] on div "Switch To User Interface" at bounding box center [897, 220] width 67 height 9
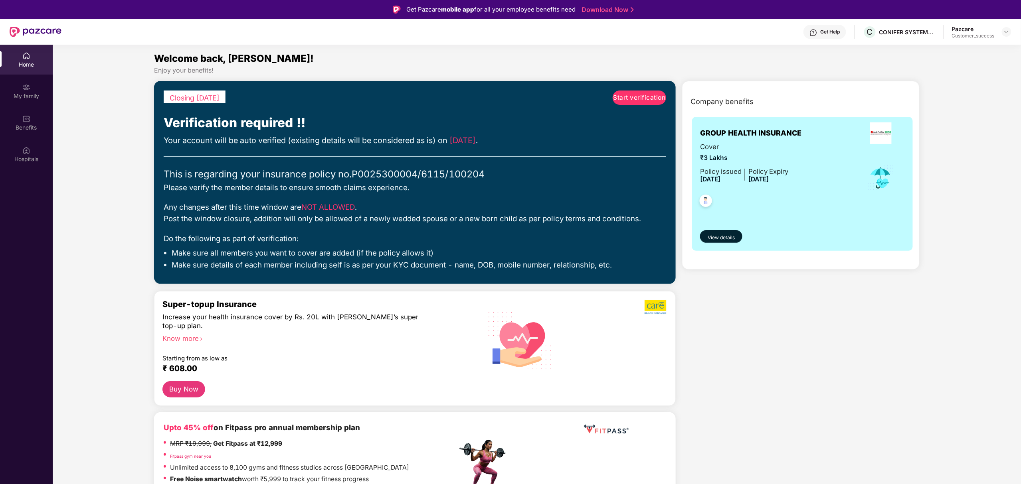
click at [634, 99] on span "Start verification" at bounding box center [639, 98] width 52 height 10
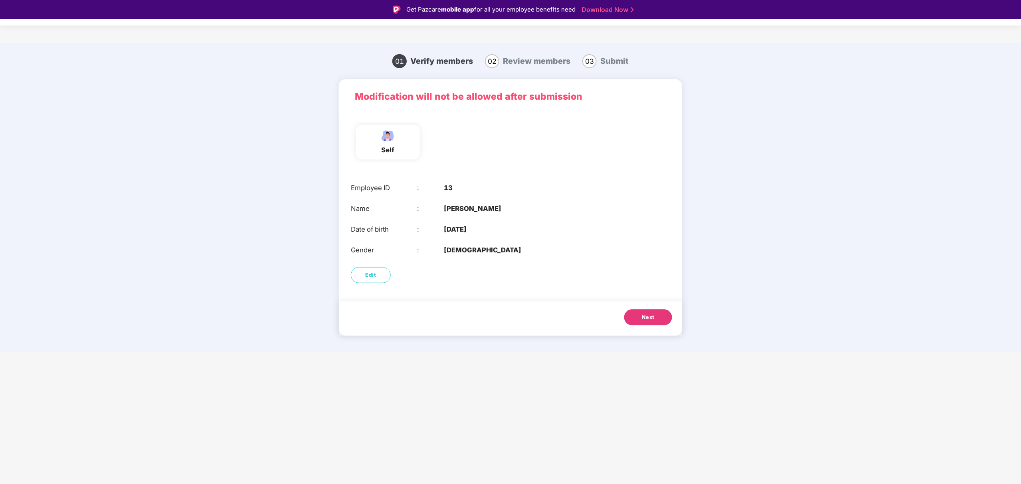
click at [631, 317] on button "Next" at bounding box center [648, 318] width 48 height 16
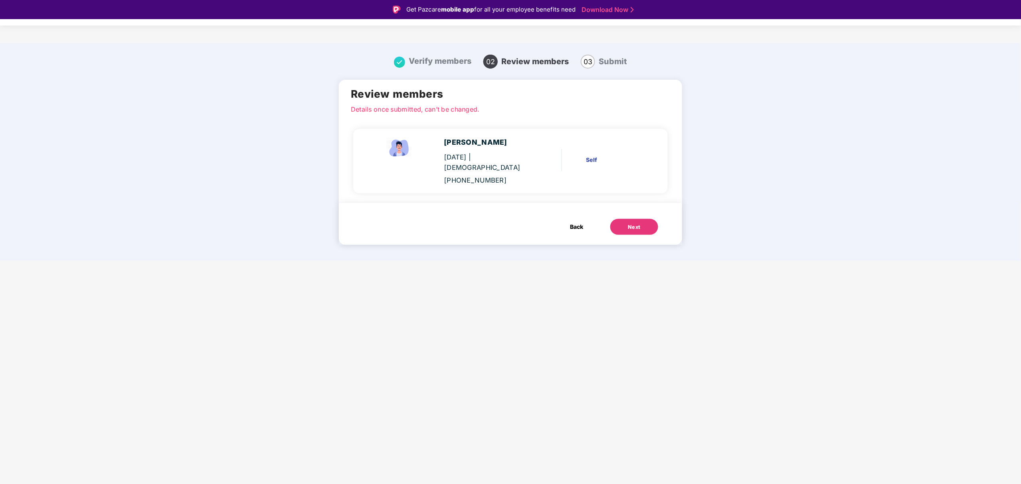
scroll to position [19, 0]
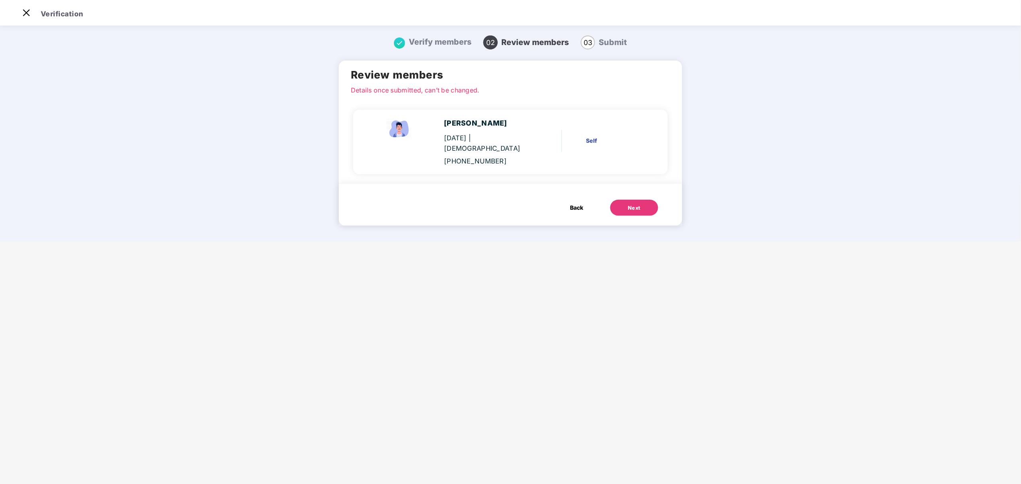
click at [622, 200] on button "Next" at bounding box center [634, 208] width 48 height 16
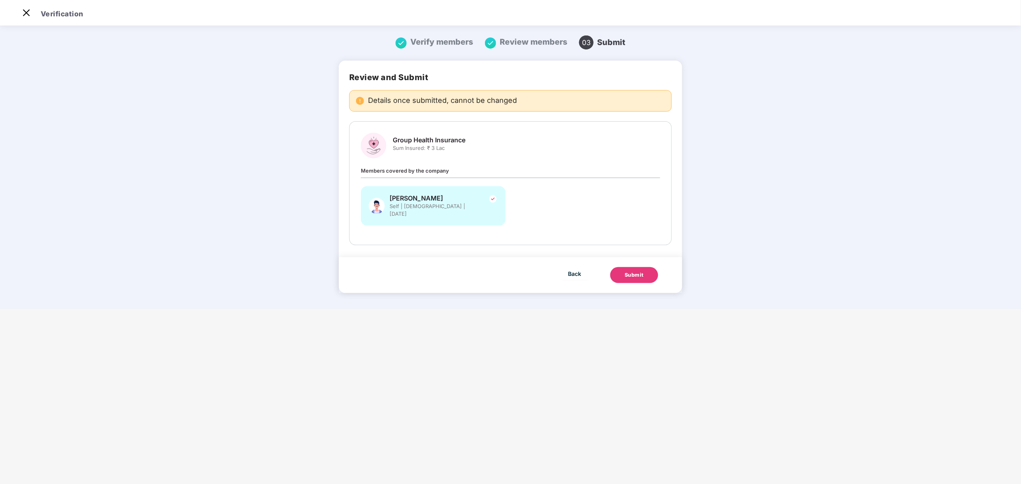
scroll to position [0, 0]
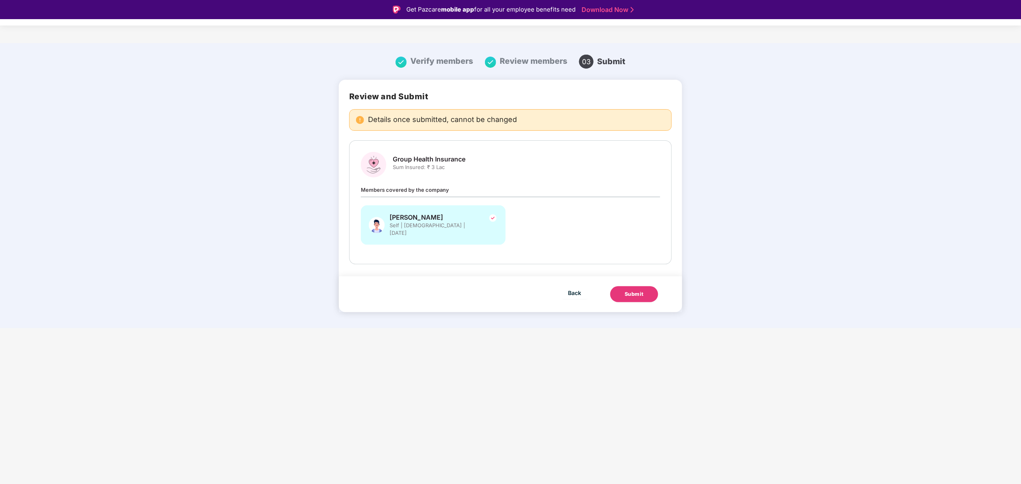
click at [629, 291] on div "Submit" at bounding box center [634, 295] width 19 height 8
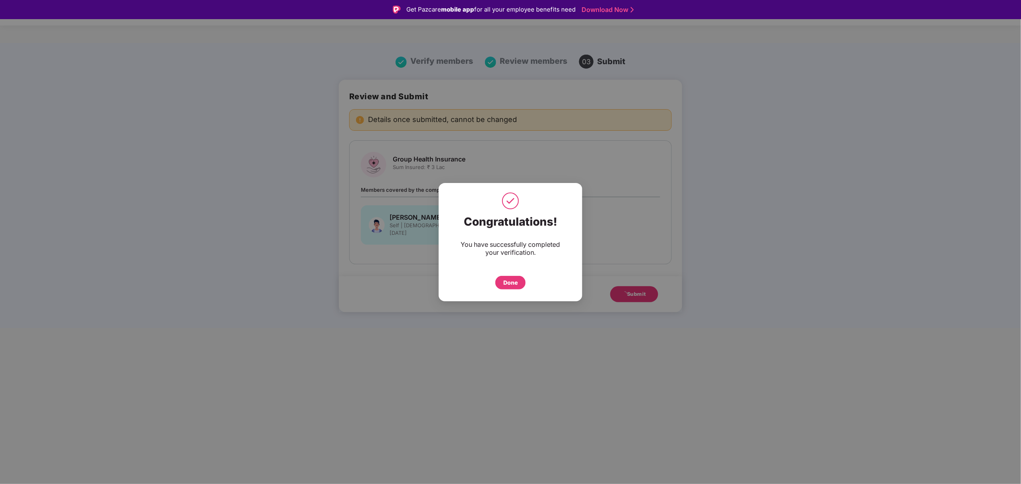
click at [516, 282] on div "Done" at bounding box center [510, 283] width 14 height 9
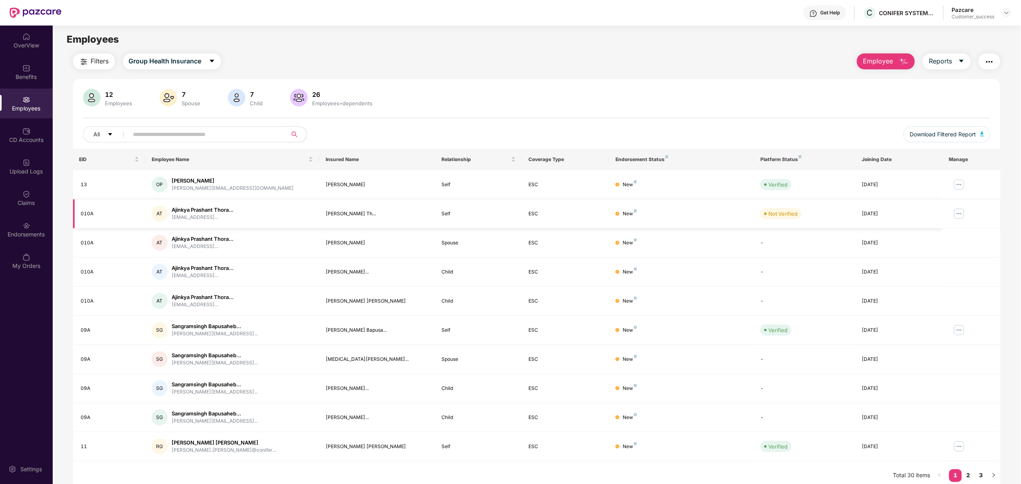
click at [959, 214] on img at bounding box center [959, 214] width 13 height 13
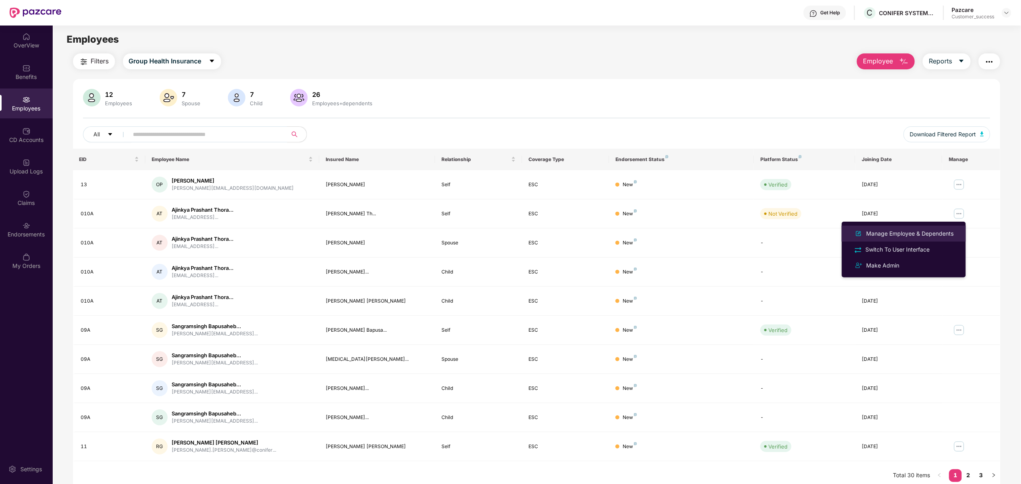
click at [887, 228] on li "Manage Employee & Dependents" at bounding box center [904, 234] width 124 height 16
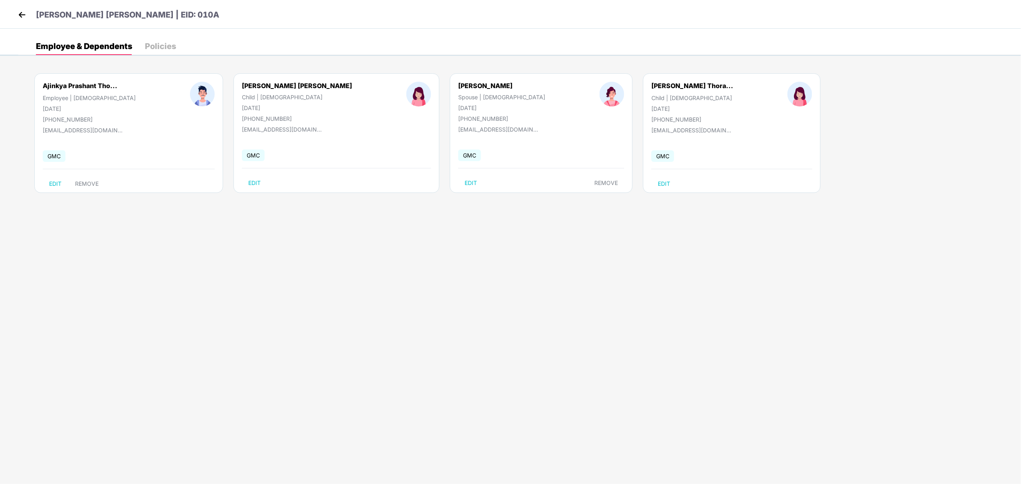
click at [23, 13] on img at bounding box center [22, 15] width 12 height 12
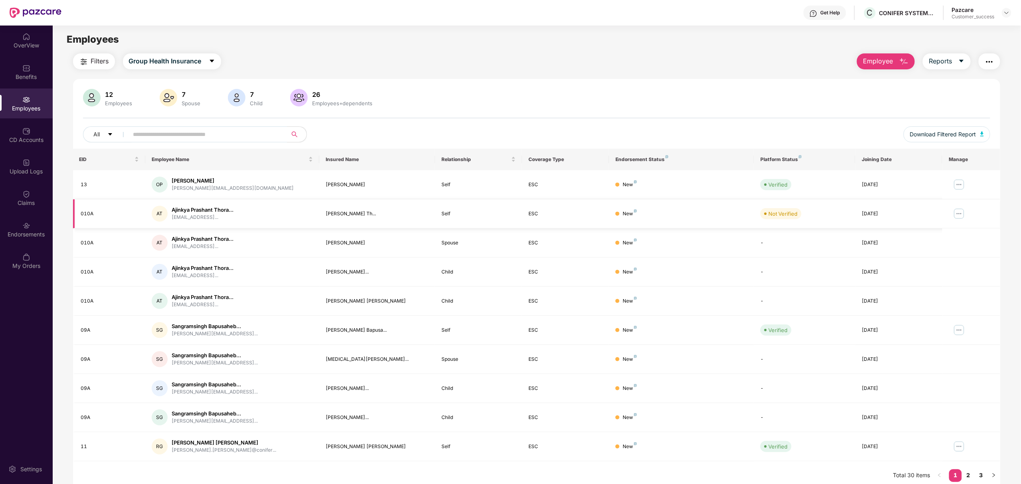
click at [959, 212] on img at bounding box center [959, 214] width 13 height 13
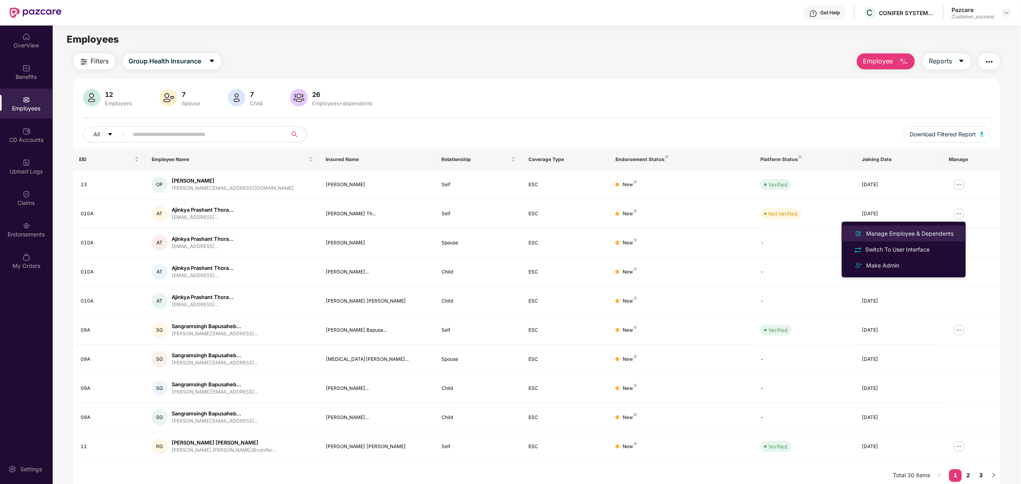
click at [905, 235] on div "Manage Employee & Dependents" at bounding box center [910, 233] width 91 height 9
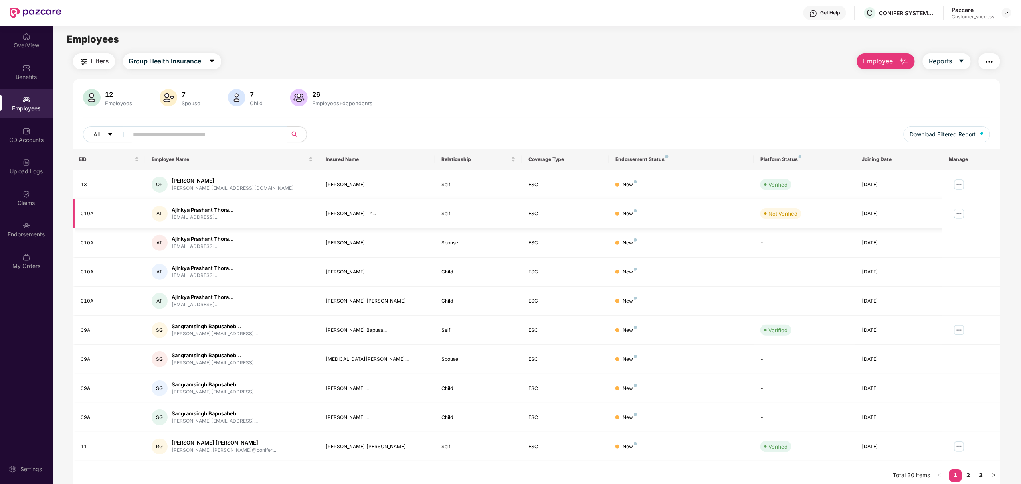
click at [955, 217] on img at bounding box center [959, 214] width 13 height 13
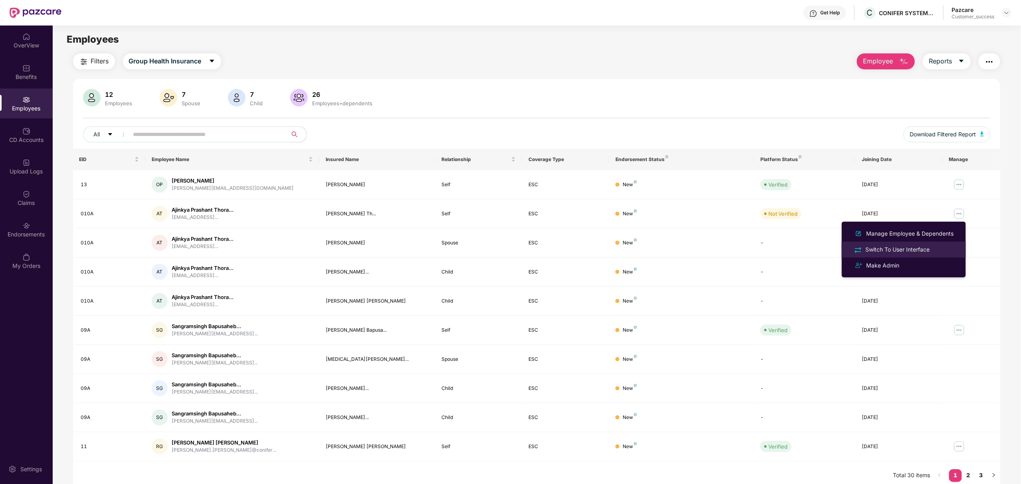
click at [907, 250] on div "Switch To User Interface" at bounding box center [897, 249] width 67 height 9
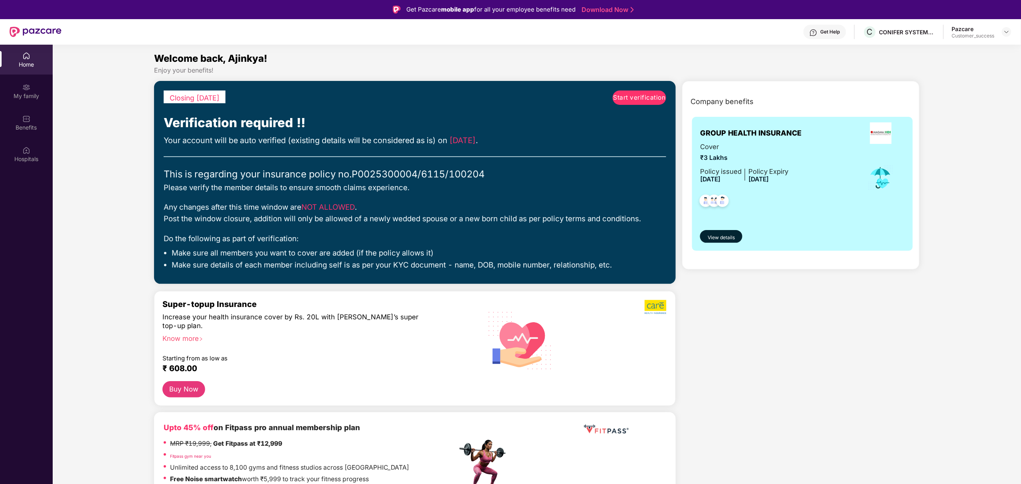
click at [654, 94] on span "Start verification" at bounding box center [639, 98] width 52 height 10
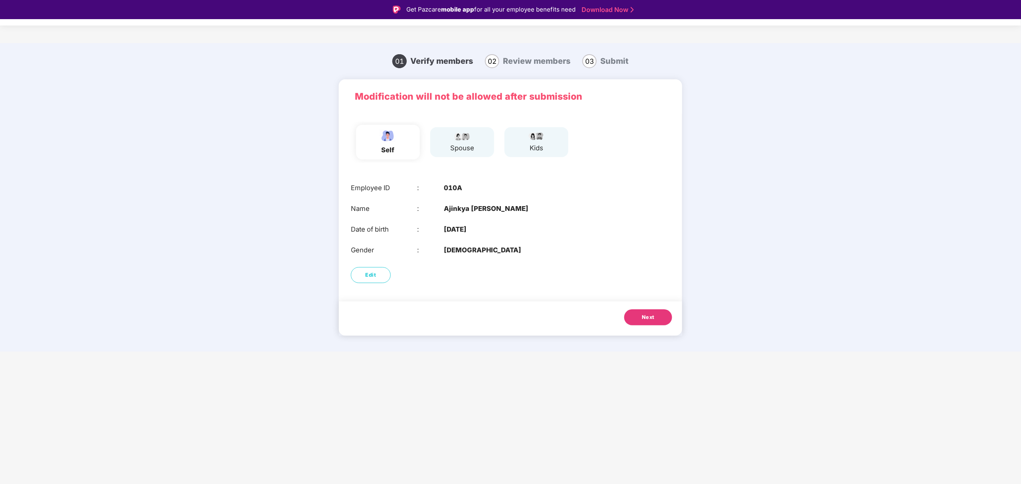
click at [641, 316] on button "Next" at bounding box center [648, 318] width 48 height 16
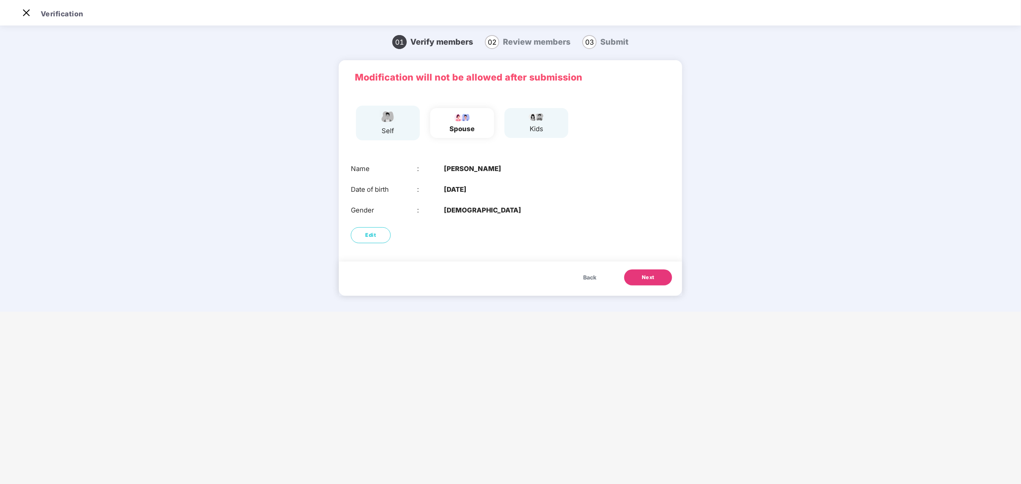
click at [646, 275] on span "Next" at bounding box center [648, 278] width 13 height 8
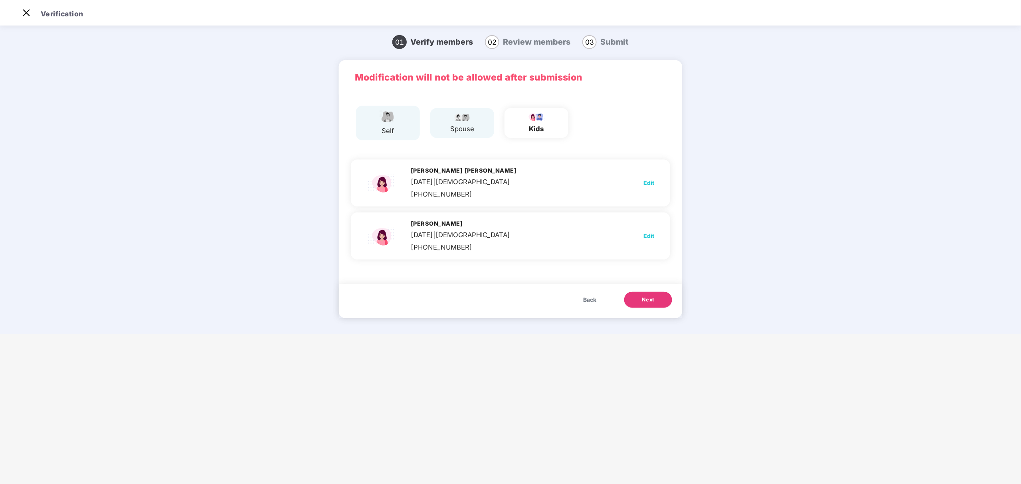
click at [654, 304] on button "Next" at bounding box center [648, 300] width 48 height 16
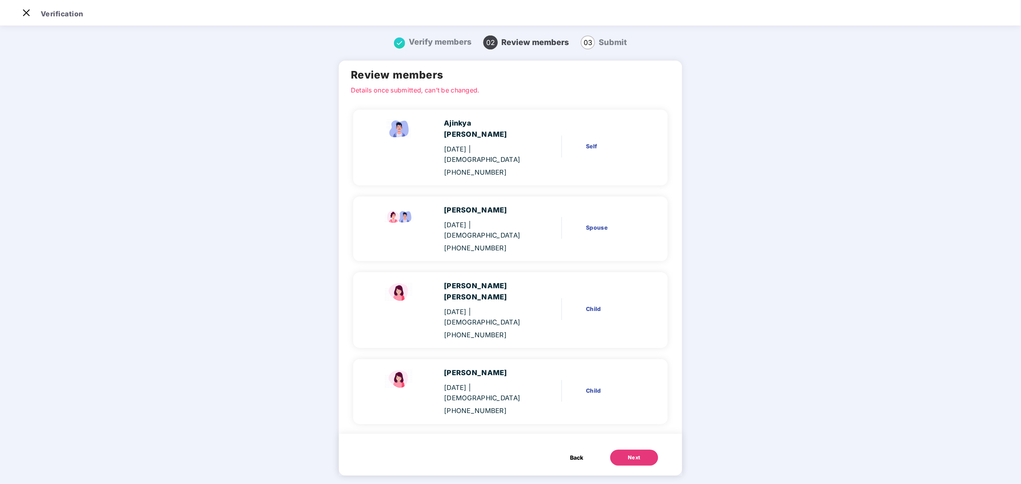
click at [626, 450] on button "Next" at bounding box center [634, 458] width 48 height 16
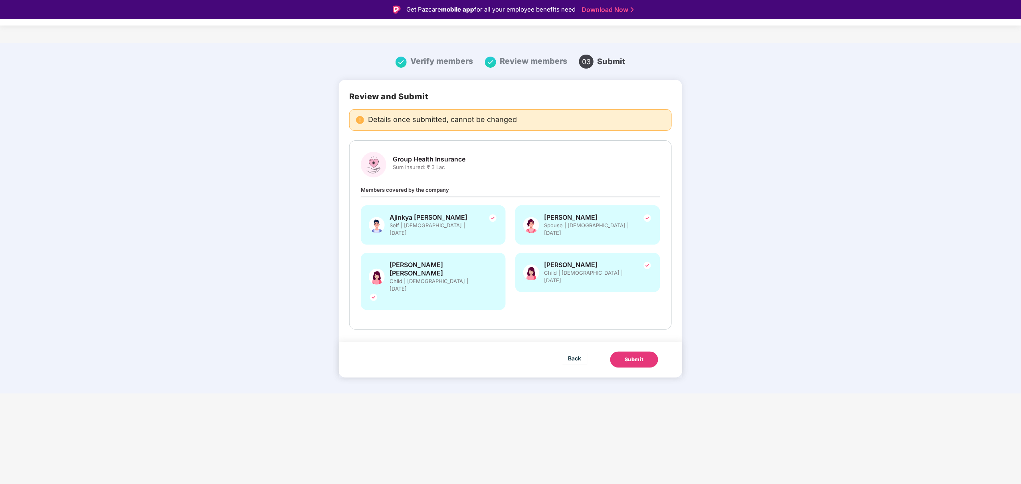
click at [642, 356] on div "Submit" at bounding box center [634, 360] width 19 height 8
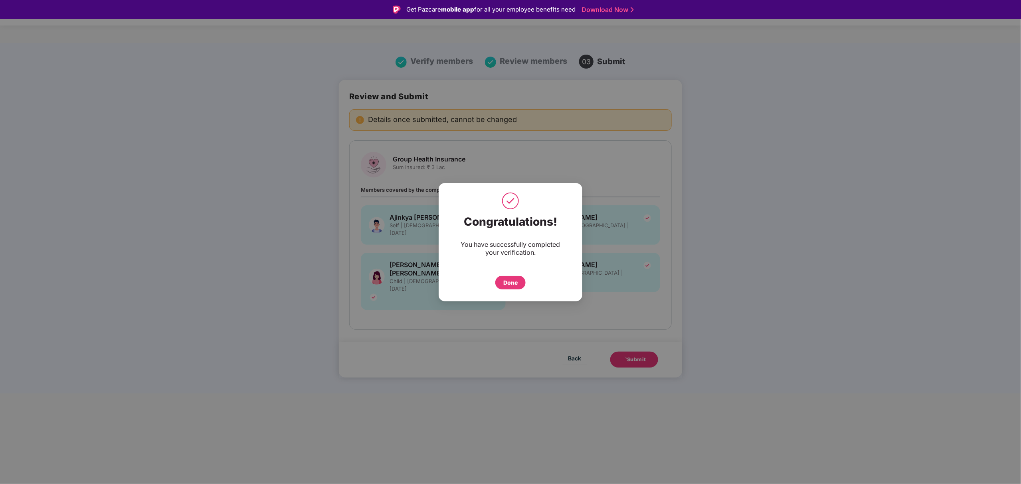
click at [514, 284] on div "Done" at bounding box center [510, 283] width 14 height 9
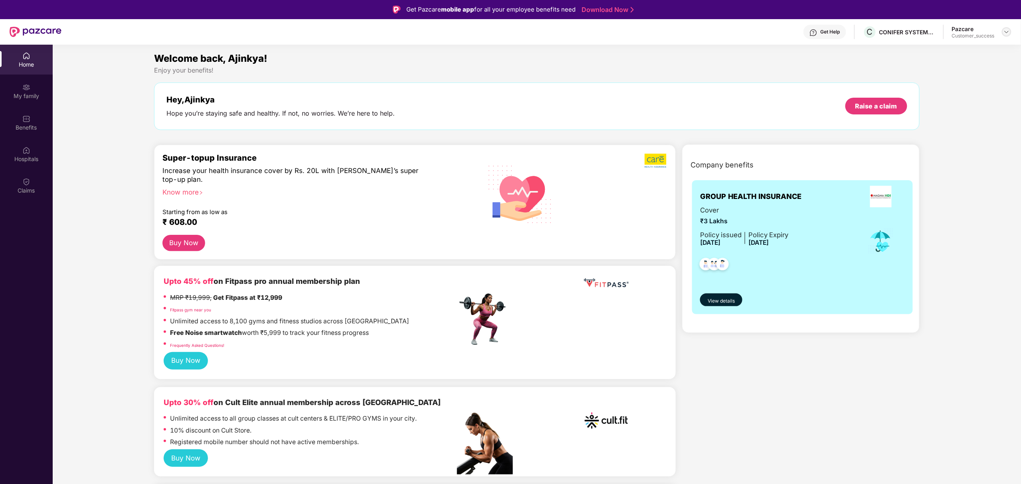
click at [1005, 34] on img at bounding box center [1006, 32] width 6 height 6
click at [960, 47] on div "Switch to partner view" at bounding box center [969, 51] width 104 height 16
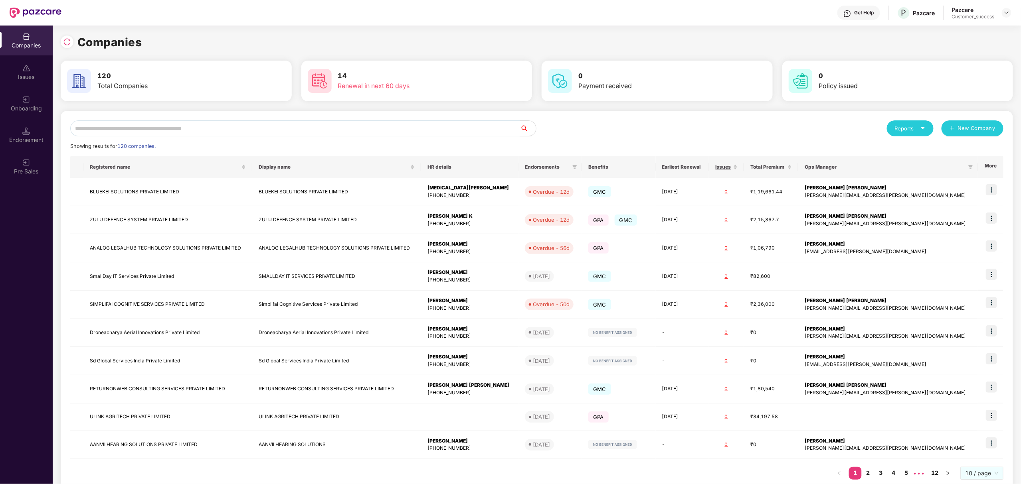
click at [233, 128] on input "text" at bounding box center [295, 129] width 450 height 16
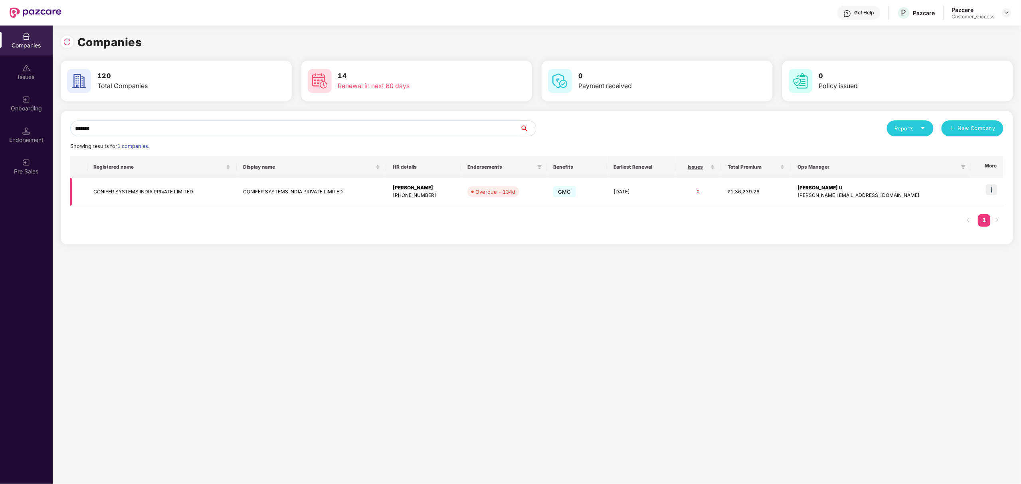
type input "*******"
click at [202, 191] on td "CONIFER SYSTEMS INDIA PRIVATE LIMITED" at bounding box center [162, 192] width 150 height 28
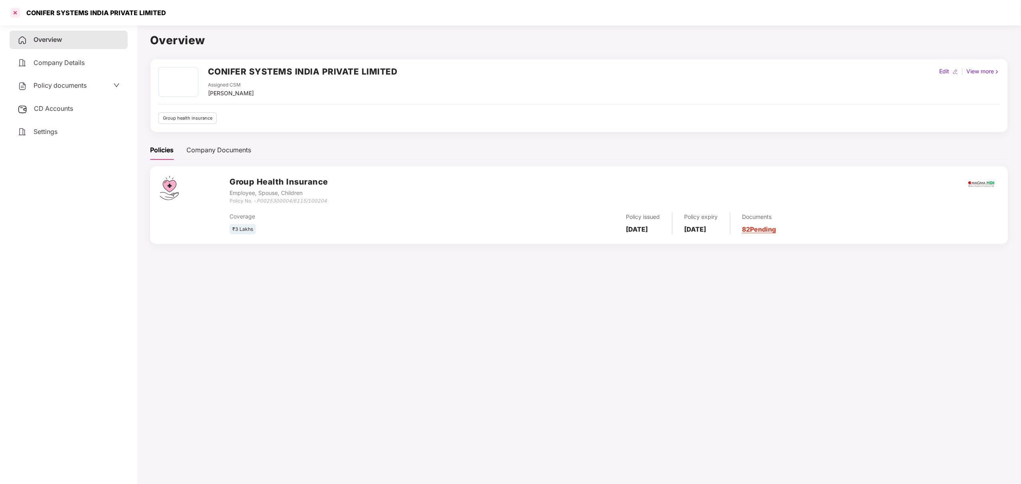
click at [16, 12] on div at bounding box center [15, 12] width 13 height 13
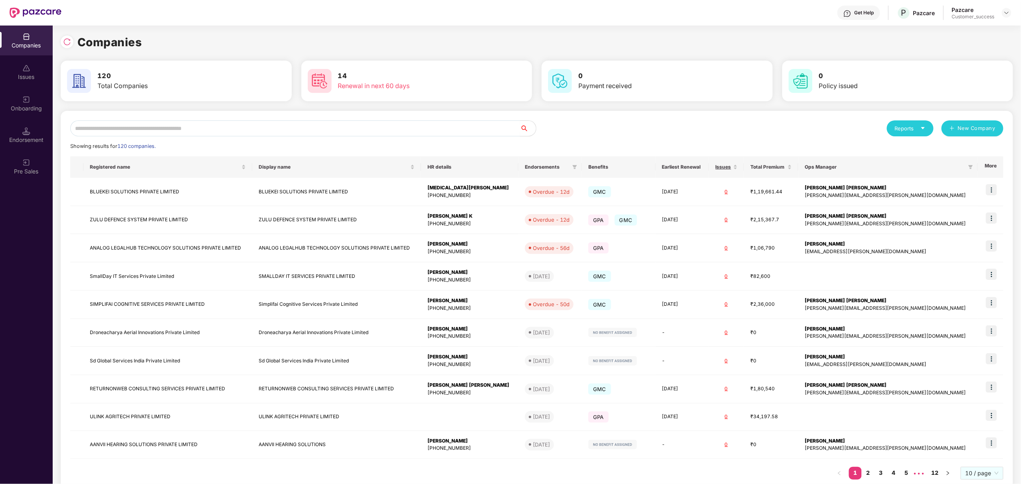
click at [460, 126] on input "text" at bounding box center [295, 129] width 450 height 16
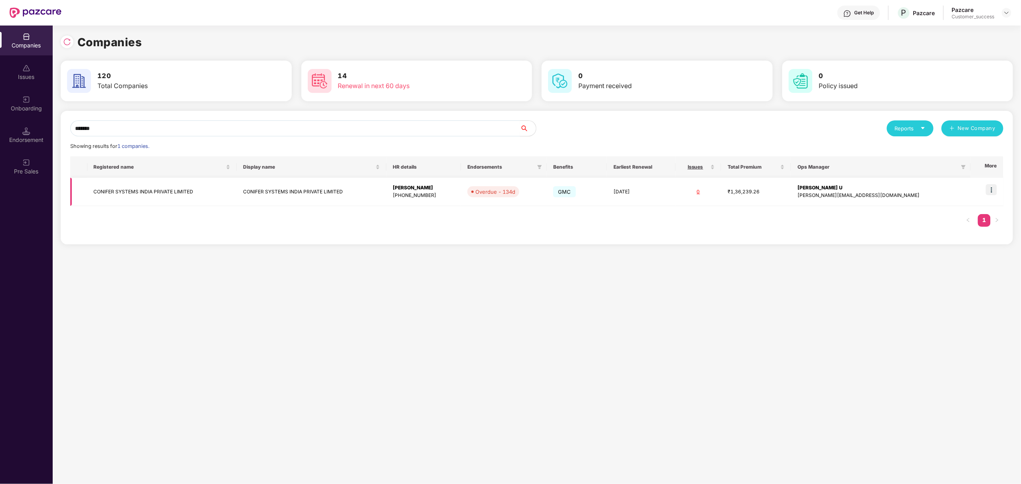
type input "*******"
click at [993, 184] on td at bounding box center [987, 192] width 33 height 28
click at [992, 187] on img at bounding box center [991, 189] width 11 height 11
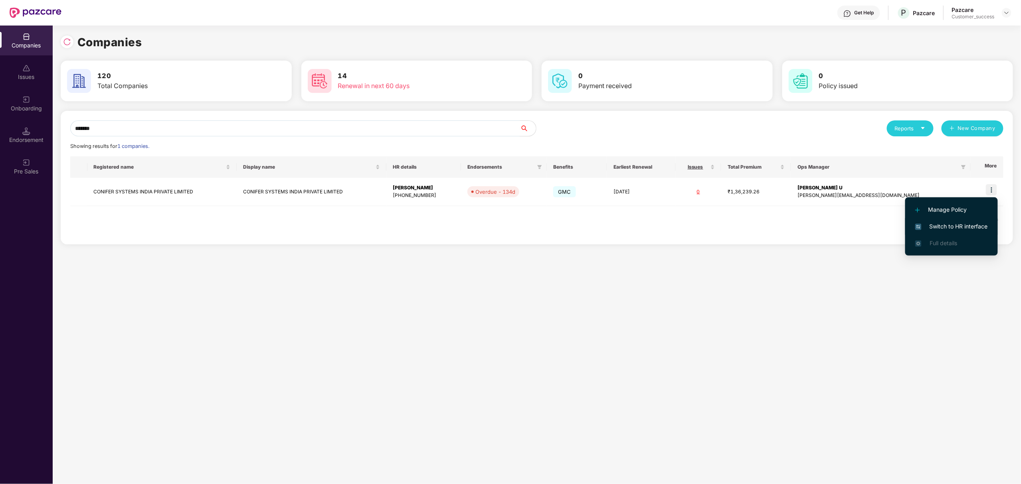
click at [931, 220] on li "Switch to HR interface" at bounding box center [951, 226] width 93 height 17
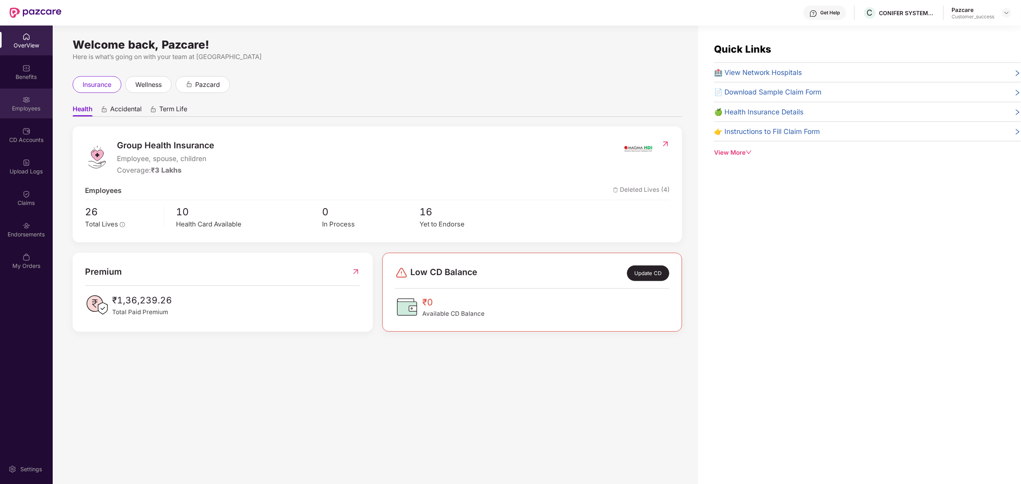
click at [19, 103] on div "Employees" at bounding box center [26, 104] width 53 height 30
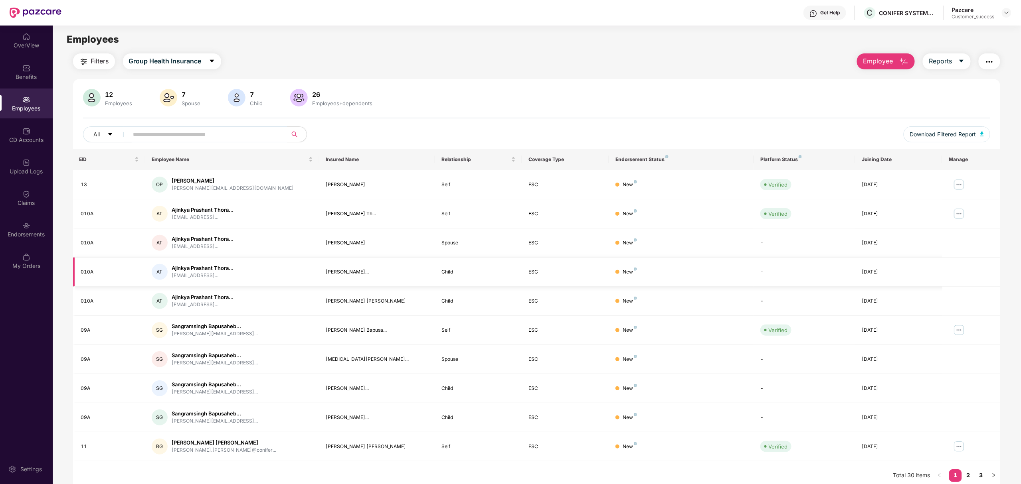
scroll to position [0, 0]
